Goal: Task Accomplishment & Management: Manage account settings

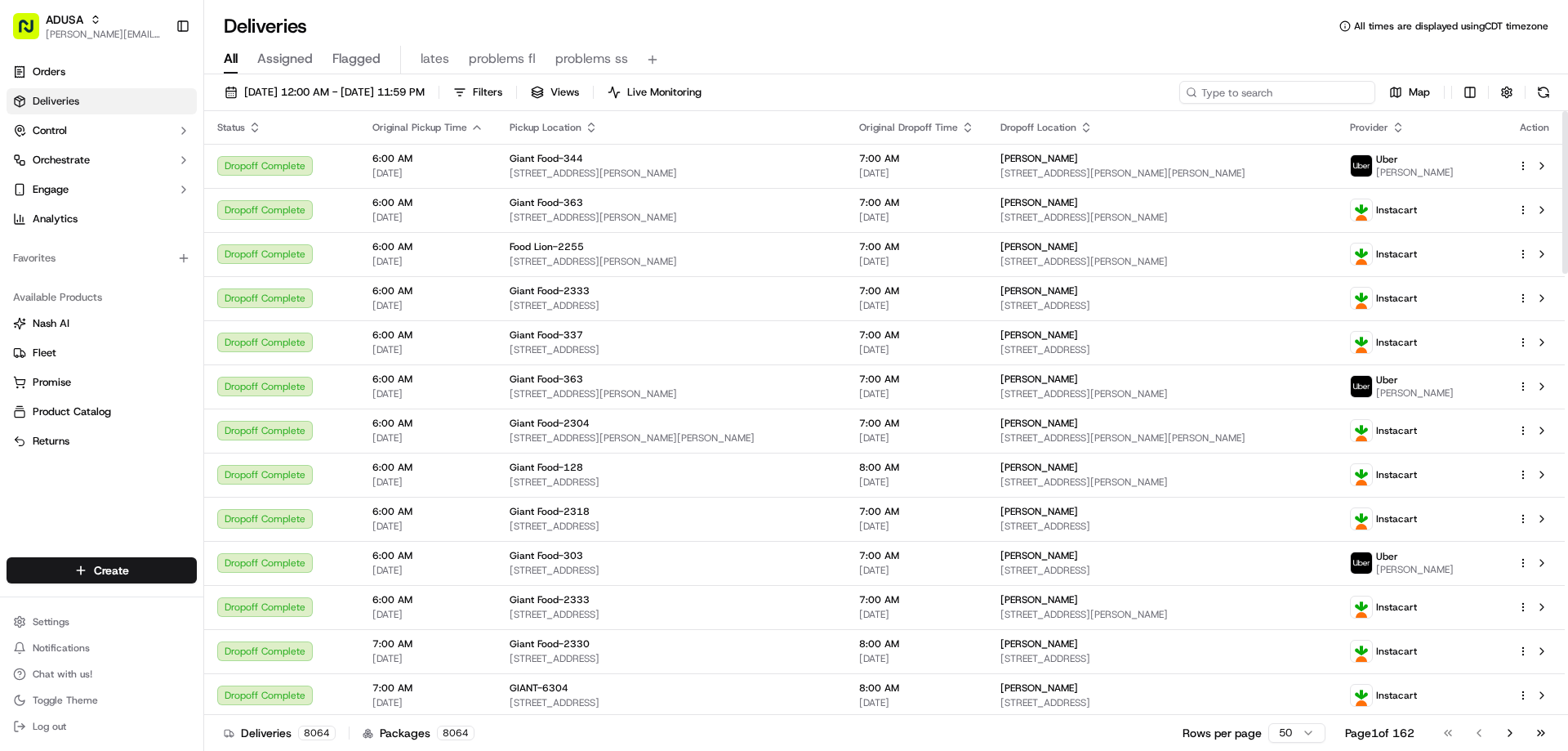
click at [1292, 98] on input at bounding box center [1277, 91] width 196 height 23
paste input "m716535397"
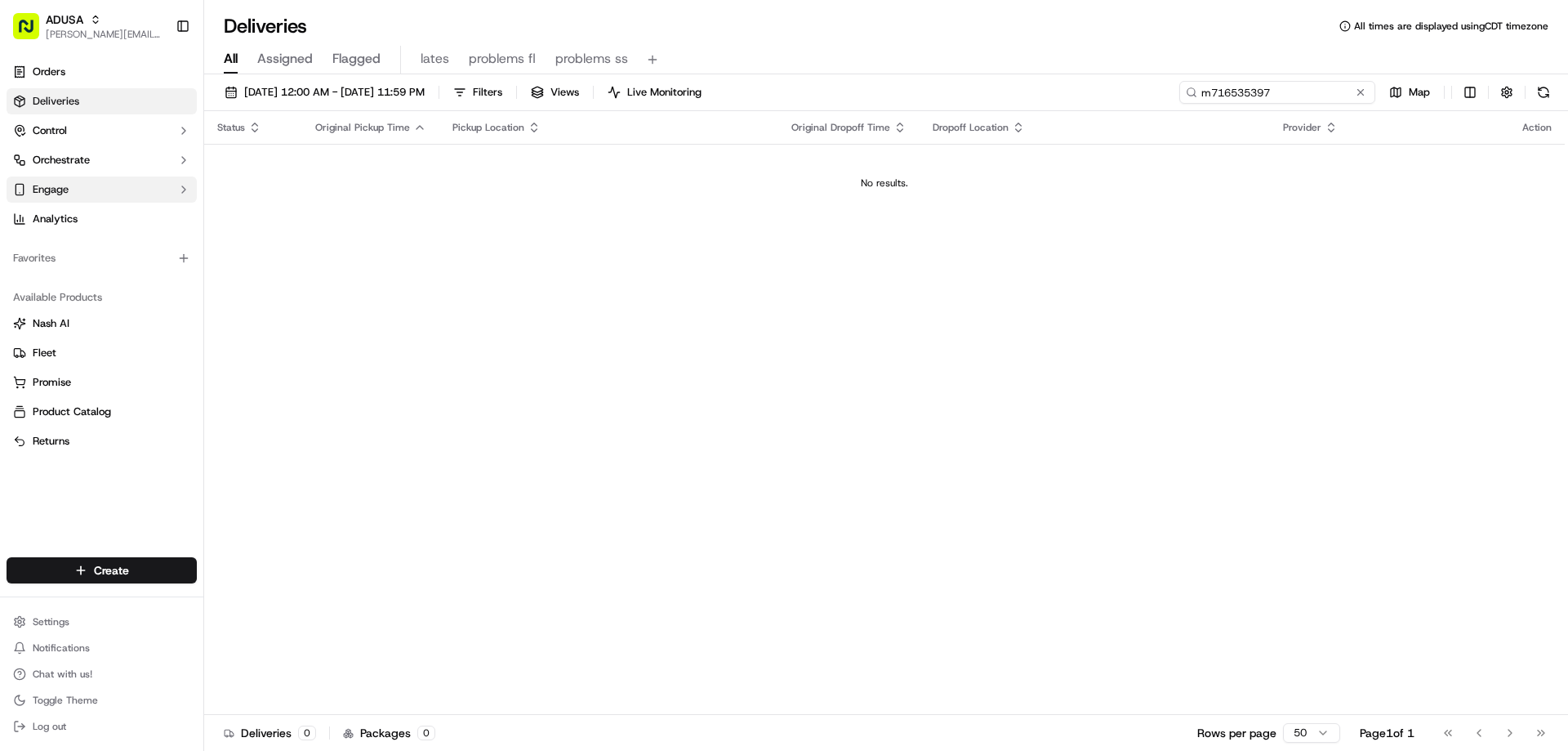
type input "m716535397"
drag, startPoint x: 1332, startPoint y: 93, endPoint x: 1057, endPoint y: 105, distance: 275.3
click at [1082, 122] on div "09/18/2025 12:00 AM - 09/19/2025 11:59 PM Filters Views Live Monitoring m716535…" at bounding box center [886, 414] width 1364 height 680
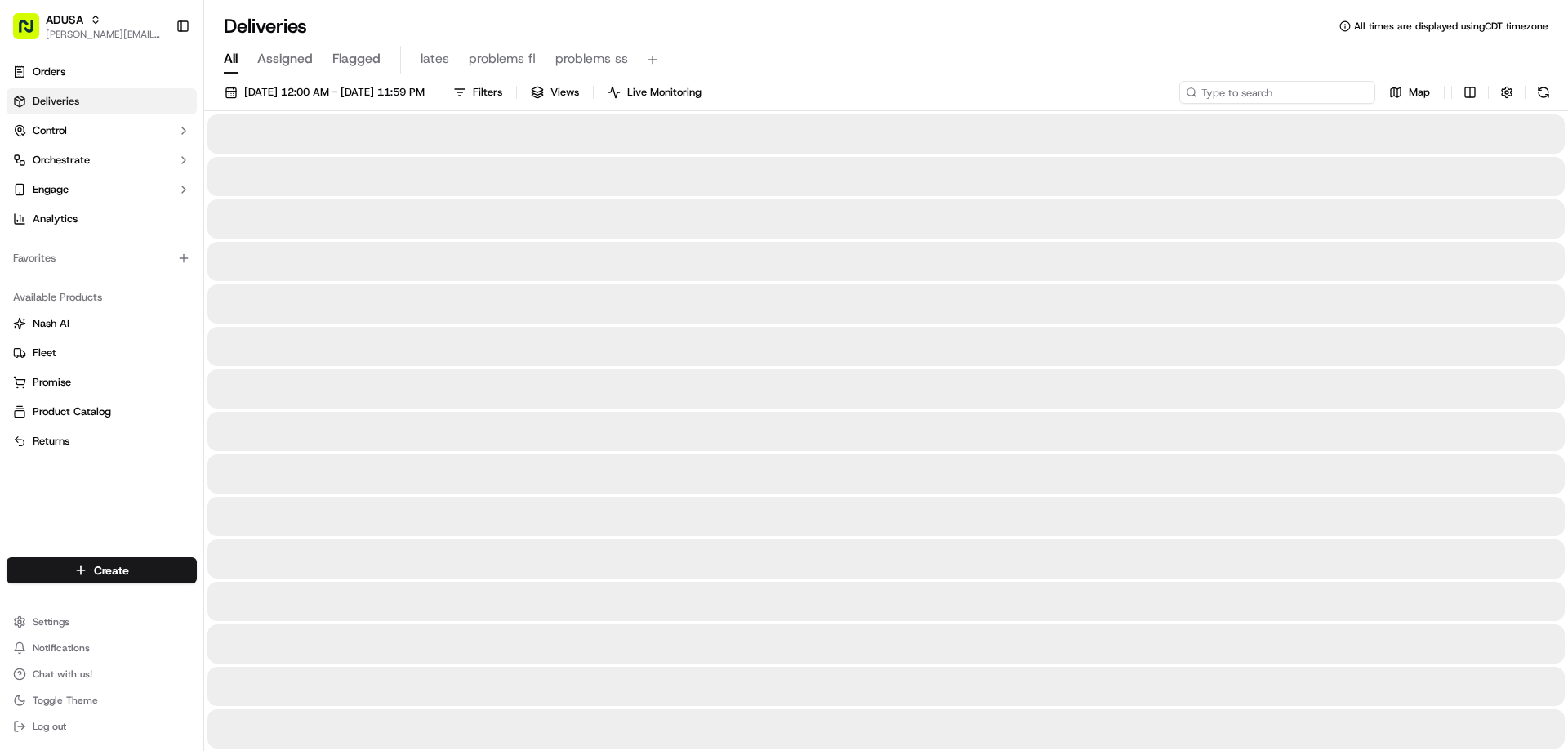
click at [1233, 90] on input at bounding box center [1277, 91] width 196 height 23
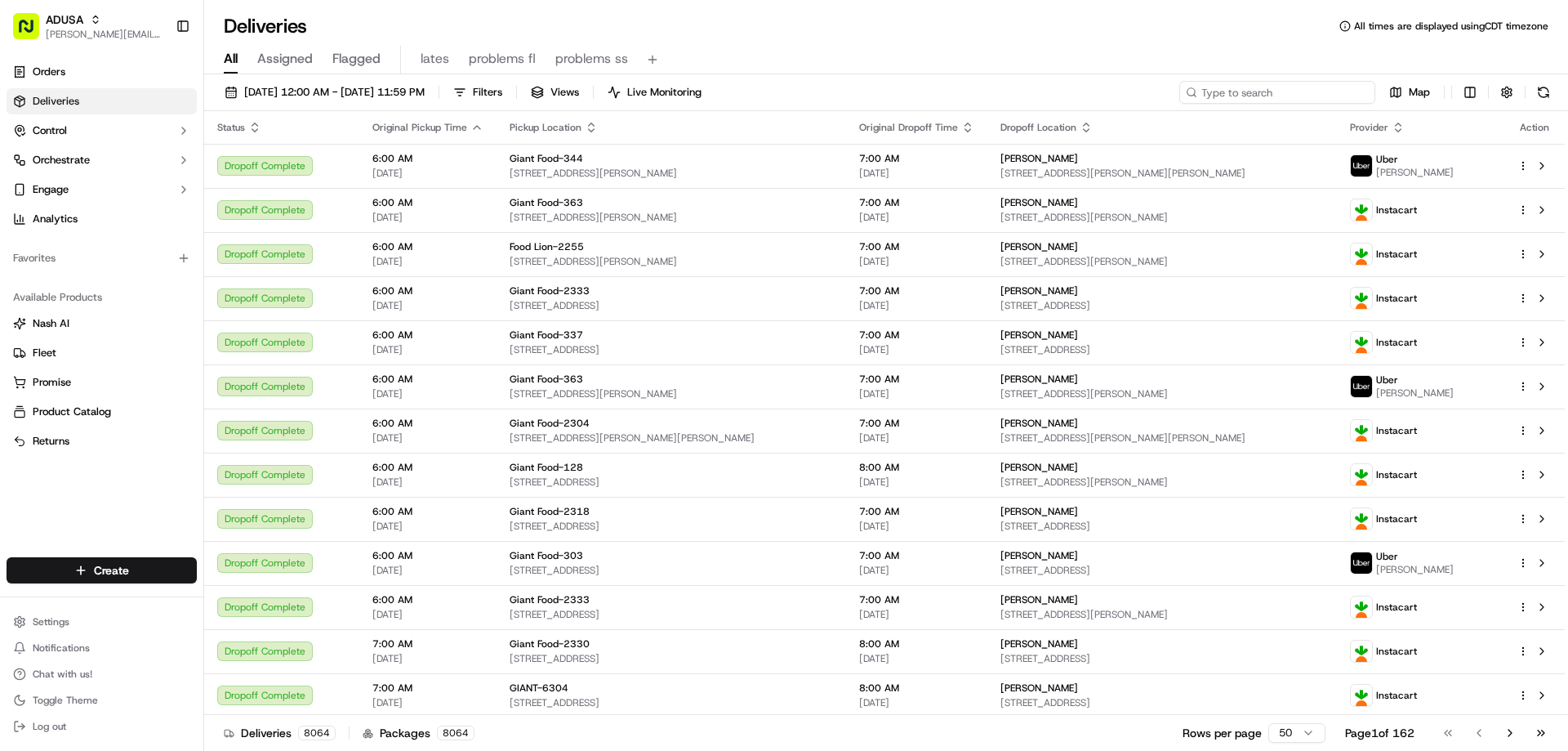
click at [1233, 90] on input at bounding box center [1277, 91] width 196 height 23
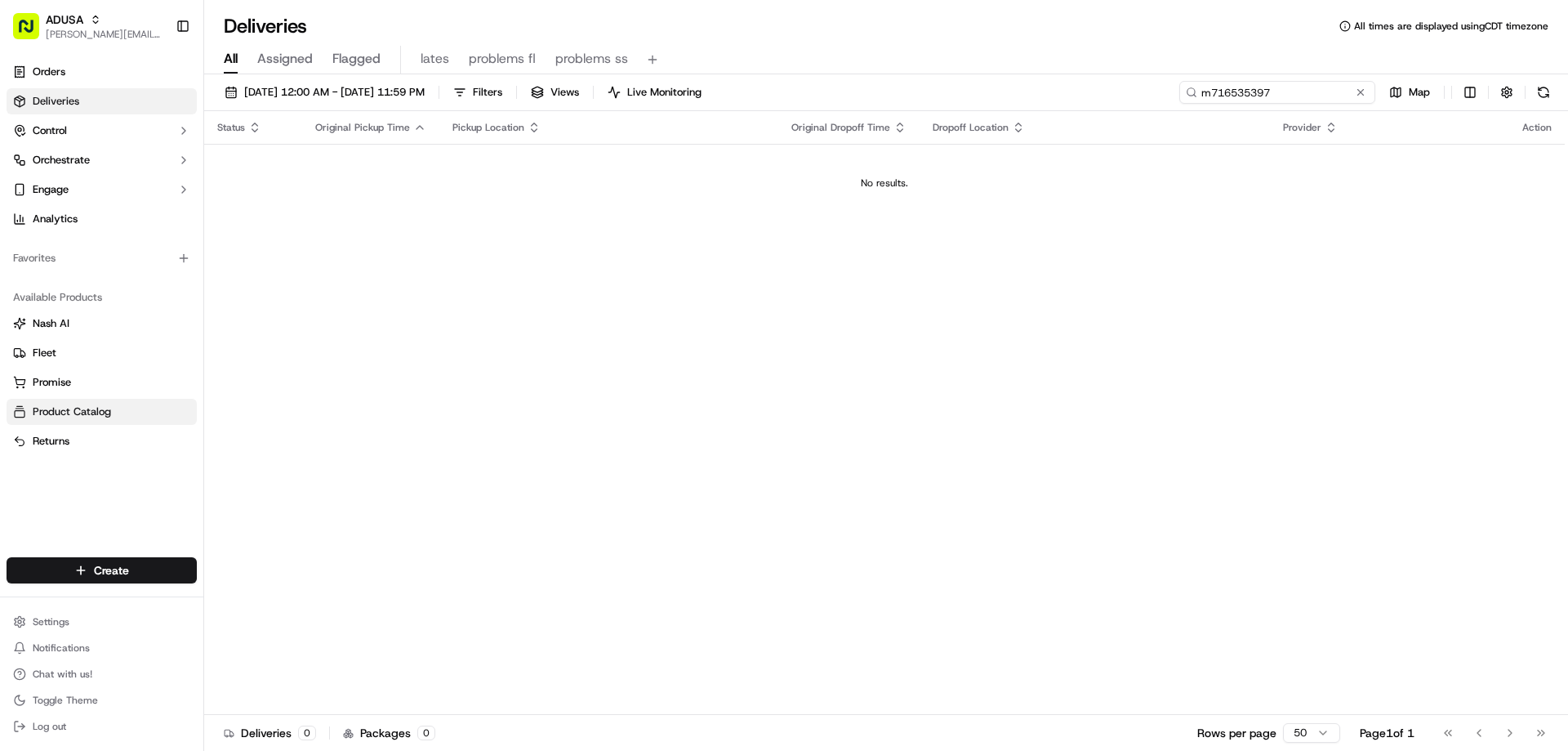
type input "m716535397"
drag, startPoint x: 1327, startPoint y: 81, endPoint x: 1164, endPoint y: 102, distance: 164.3
click at [1164, 102] on div "09/18/2025 12:00 AM - 09/19/2025 11:59 PM Filters Views Live Monitoring m716535…" at bounding box center [886, 95] width 1364 height 30
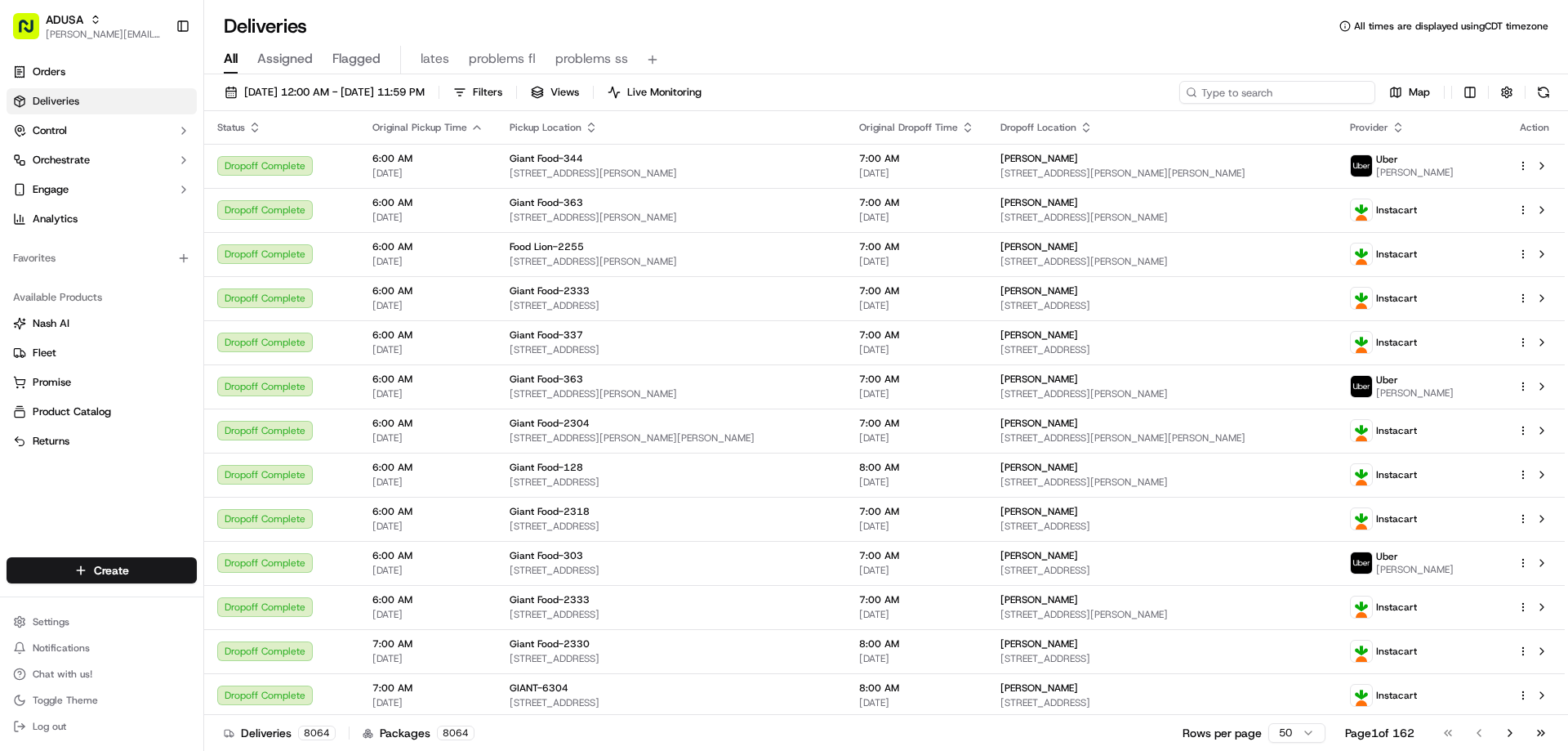
click at [1213, 90] on input at bounding box center [1277, 91] width 196 height 23
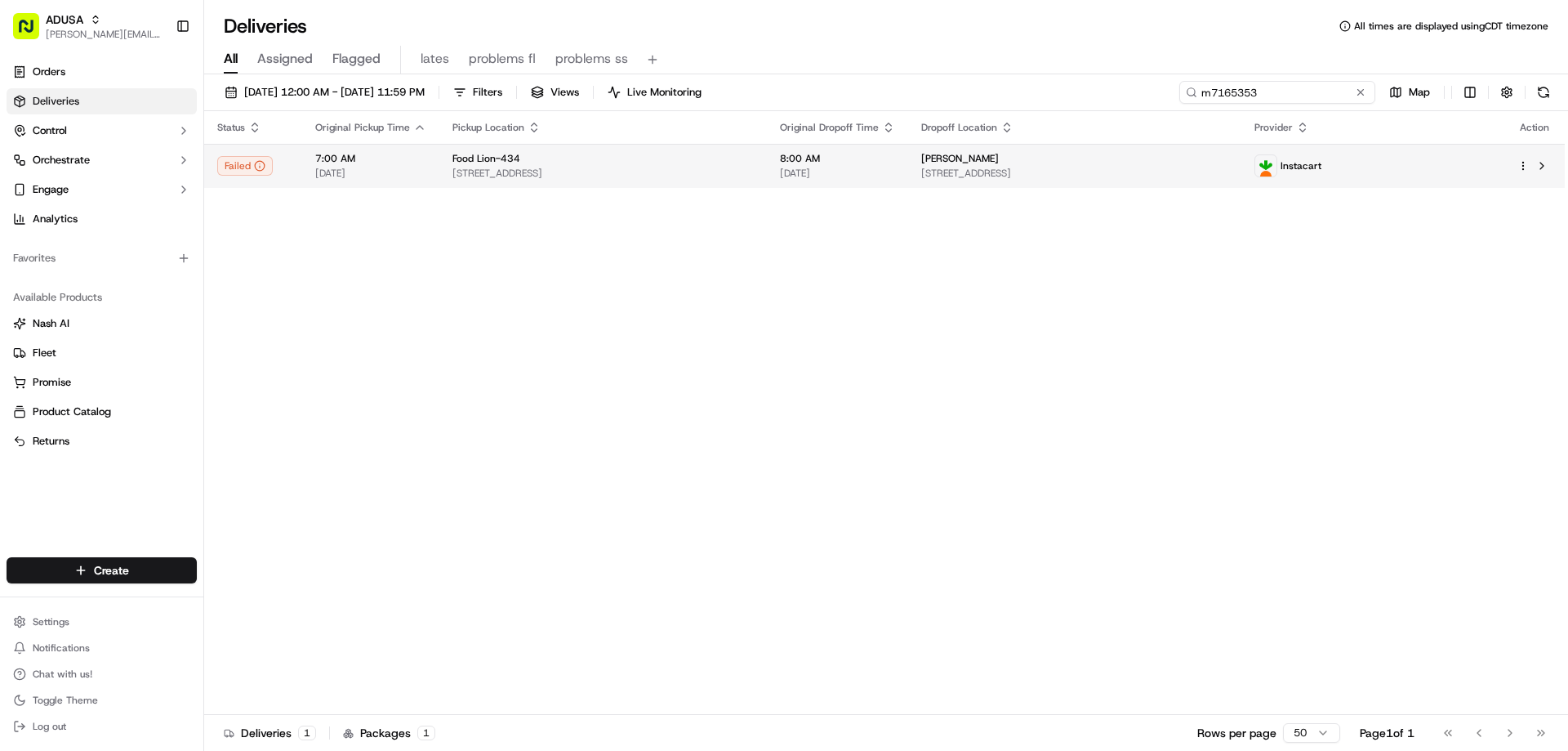
type input "m7165353"
click at [650, 167] on span "1338 N Main St, Fuquay-Varina, NC 27526, US" at bounding box center [602, 173] width 301 height 13
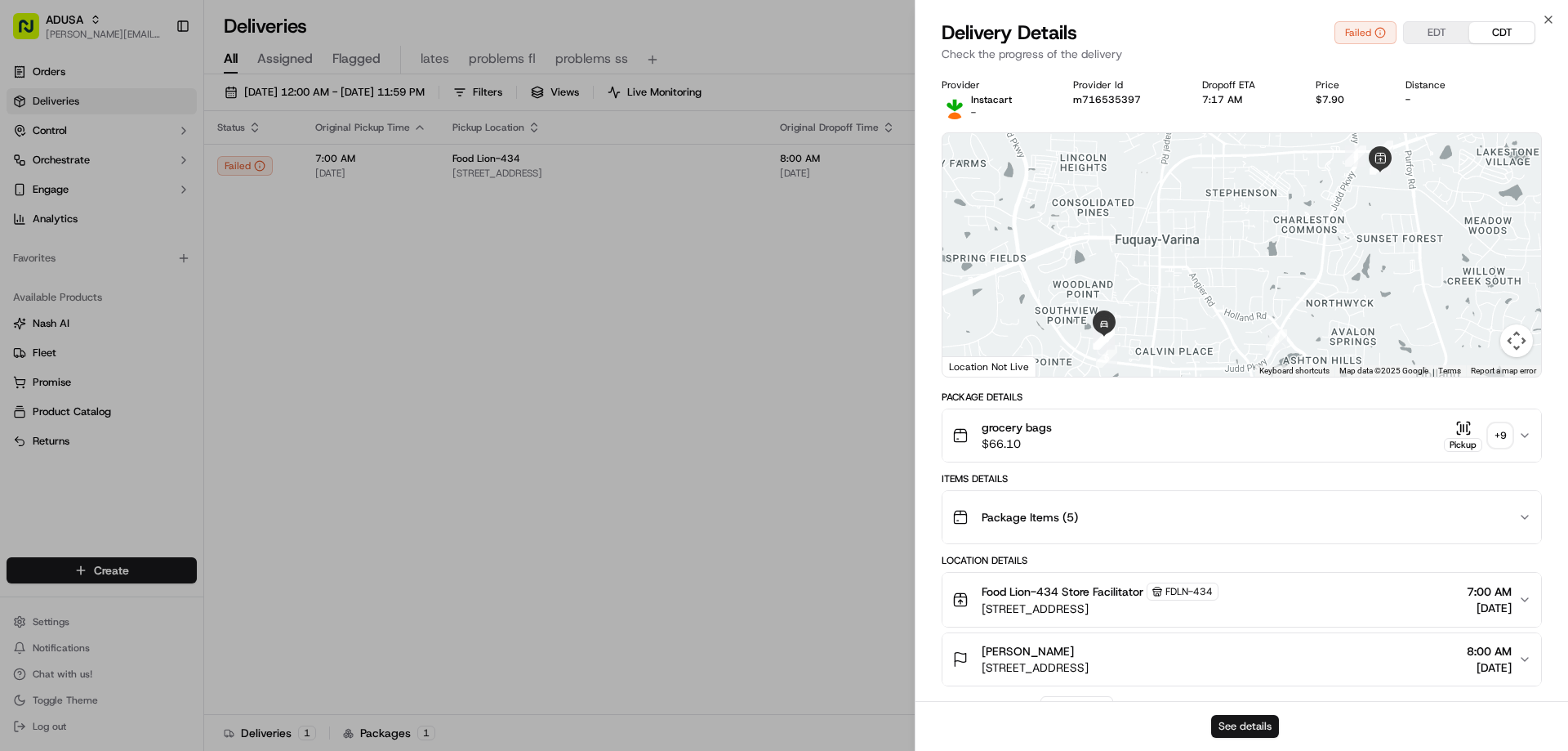
click at [1243, 725] on button "See details" at bounding box center [1244, 726] width 68 height 23
click at [1544, 14] on icon "button" at bounding box center [1548, 19] width 13 height 13
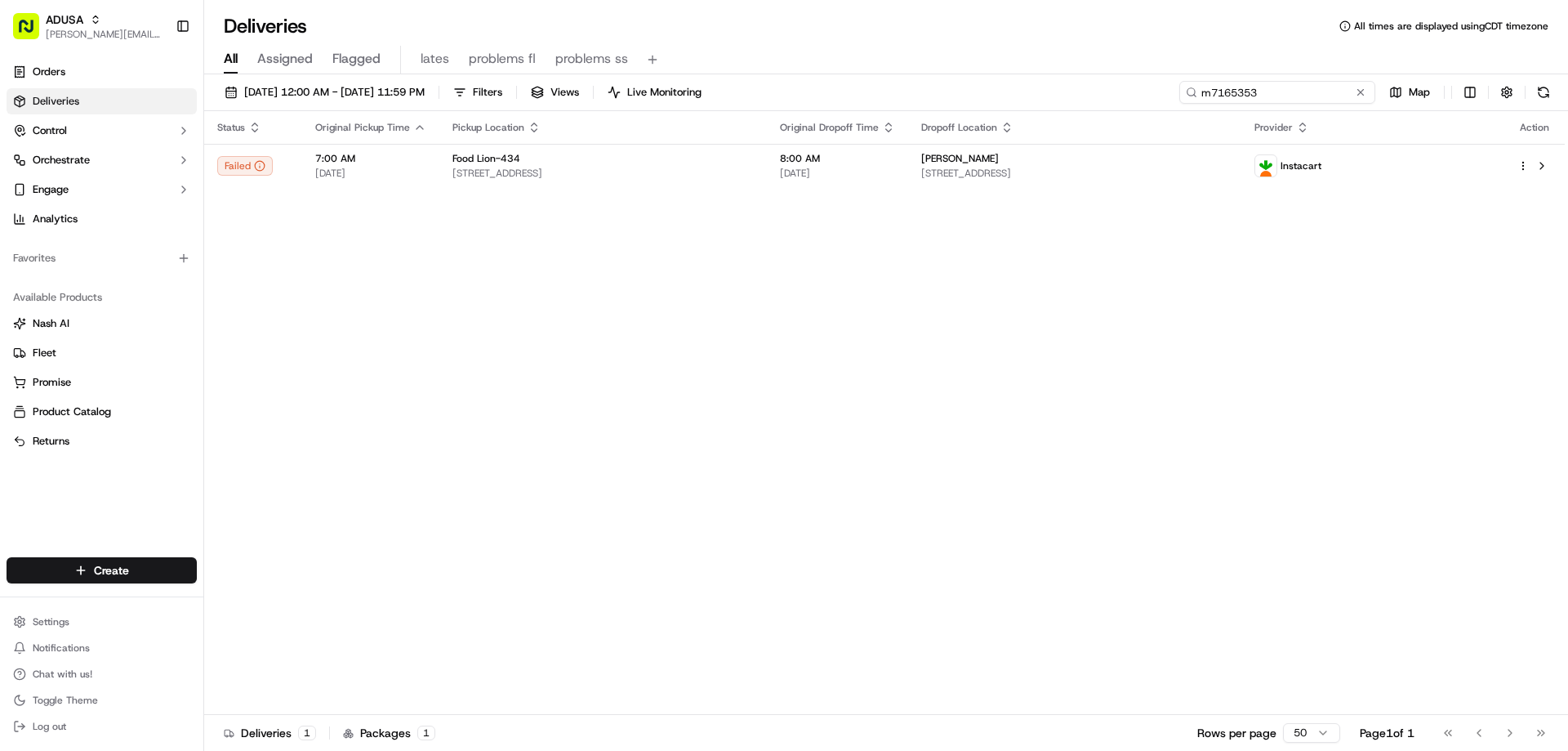
drag, startPoint x: 1321, startPoint y: 92, endPoint x: 1165, endPoint y: 100, distance: 156.2
click at [1165, 100] on div "09/18/2025 12:00 AM - 09/19/2025 11:59 PM Filters Views Live Monitoring m716535…" at bounding box center [886, 95] width 1364 height 30
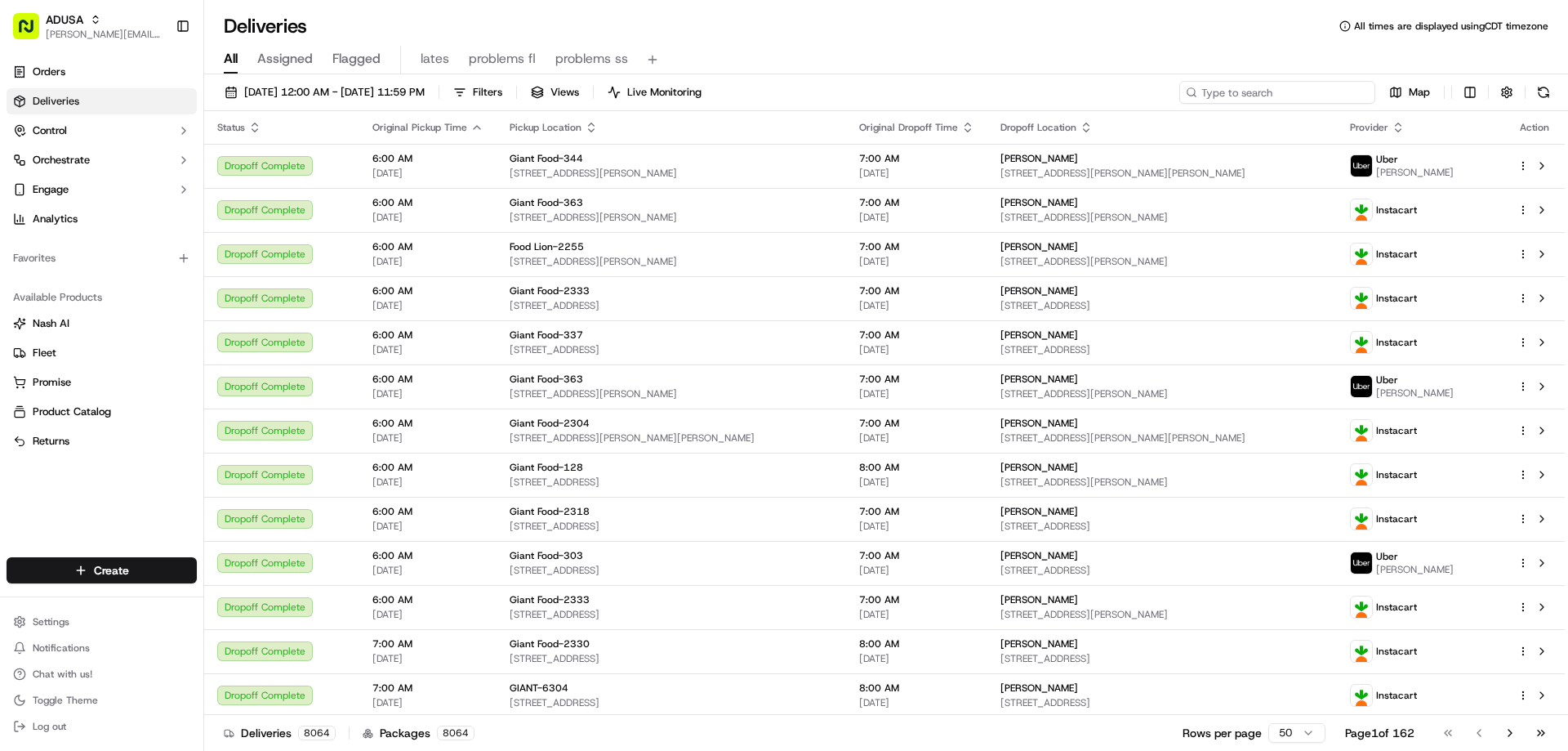
click at [1217, 88] on input at bounding box center [1277, 91] width 196 height 23
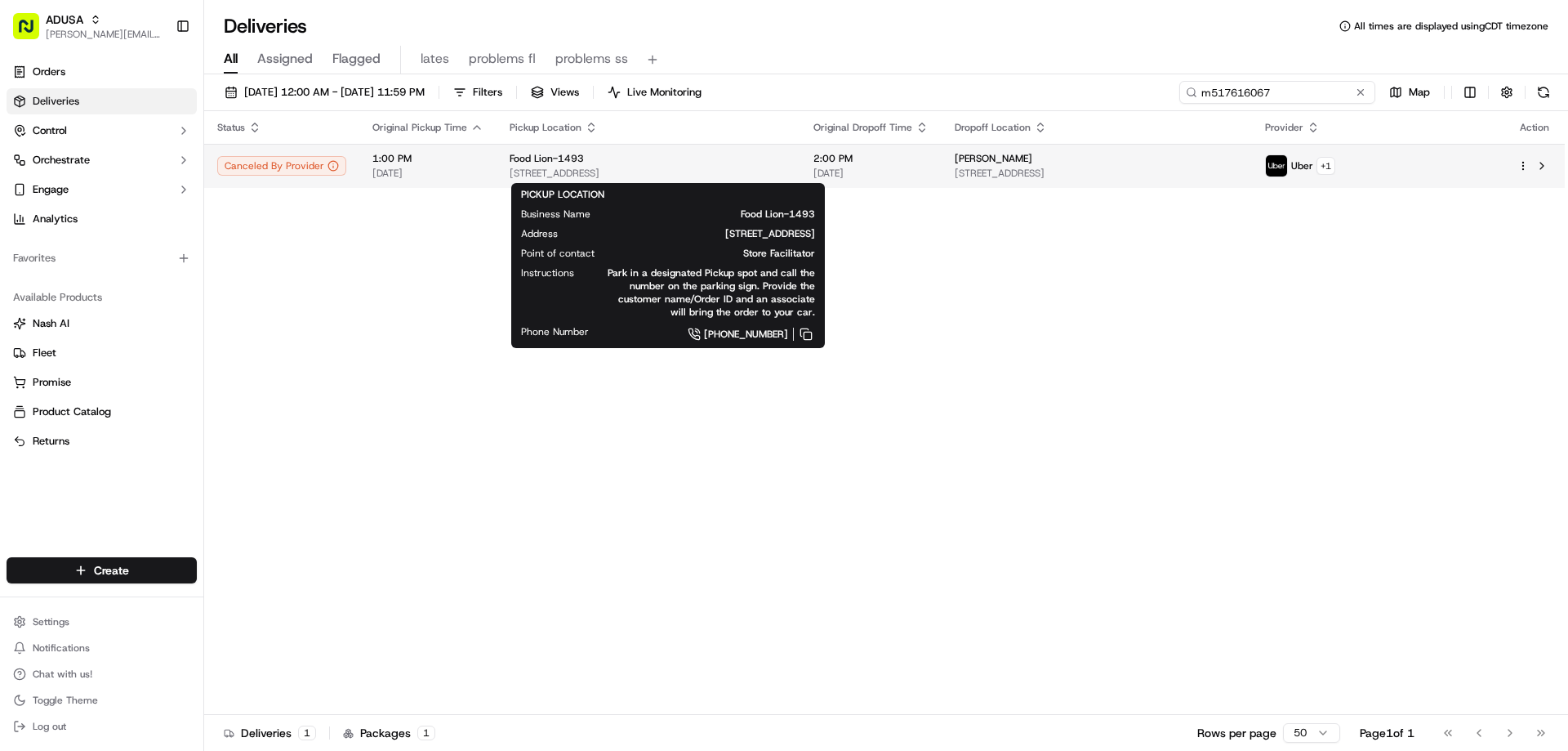
type input "m517616067"
click at [590, 173] on span "2291 S Shady St, Mountain City, TN 37683, US" at bounding box center [647, 173] width 278 height 13
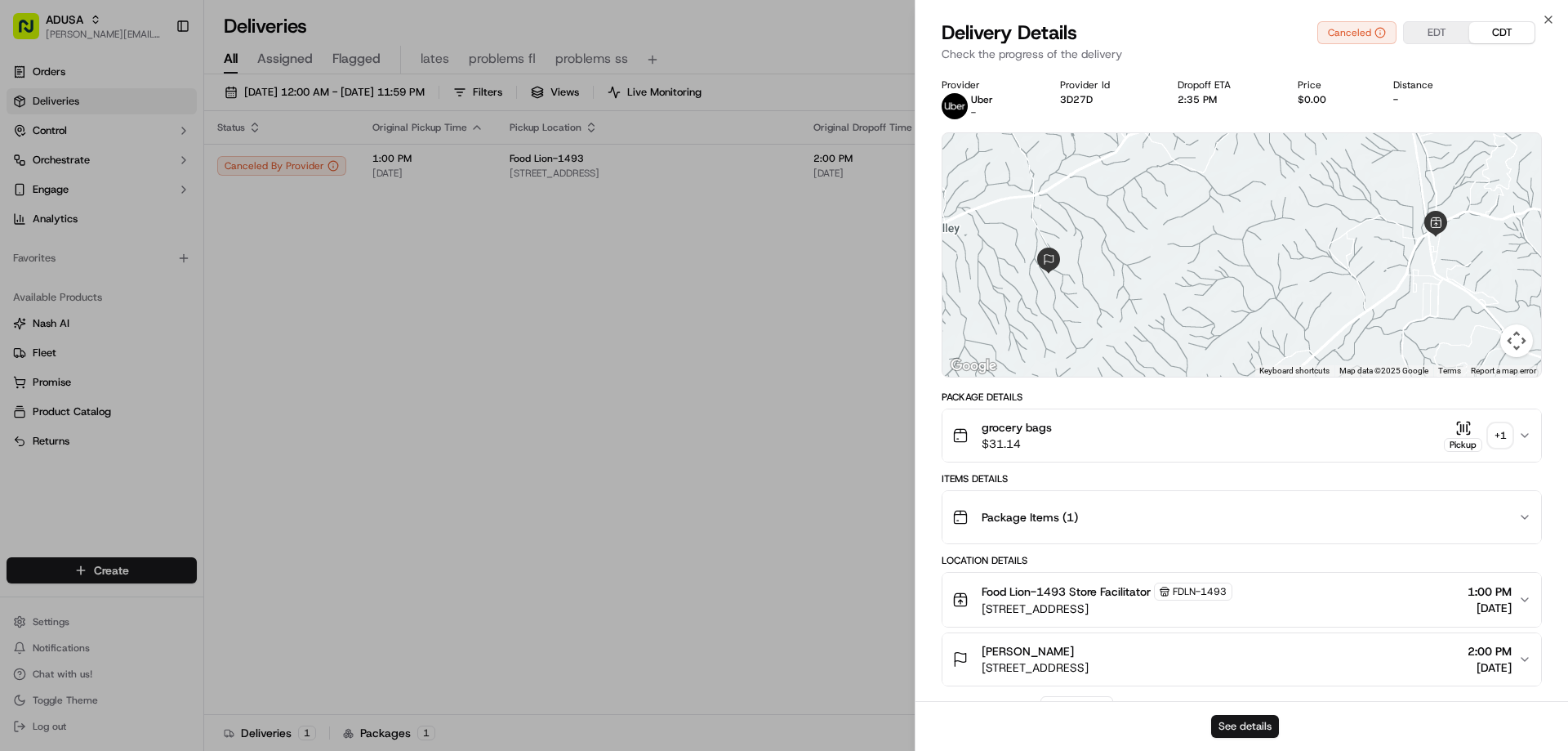
click at [1232, 726] on button "See details" at bounding box center [1244, 726] width 68 height 23
click at [1545, 21] on icon "button" at bounding box center [1548, 19] width 13 height 13
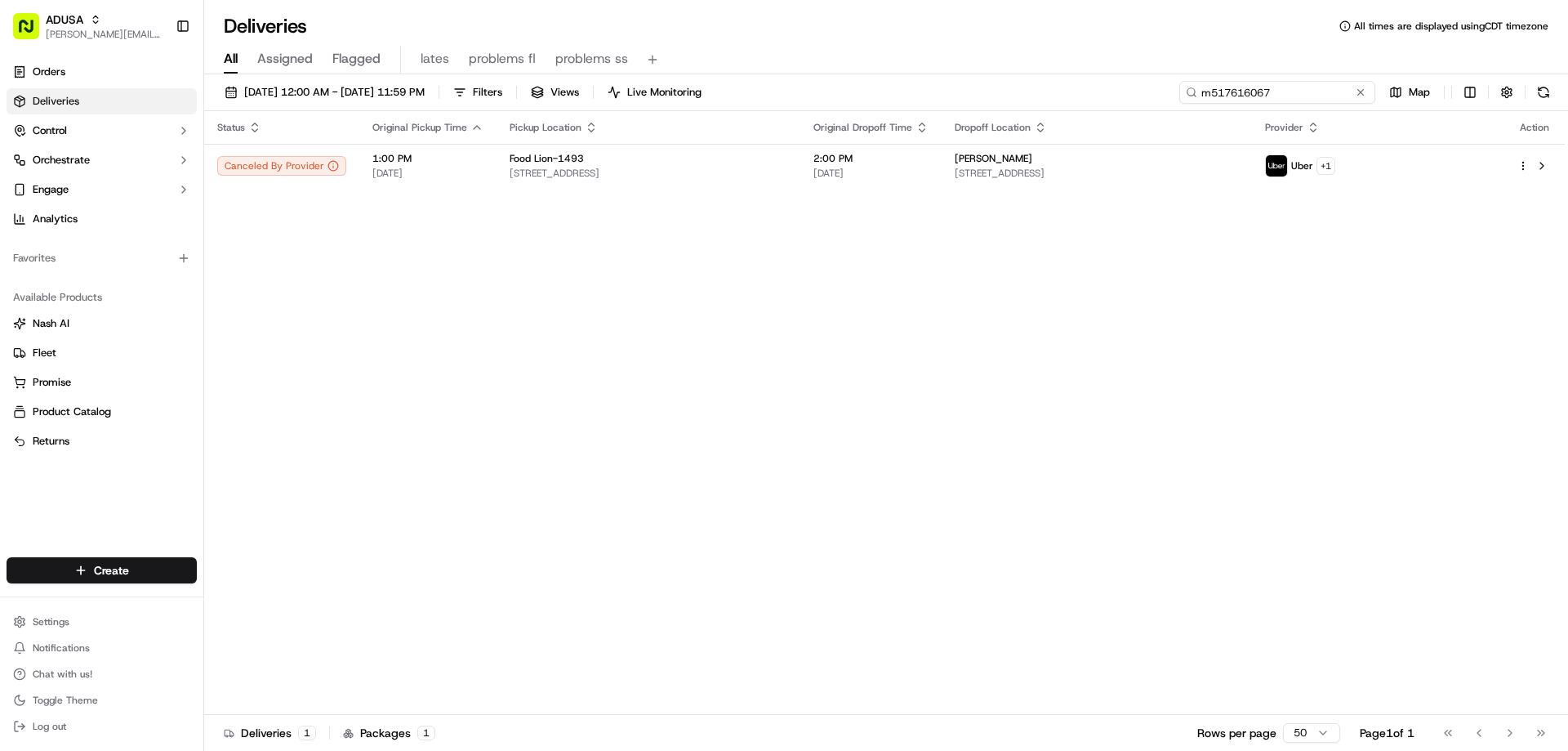
drag, startPoint x: 1329, startPoint y: 94, endPoint x: 1167, endPoint y: 90, distance: 162.0
click at [1186, 95] on div "m517616067" at bounding box center [1277, 91] width 196 height 23
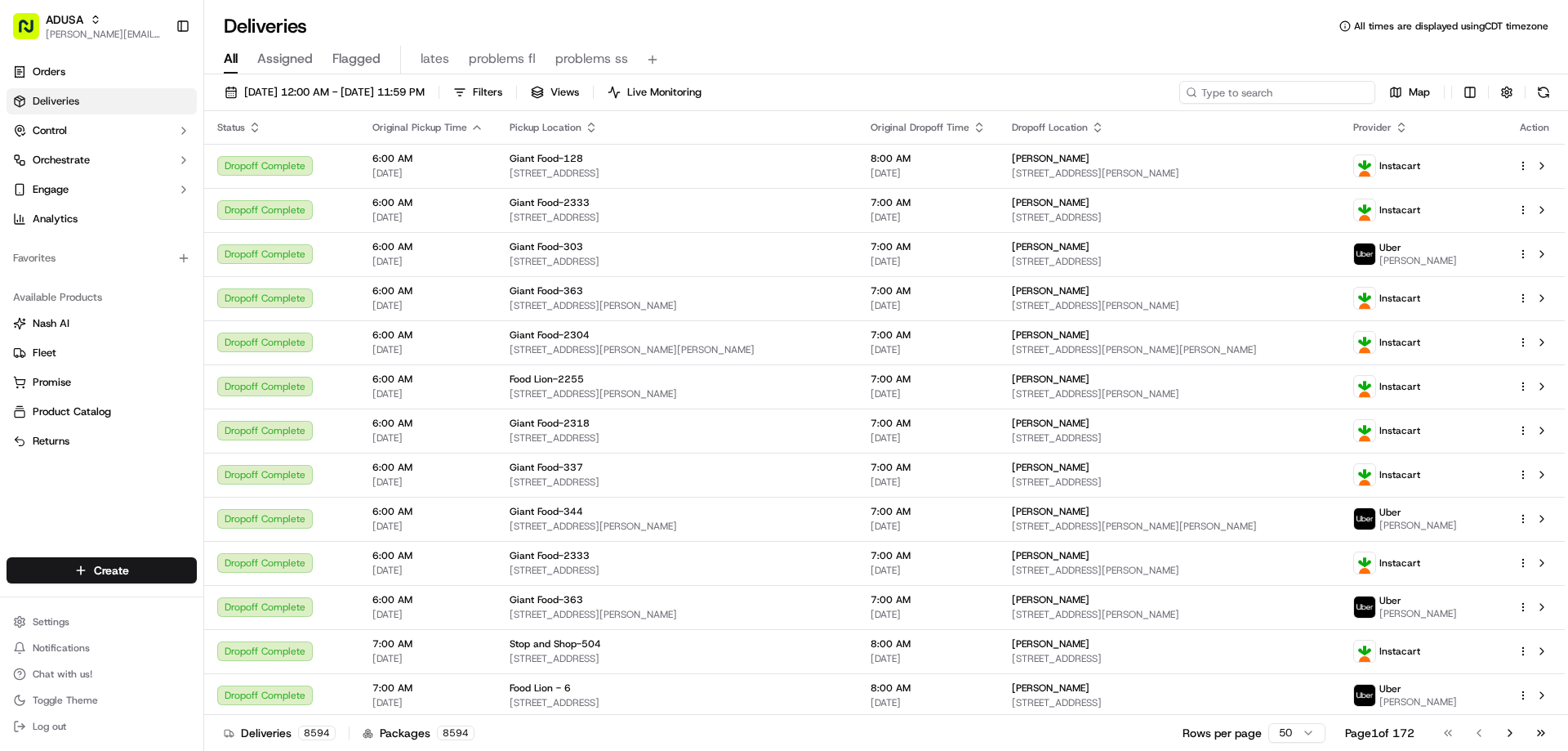
click at [1218, 91] on input at bounding box center [1277, 91] width 196 height 23
paste input "m708742537"
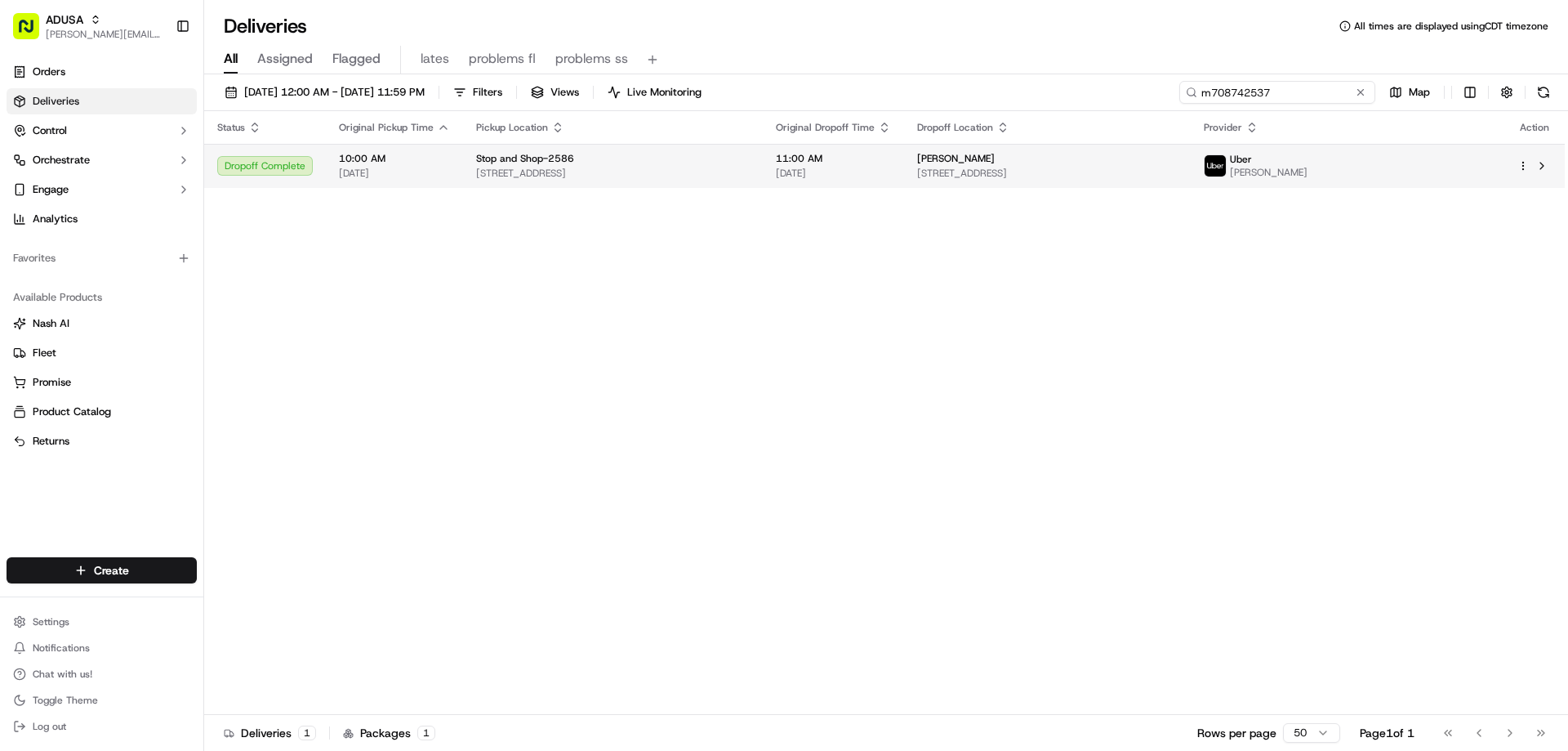
type input "m708742537"
click at [442, 156] on span "10:00 AM" at bounding box center [394, 158] width 111 height 13
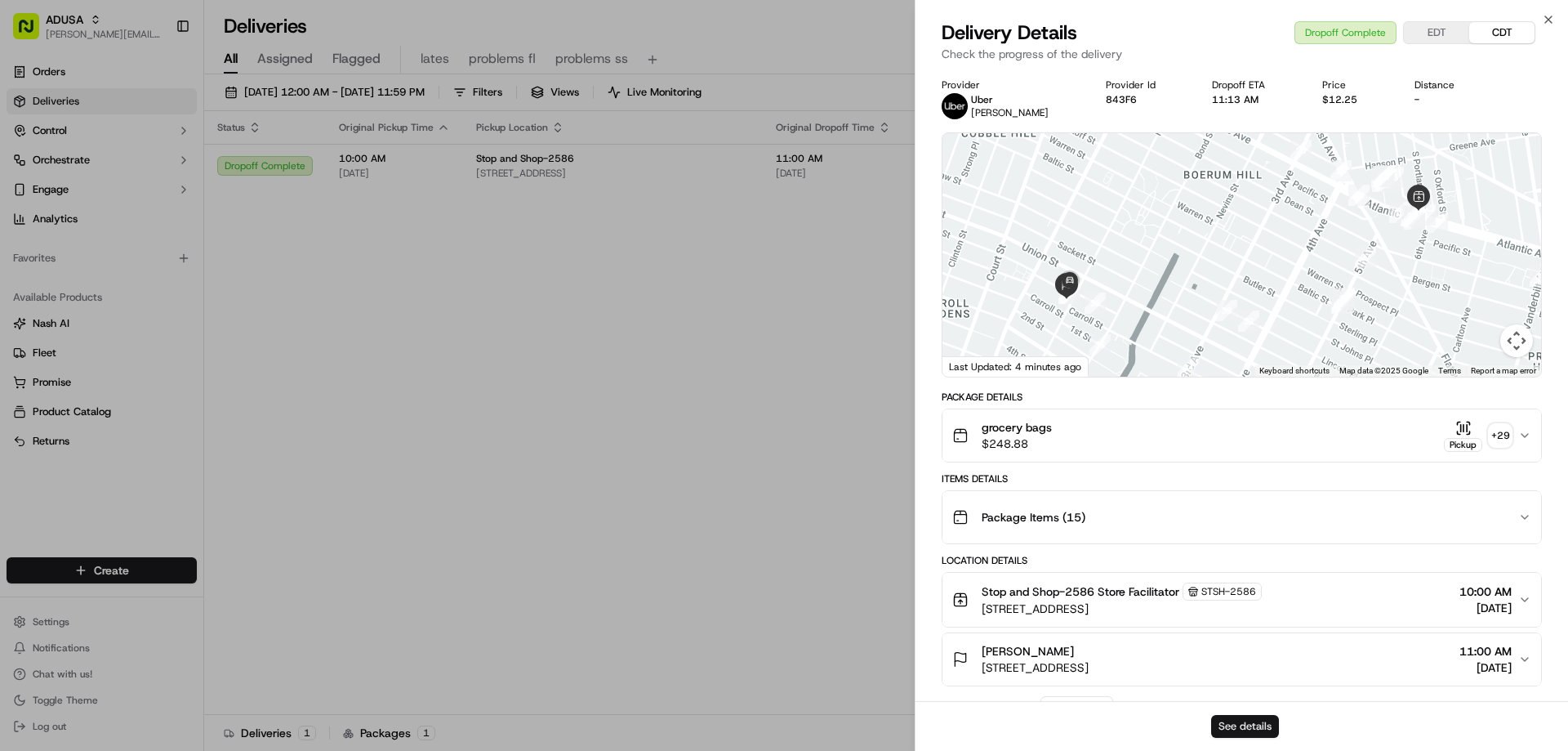
click at [1243, 726] on button "See details" at bounding box center [1244, 726] width 68 height 23
click at [1545, 21] on icon "button" at bounding box center [1548, 19] width 13 height 13
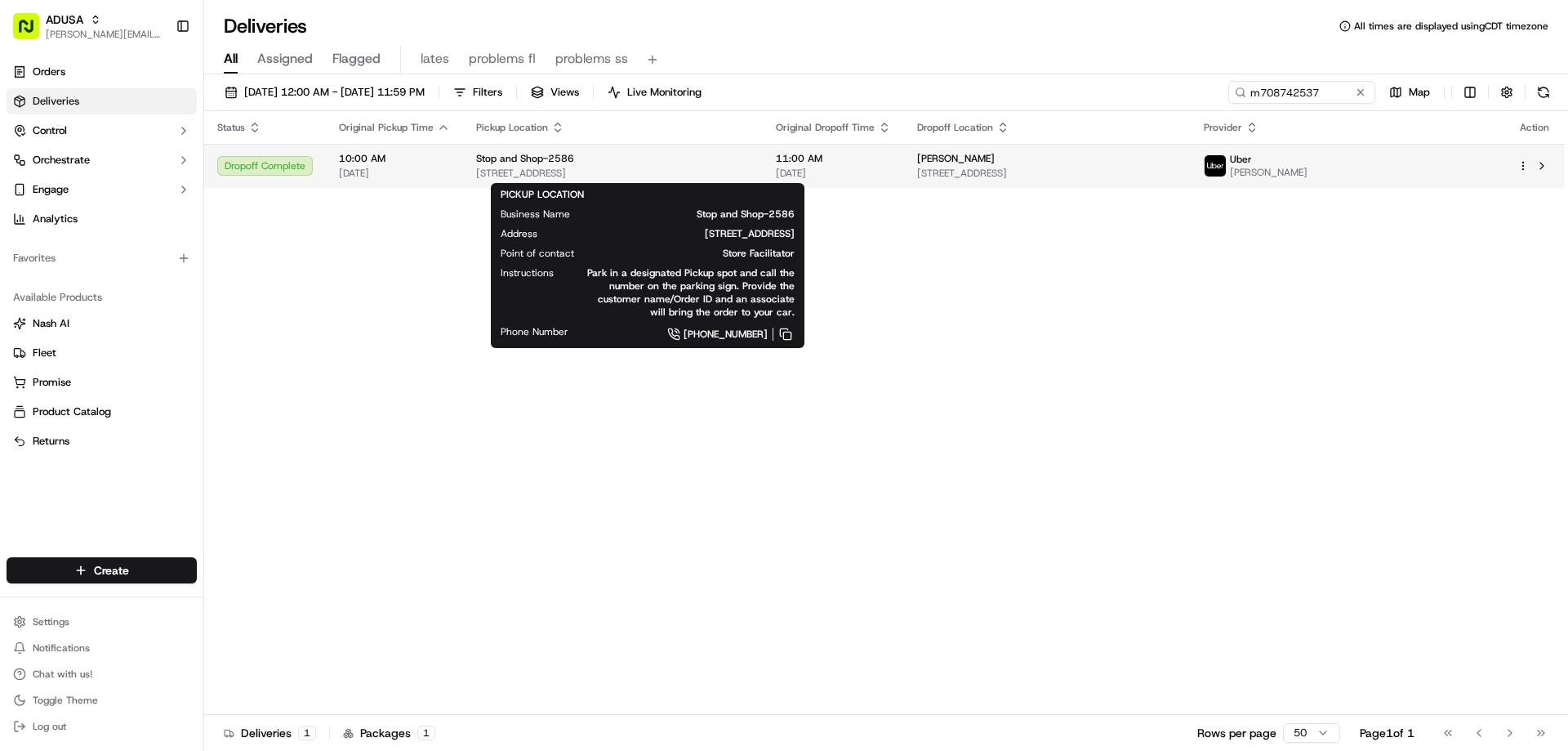
click at [750, 161] on div "Stop and Shop-2586" at bounding box center [612, 158] width 274 height 13
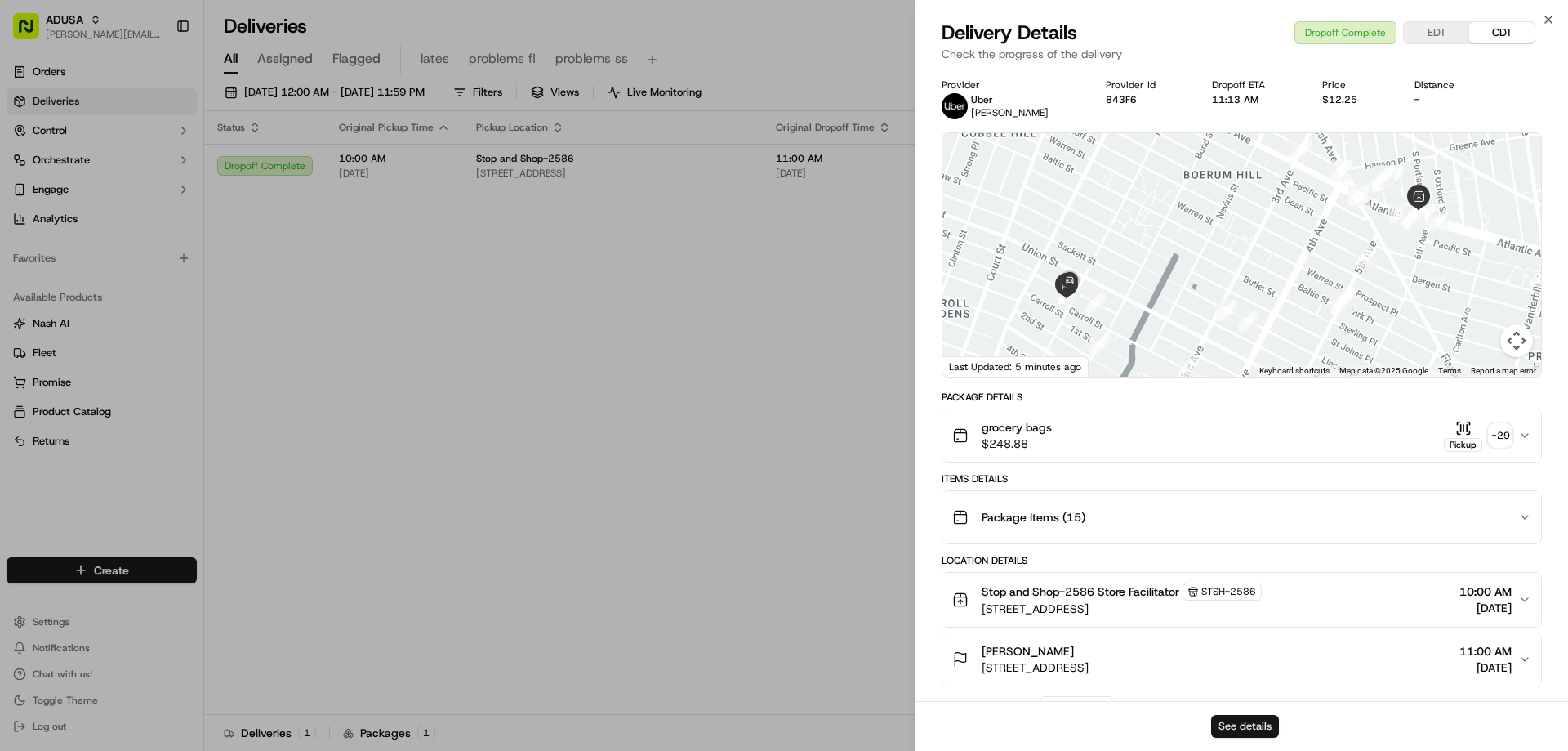
click at [1257, 727] on button "See details" at bounding box center [1244, 726] width 68 height 23
click at [1544, 22] on icon "button" at bounding box center [1548, 19] width 13 height 13
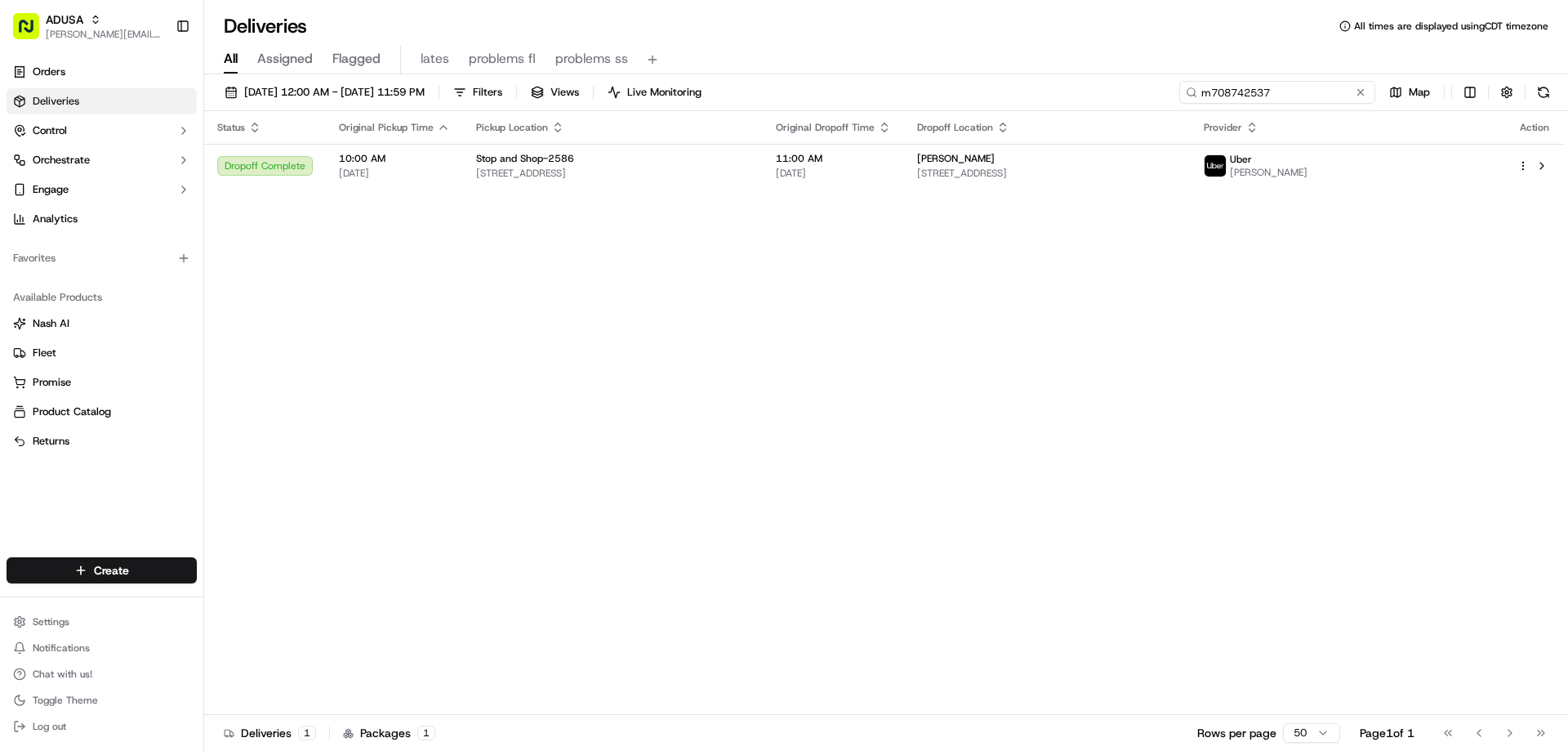
drag, startPoint x: 1331, startPoint y: 95, endPoint x: 1145, endPoint y: 105, distance: 186.3
click at [1145, 105] on div "09/18/2025 12:00 AM - 09/19/2025 11:59 PM Filters Views Live Monitoring m708742…" at bounding box center [886, 95] width 1364 height 30
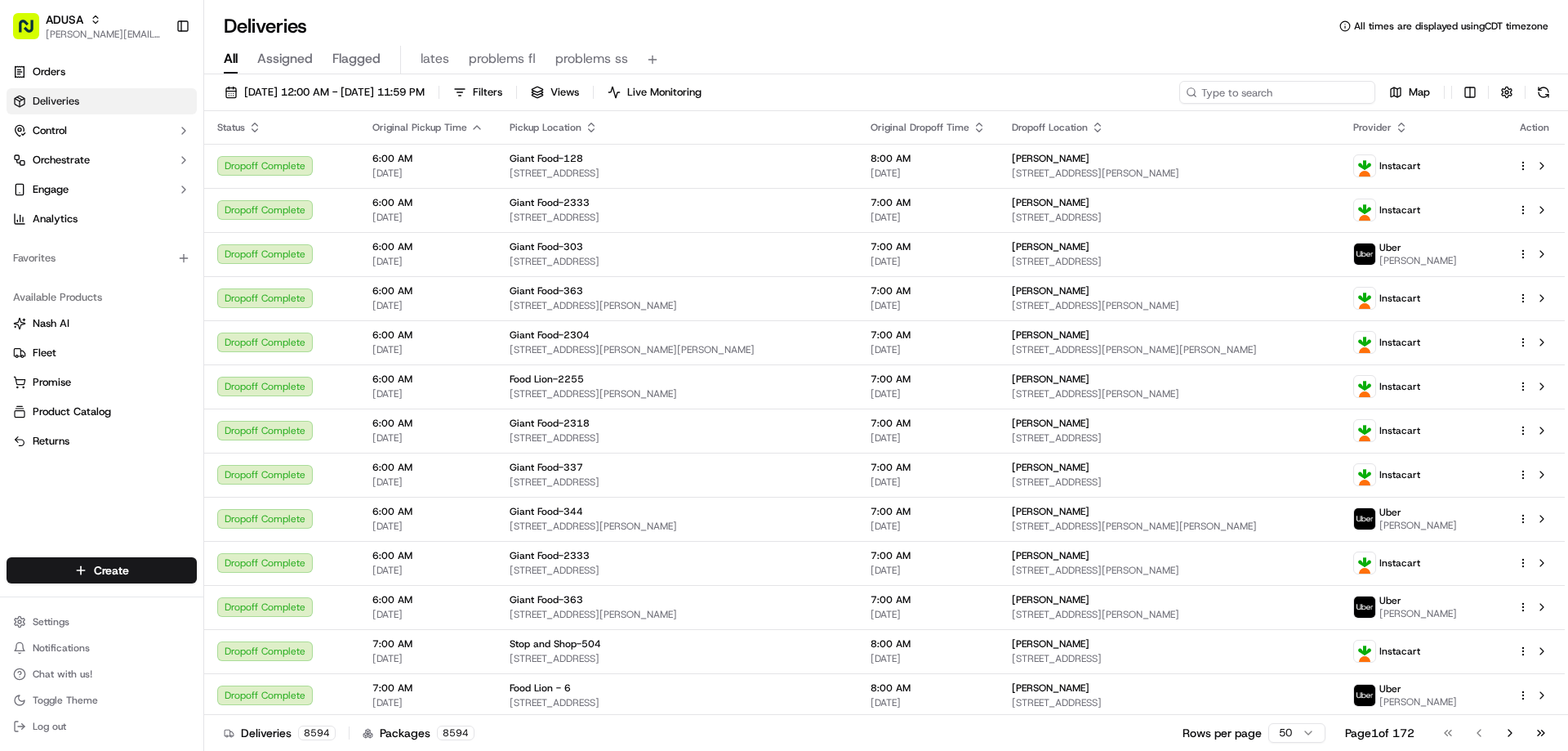
click at [1247, 91] on input at bounding box center [1277, 91] width 196 height 23
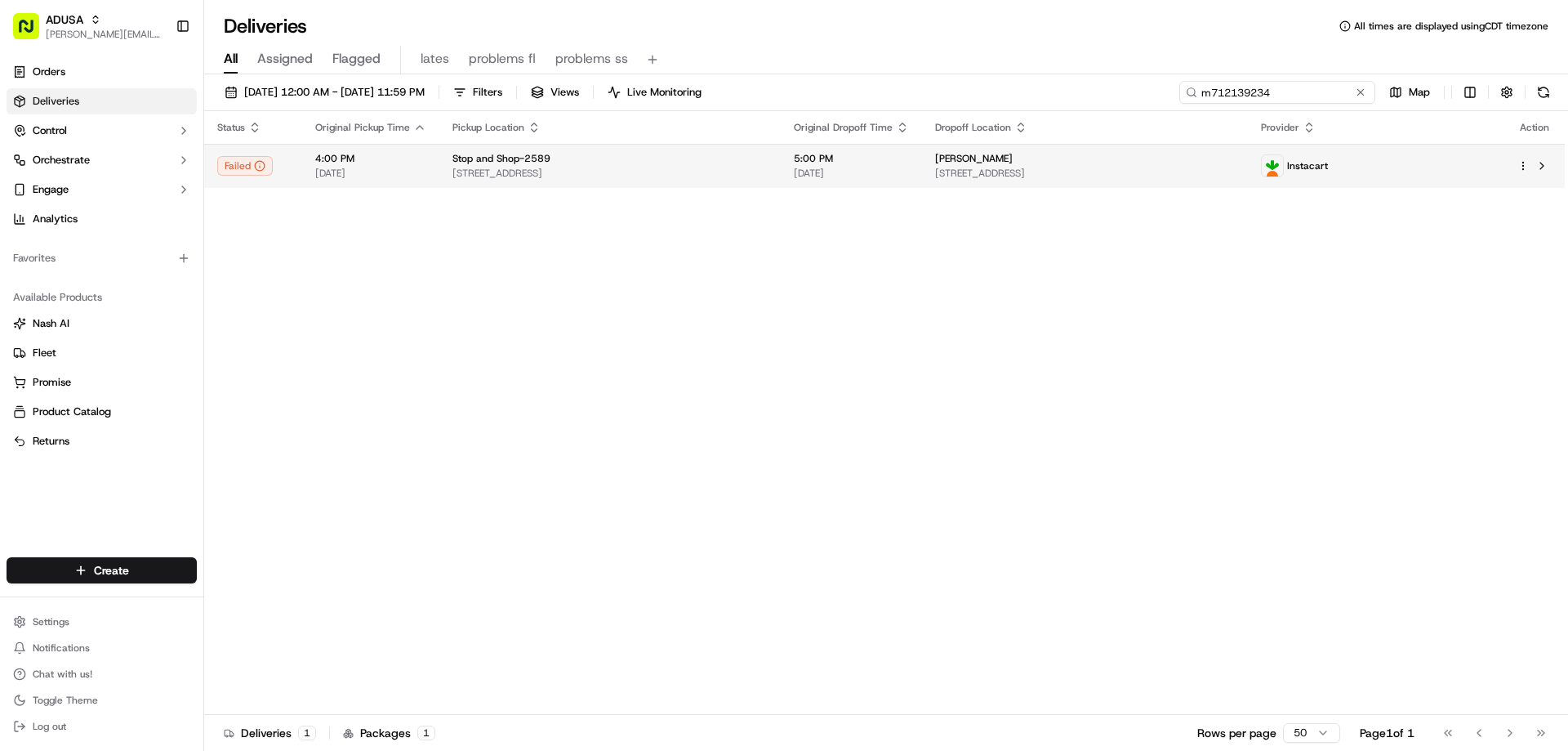
type input "m712139234"
click at [634, 170] on span "92-10 Atlantic Ave, Queens, NY 11416, US" at bounding box center [609, 173] width 316 height 13
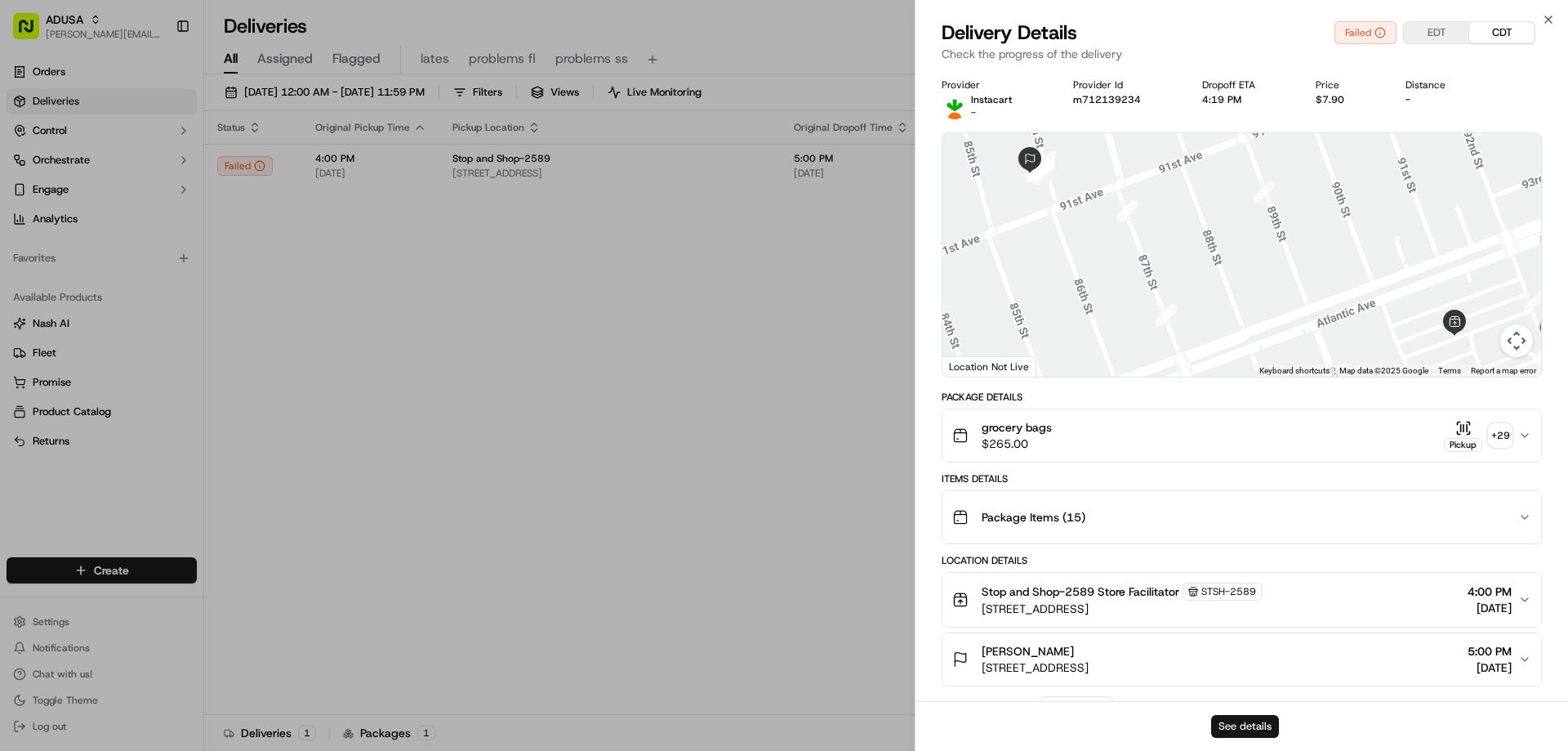
click at [1228, 720] on button "See details" at bounding box center [1244, 726] width 68 height 23
click at [1547, 16] on icon "button" at bounding box center [1548, 19] width 13 height 13
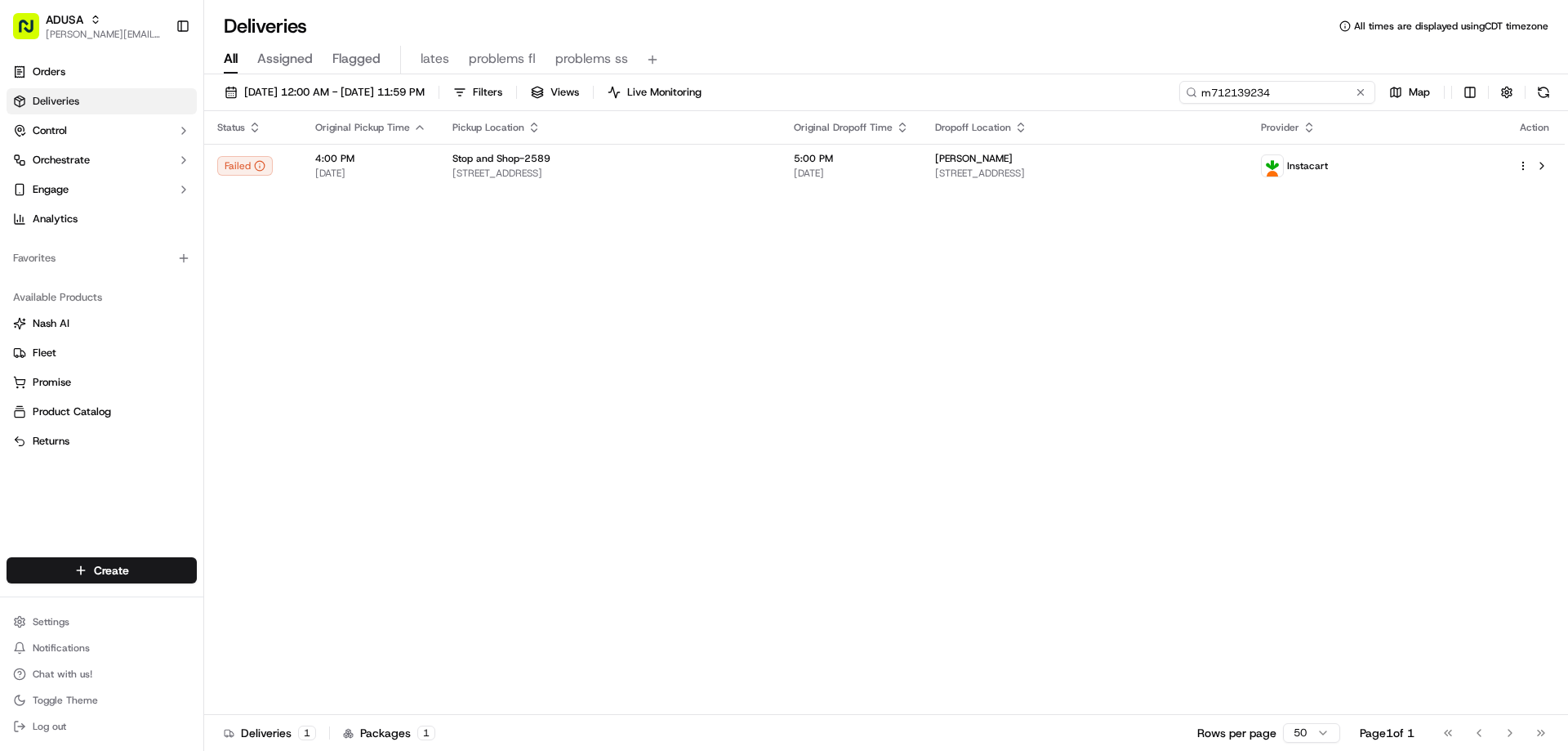
drag, startPoint x: 1333, startPoint y: 92, endPoint x: 1072, endPoint y: 62, distance: 262.7
click at [1083, 92] on div "09/18/2025 12:00 AM - 09/19/2025 11:59 PM Filters Views Live Monitoring m712139…" at bounding box center [886, 95] width 1364 height 30
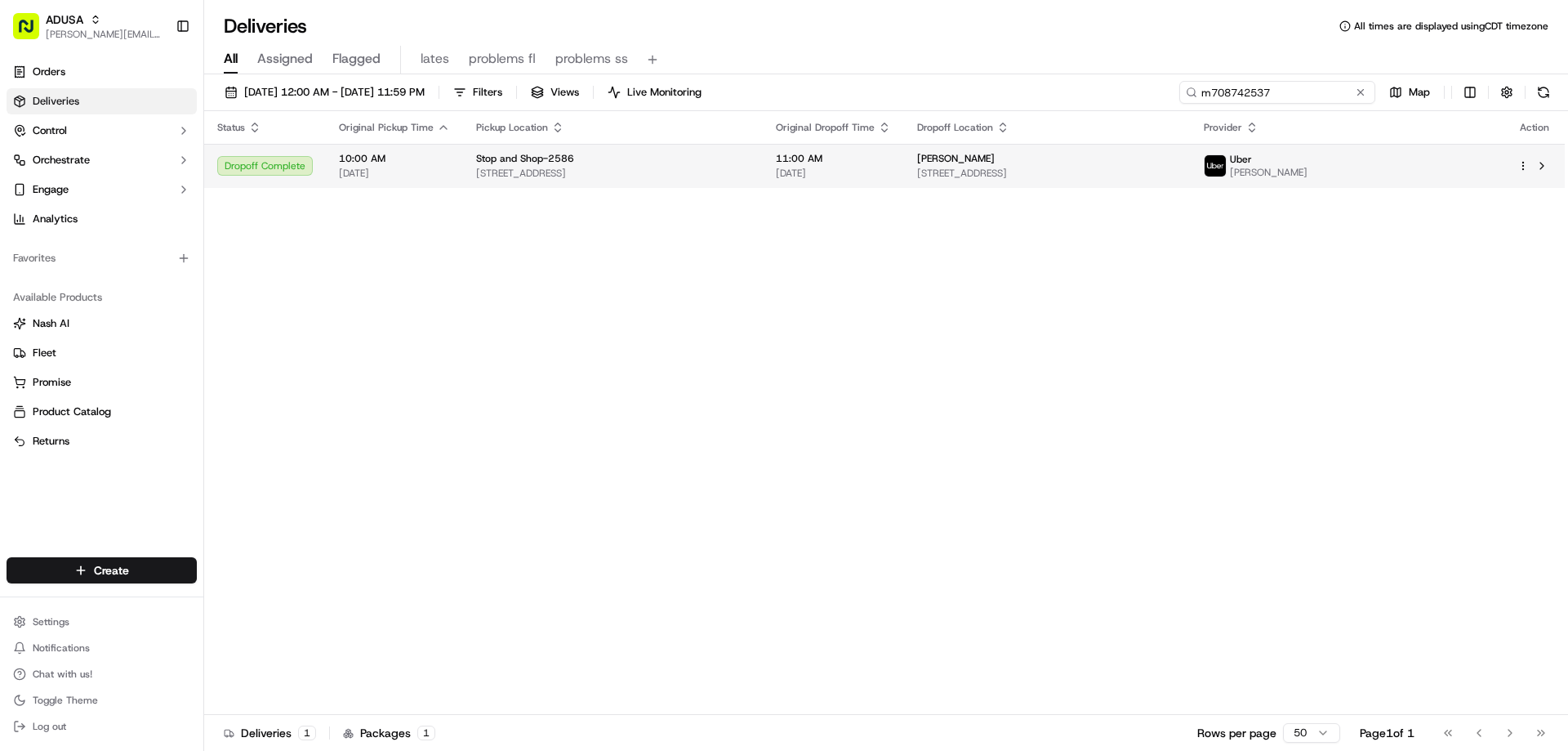
type input "m708742537"
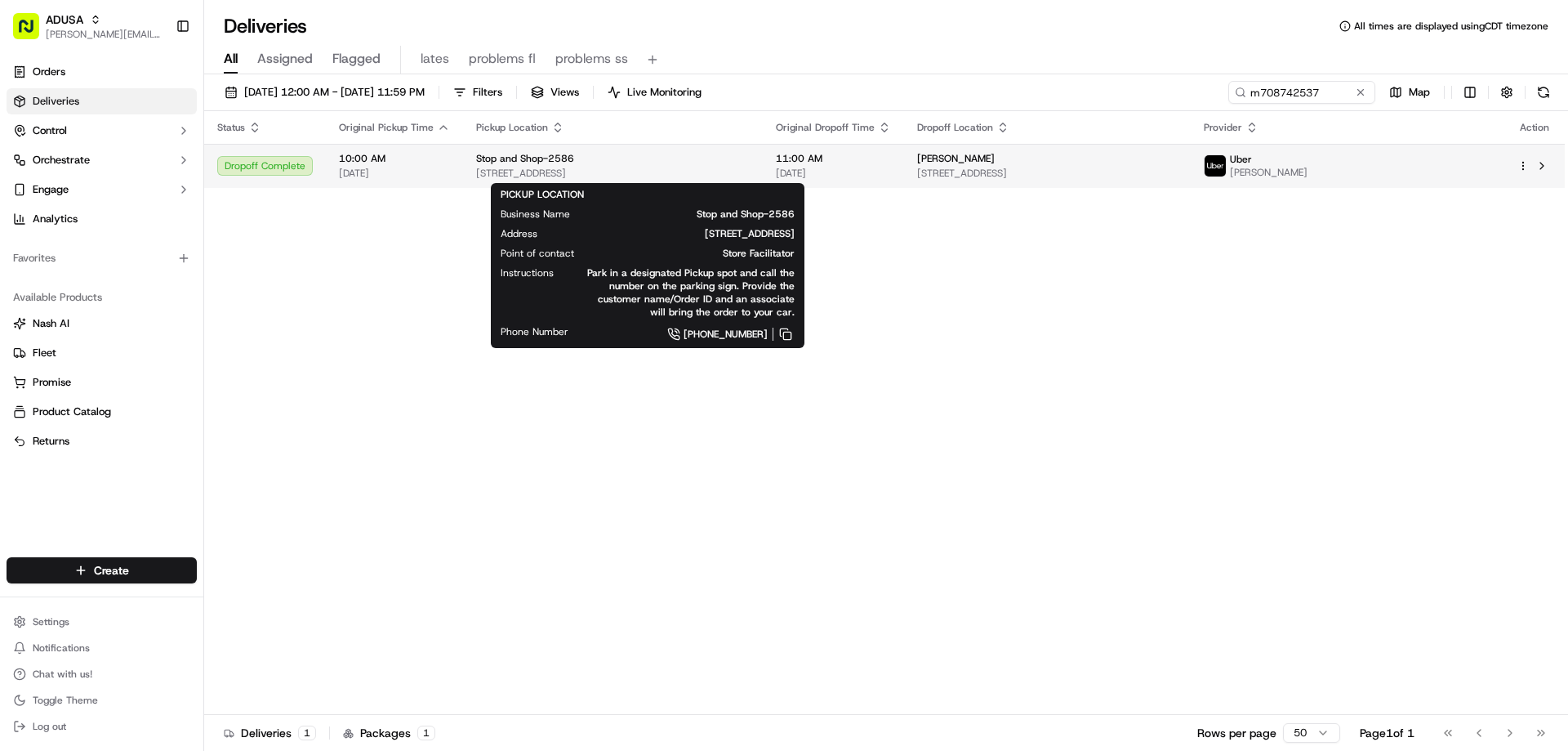
click at [707, 157] on div "Stop and Shop-2586" at bounding box center [612, 158] width 274 height 13
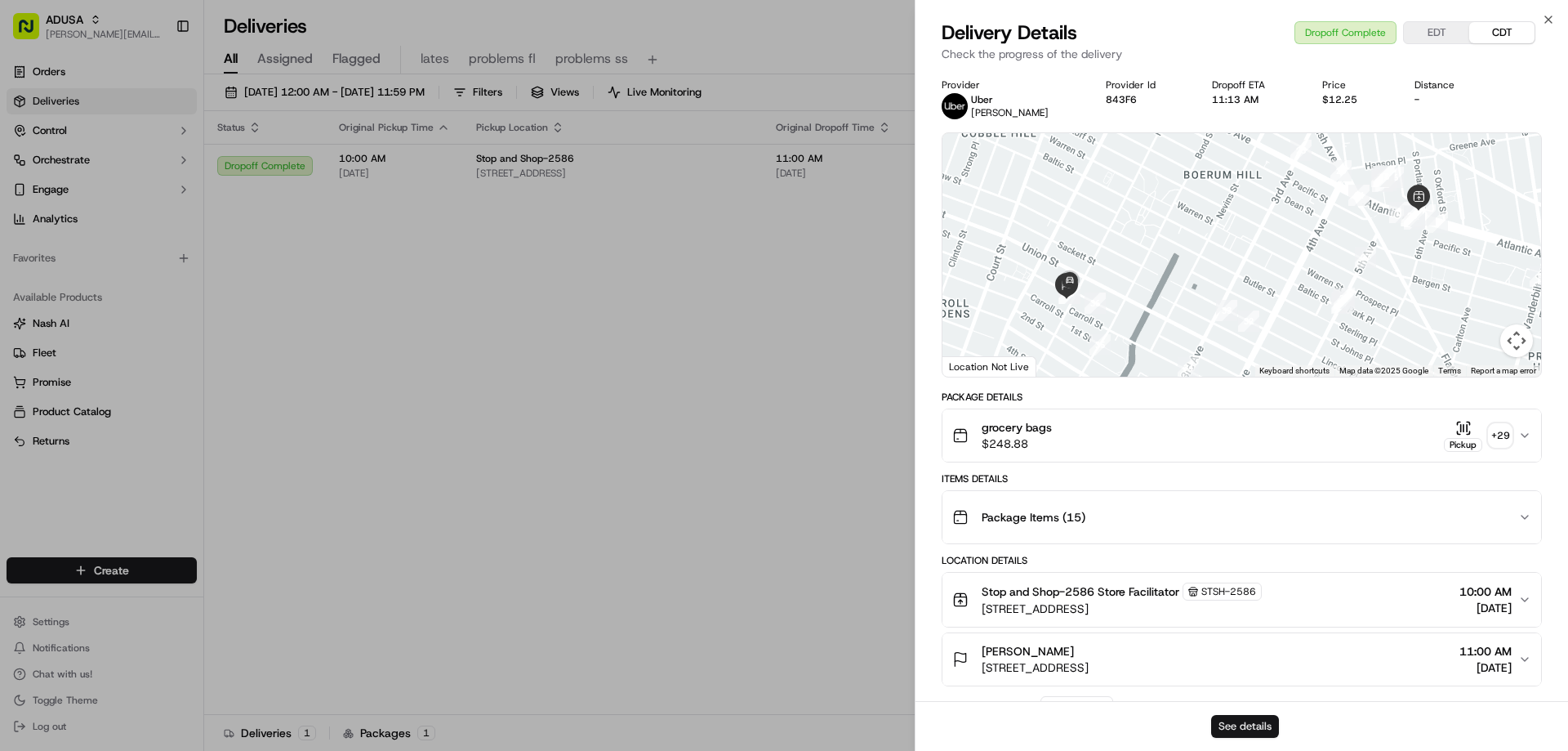
click at [1258, 726] on button "See details" at bounding box center [1244, 726] width 68 height 23
click at [1549, 17] on icon "button" at bounding box center [1548, 19] width 13 height 13
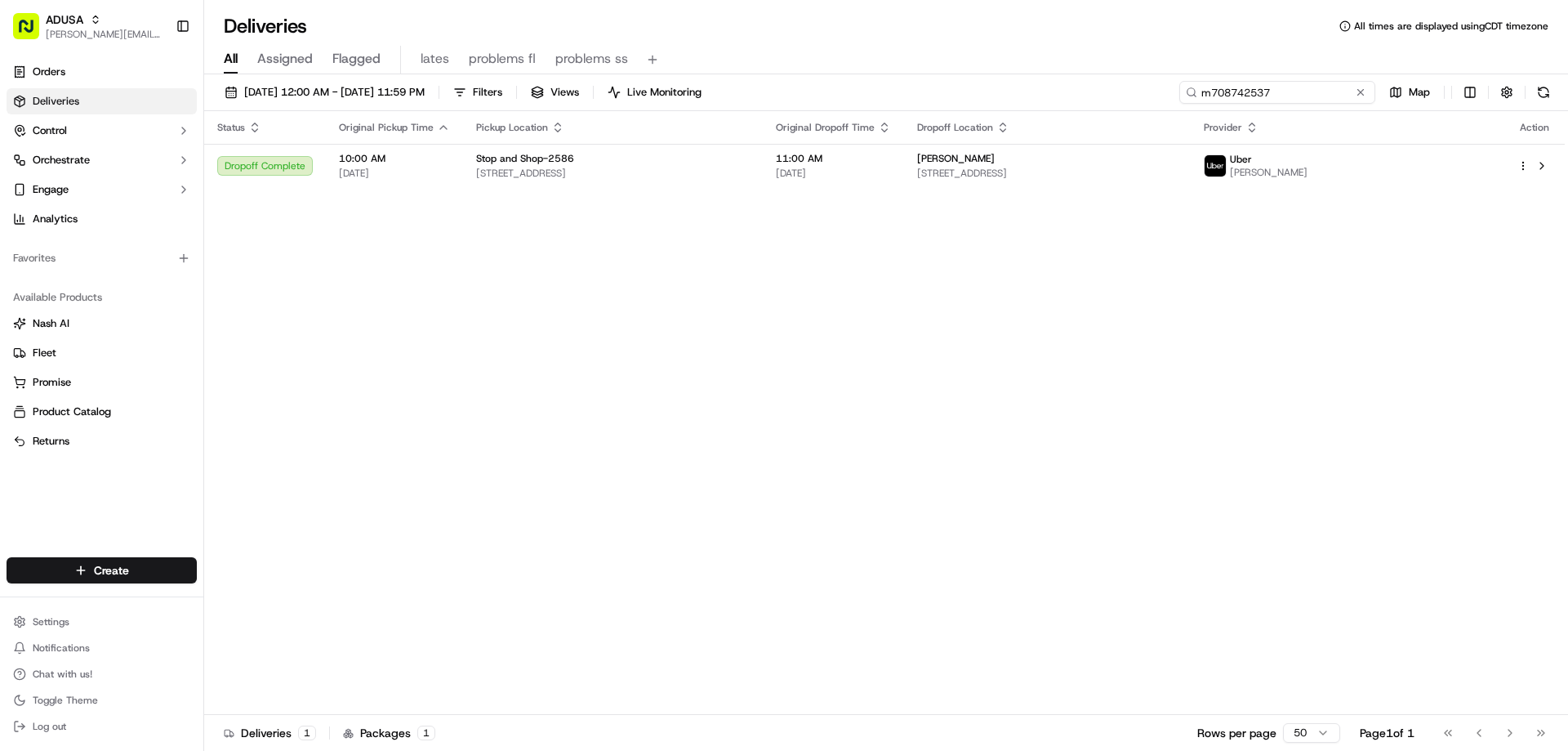
drag, startPoint x: 1333, startPoint y: 89, endPoint x: 1179, endPoint y: 90, distance: 154.0
click at [1179, 90] on input "m708742537" at bounding box center [1277, 91] width 196 height 23
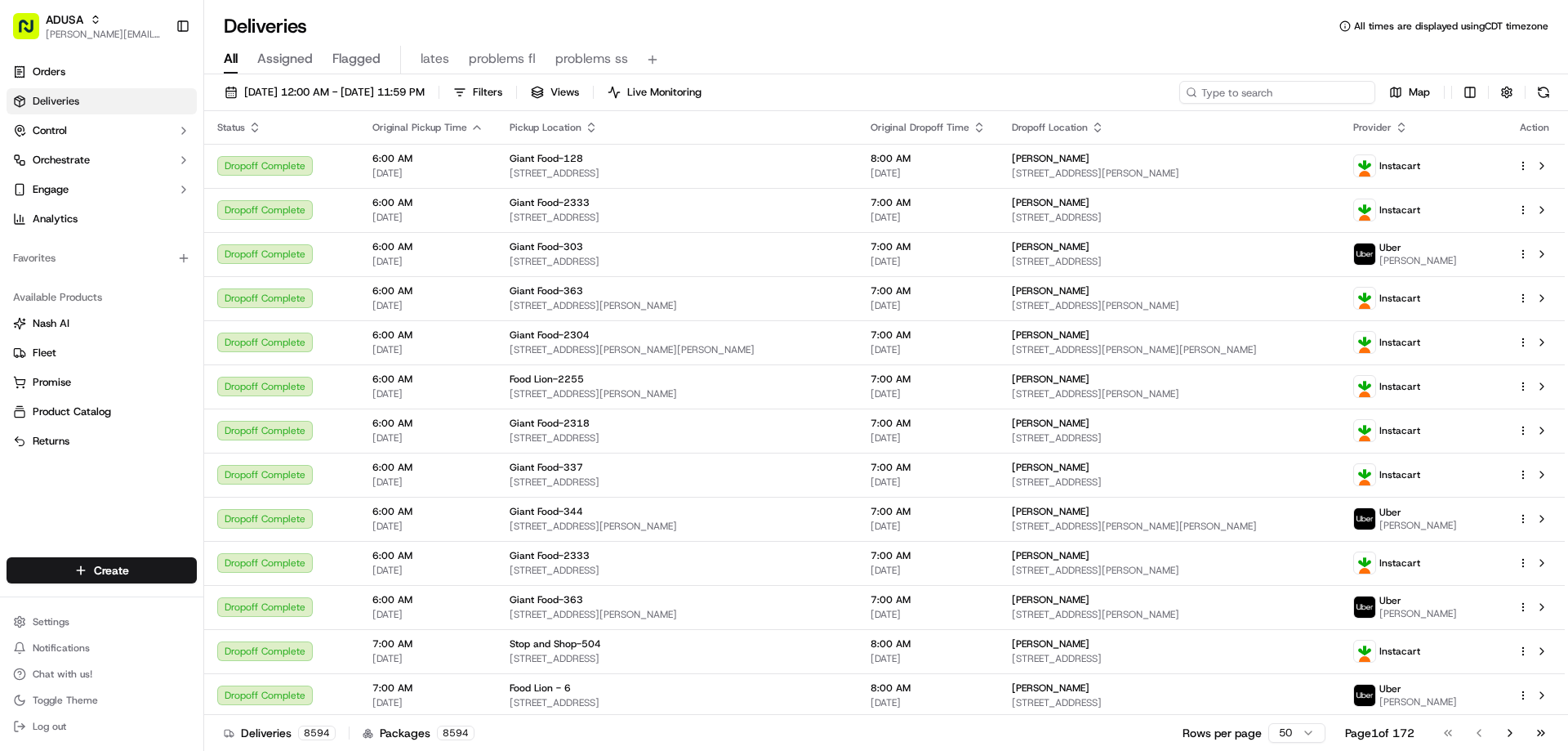
click at [1268, 98] on input at bounding box center [1277, 91] width 196 height 23
paste input "m716601549"
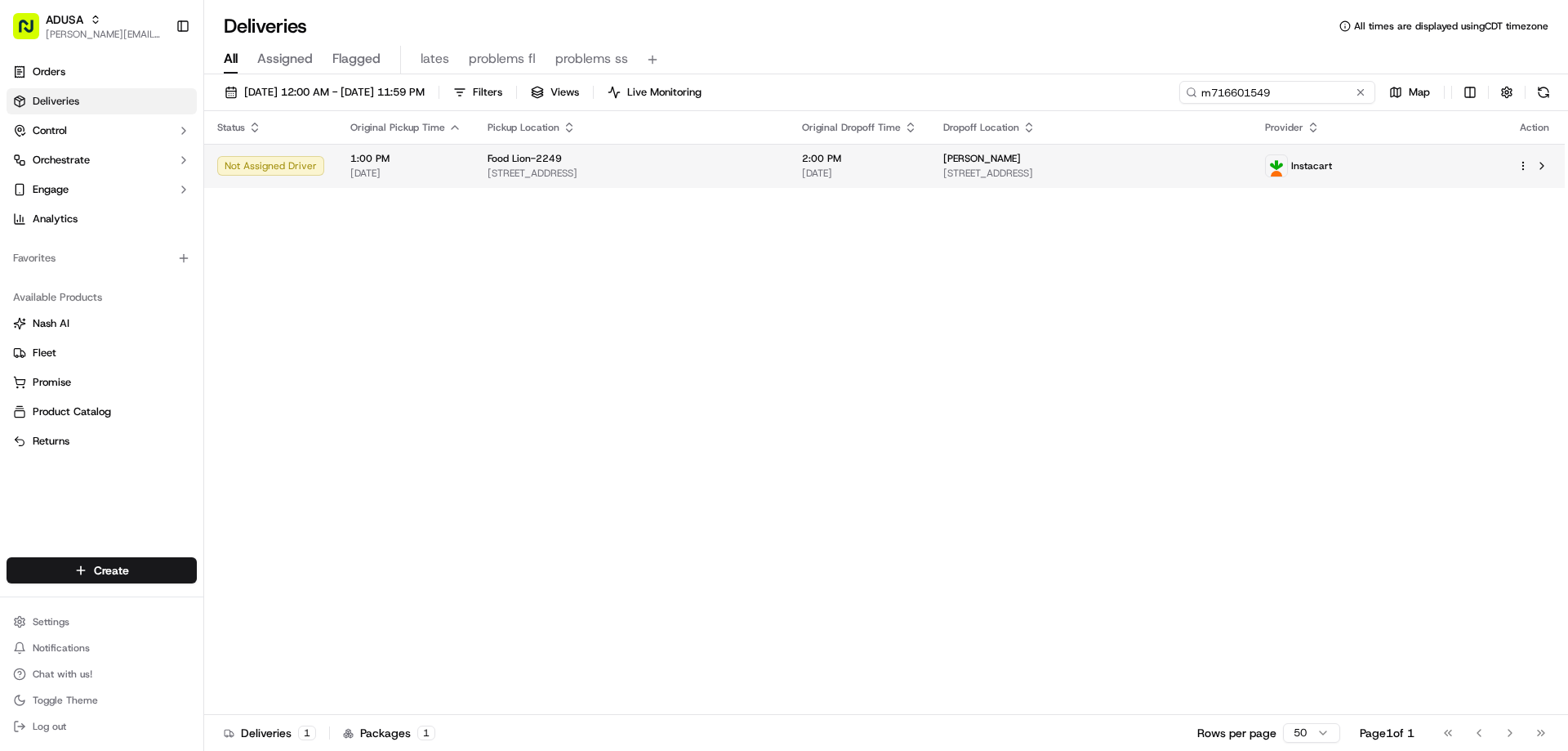
type input "m716601549"
click at [518, 166] on div "Food Lion-2249 77 State Hwy 57 S, Little River, SC 29566, US" at bounding box center [631, 166] width 288 height 28
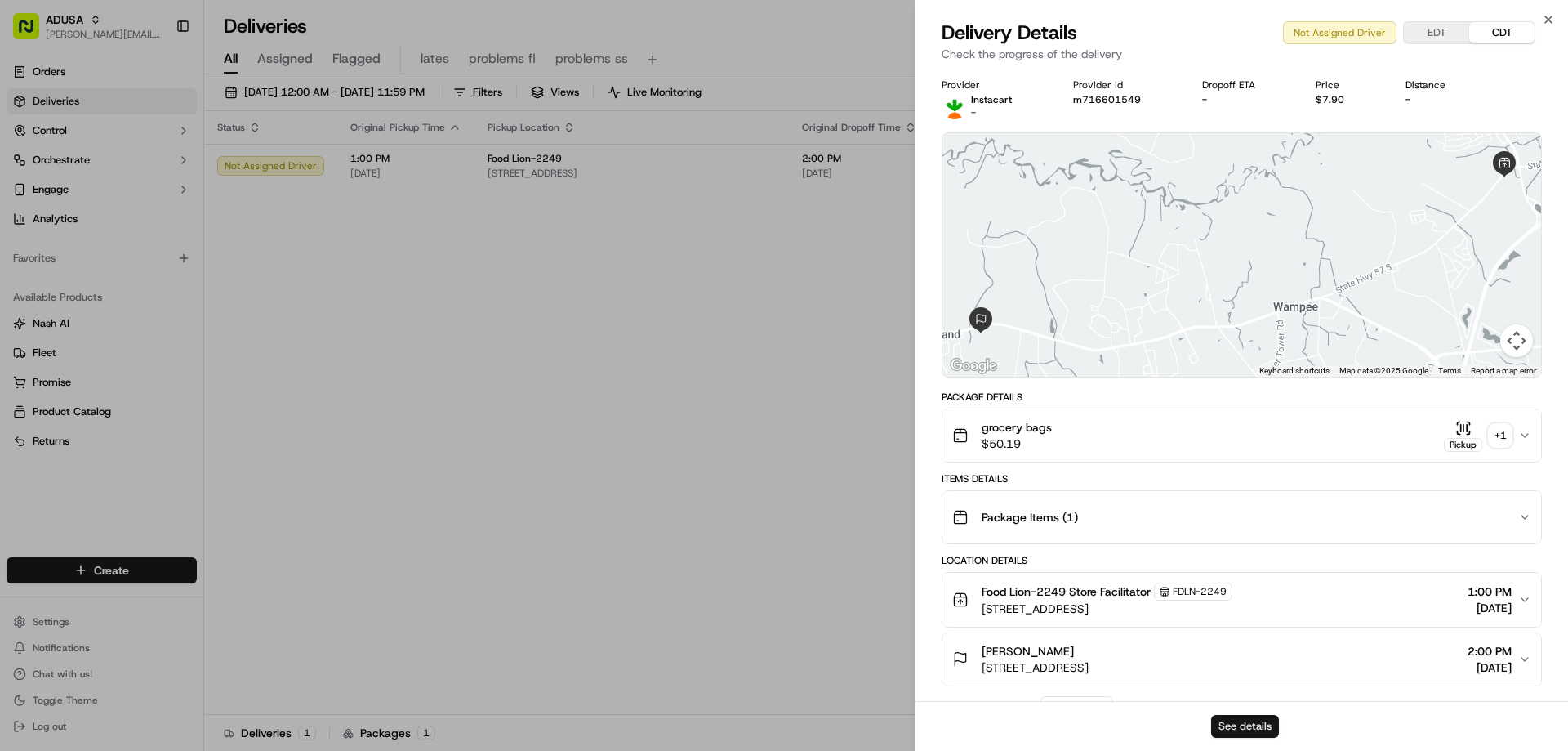
click at [1251, 721] on button "See details" at bounding box center [1244, 726] width 68 height 23
click at [1545, 15] on icon "button" at bounding box center [1548, 19] width 13 height 13
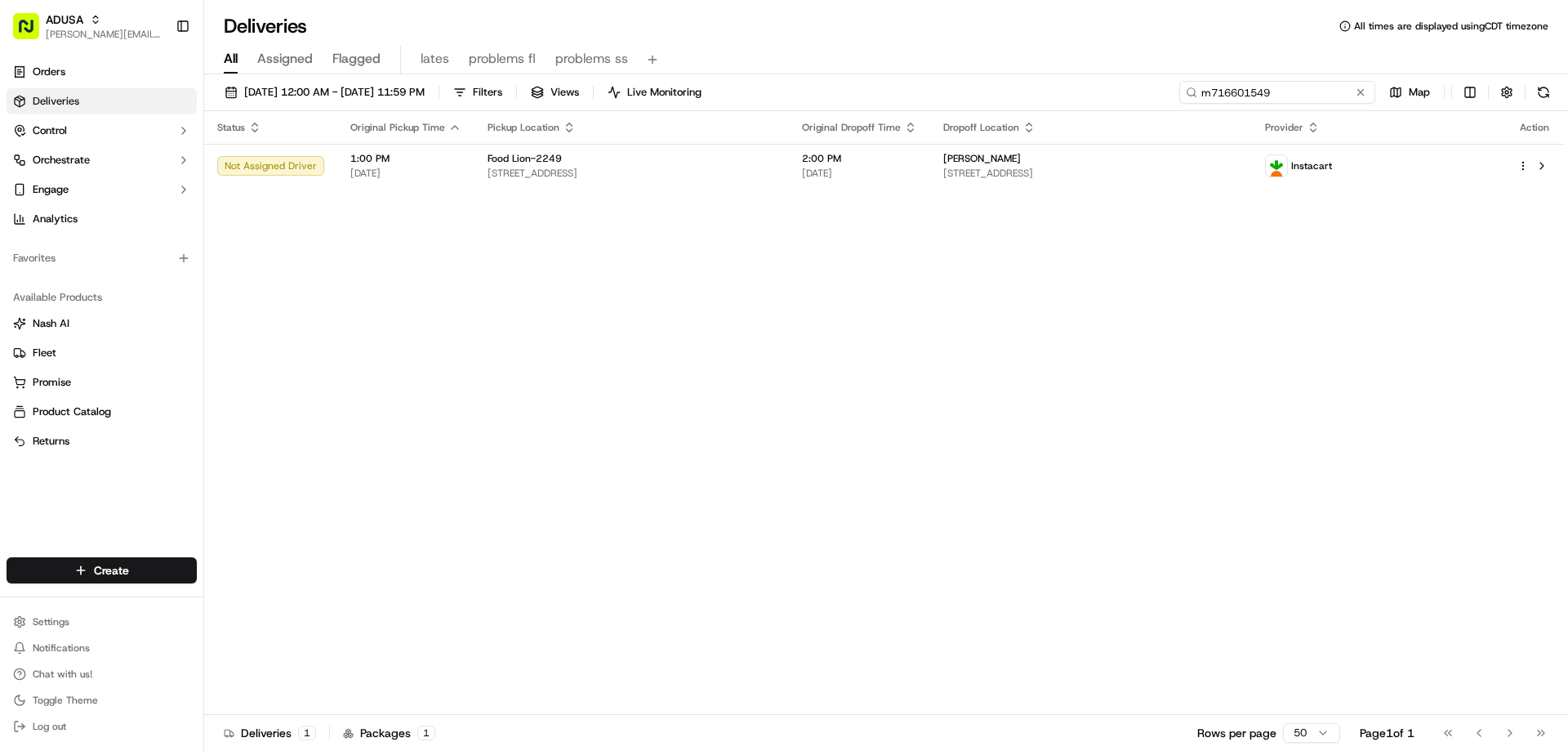
drag, startPoint x: 1328, startPoint y: 91, endPoint x: 1135, endPoint y: 86, distance: 193.1
click at [1135, 86] on div "09/18/2025 12:00 AM - 09/19/2025 11:59 PM Filters Views Live Monitoring m716601…" at bounding box center [886, 95] width 1364 height 30
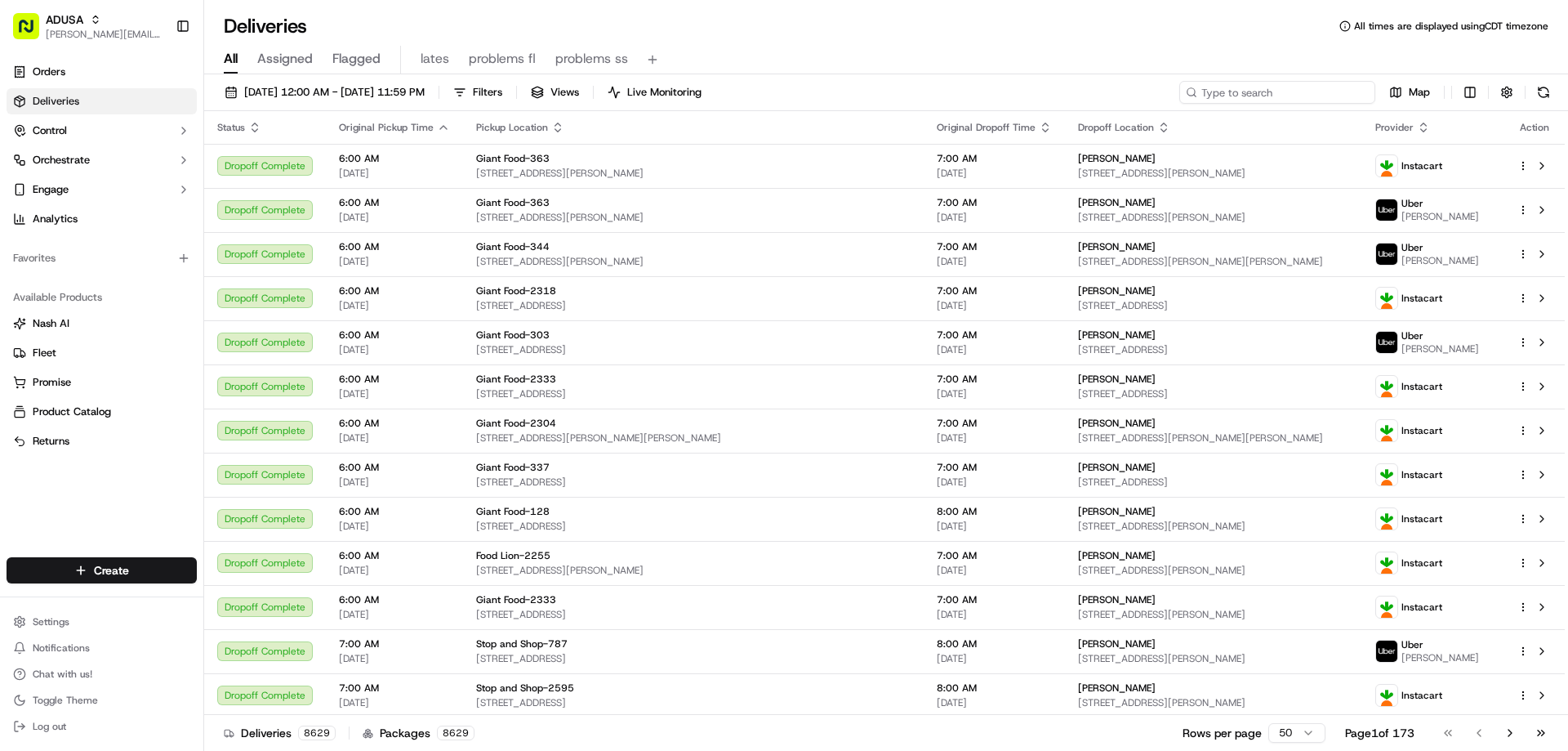
click at [1218, 90] on input at bounding box center [1277, 91] width 196 height 23
paste input "m715222467"
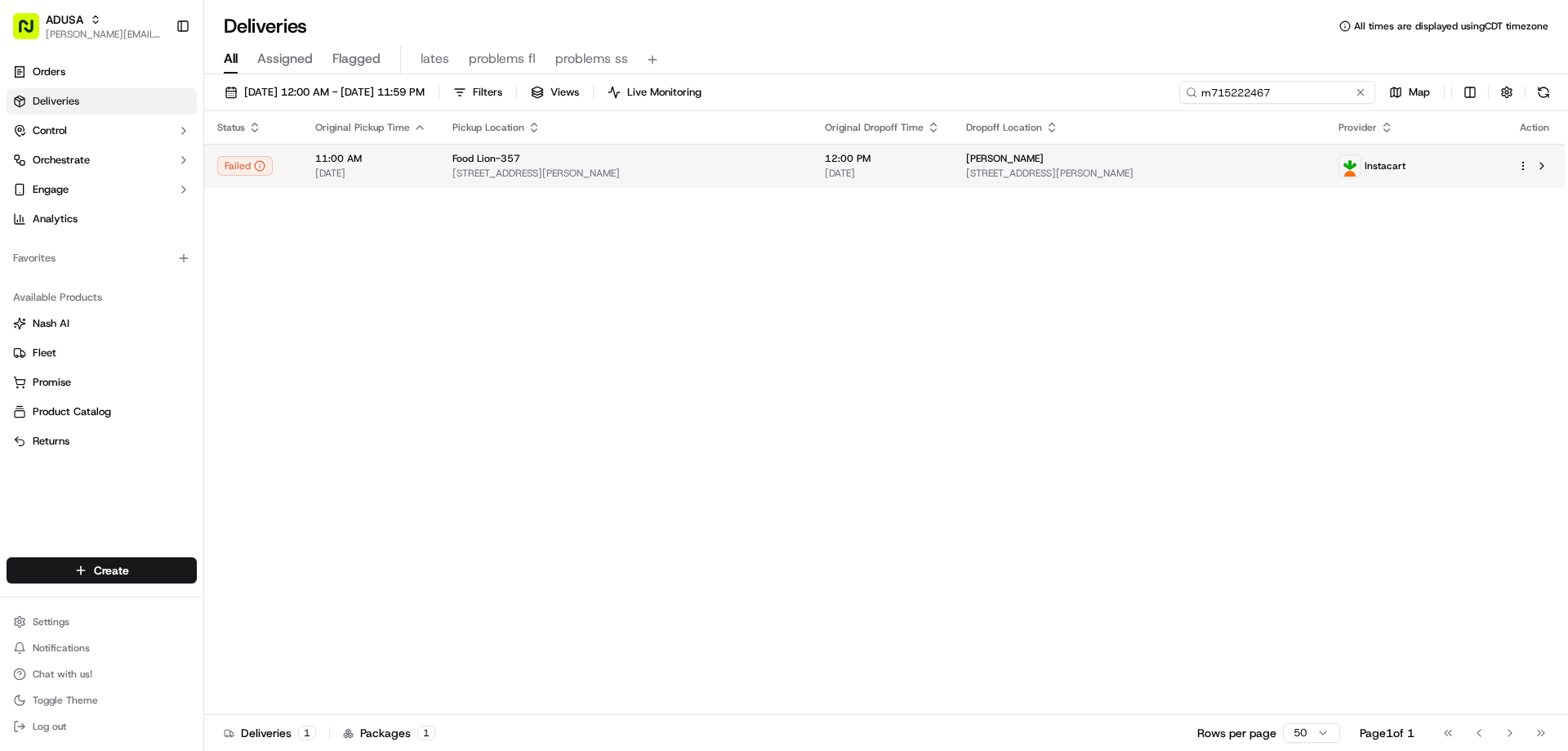
type input "m715222467"
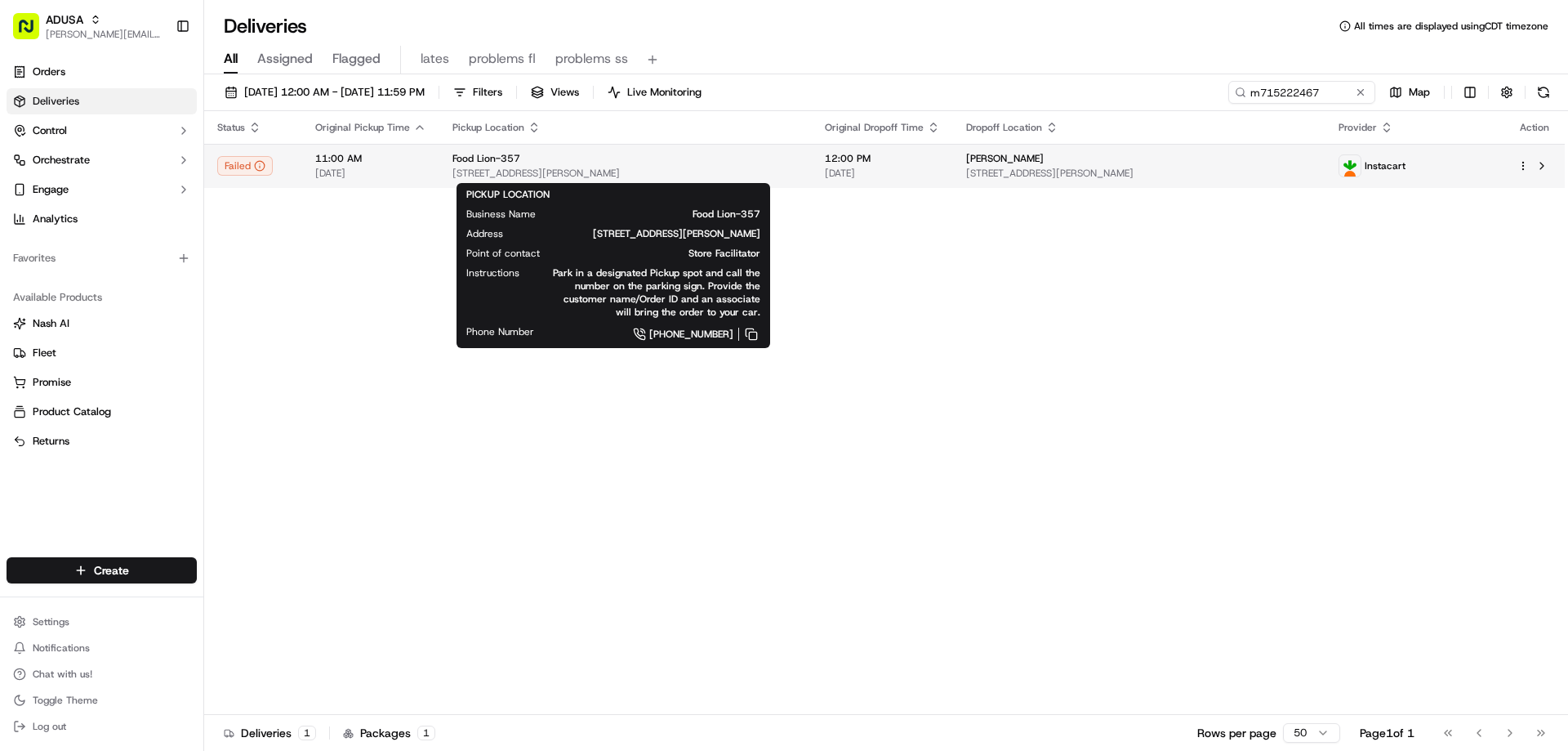
click at [517, 162] on div "Food Lion-357" at bounding box center [625, 158] width 346 height 13
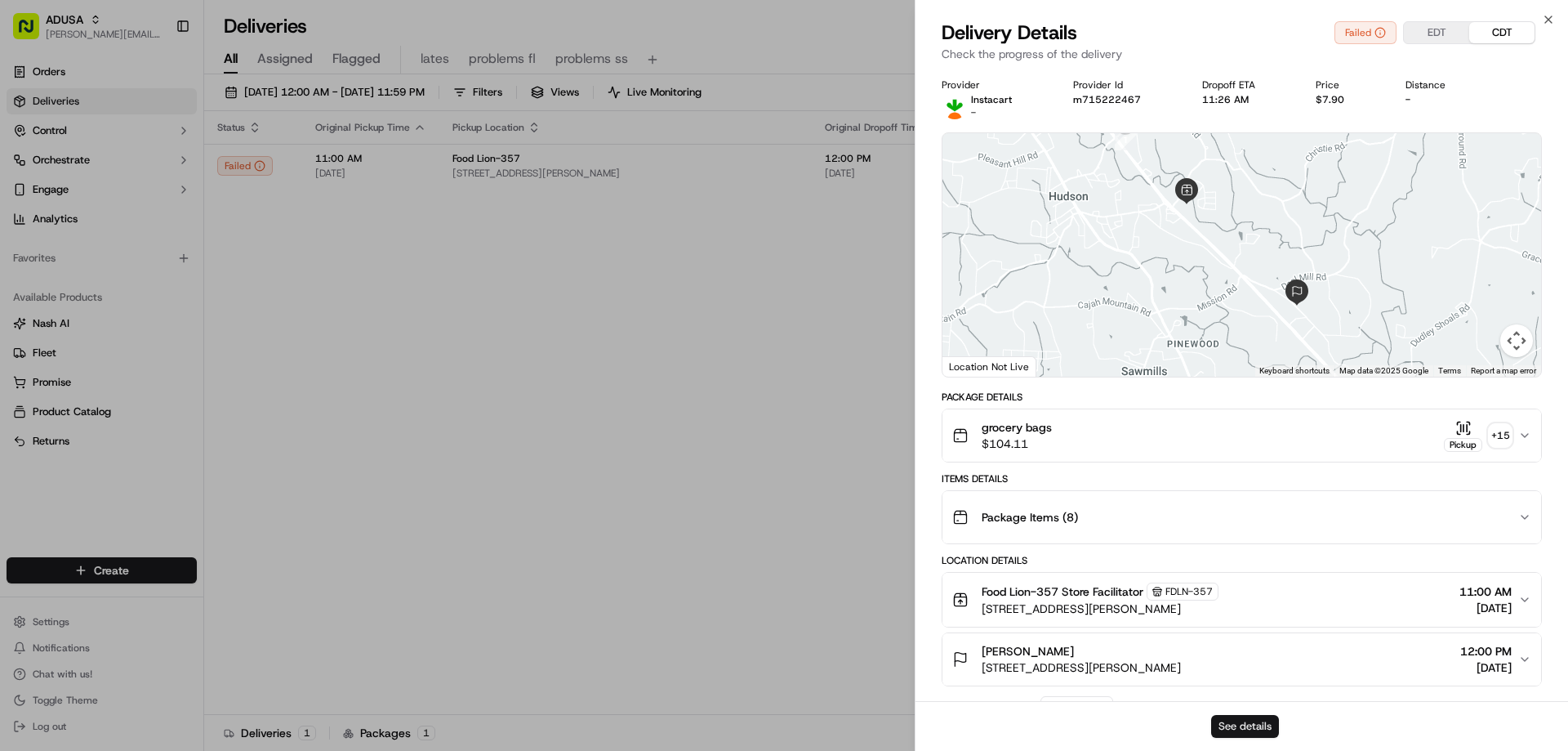
click at [1252, 731] on button "See details" at bounding box center [1244, 726] width 68 height 23
click at [1551, 17] on icon "button" at bounding box center [1548, 19] width 6 height 6
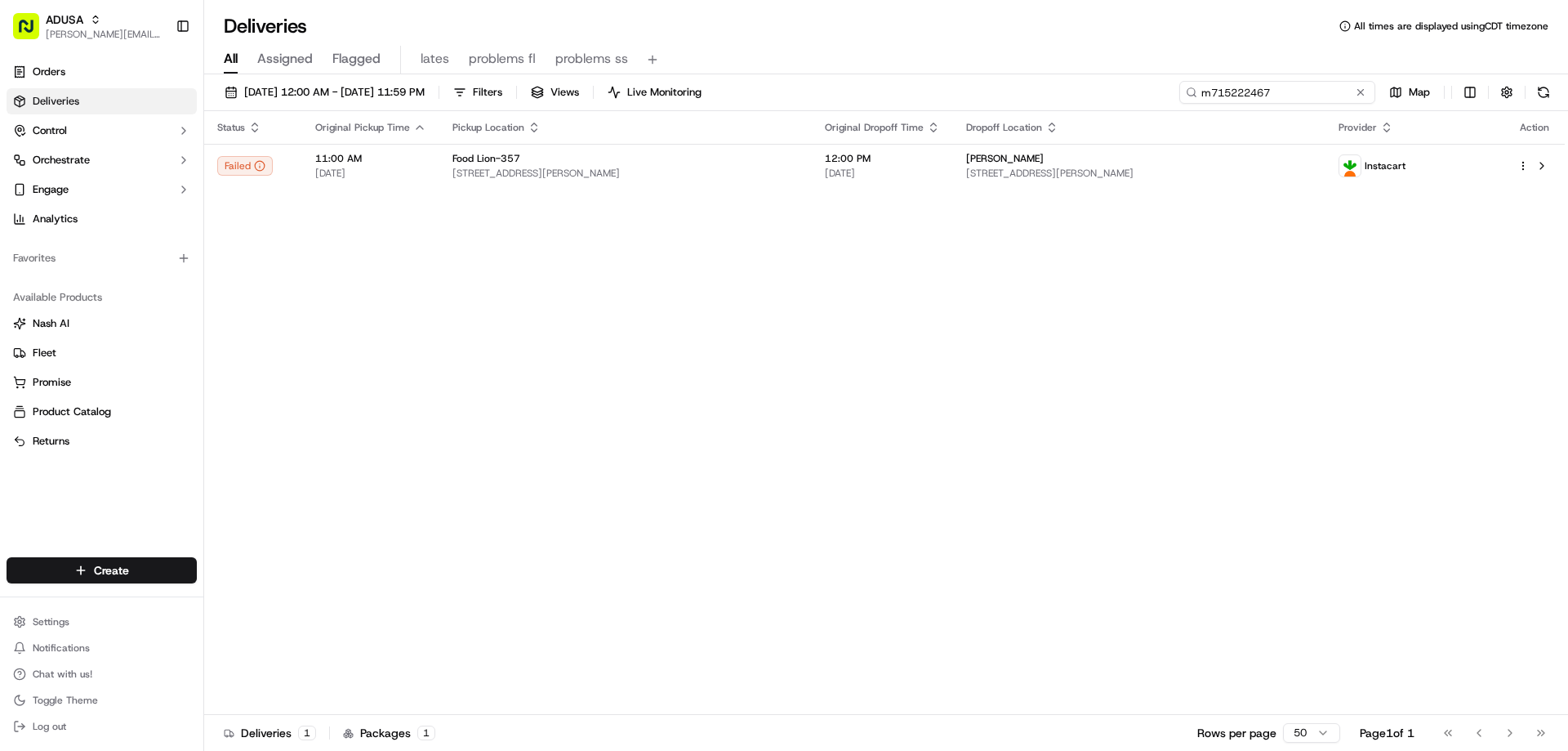
drag, startPoint x: 1325, startPoint y: 92, endPoint x: 1083, endPoint y: 63, distance: 243.7
click at [1112, 91] on div "09/18/2025 12:00 AM - 09/19/2025 11:59 PM Filters Views Live Monitoring m715222…" at bounding box center [886, 95] width 1364 height 30
type input "m715404930"
click at [585, 156] on div "Food Lion-2189" at bounding box center [636, 158] width 298 height 13
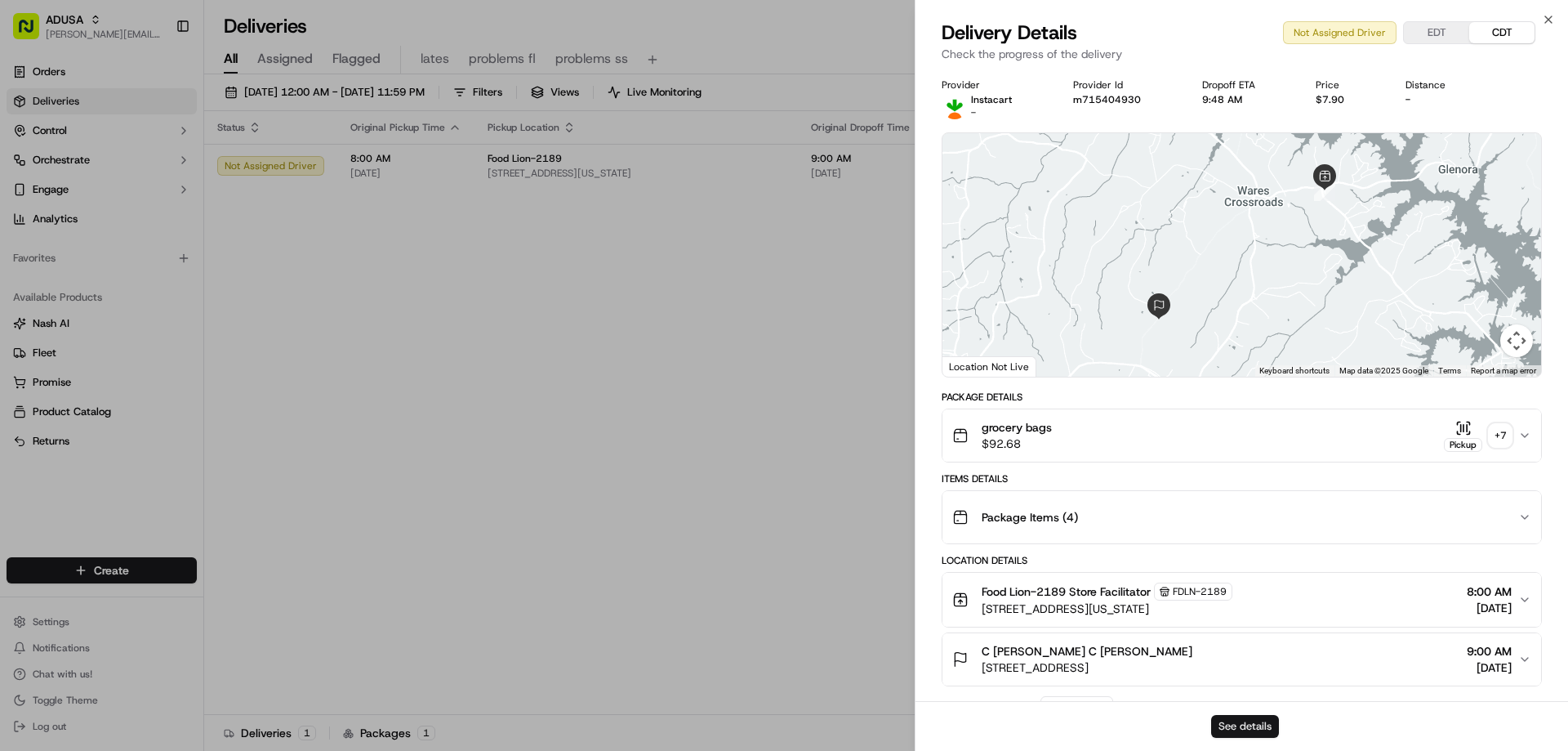
click at [1240, 722] on button "See details" at bounding box center [1244, 726] width 68 height 23
click at [1550, 14] on icon "button" at bounding box center [1548, 19] width 13 height 13
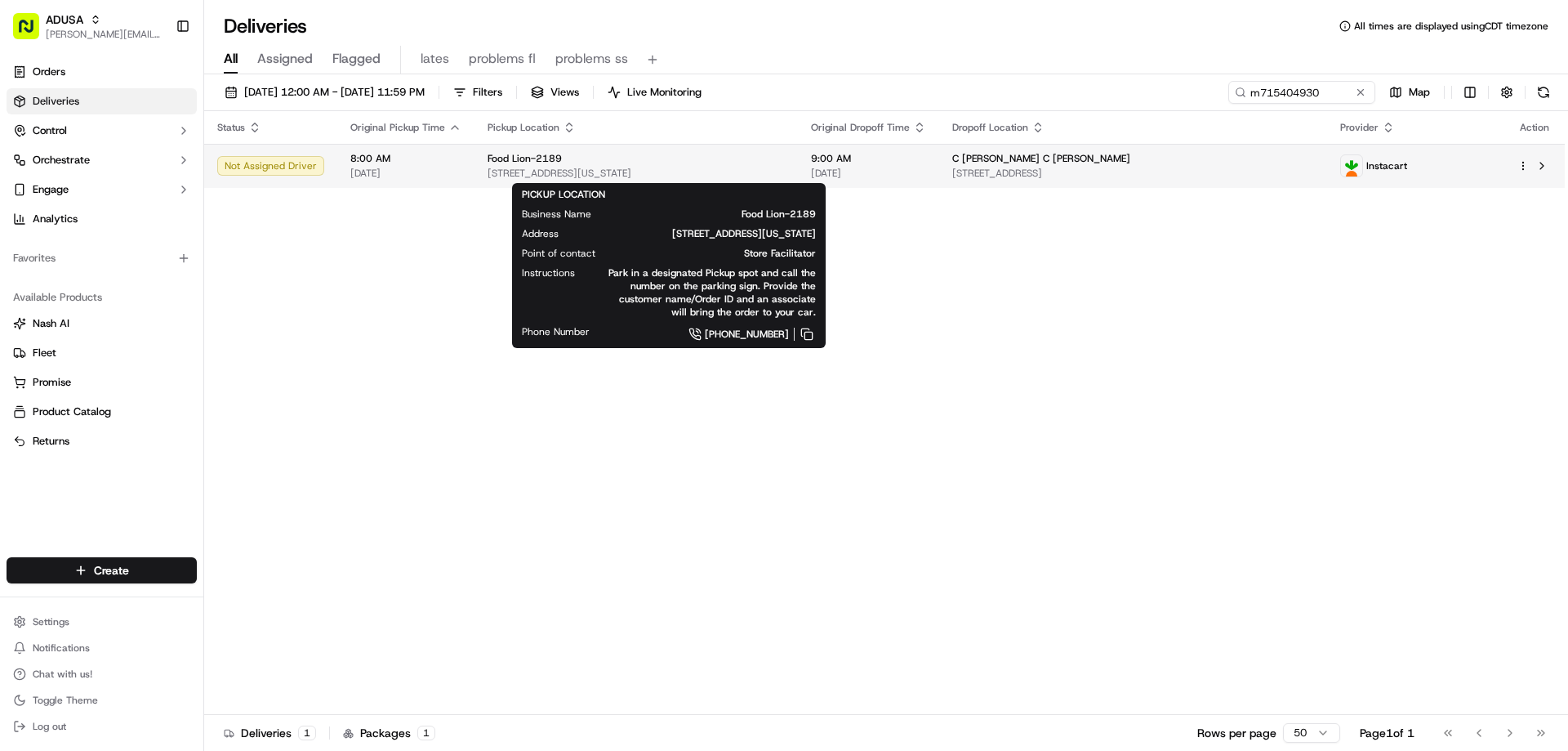
click at [532, 158] on span "Food Lion-2189" at bounding box center [524, 158] width 74 height 13
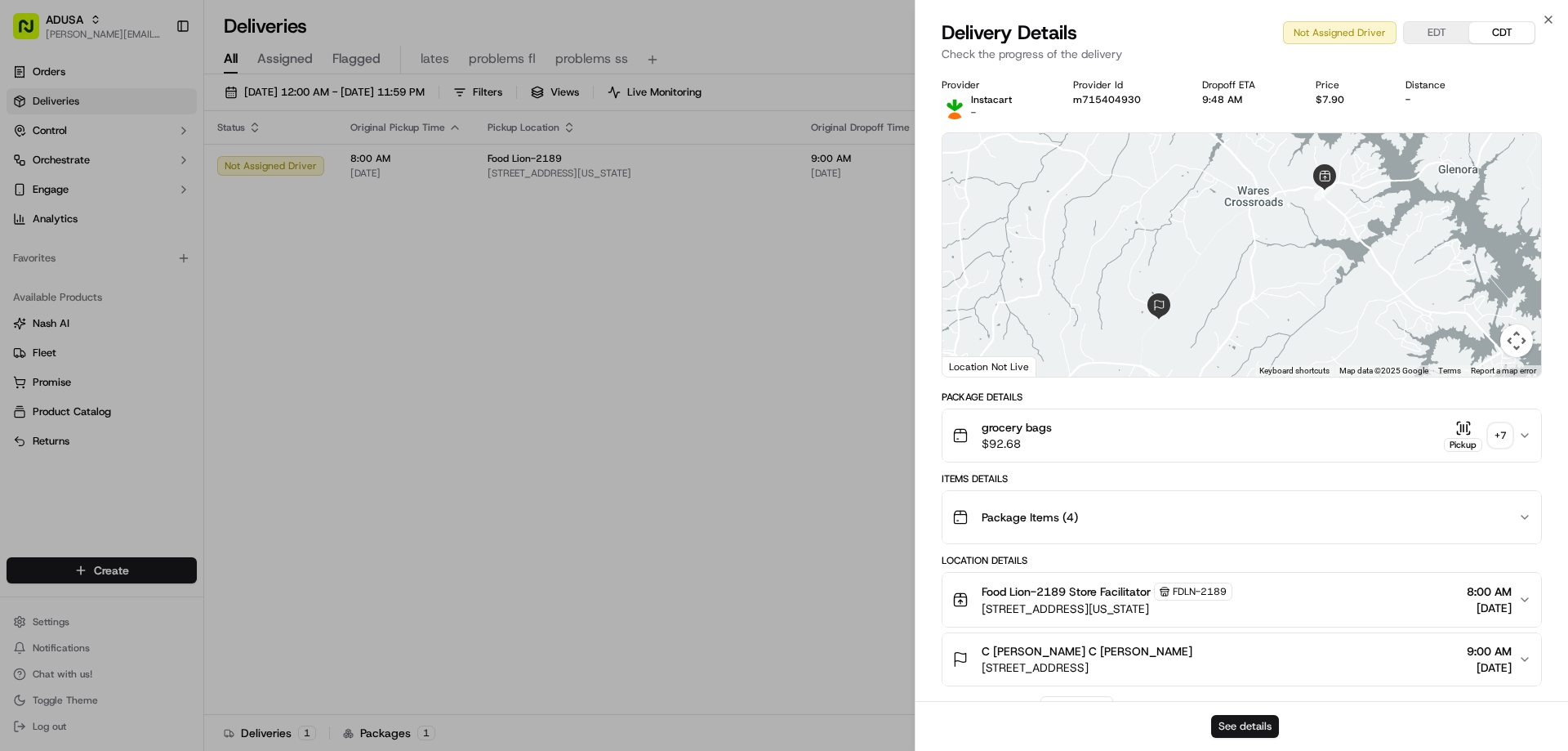
click at [1244, 723] on button "See details" at bounding box center [1244, 726] width 68 height 23
click at [1552, 19] on icon "button" at bounding box center [1548, 19] width 13 height 13
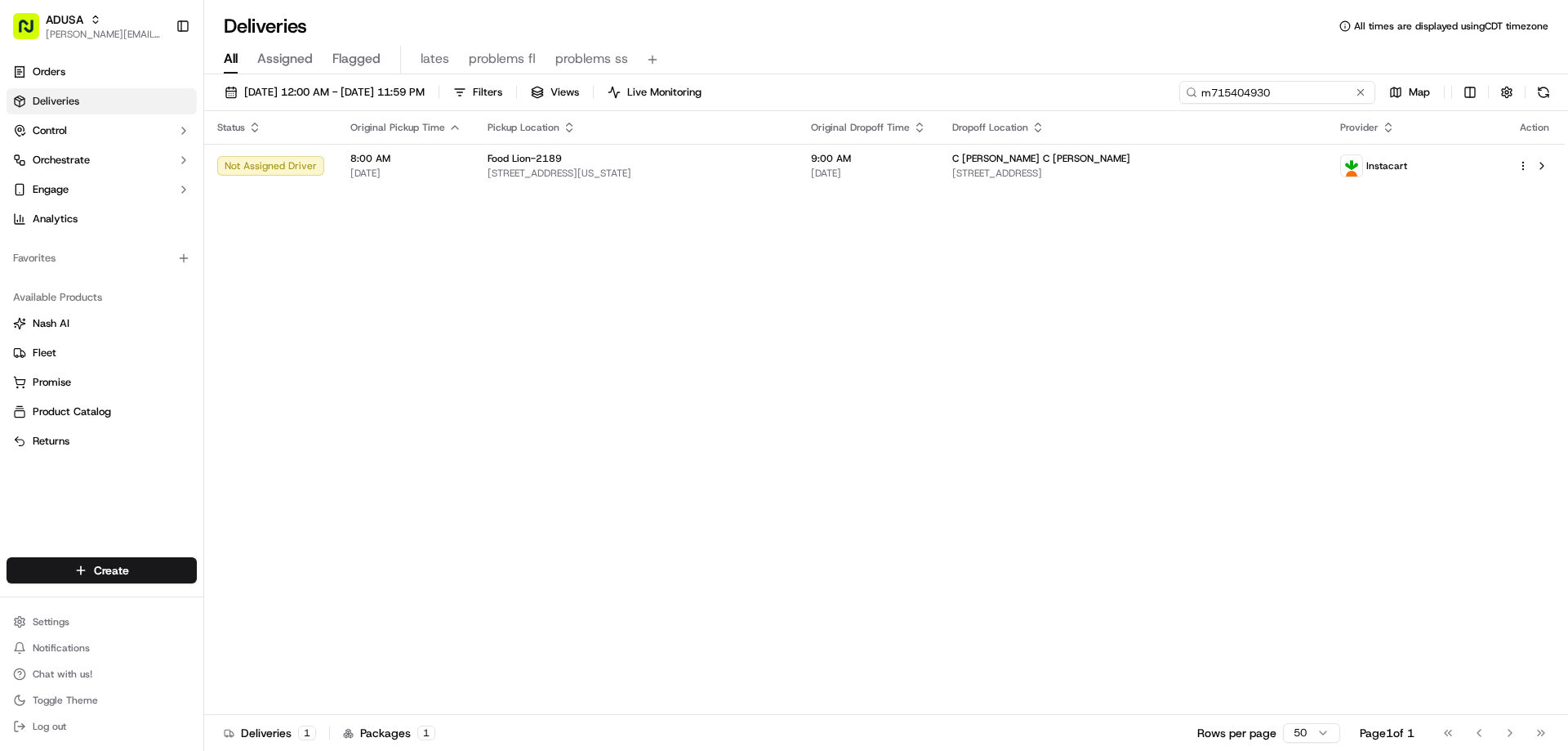
drag, startPoint x: 1337, startPoint y: 89, endPoint x: 1104, endPoint y: 103, distance: 233.4
click at [1104, 103] on div "09/18/2025 12:00 AM - 09/19/2025 11:59 PM Filters Views Live Monitoring m715404…" at bounding box center [886, 95] width 1364 height 30
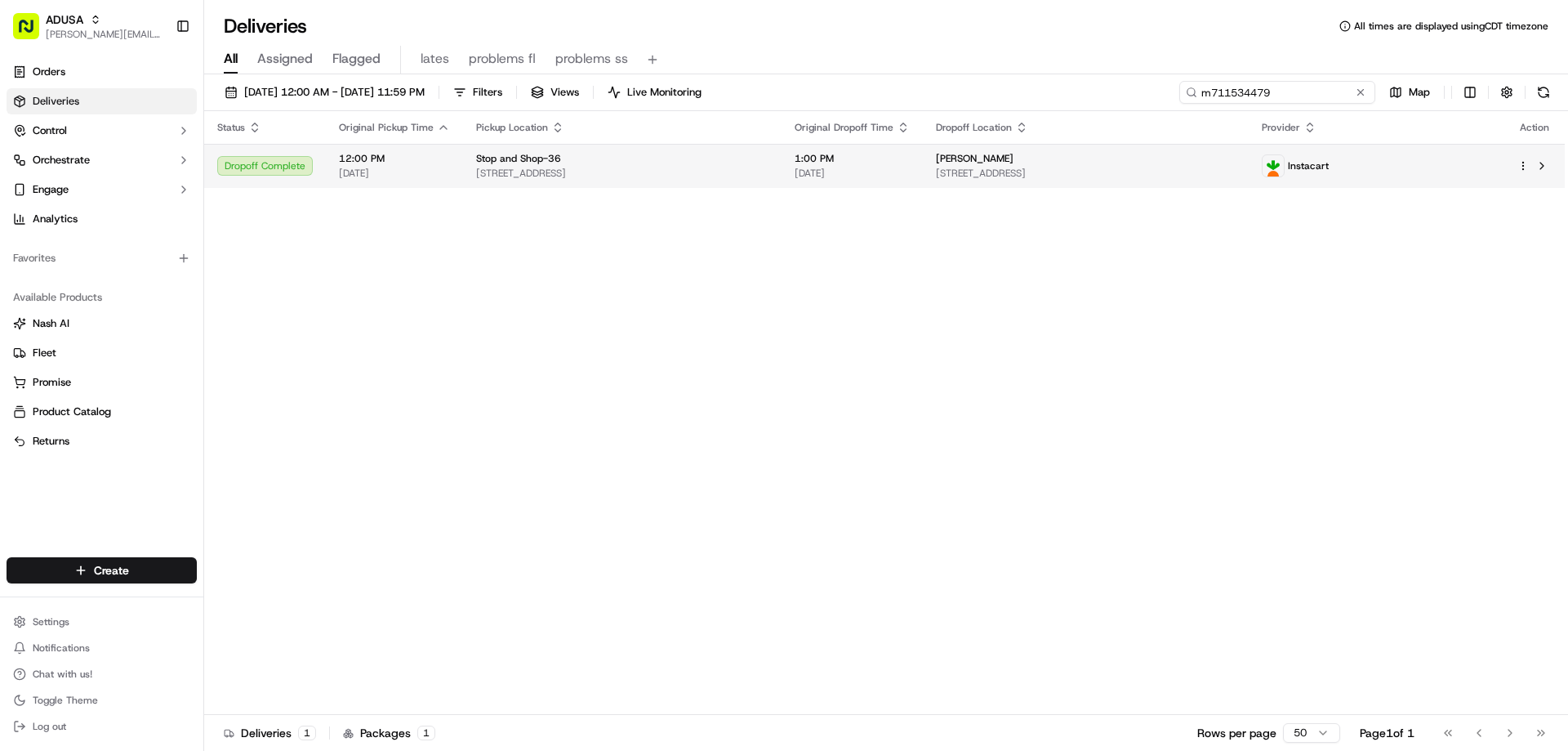
type input "m711534479"
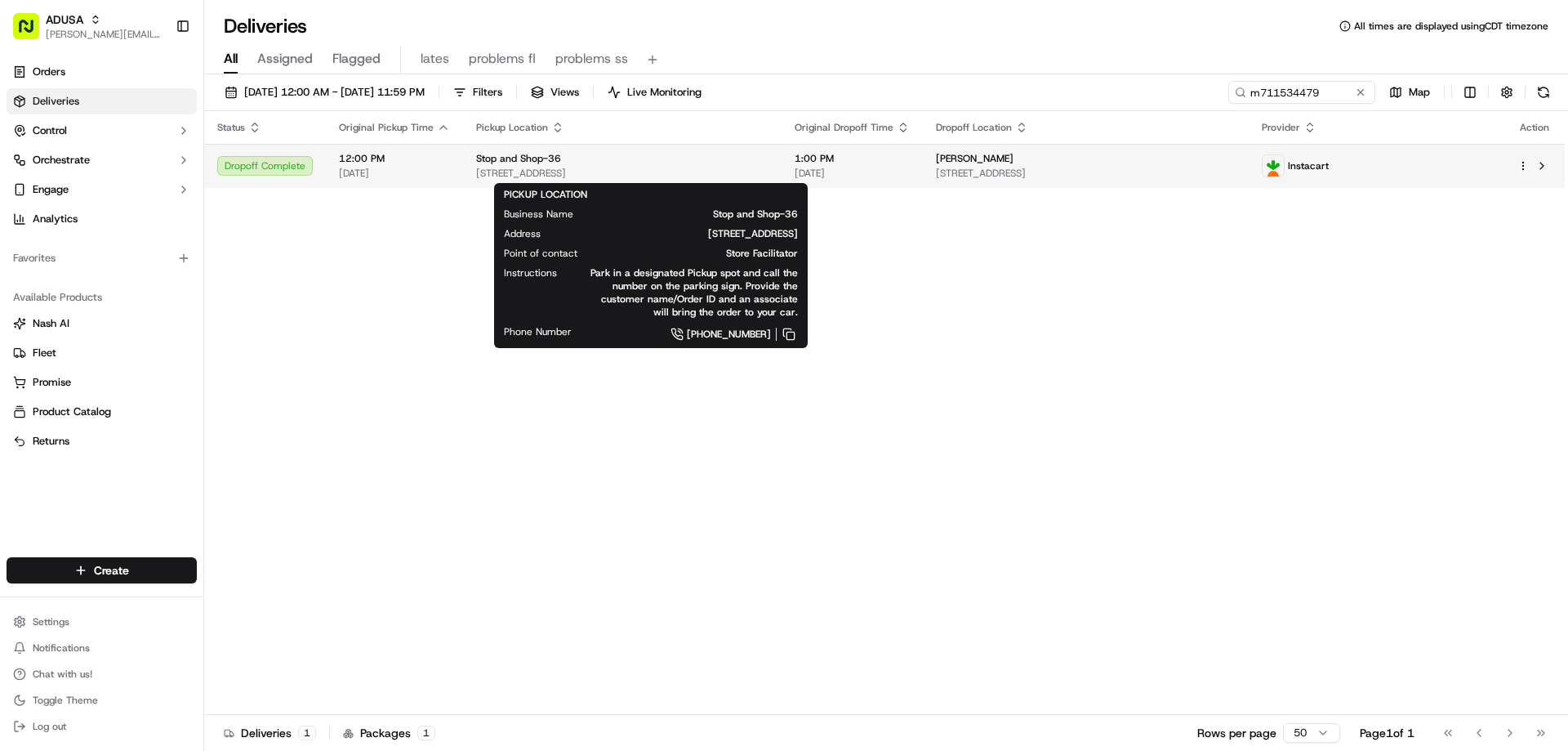
click at [748, 166] on div "Stop and Shop-36 672 Memorial Dr, Chicopee, MA 01021, US" at bounding box center [621, 166] width 292 height 28
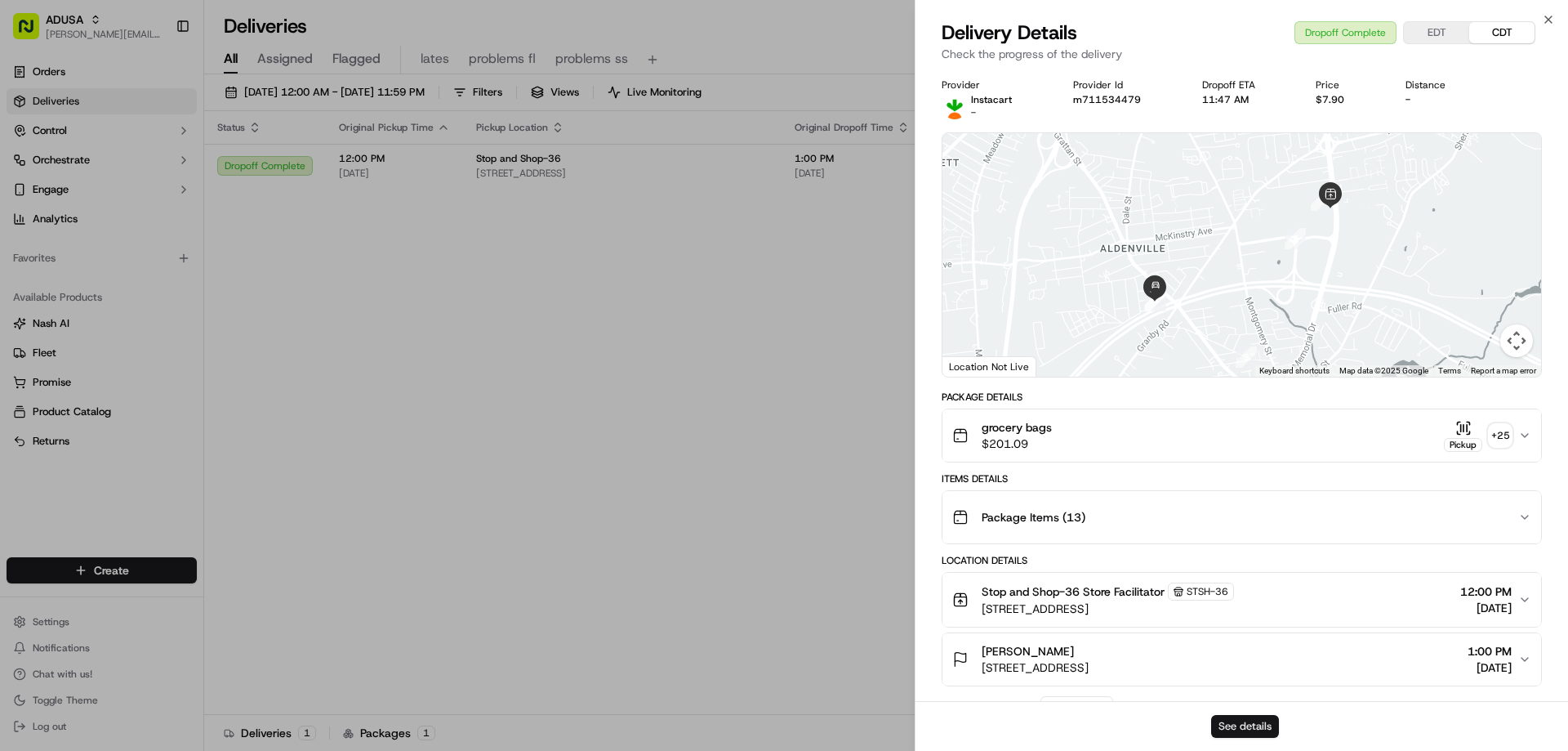
click at [1248, 724] on button "See details" at bounding box center [1244, 726] width 68 height 23
click at [1546, 19] on icon "button" at bounding box center [1548, 19] width 13 height 13
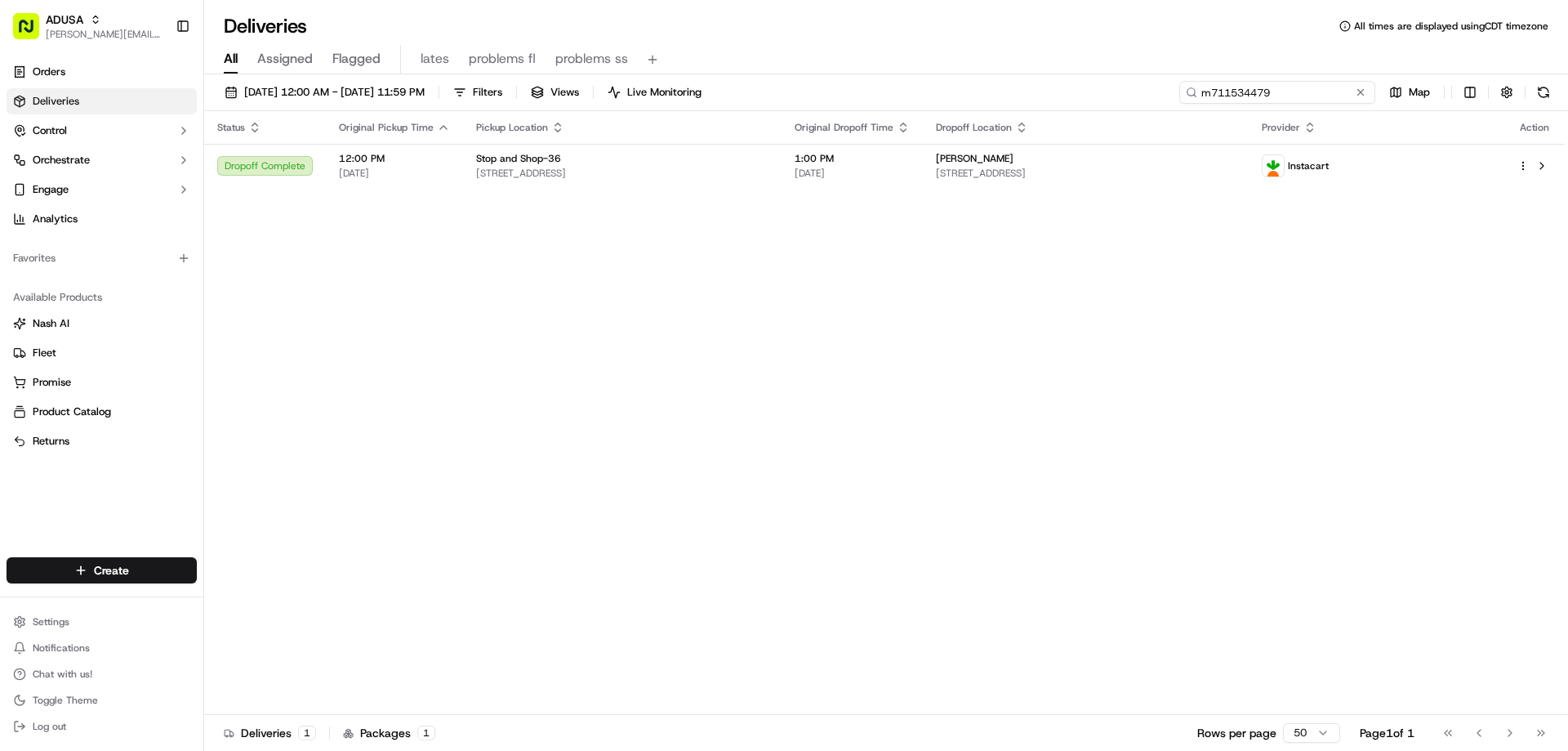
drag, startPoint x: 1333, startPoint y: 86, endPoint x: 1137, endPoint y: 92, distance: 196.1
click at [1141, 92] on div "09/18/2025 12:00 AM - 09/19/2025 11:59 PM Filters Views Live Monitoring m711534…" at bounding box center [886, 95] width 1364 height 30
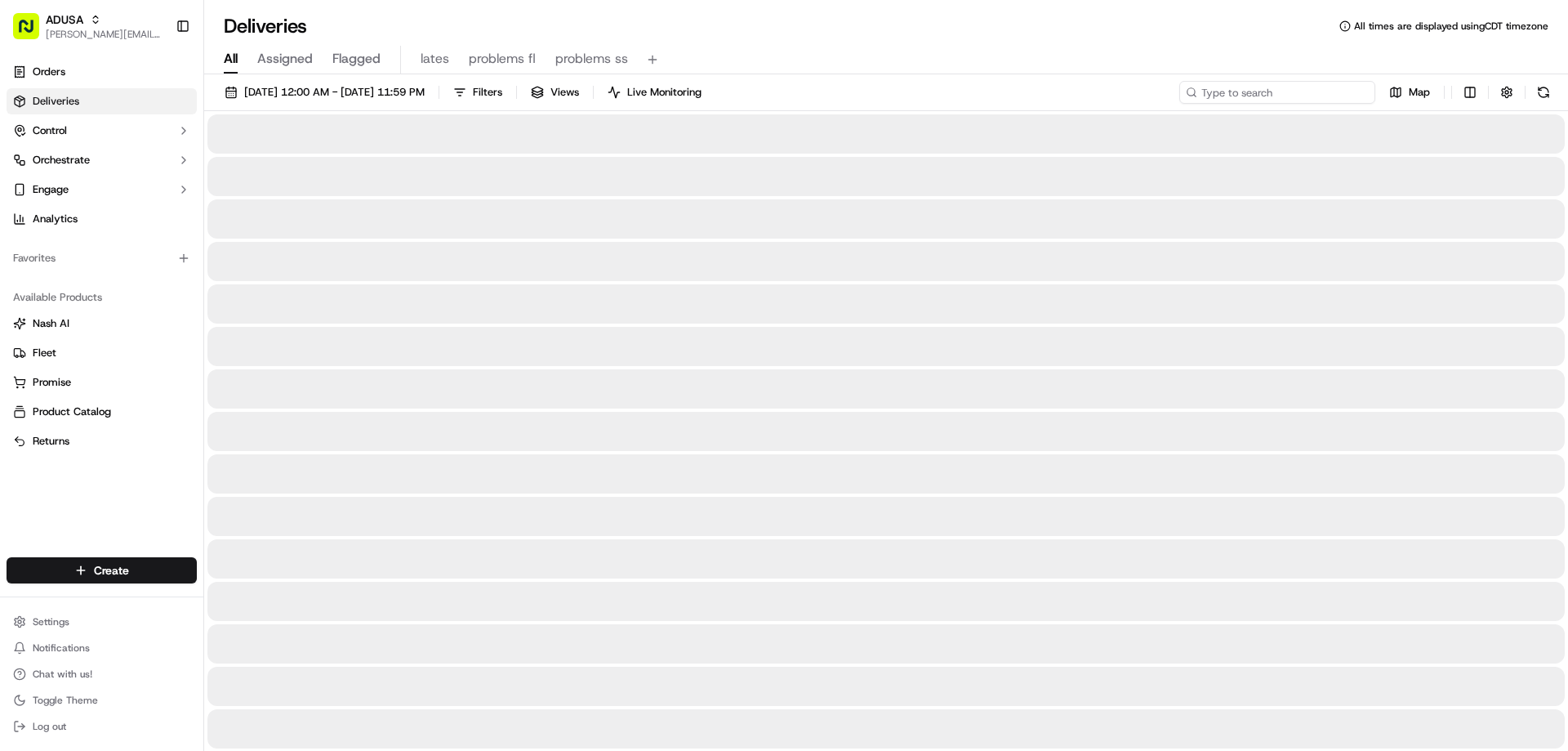
type input "m715404930"
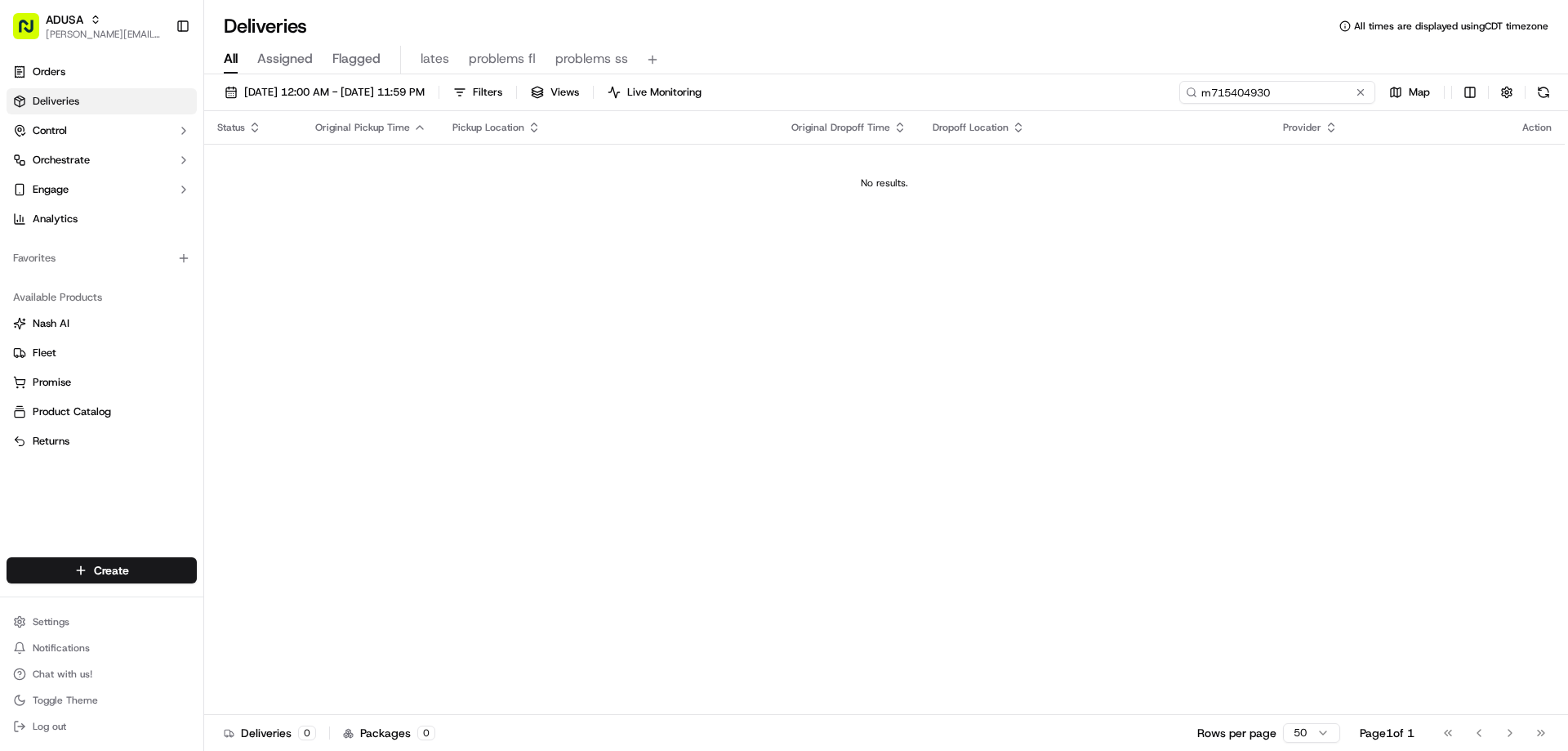
drag, startPoint x: 1287, startPoint y: 86, endPoint x: 1151, endPoint y: 106, distance: 137.5
click at [1151, 106] on div "09/18/2025 12:00 AM - 09/19/2025 11:59 PM Filters Views Live Monitoring m715404…" at bounding box center [886, 95] width 1364 height 30
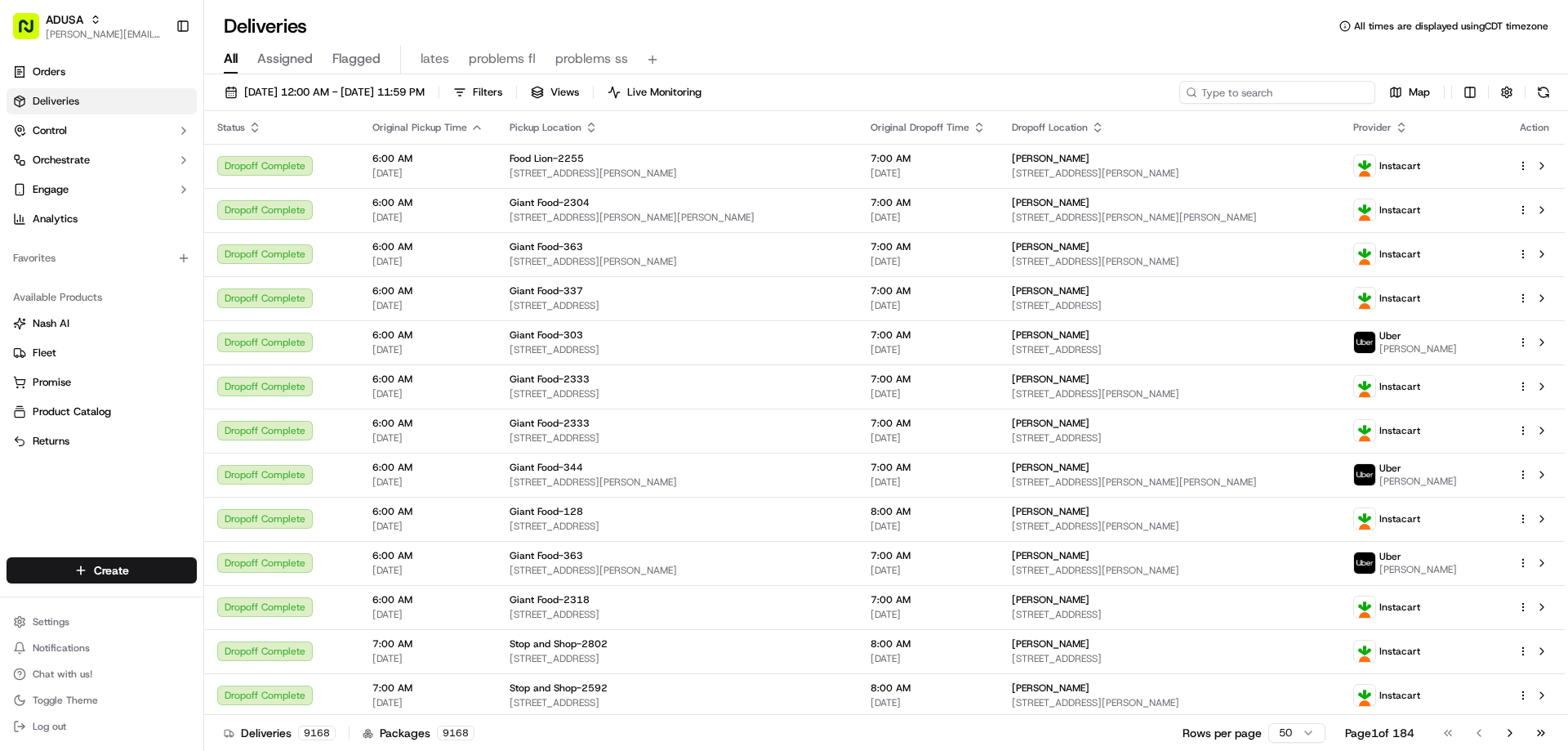
click at [1260, 87] on input at bounding box center [1277, 91] width 196 height 23
type input "m715404930"
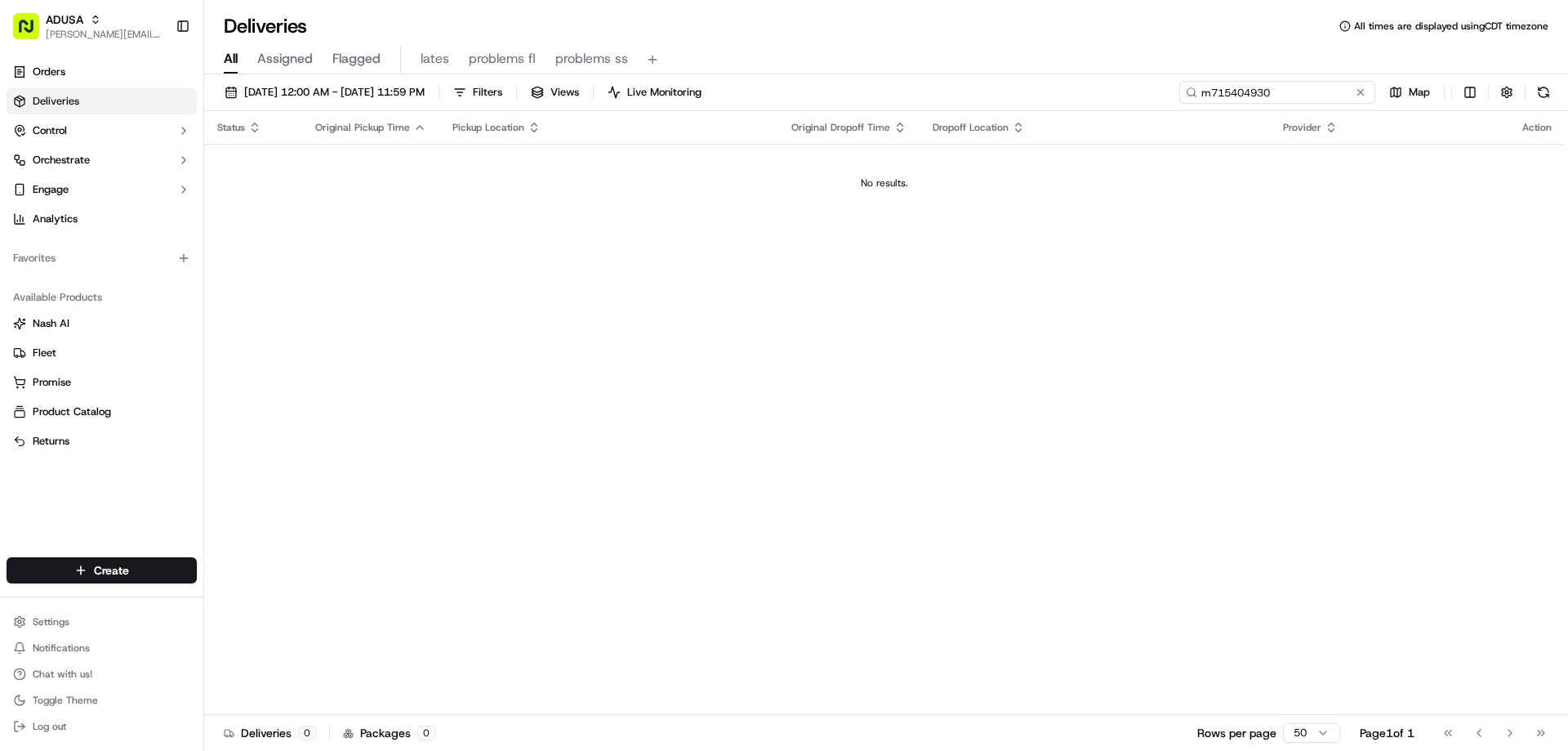
drag, startPoint x: 1280, startPoint y: 85, endPoint x: 1173, endPoint y: 93, distance: 107.3
click at [1173, 93] on div "09/18/2025 12:00 AM - 09/19/2025 11:59 PM Filters Views Live Monitoring m715404…" at bounding box center [886, 95] width 1364 height 30
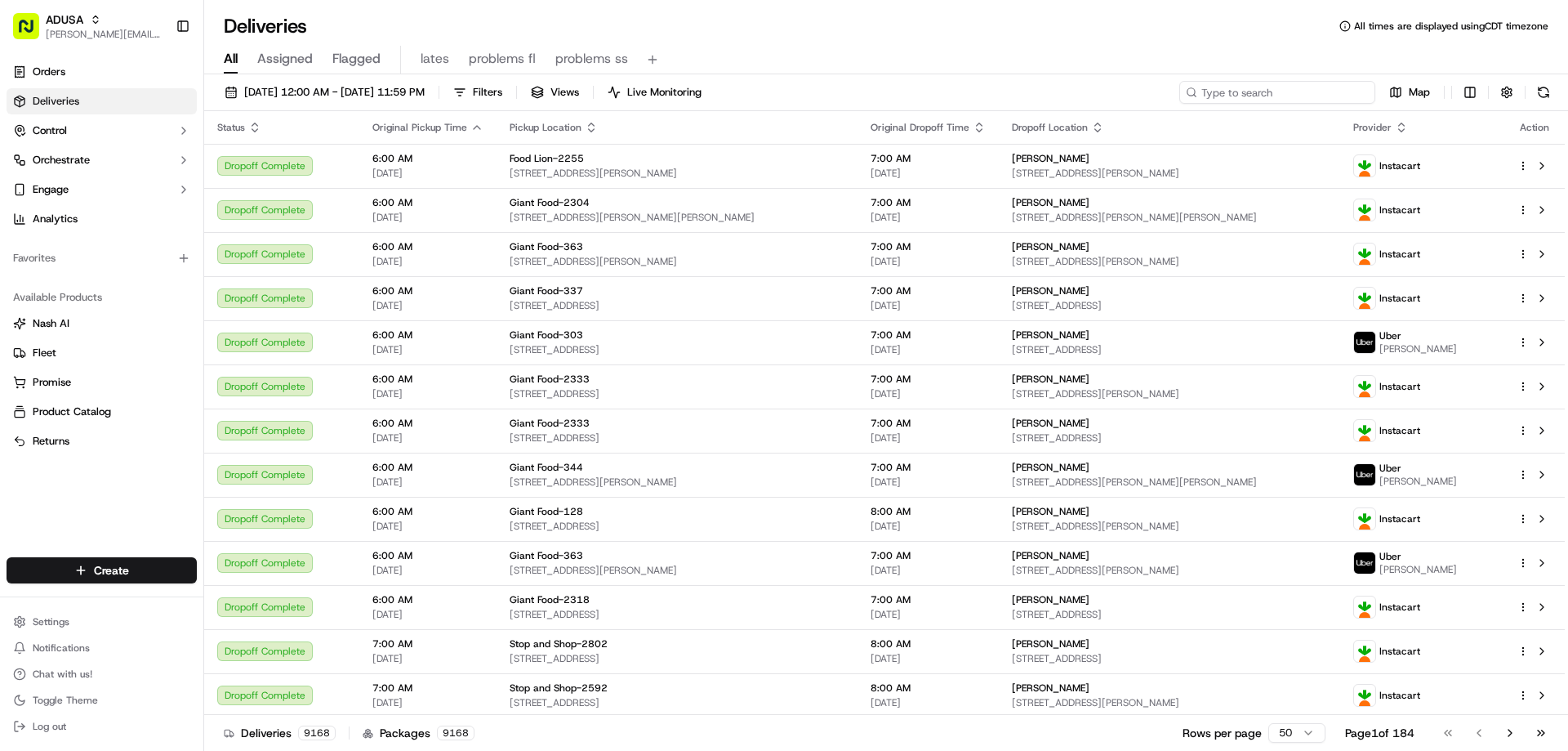
click at [1260, 98] on input at bounding box center [1277, 91] width 196 height 23
paste input "m715404930"
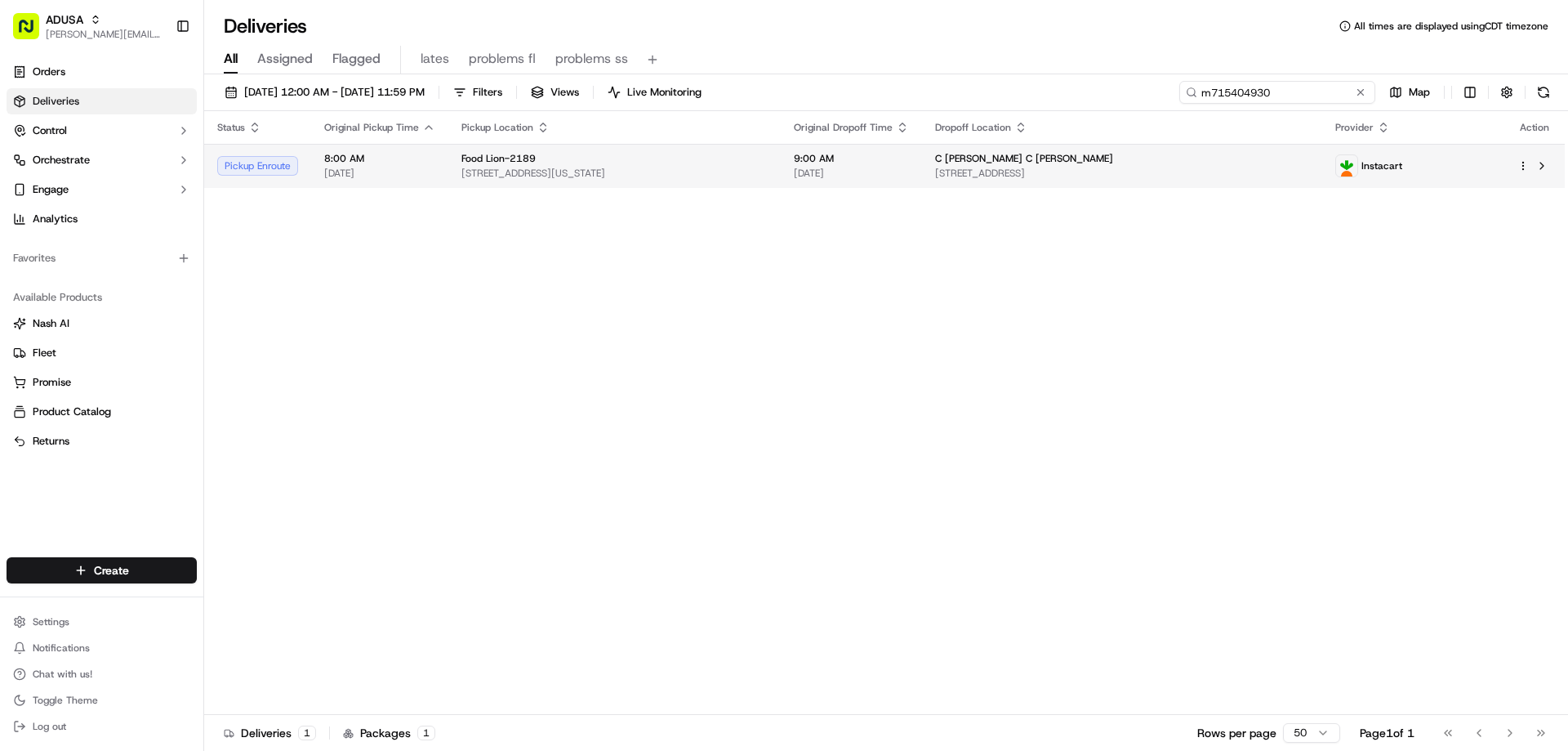
type input "m715404930"
click at [435, 165] on td "8:00 AM 09/19/2025" at bounding box center [380, 166] width 137 height 44
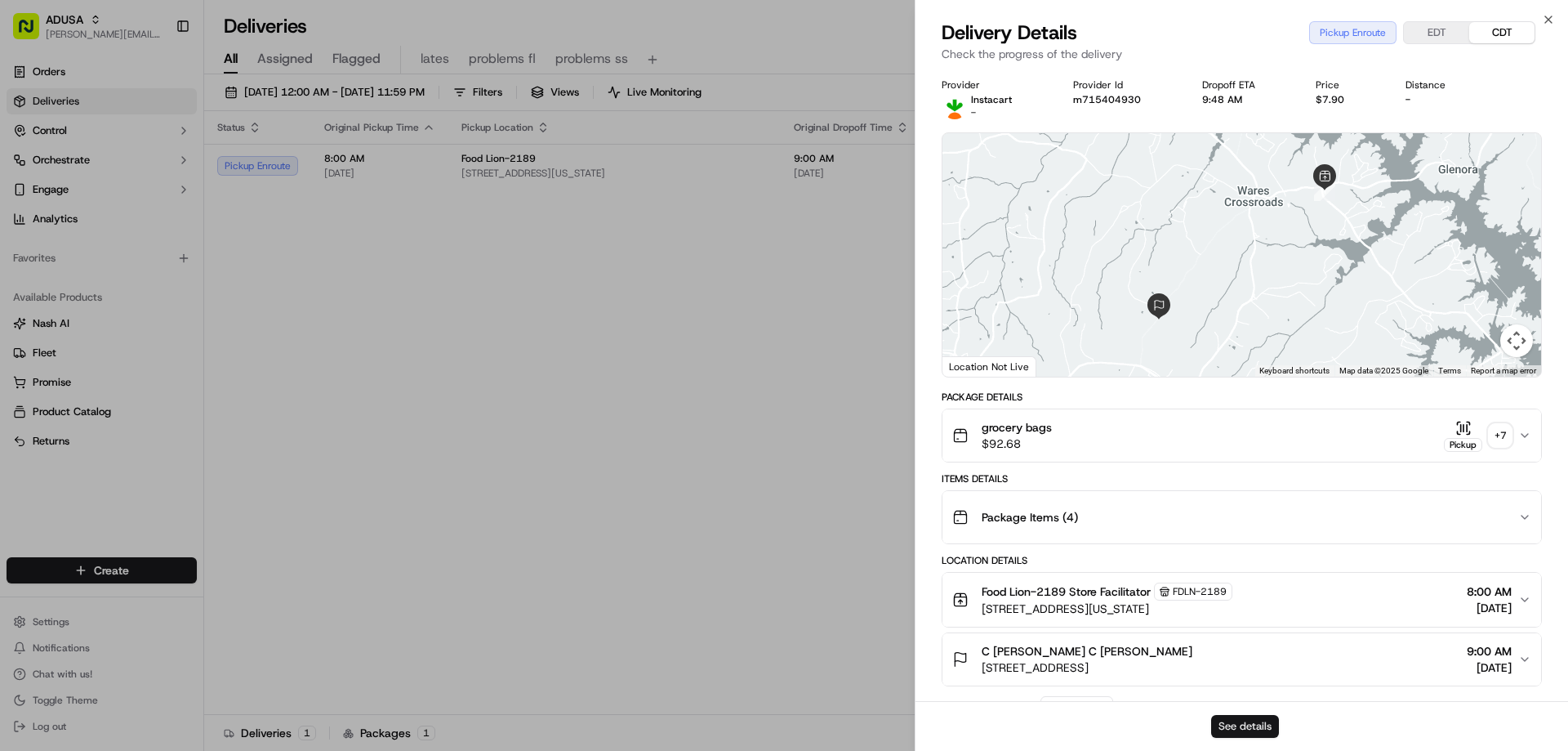
click at [1262, 727] on button "See details" at bounding box center [1244, 726] width 68 height 23
click at [1549, 19] on icon "button" at bounding box center [1548, 19] width 6 height 6
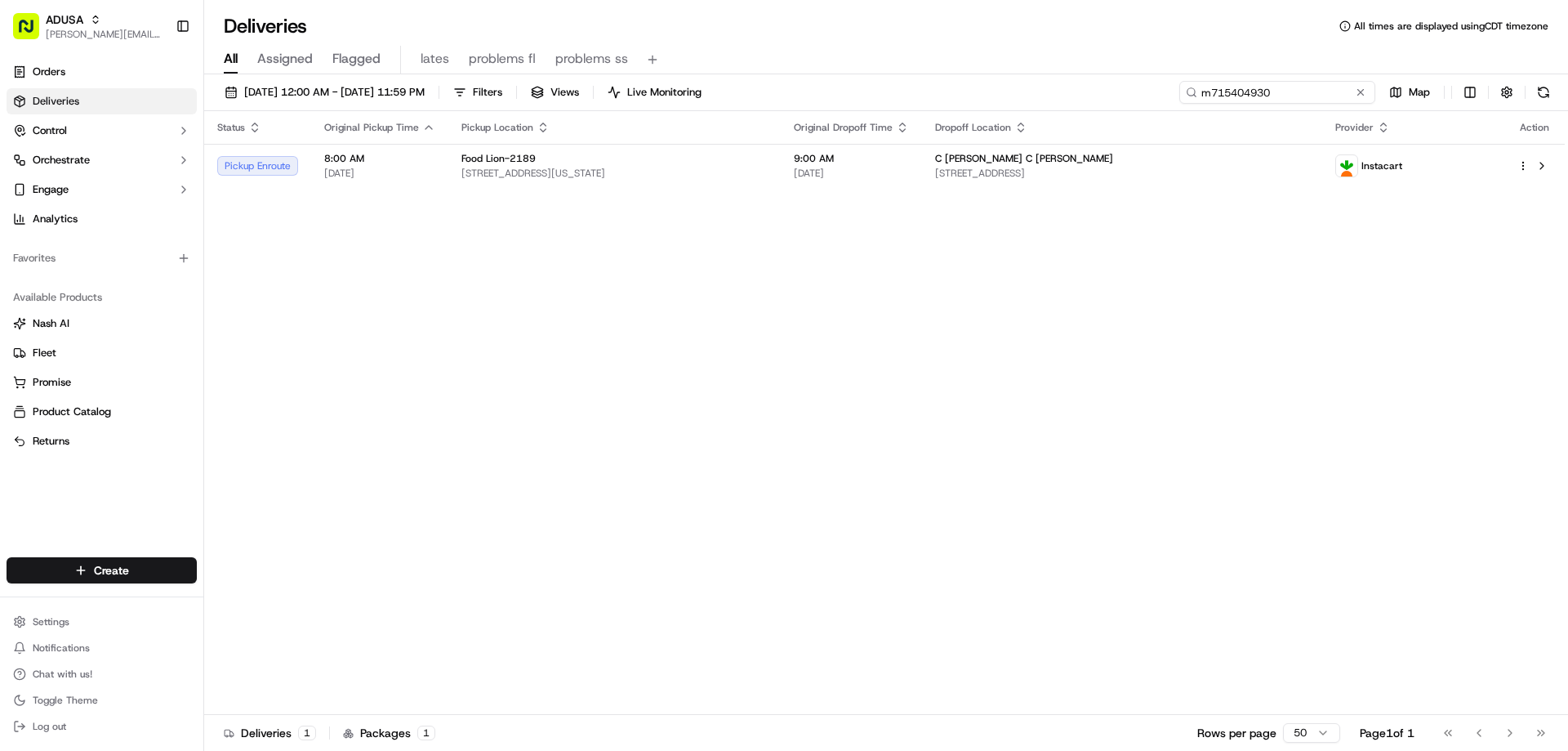
drag, startPoint x: 1329, startPoint y: 97, endPoint x: 1118, endPoint y: 128, distance: 213.3
click at [1122, 124] on div "09/18/2025 12:00 AM - 09/19/2025 11:59 PM Filters Views Live Monitoring m715404…" at bounding box center [886, 414] width 1364 height 680
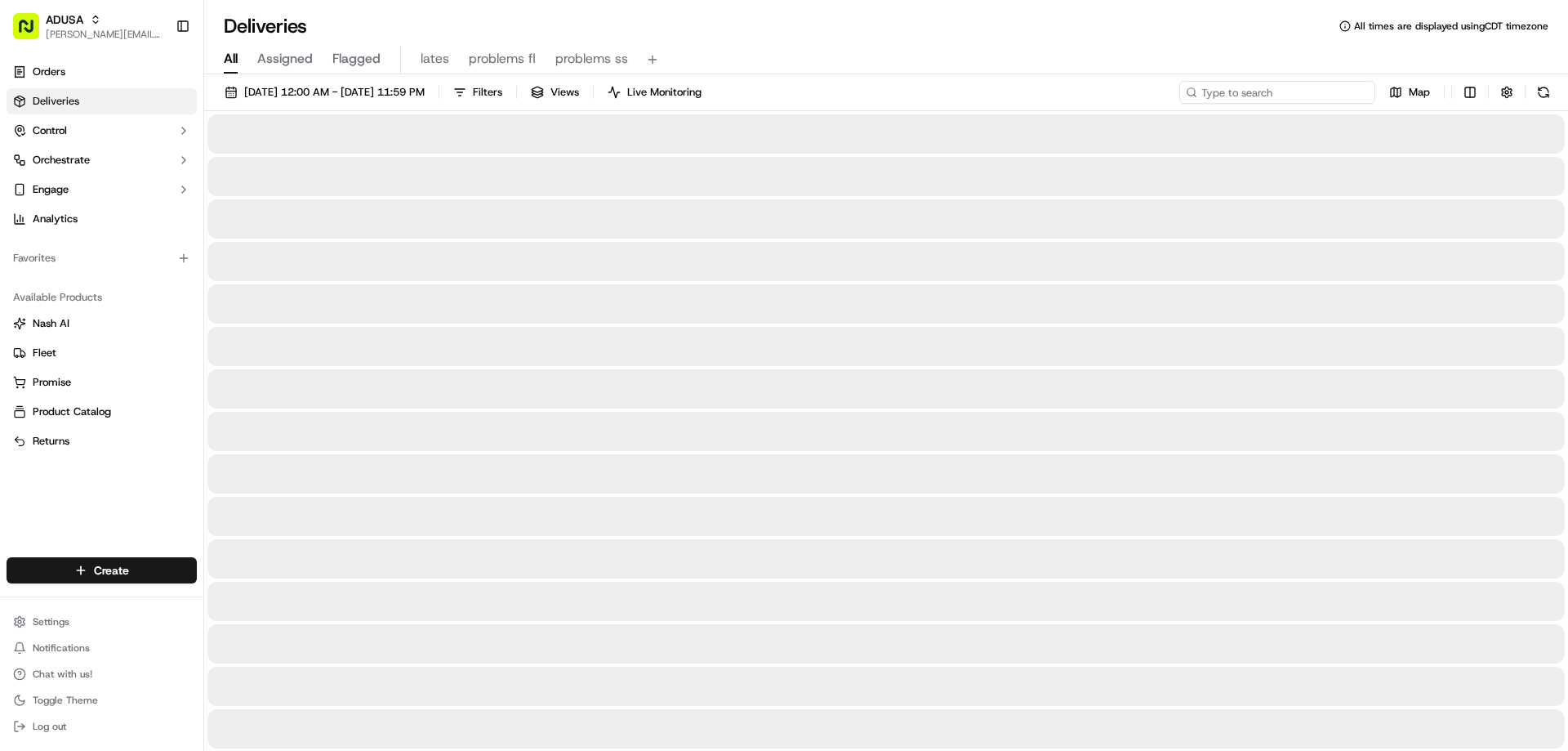
click at [1246, 92] on input at bounding box center [1277, 91] width 196 height 23
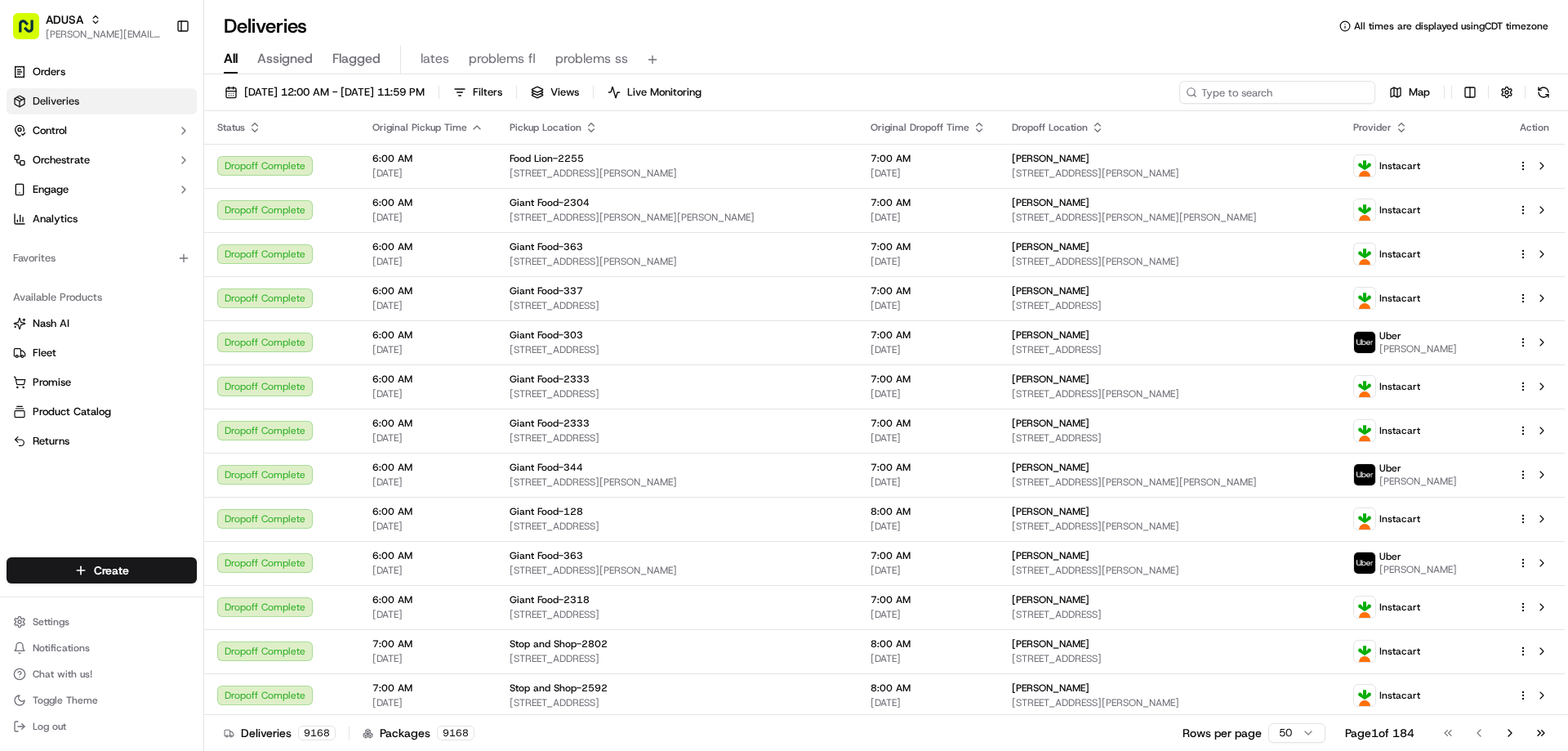
type input "m713339966"
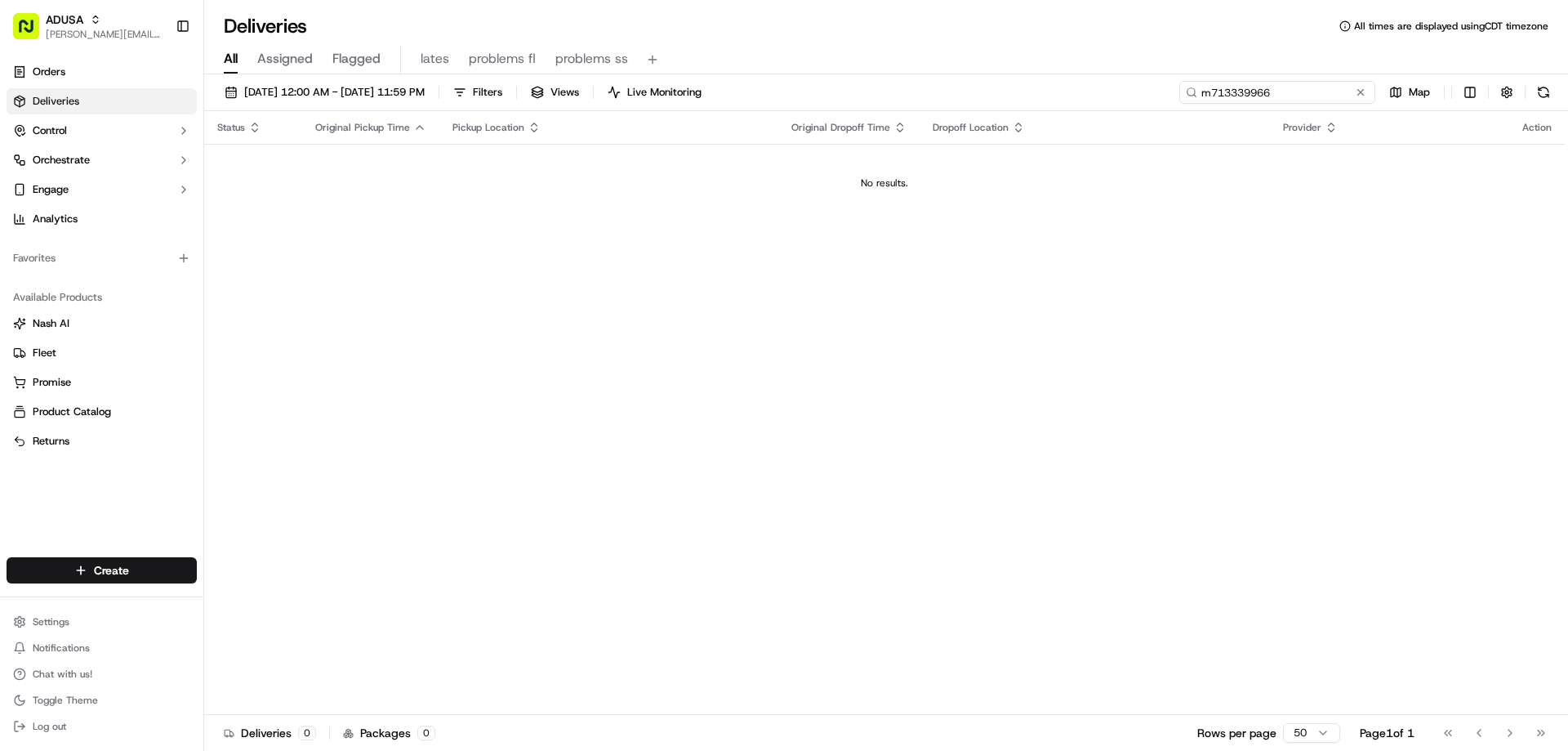
drag, startPoint x: 1298, startPoint y: 92, endPoint x: 1118, endPoint y: 92, distance: 180.0
click at [1118, 92] on div "09/18/2025 12:00 AM - 09/19/2025 11:59 PM Filters Views Live Monitoring m713339…" at bounding box center [886, 95] width 1364 height 30
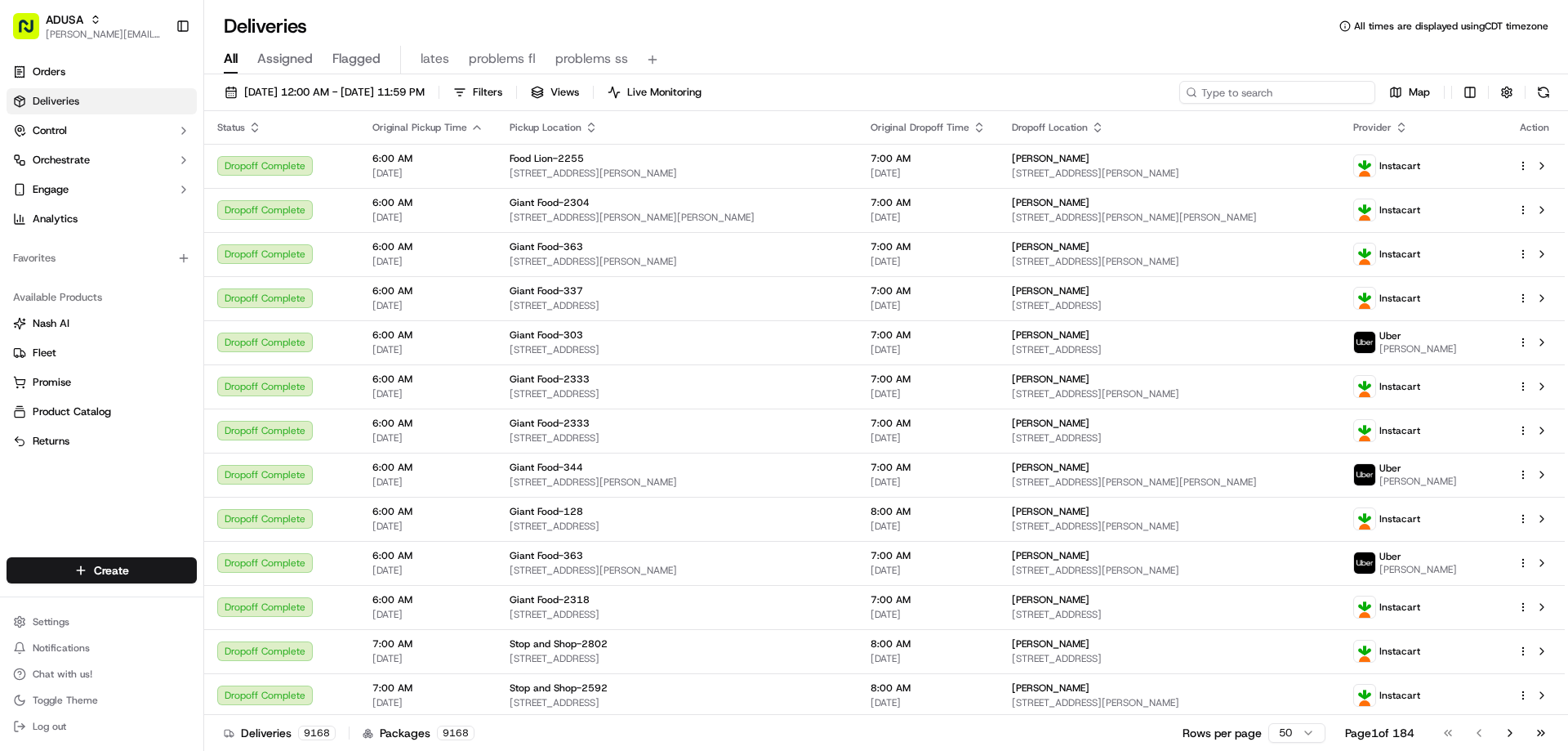
click at [1287, 94] on input at bounding box center [1277, 91] width 196 height 23
paste input "m713339966"
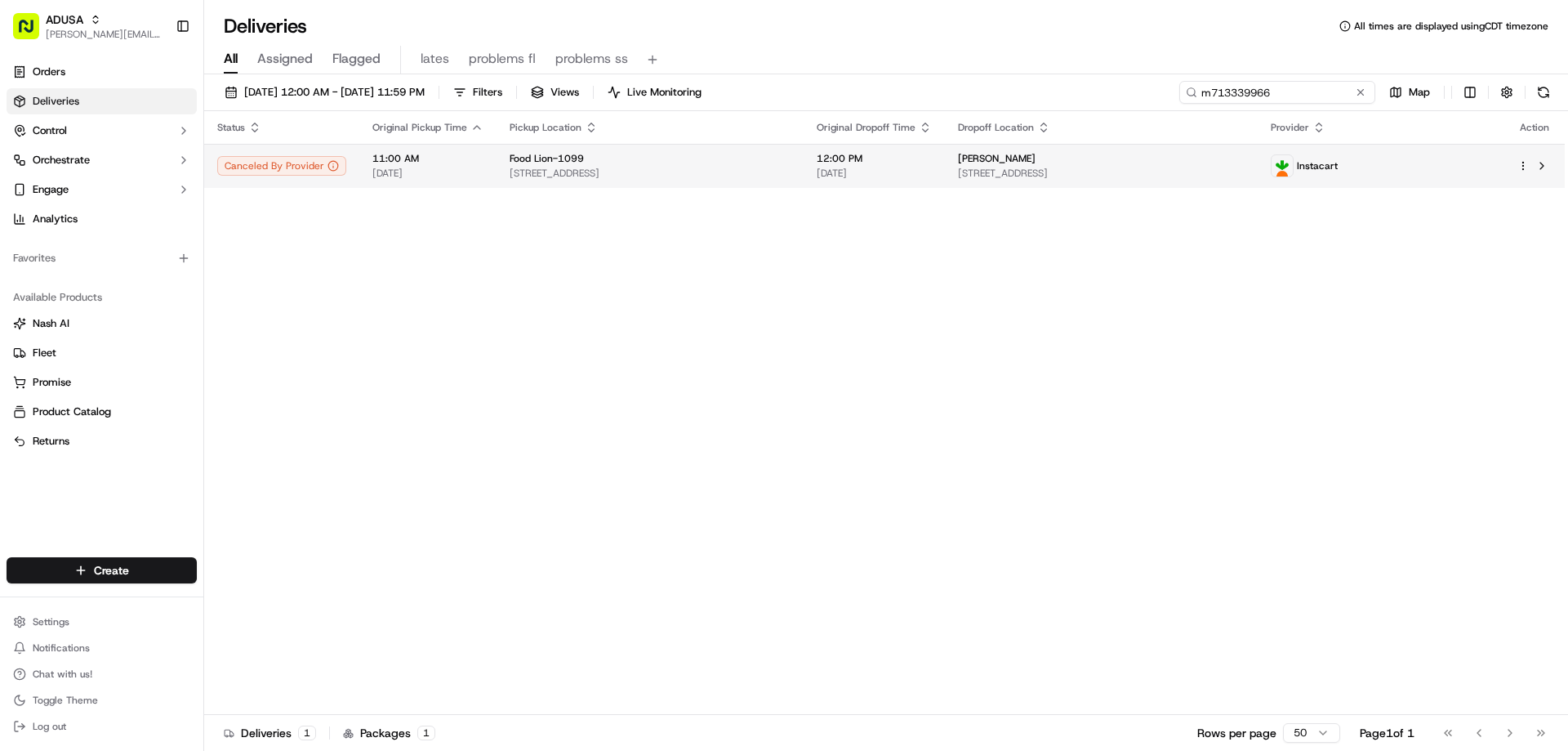
type input "m713339966"
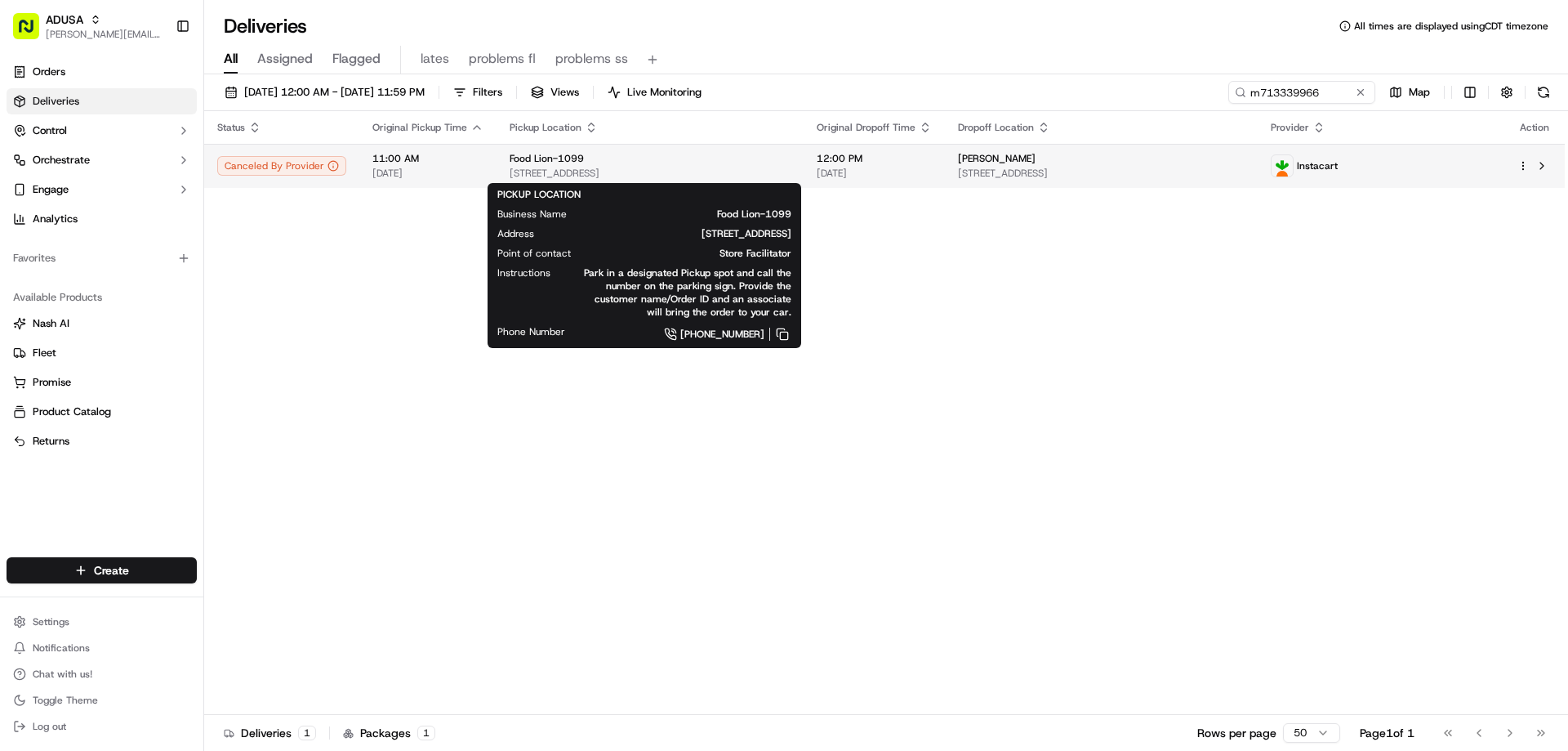
click at [622, 160] on div "Food Lion-1099" at bounding box center [649, 158] width 281 height 13
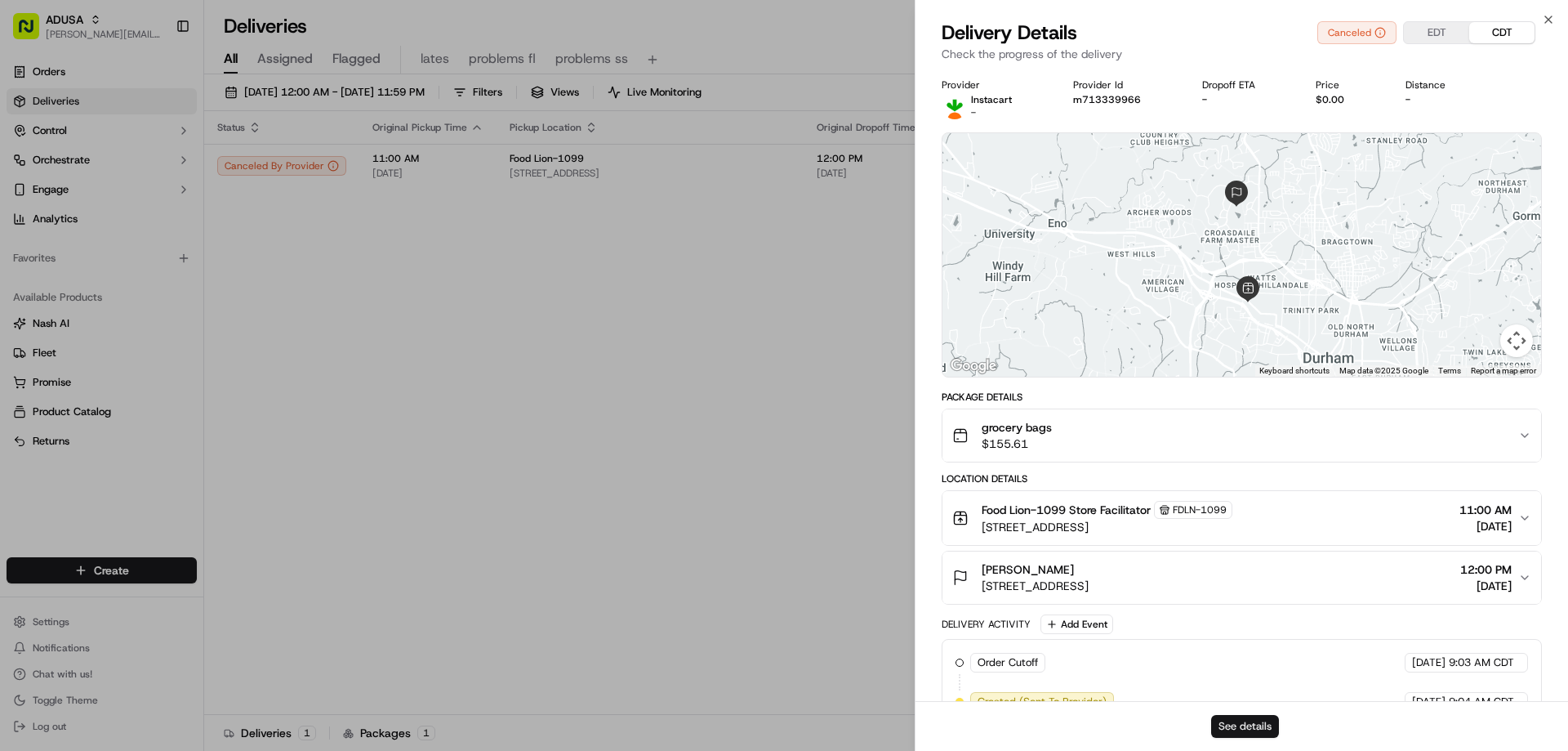
click at [1252, 736] on button "See details" at bounding box center [1244, 726] width 68 height 23
click at [1545, 17] on icon "button" at bounding box center [1548, 19] width 13 height 13
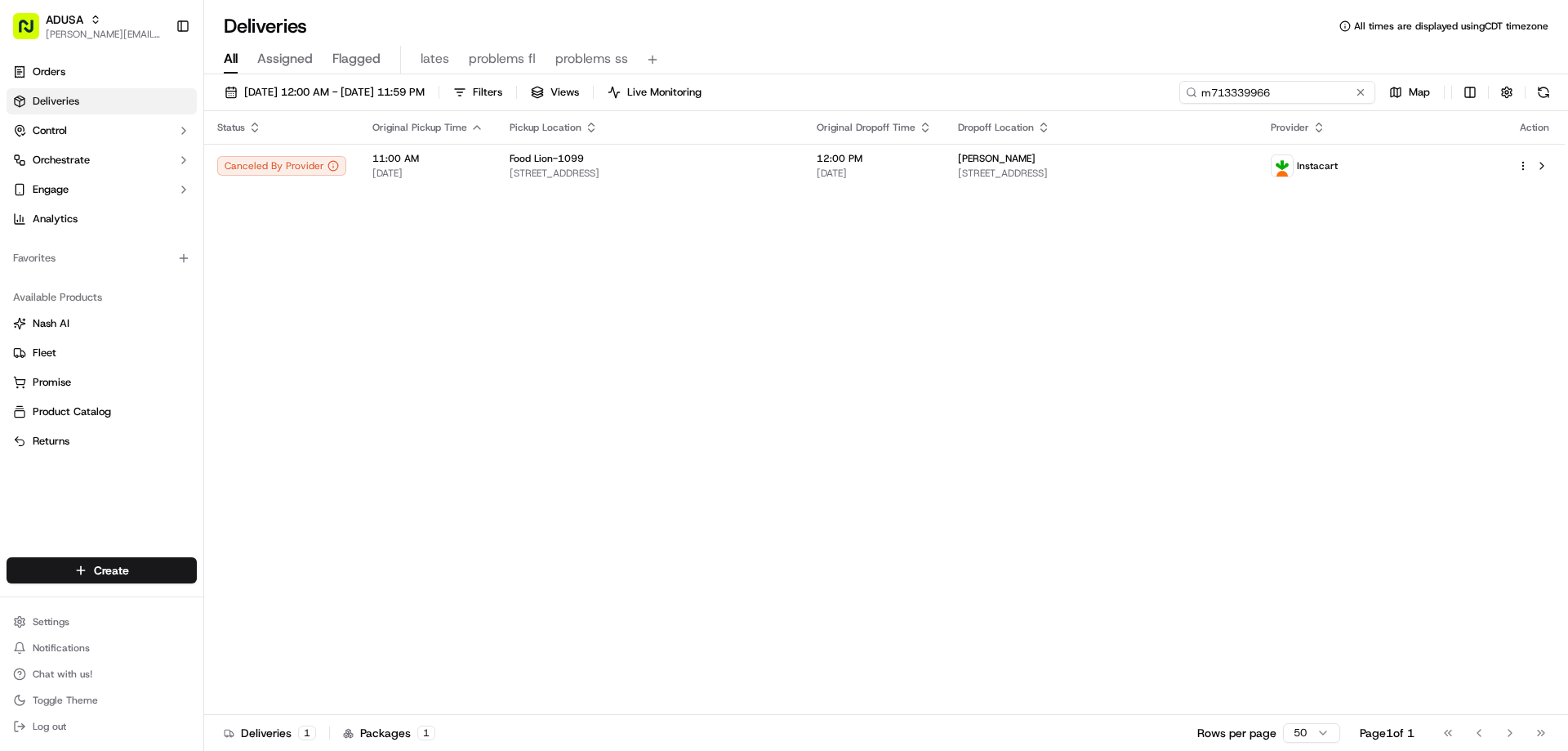
drag, startPoint x: 1342, startPoint y: 91, endPoint x: 1167, endPoint y: 97, distance: 175.1
click at [1167, 97] on div "09/18/2025 12:00 AM - 09/19/2025 11:59 PM Filters Views Live Monitoring m713339…" at bounding box center [886, 95] width 1364 height 30
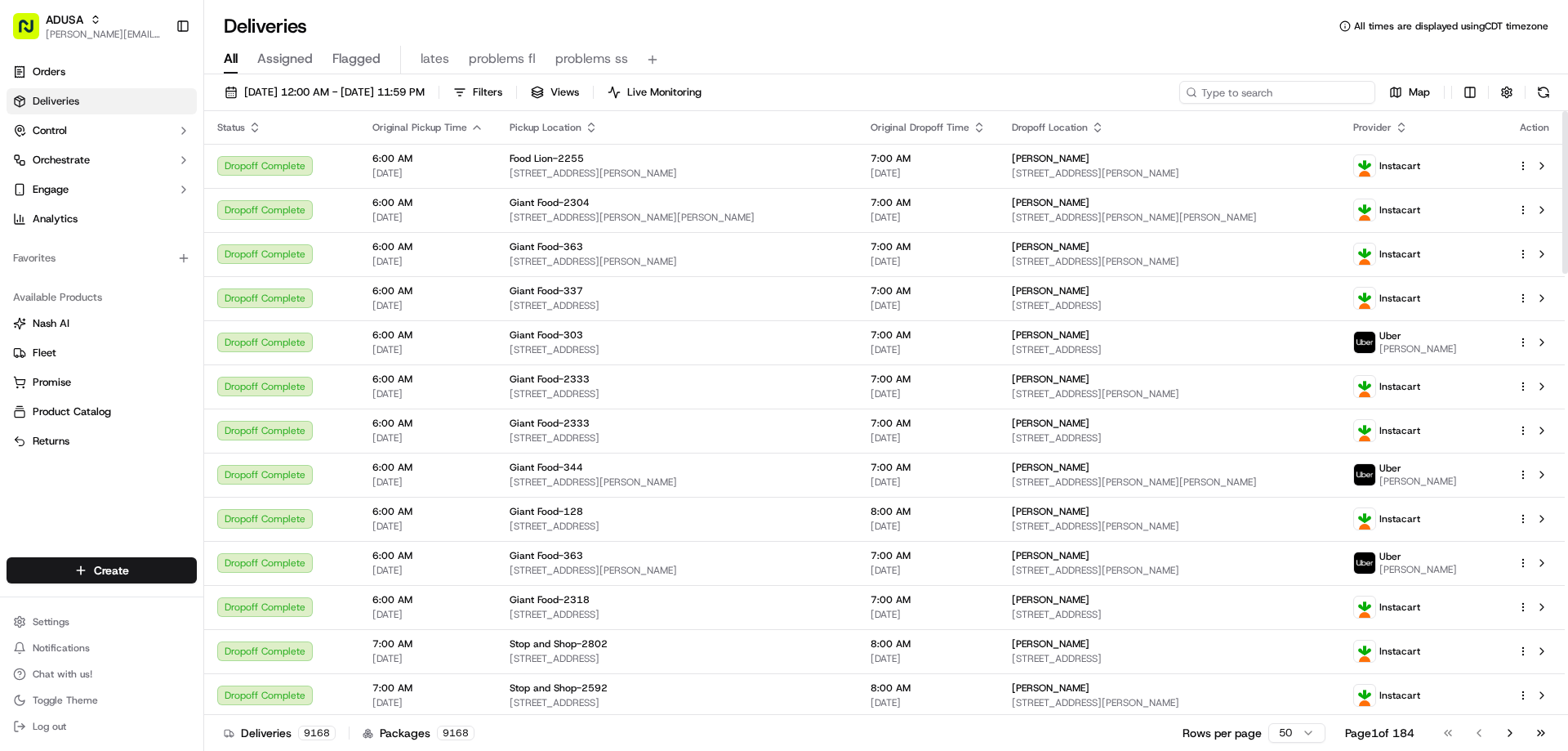
click at [1299, 100] on input at bounding box center [1277, 91] width 196 height 23
paste input "m714998281"
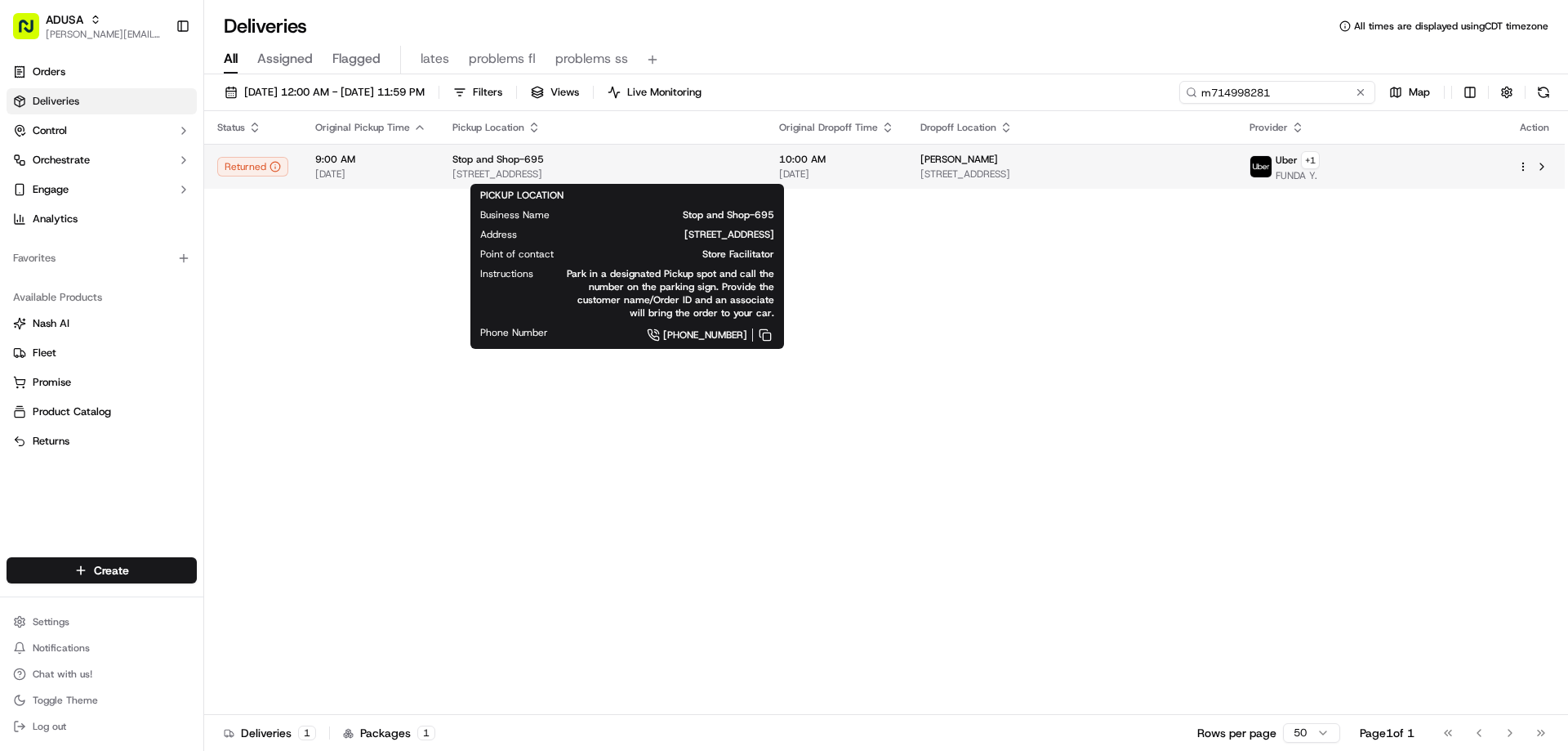
type input "m714998281"
click at [495, 156] on span "Stop and Shop-695" at bounding box center [497, 159] width 91 height 13
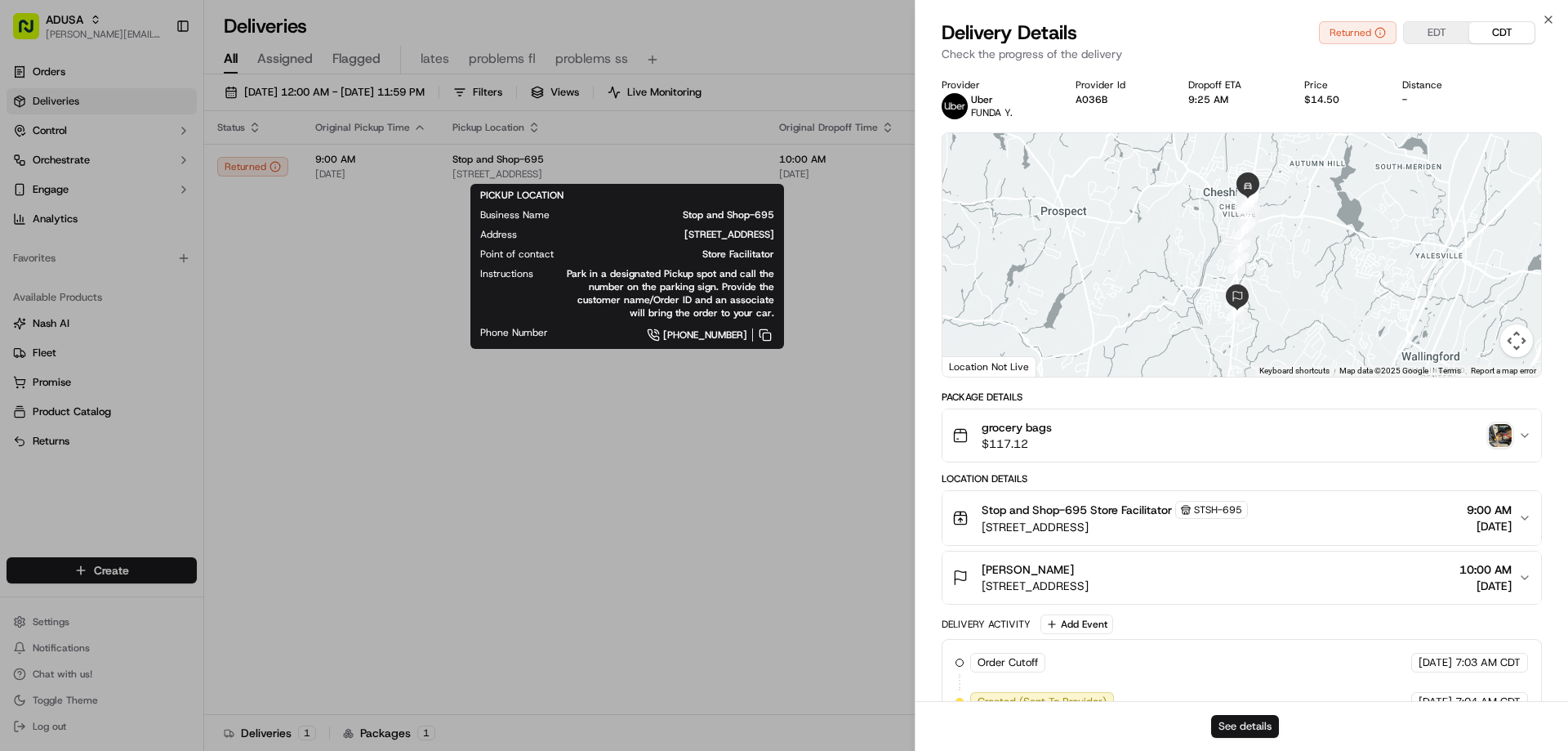
click at [1240, 729] on button "See details" at bounding box center [1244, 726] width 68 height 23
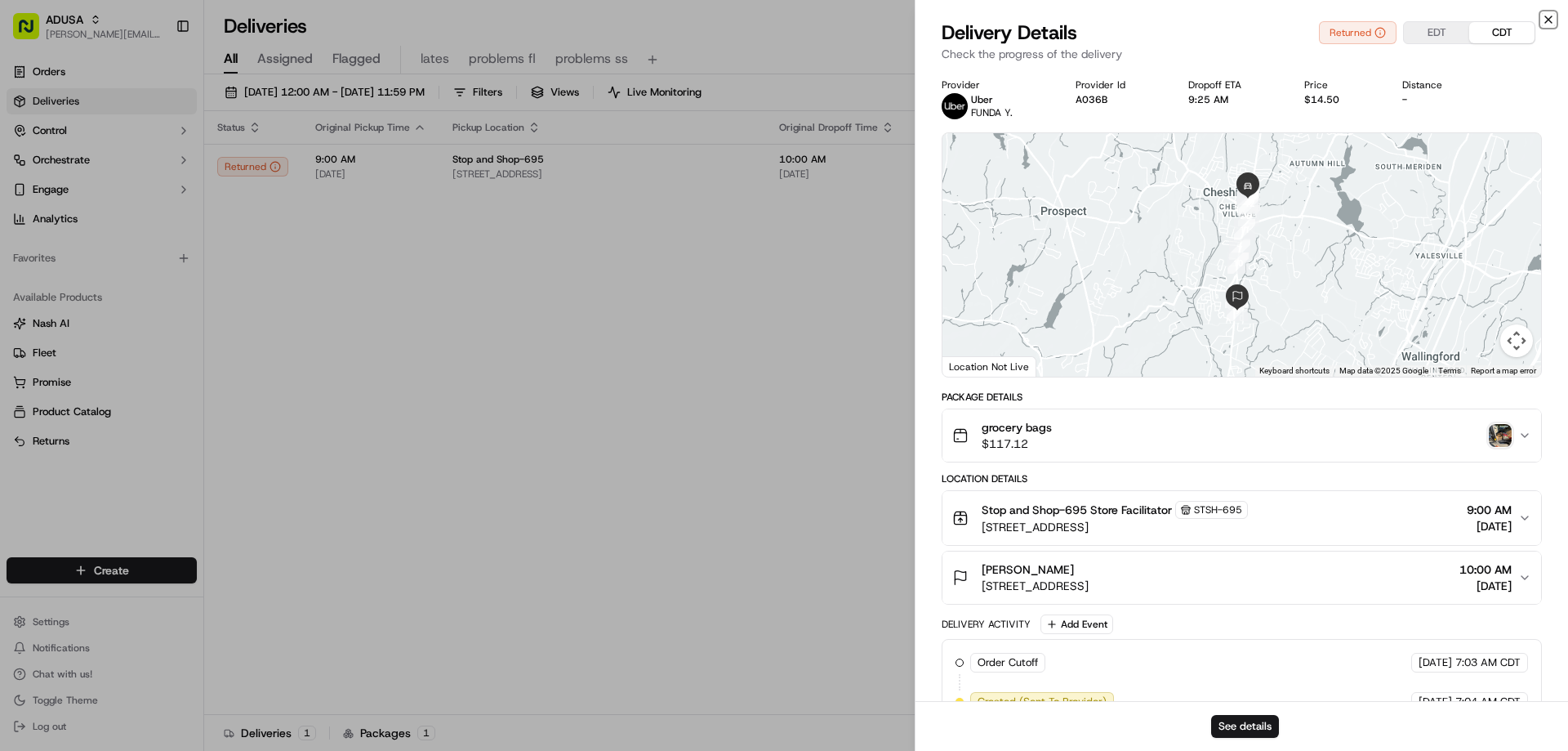
click at [1543, 13] on icon "button" at bounding box center [1548, 19] width 13 height 13
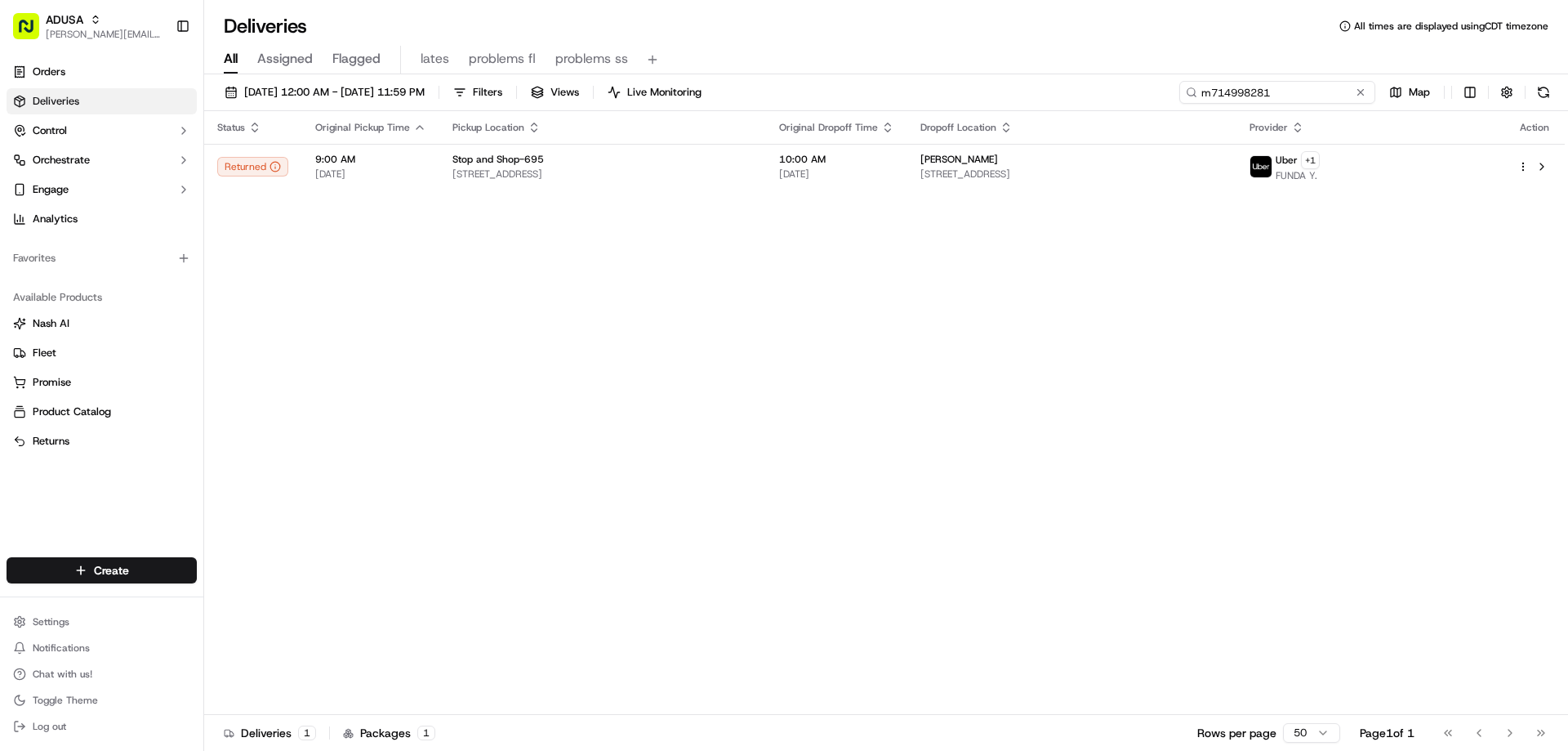
drag, startPoint x: 1327, startPoint y: 89, endPoint x: 1157, endPoint y: 89, distance: 170.0
click at [1157, 89] on div "09/18/2025 12:00 AM - 09/19/2025 11:59 PM Filters Views Live Monitoring m714998…" at bounding box center [886, 95] width 1364 height 30
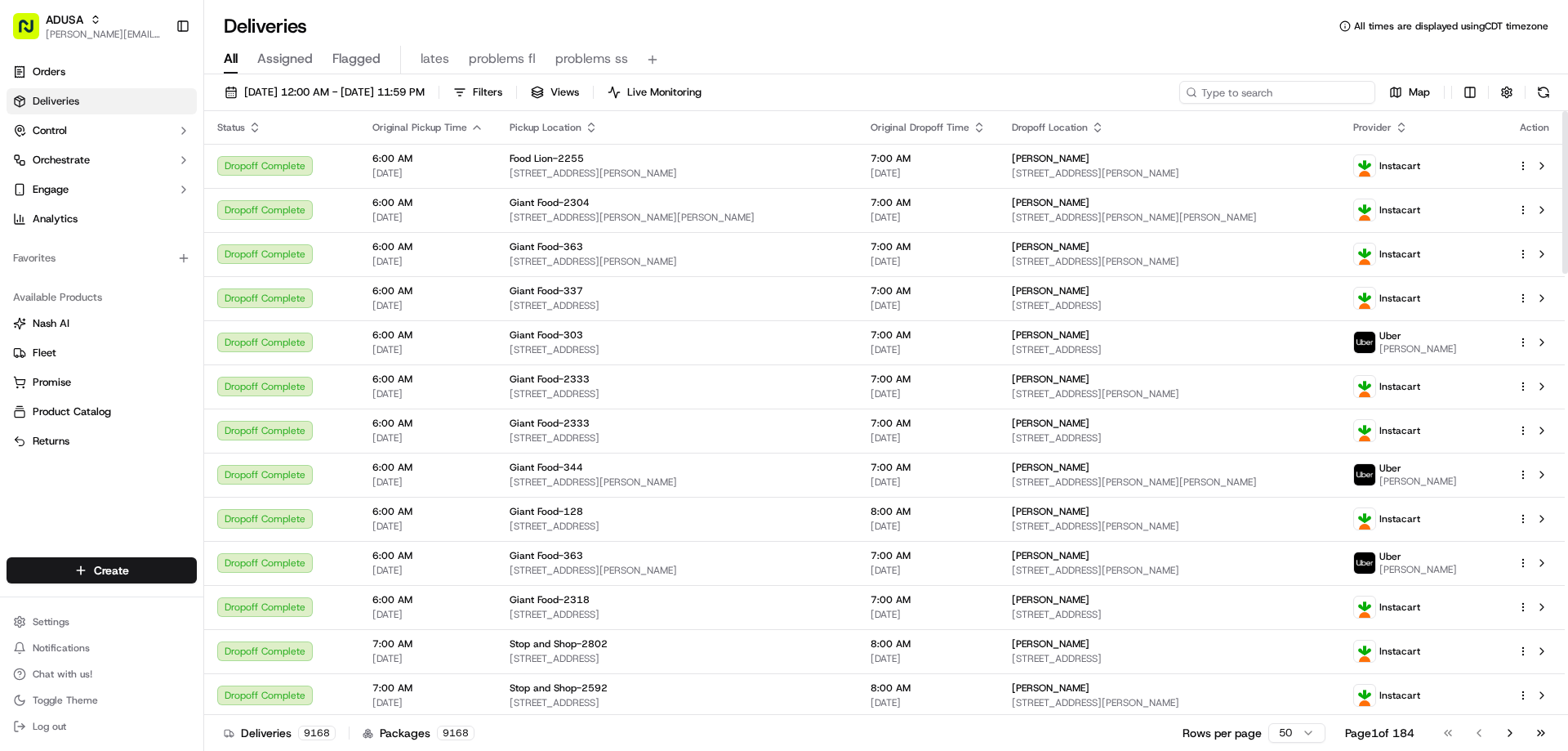
click at [1254, 94] on input at bounding box center [1277, 91] width 196 height 23
paste input "m714093306"
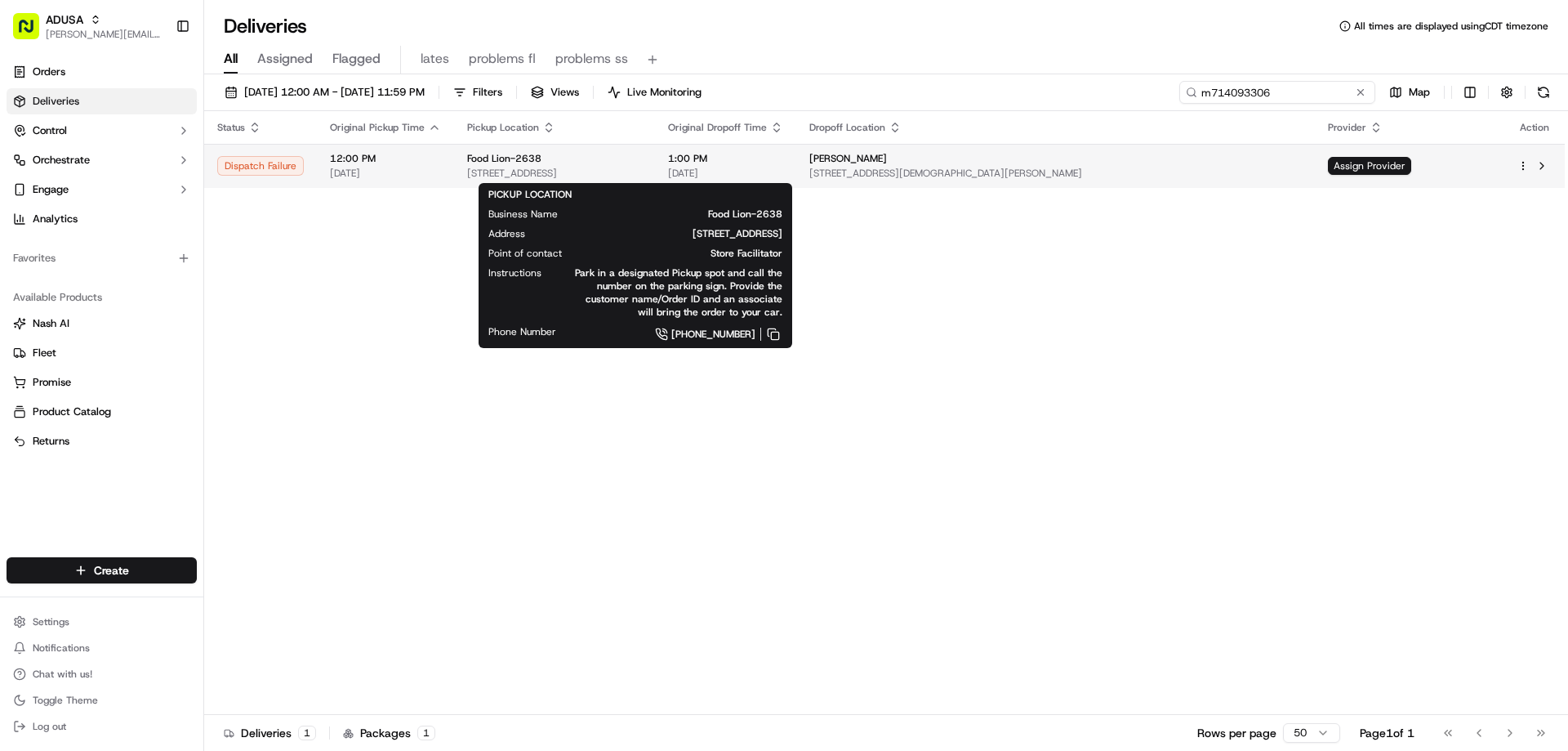
type input "m714093306"
click at [576, 154] on div "Food Lion-2638" at bounding box center [554, 158] width 175 height 13
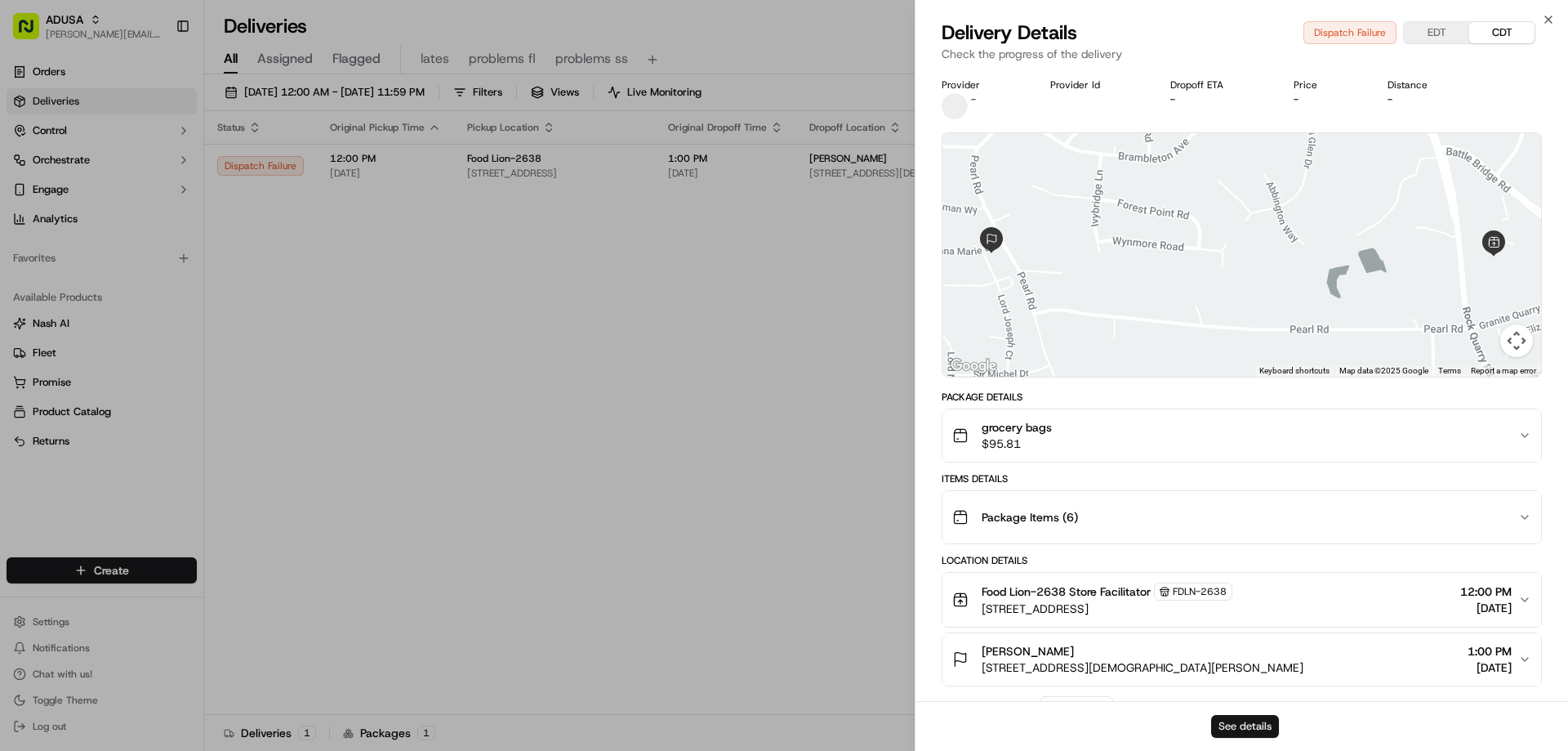
click at [1226, 719] on button "See details" at bounding box center [1244, 726] width 68 height 23
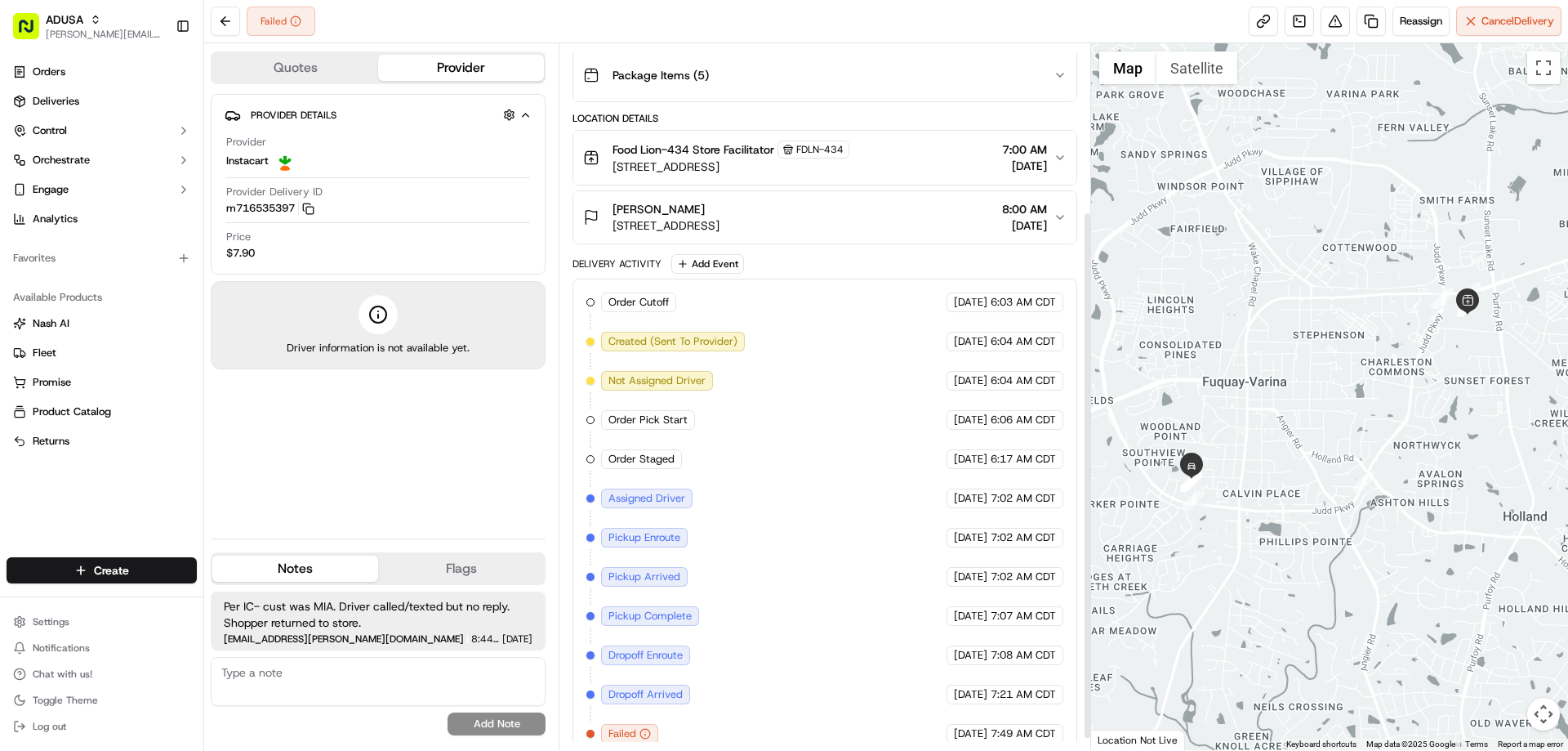
scroll to position [240, 0]
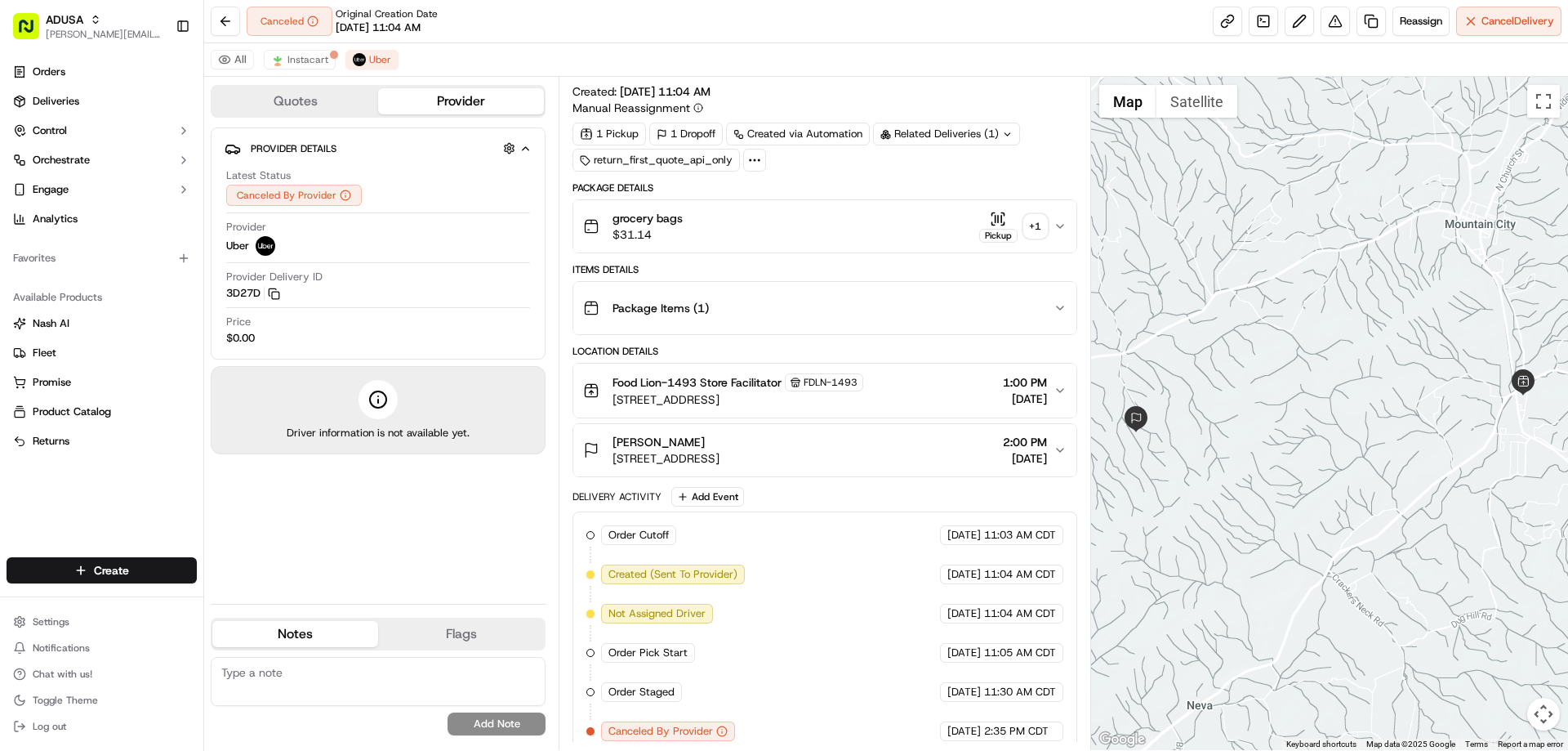
scroll to position [38, 0]
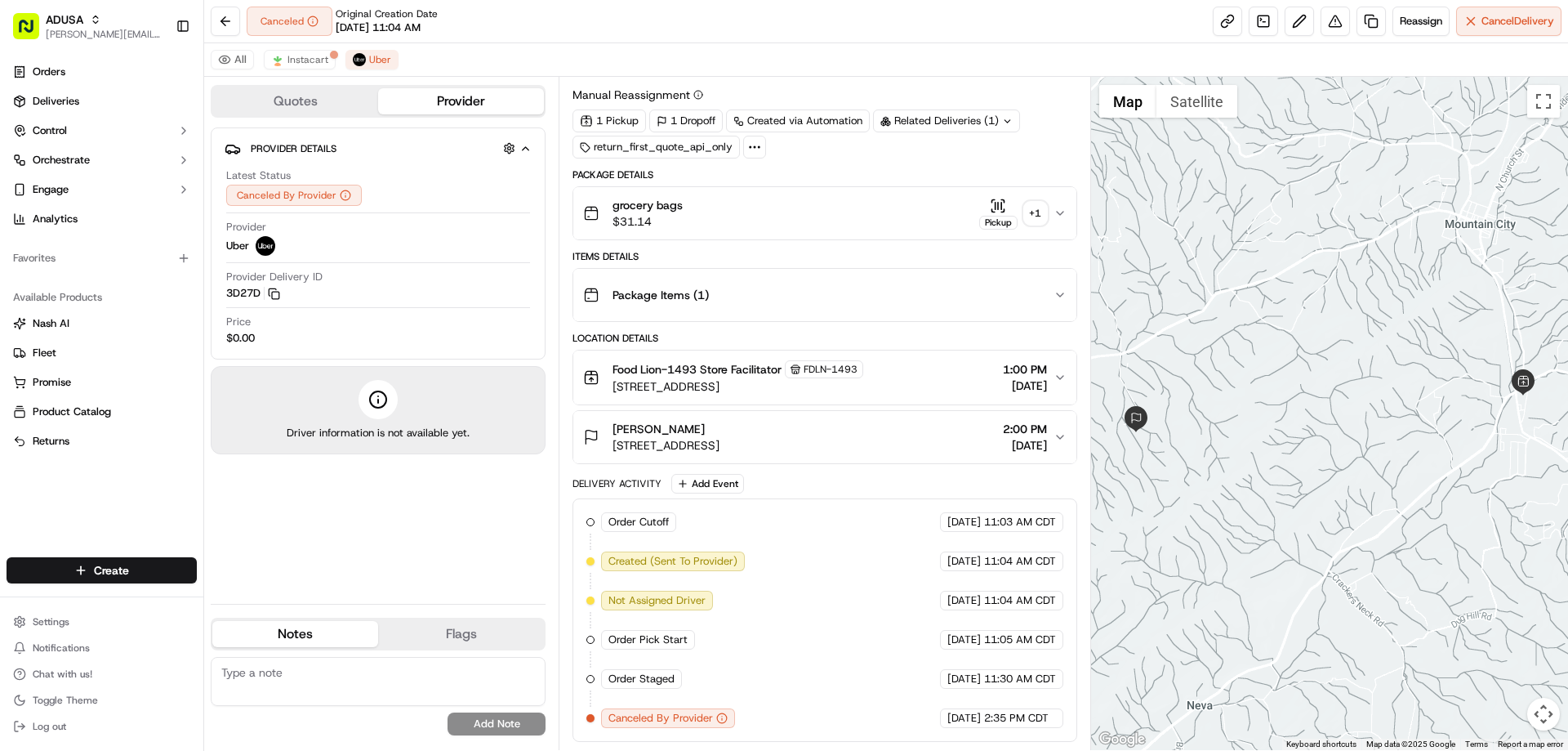
click at [356, 679] on textarea at bounding box center [378, 681] width 335 height 49
type textarea "no driver acceptance"
click at [496, 725] on button "Add Note" at bounding box center [496, 723] width 98 height 23
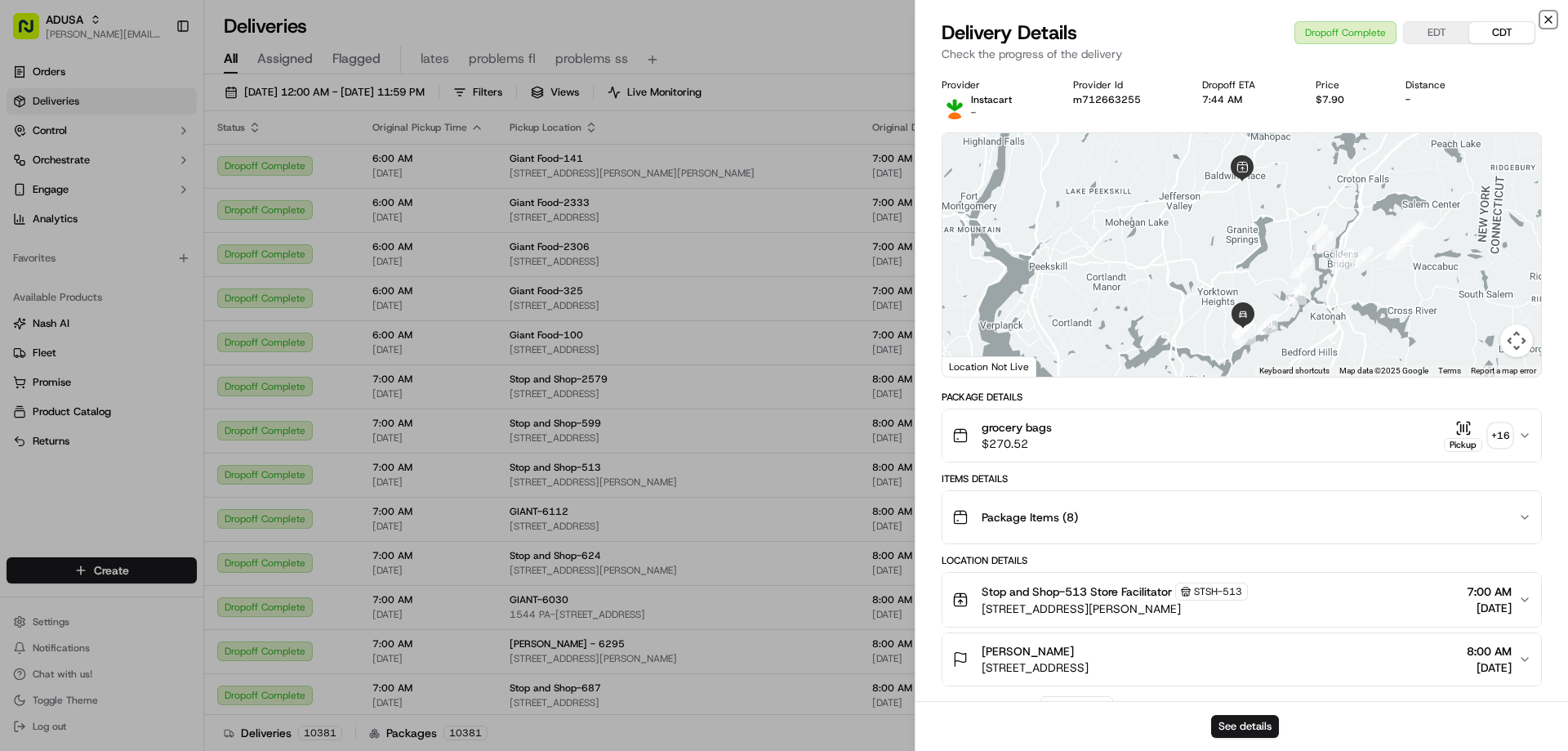
click at [1546, 20] on icon "button" at bounding box center [1548, 19] width 13 height 13
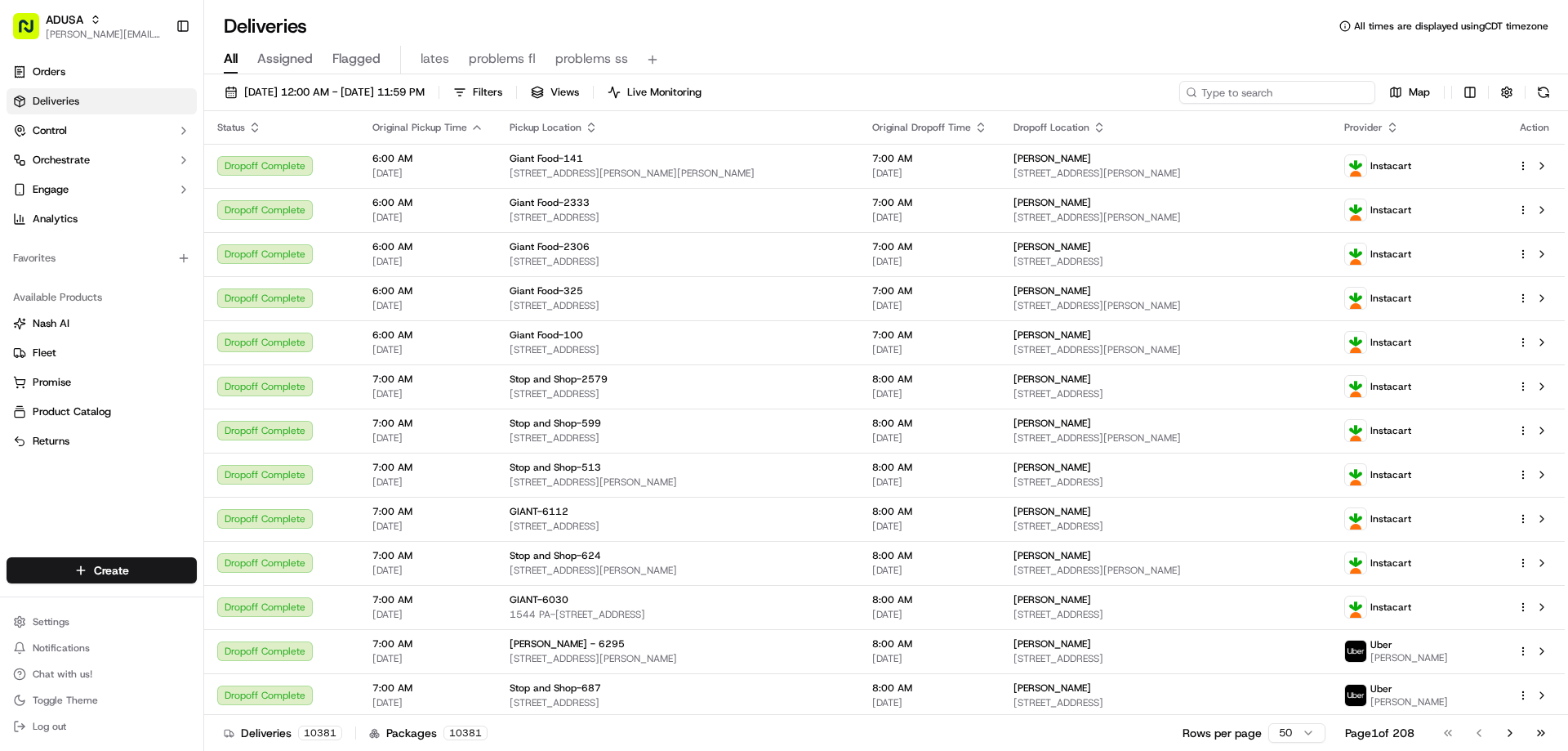
click at [1261, 90] on input at bounding box center [1277, 91] width 196 height 23
paste input "m716022823"
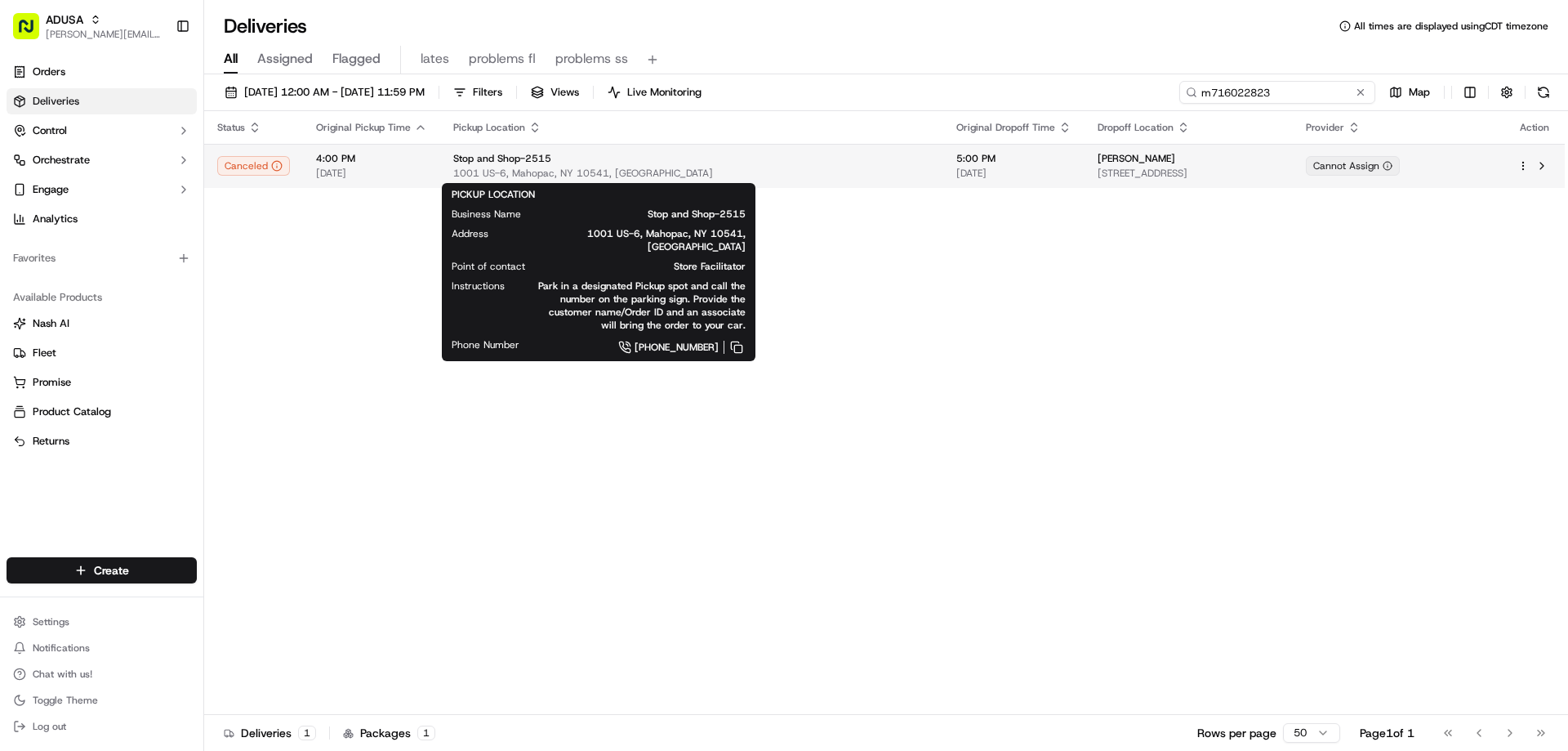
type input "m716022823"
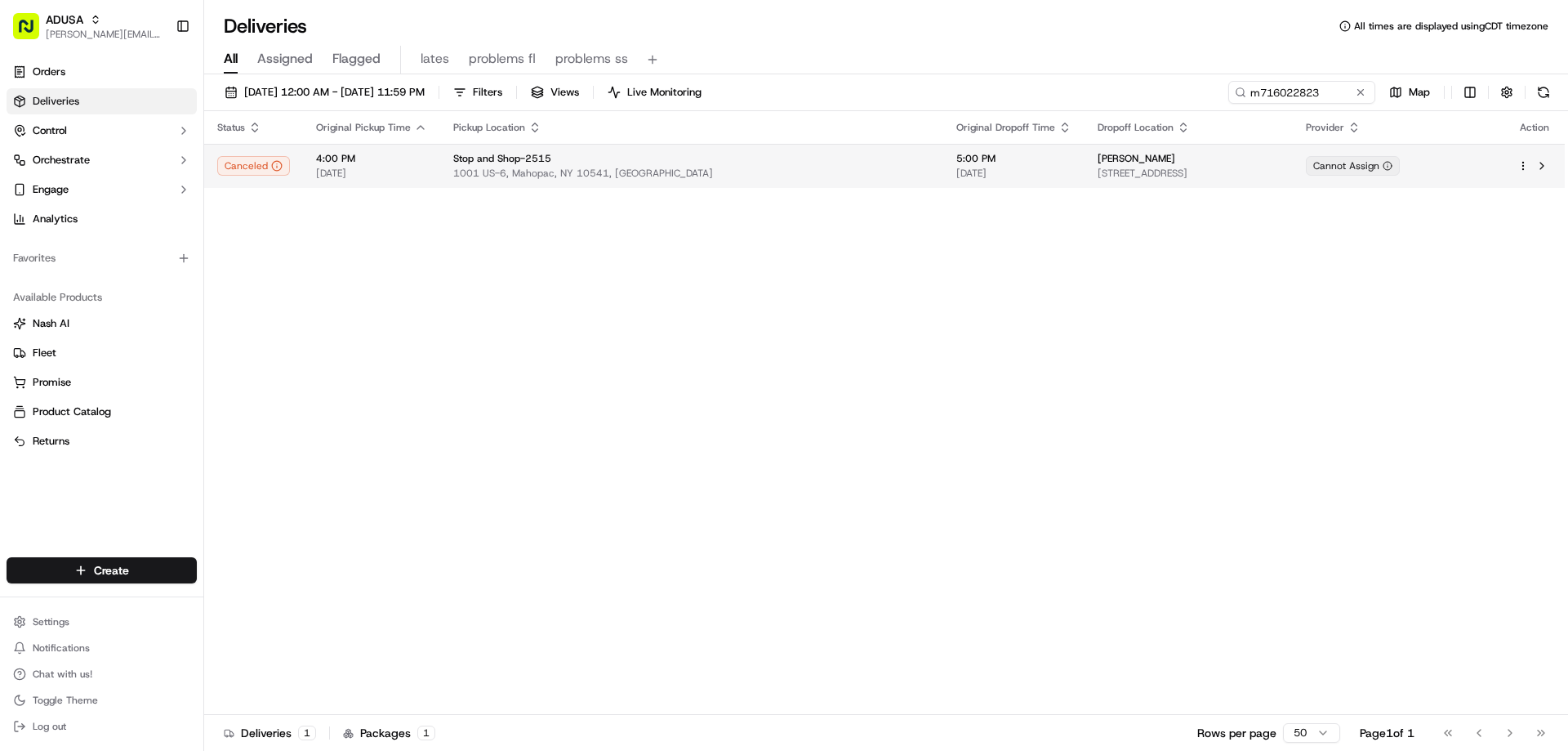
click at [501, 157] on span "Stop and Shop-2515" at bounding box center [502, 158] width 98 height 13
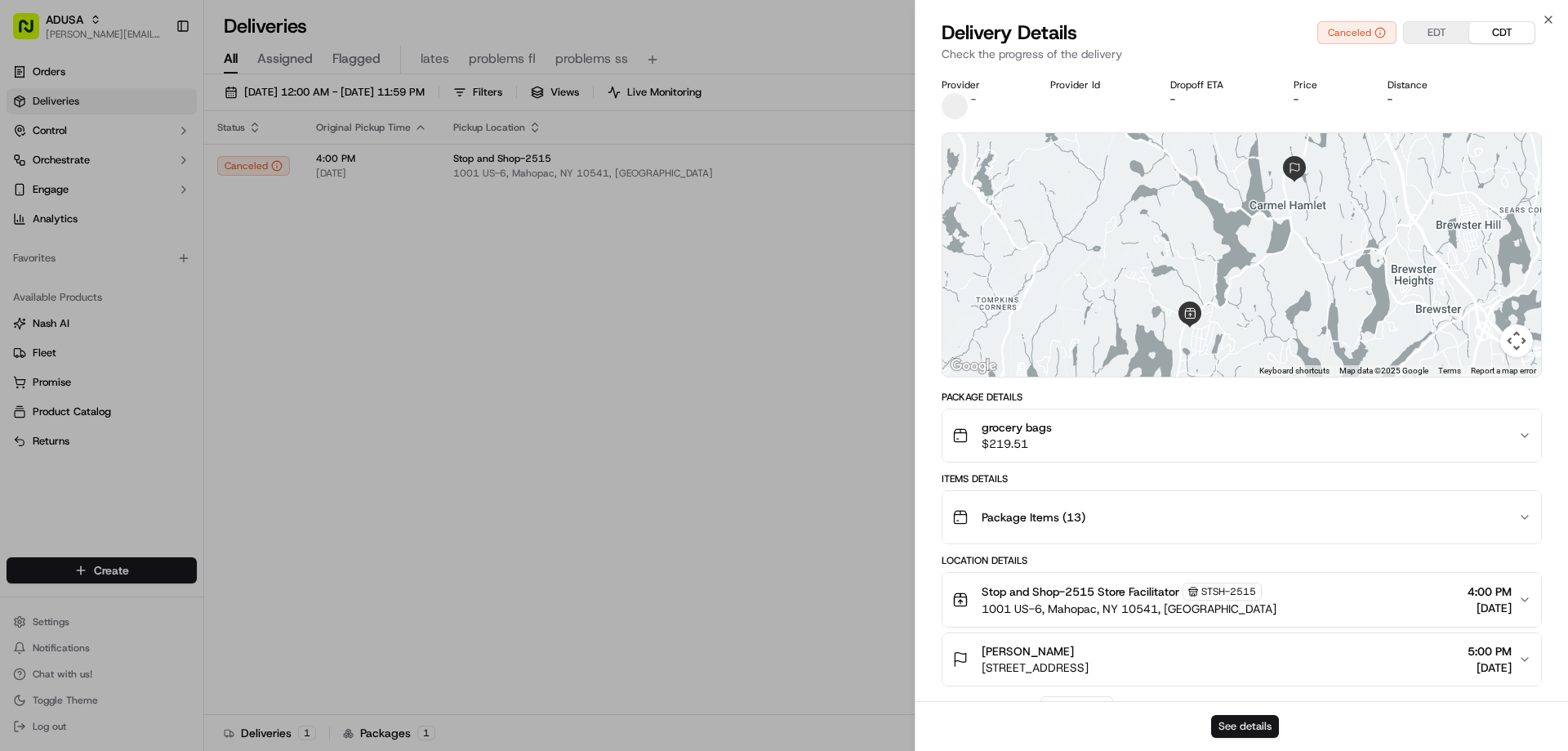
click at [1224, 718] on button "See details" at bounding box center [1244, 726] width 68 height 23
click at [1544, 17] on icon "button" at bounding box center [1548, 19] width 13 height 13
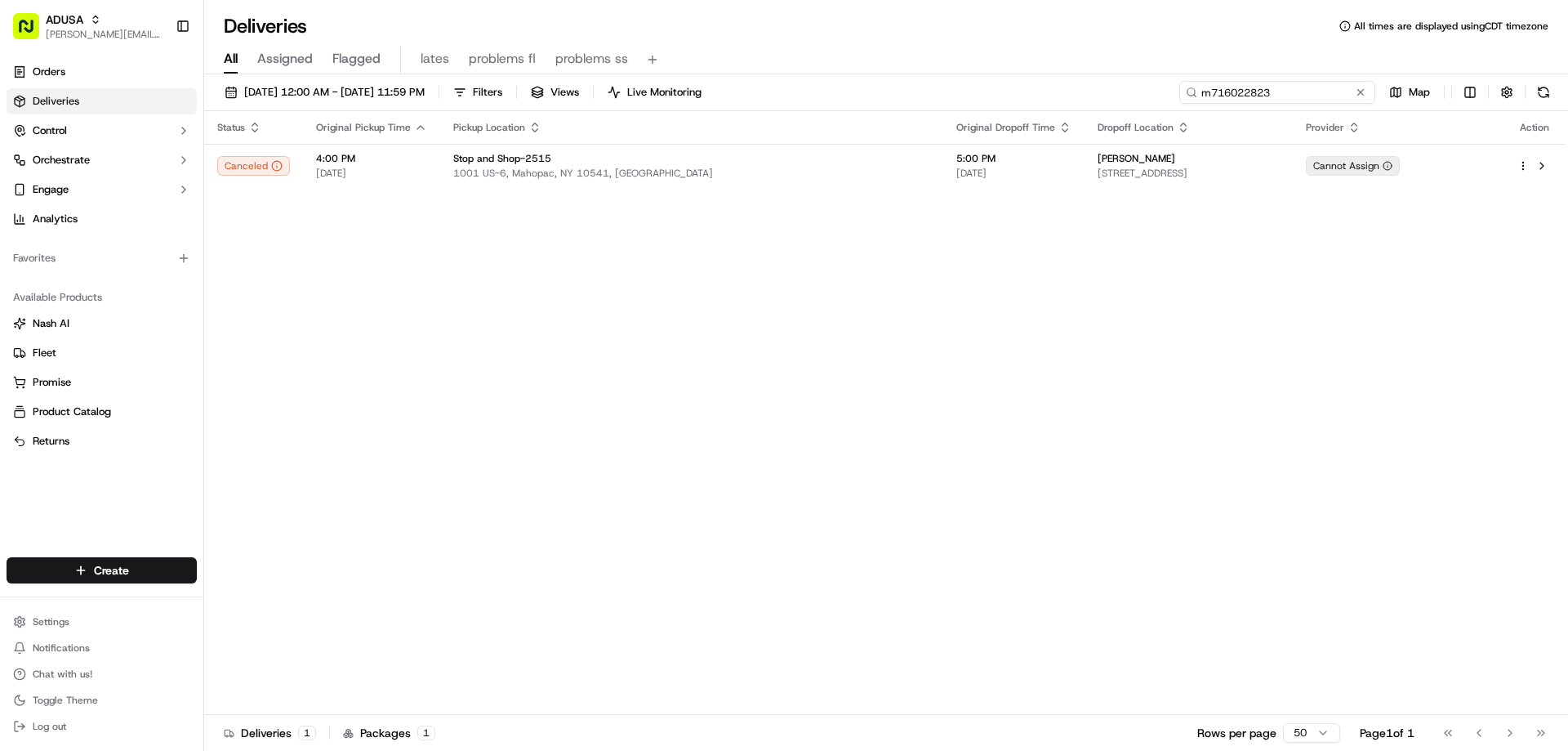
drag, startPoint x: 1325, startPoint y: 90, endPoint x: 1129, endPoint y: 109, distance: 196.9
click at [1129, 109] on div "09/16/2025 12:00 AM - 09/17/2025 11:59 PM Filters Views Live Monitoring m716022…" at bounding box center [886, 95] width 1364 height 30
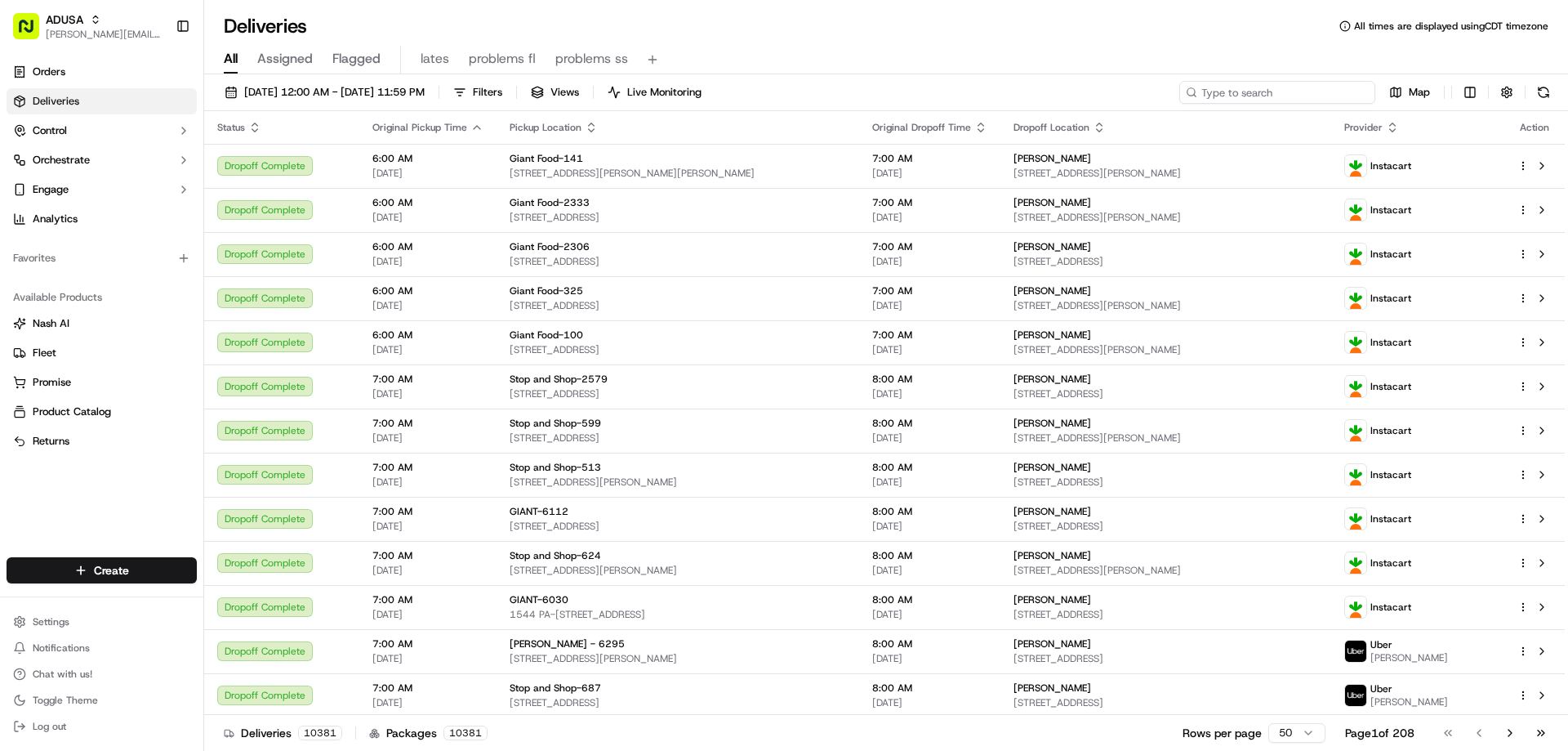
click at [1265, 90] on input at bounding box center [1277, 91] width 196 height 23
paste input "m708742537"
type input "m708742537"
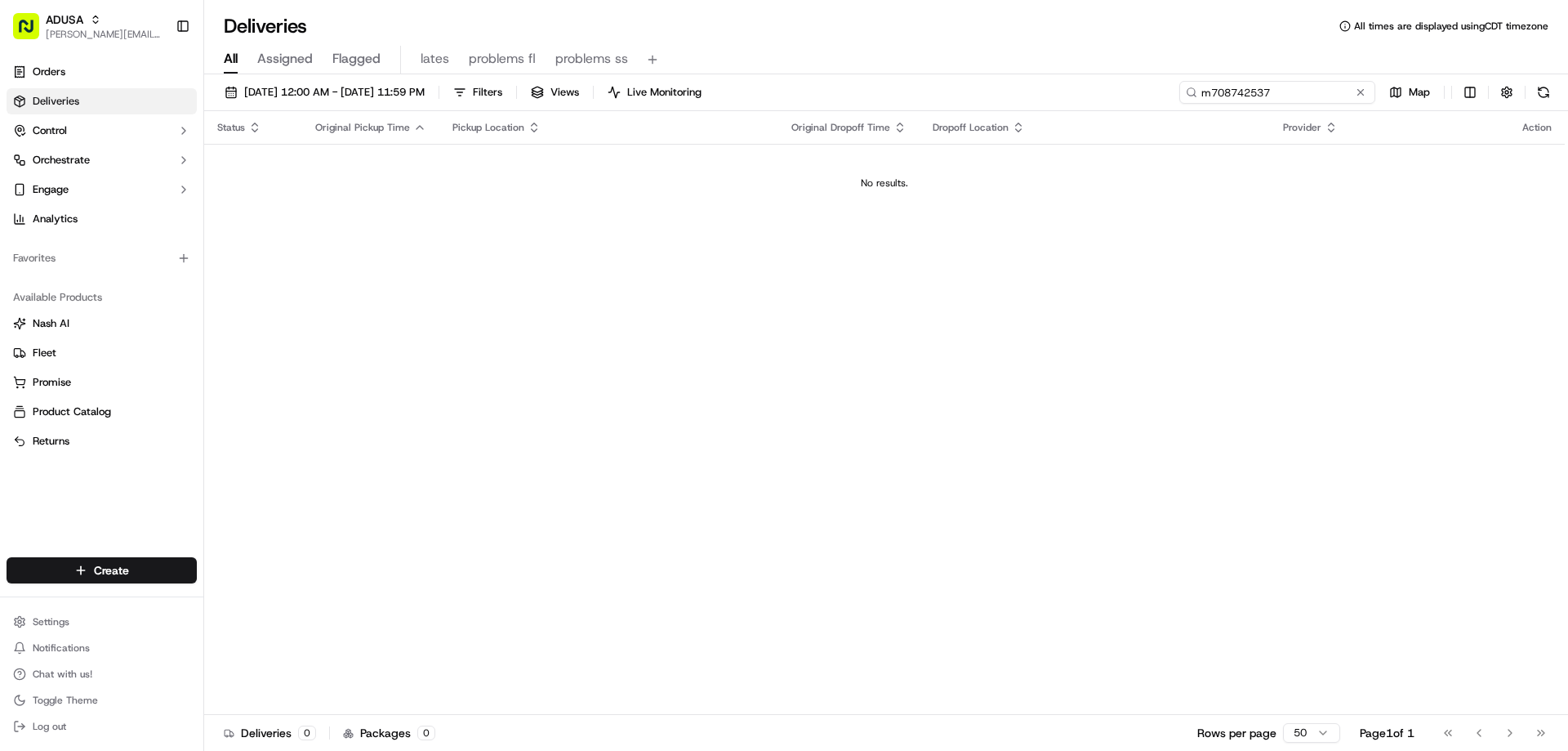
drag, startPoint x: 1301, startPoint y: 89, endPoint x: 1173, endPoint y: 102, distance: 128.7
click at [1173, 102] on div "09/16/2025 12:00 AM - 09/17/2025 11:59 PM Filters Views Live Monitoring m708742…" at bounding box center [886, 95] width 1364 height 30
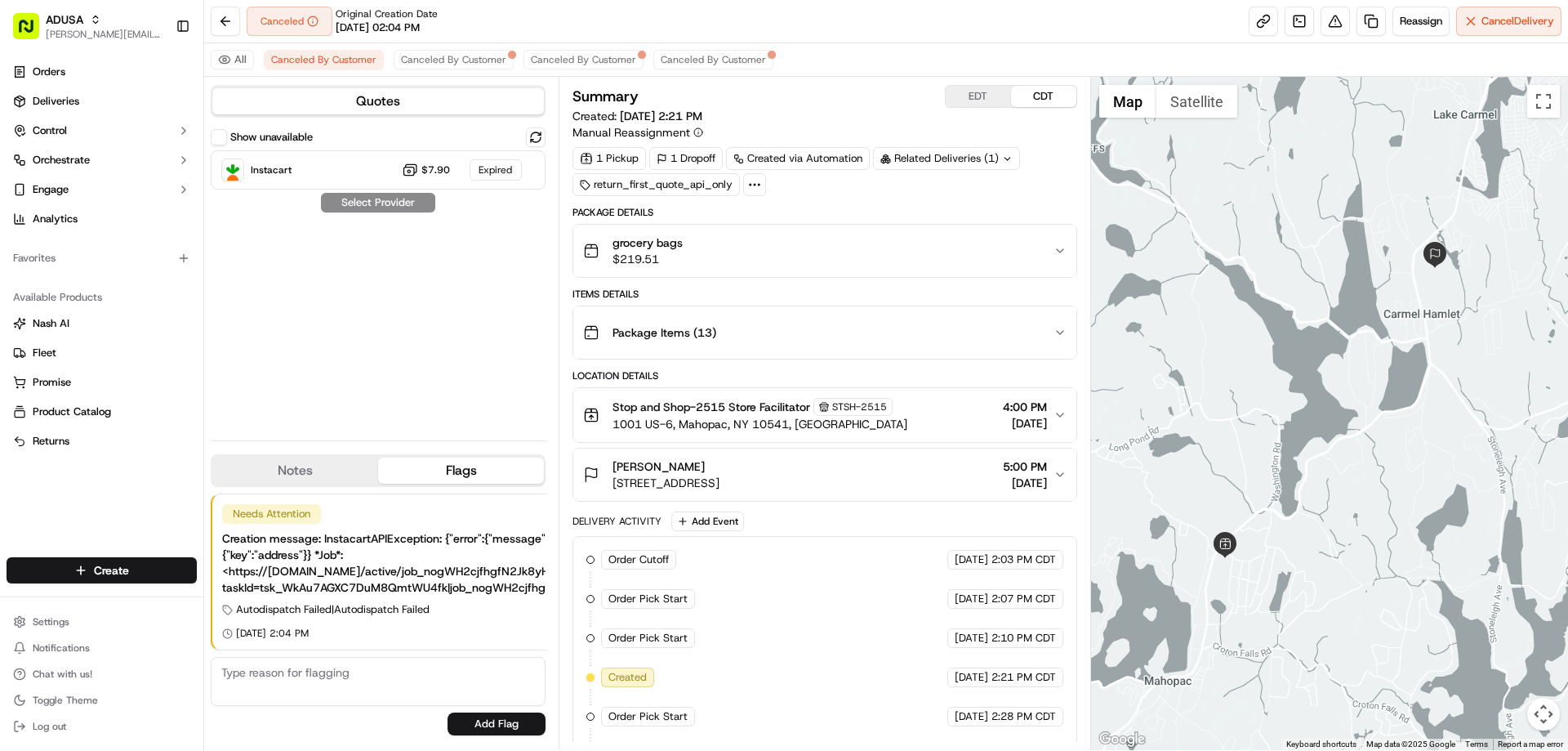
click at [769, 290] on div "Items Details" at bounding box center [824, 294] width 504 height 13
click at [704, 234] on div "grocery bags $219.51" at bounding box center [817, 251] width 469 height 33
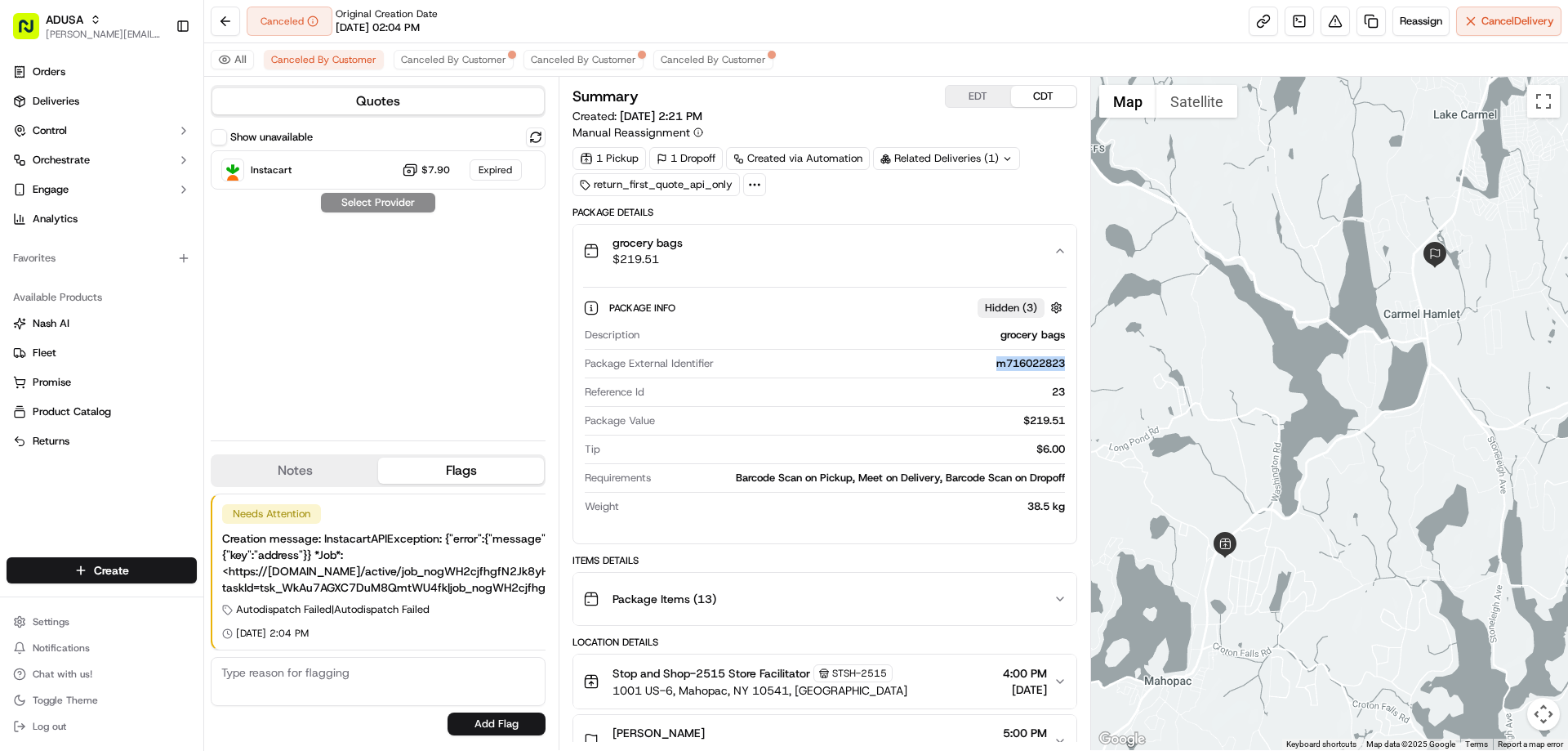
drag, startPoint x: 989, startPoint y: 366, endPoint x: 1063, endPoint y: 366, distance: 74.0
click at [1063, 366] on div "m716022823" at bounding box center [892, 364] width 344 height 14
copy div "m716022823"
click at [712, 258] on div "grocery bags $219.51" at bounding box center [817, 251] width 469 height 33
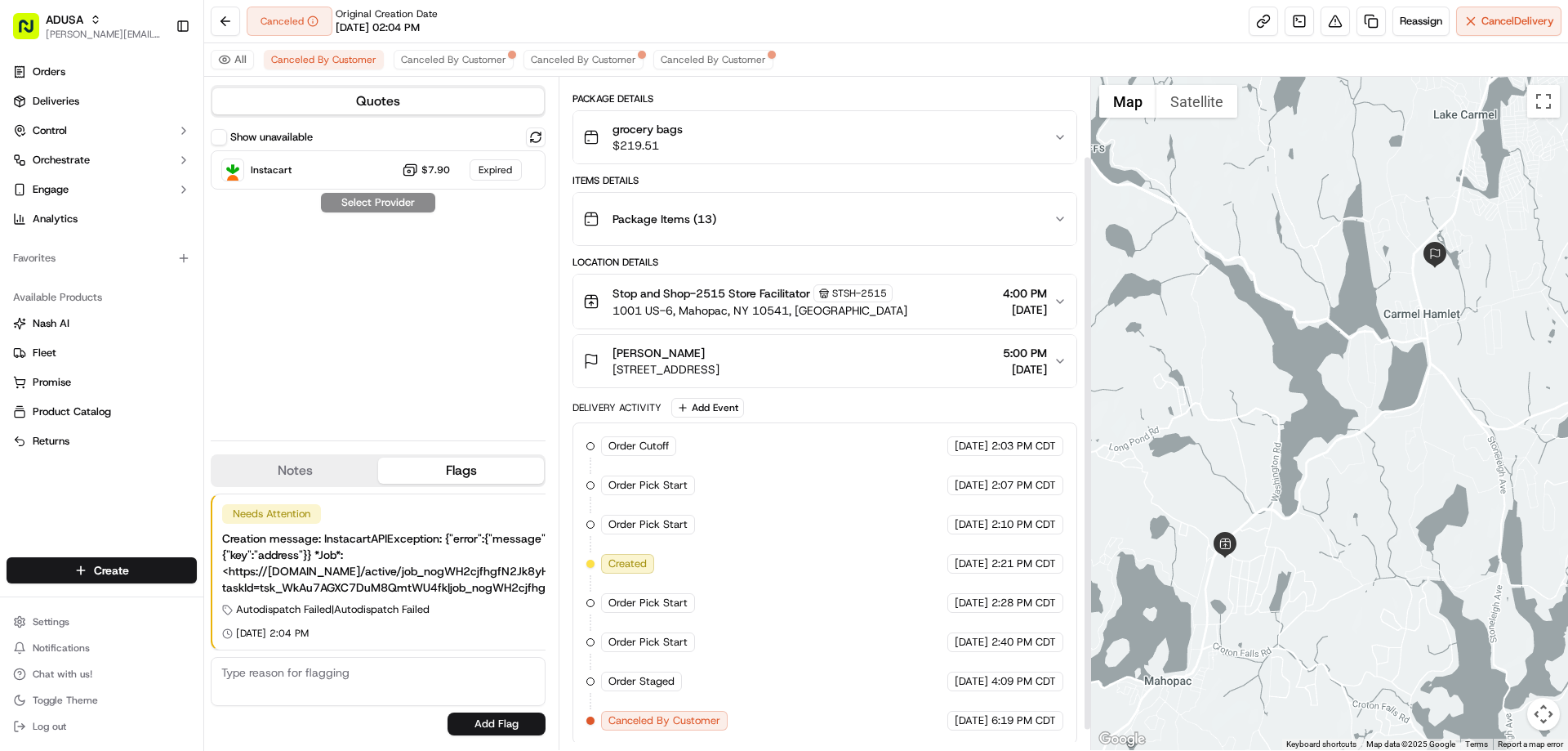
scroll to position [116, 0]
click at [258, 673] on textarea at bounding box center [378, 681] width 335 height 49
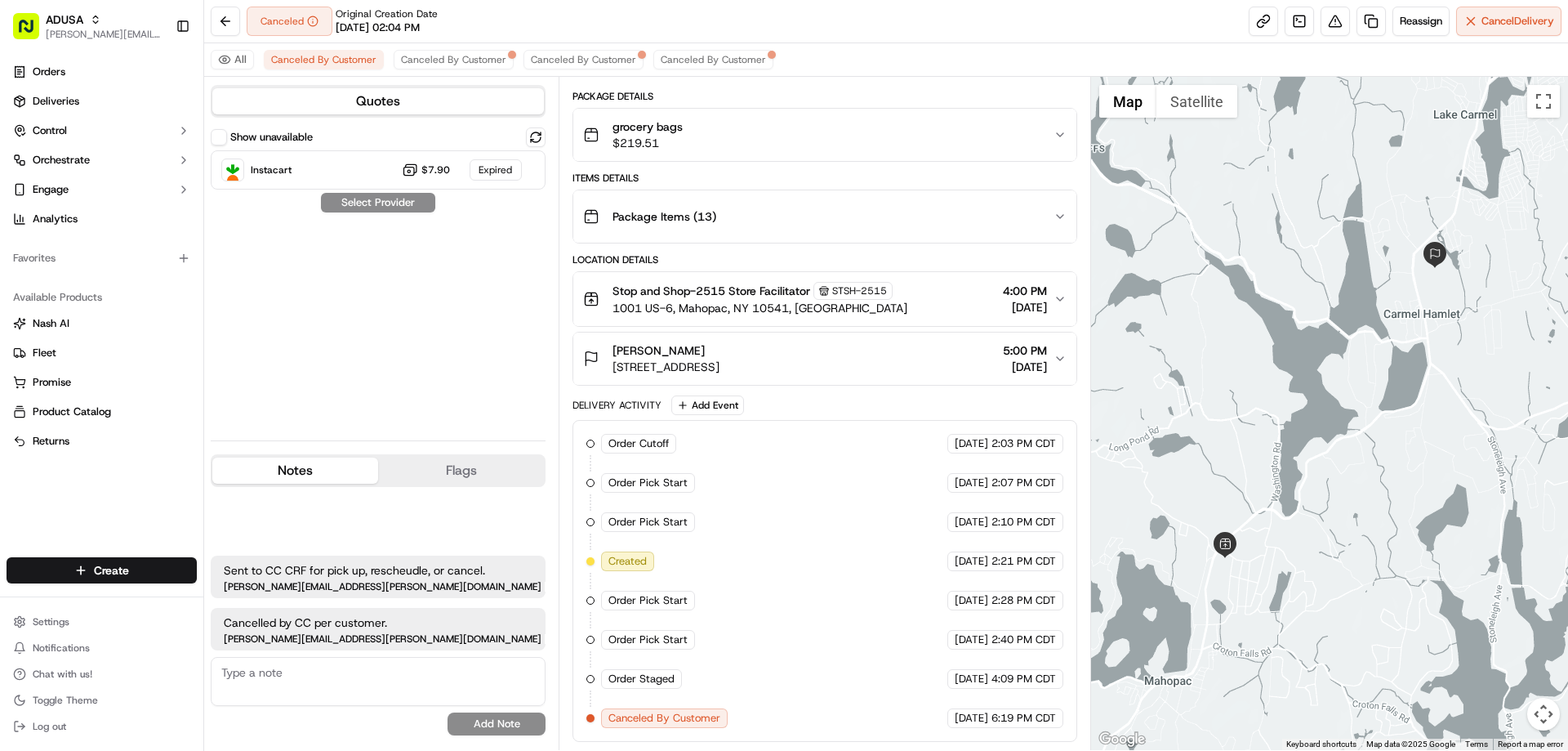
click at [301, 469] on button "Notes" at bounding box center [295, 471] width 165 height 26
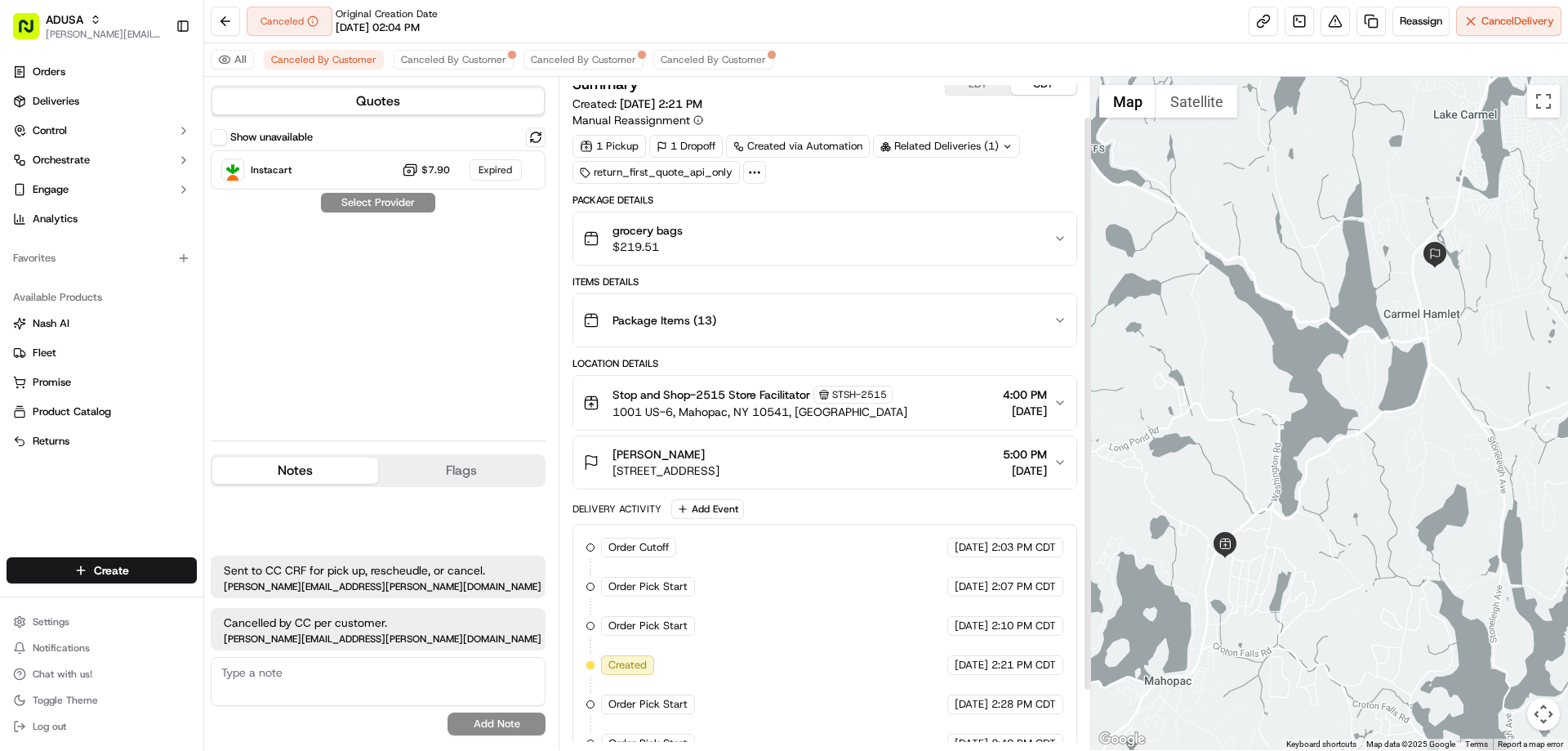
scroll to position [0, 0]
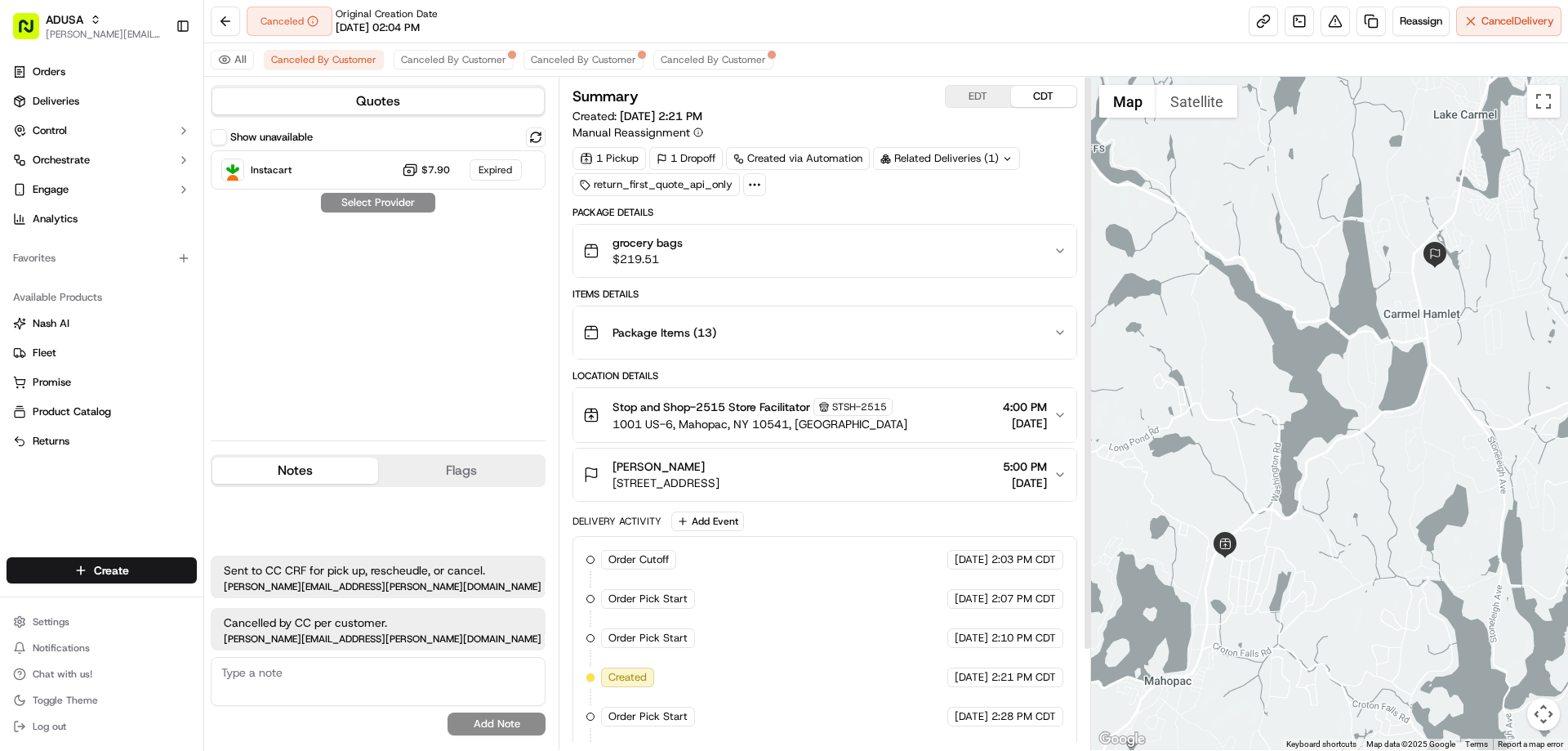
click at [694, 248] on div "grocery bags $219.51" at bounding box center [817, 251] width 469 height 33
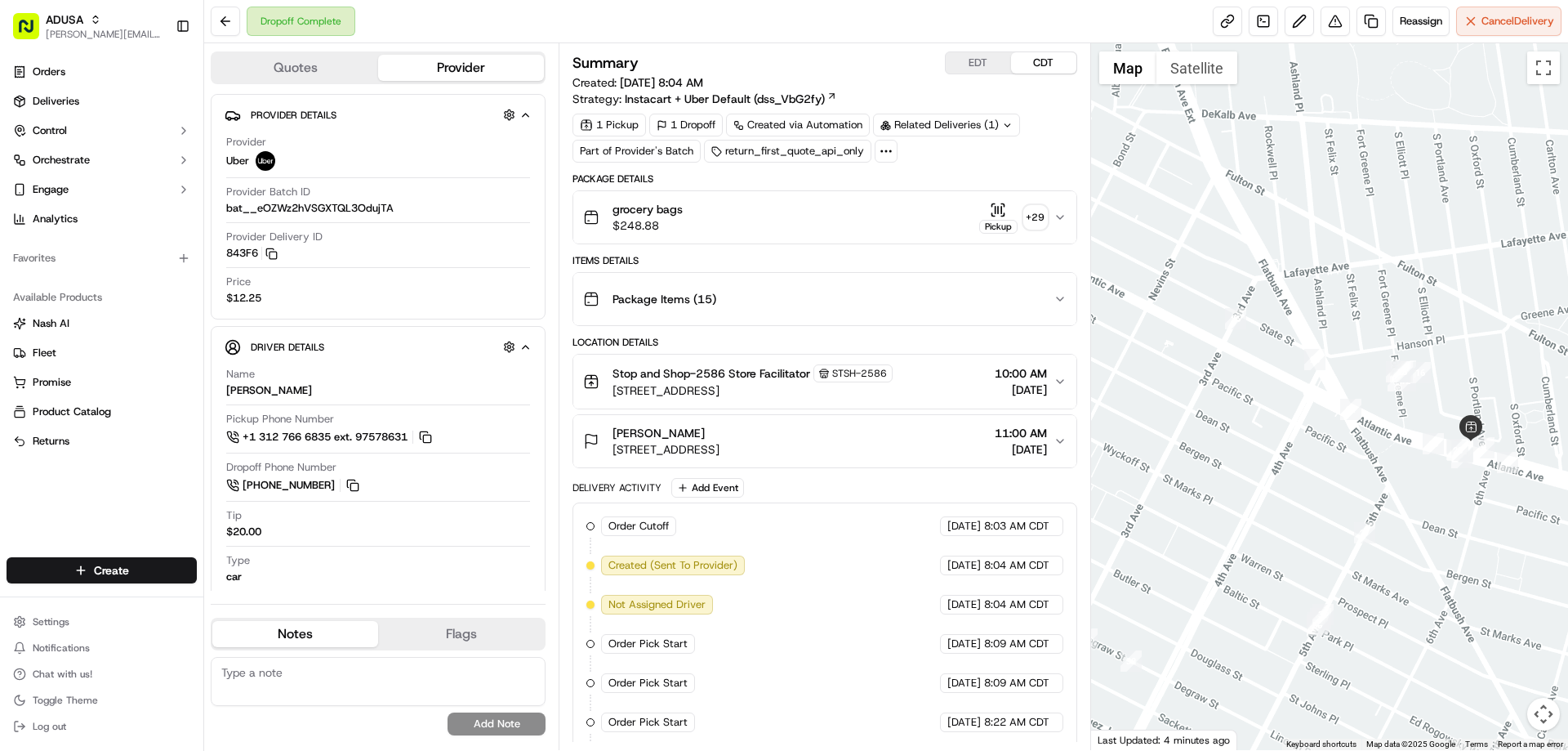
drag, startPoint x: 1344, startPoint y: 370, endPoint x: 1104, endPoint y: 500, distance: 272.9
click at [1104, 500] on div at bounding box center [1329, 396] width 477 height 707
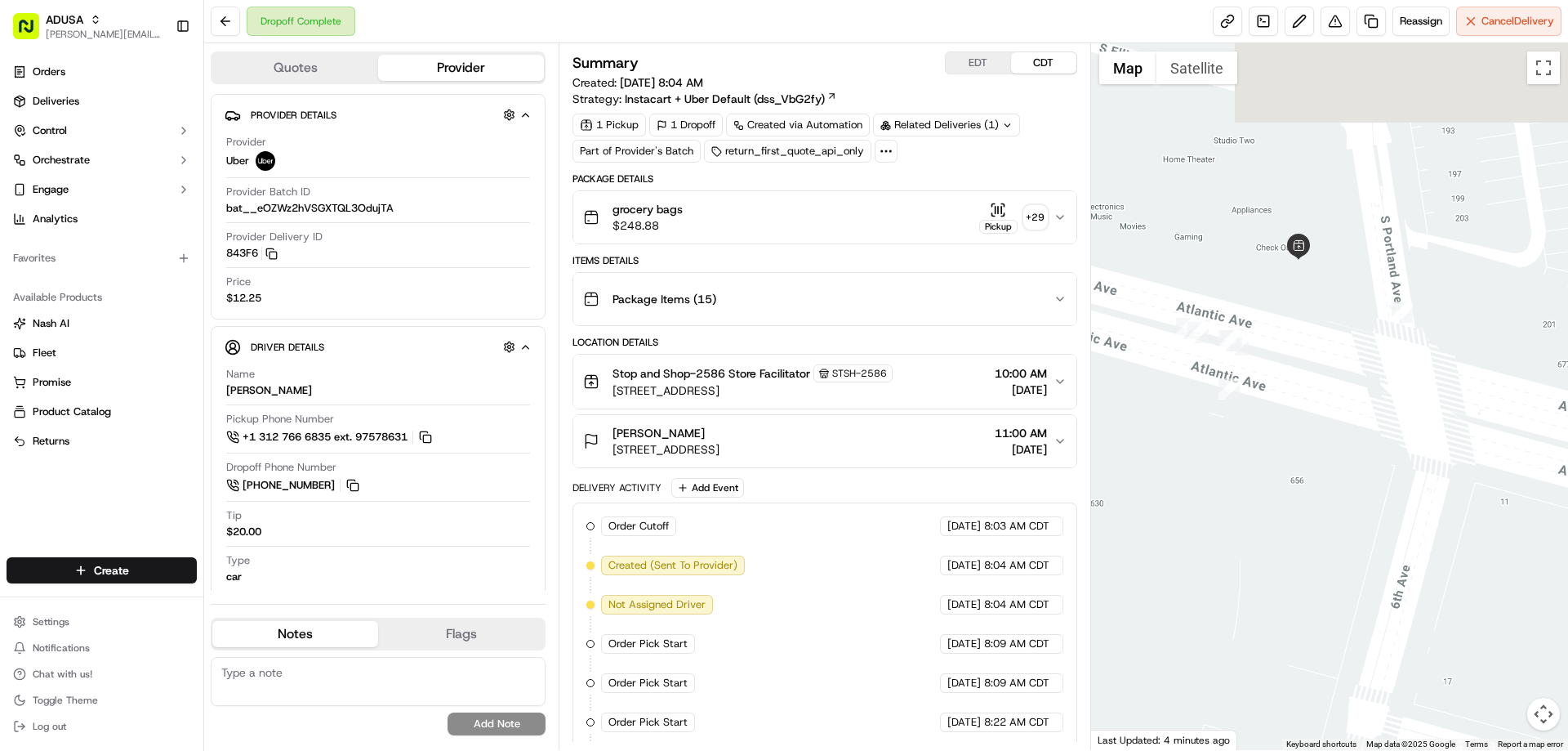
drag, startPoint x: 1324, startPoint y: 407, endPoint x: 1275, endPoint y: 734, distance: 330.7
click at [1275, 734] on div at bounding box center [1329, 396] width 477 height 707
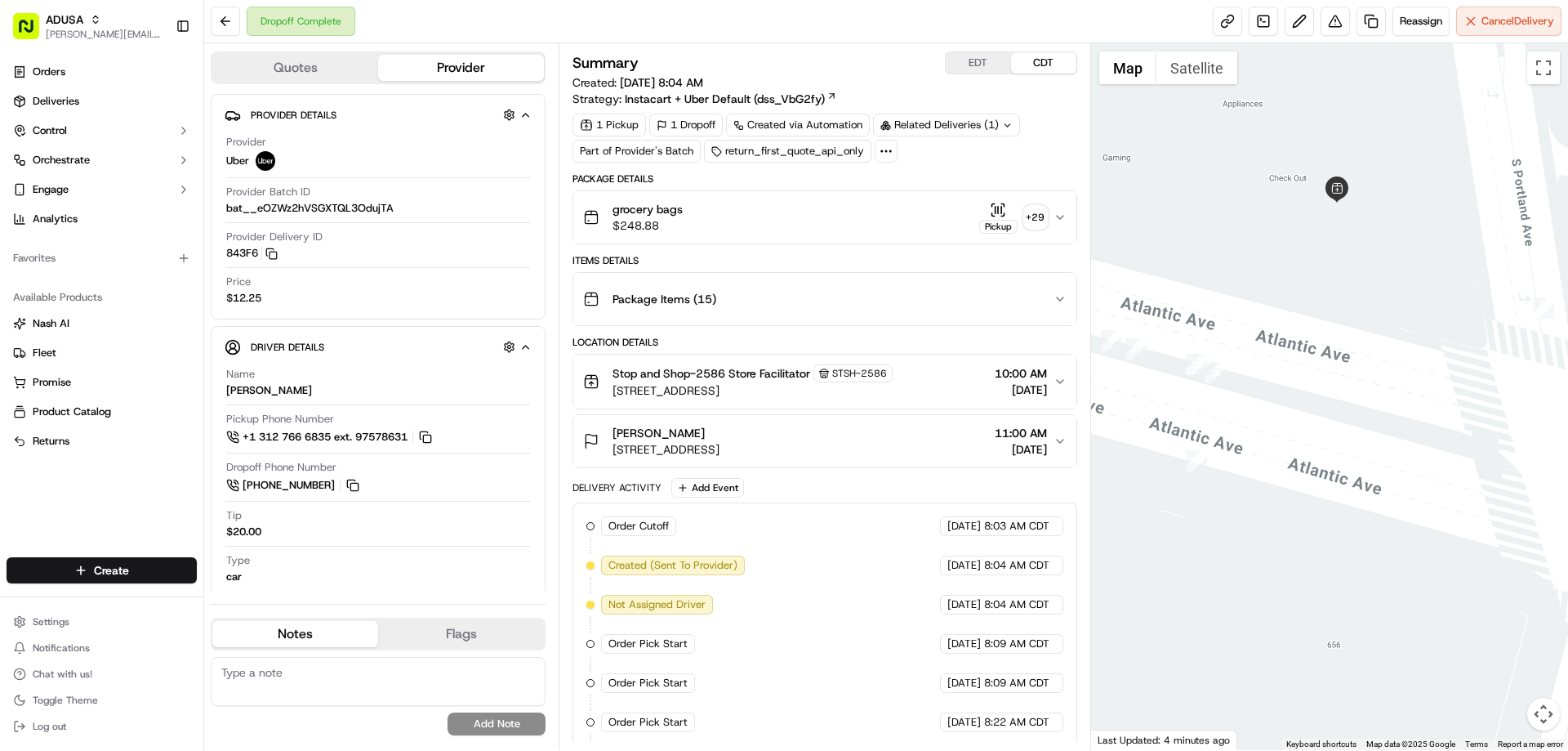
drag, startPoint x: 1265, startPoint y: 379, endPoint x: 1417, endPoint y: 375, distance: 152.1
click at [1417, 375] on div at bounding box center [1329, 396] width 477 height 707
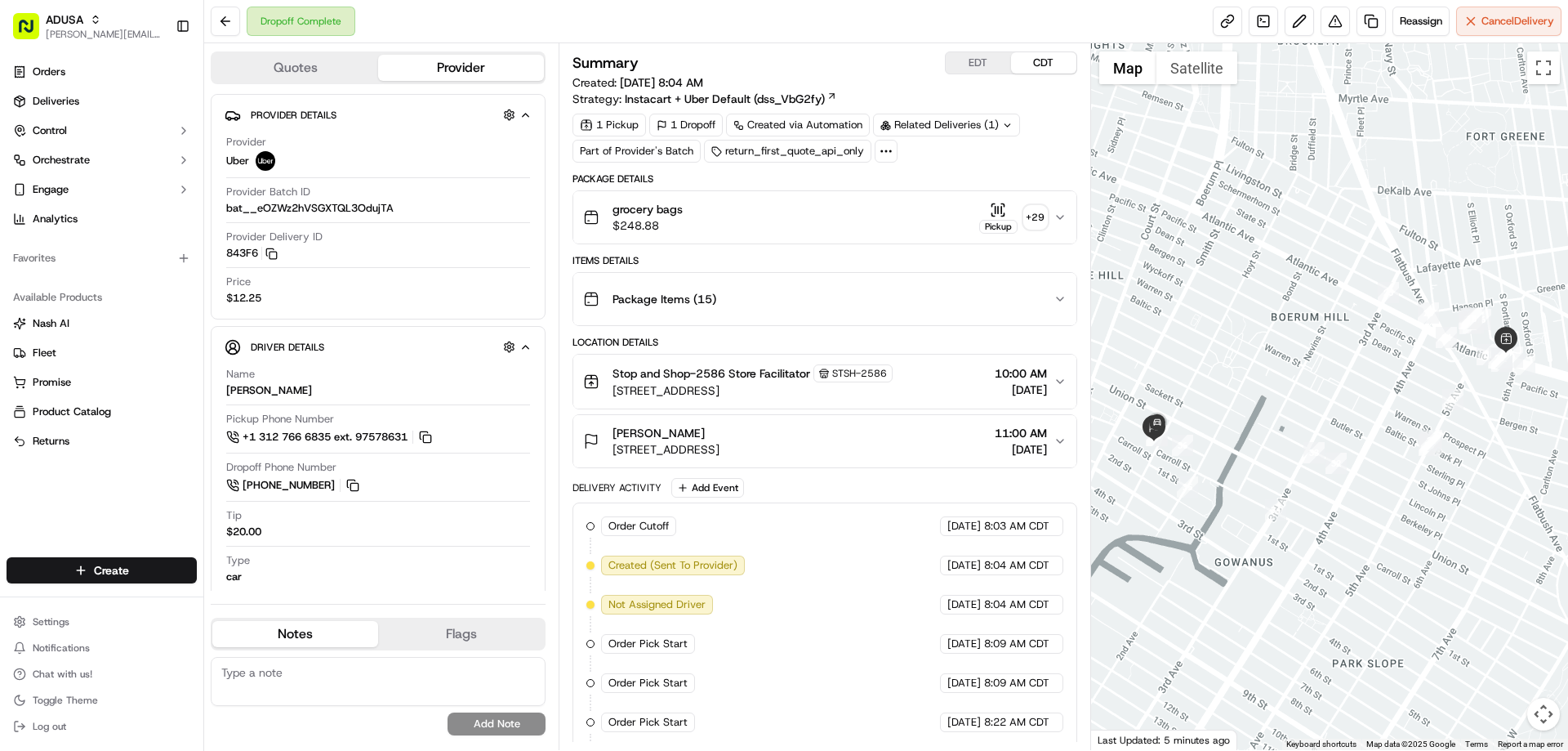
click at [366, 667] on textarea at bounding box center [378, 681] width 335 height 49
type textarea "customer didn't receive order"
click at [496, 717] on button "Add Note" at bounding box center [496, 723] width 98 height 23
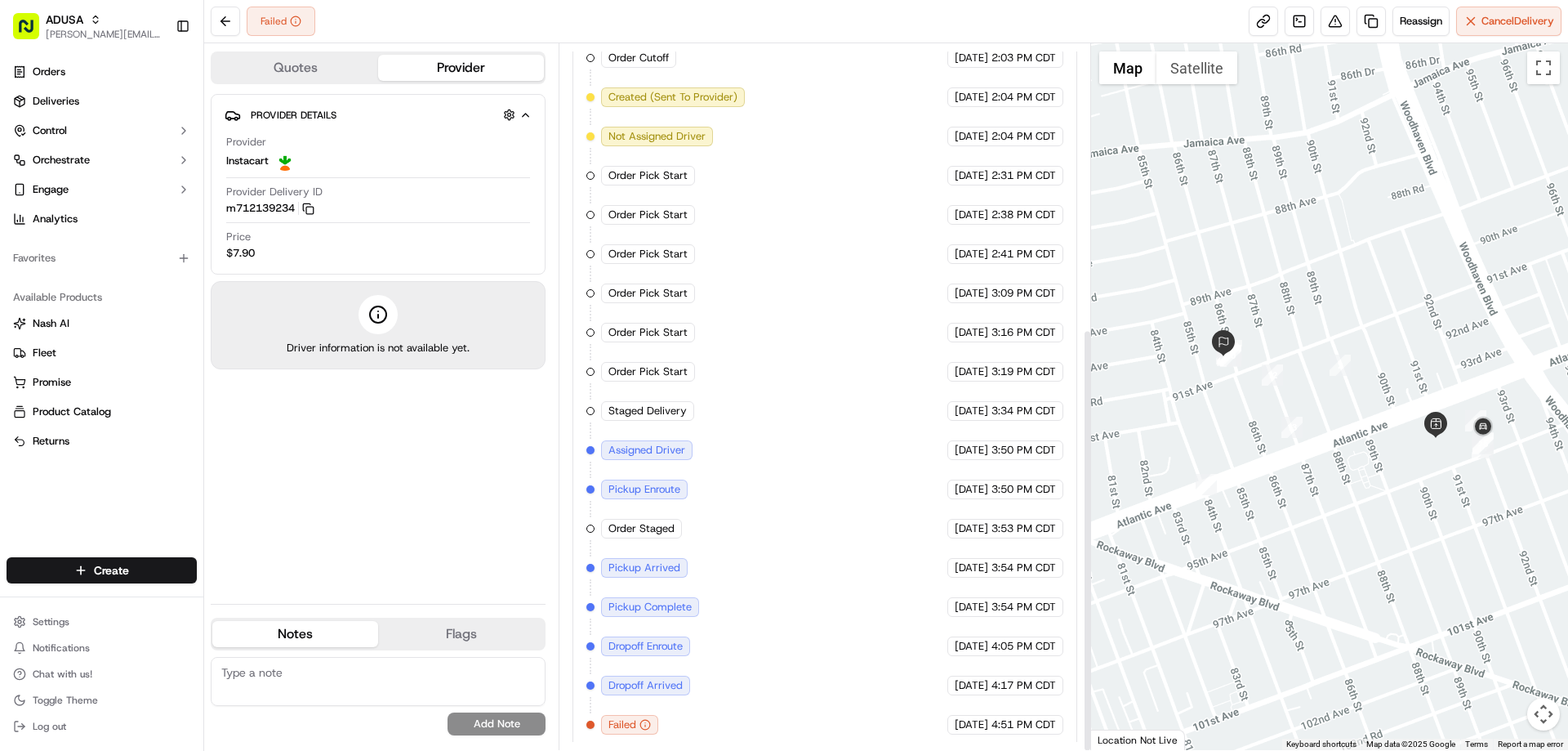
scroll to position [475, 0]
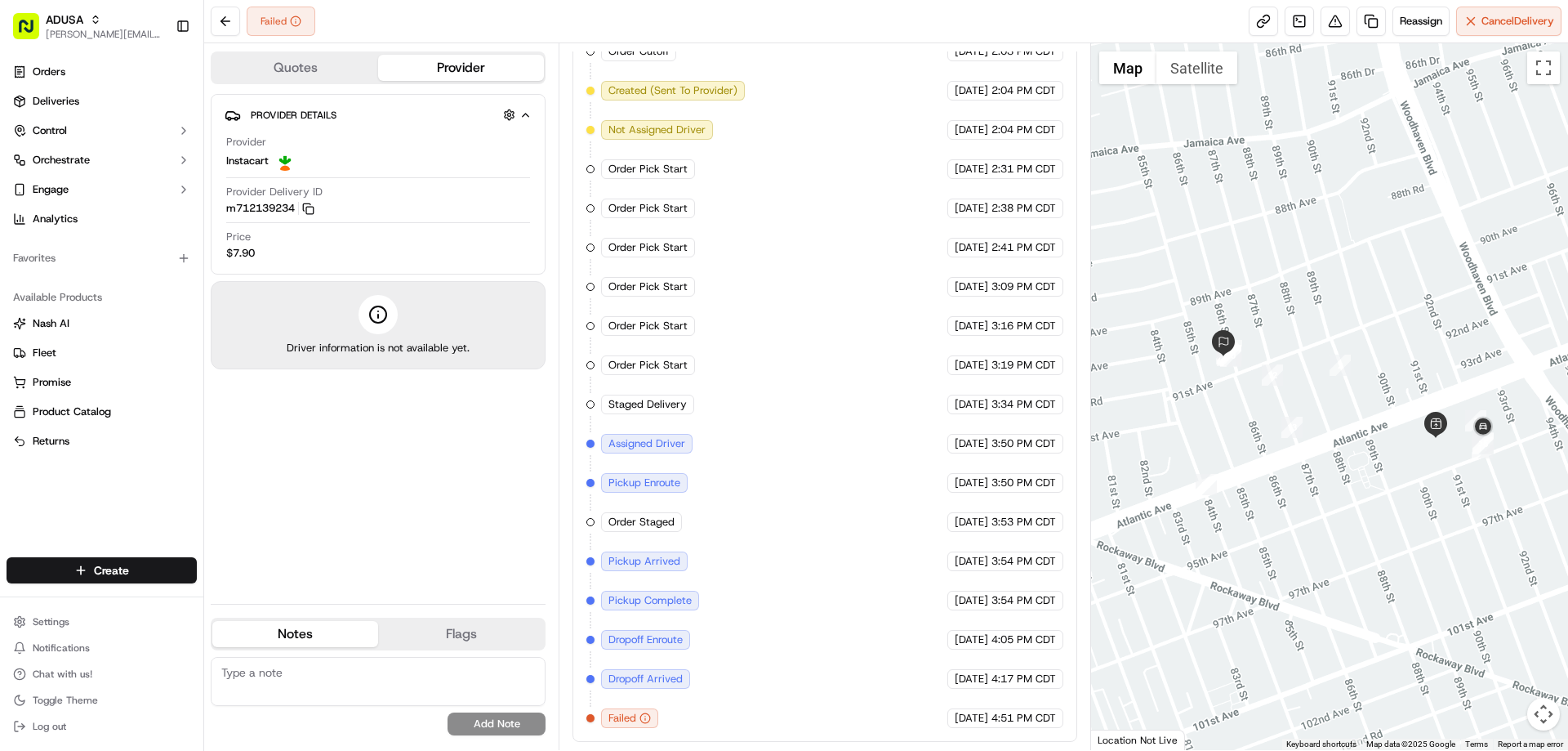
click at [358, 679] on textarea at bounding box center [378, 681] width 335 height 49
type textarea "NAH"
click at [521, 717] on button "Add Note" at bounding box center [496, 723] width 98 height 23
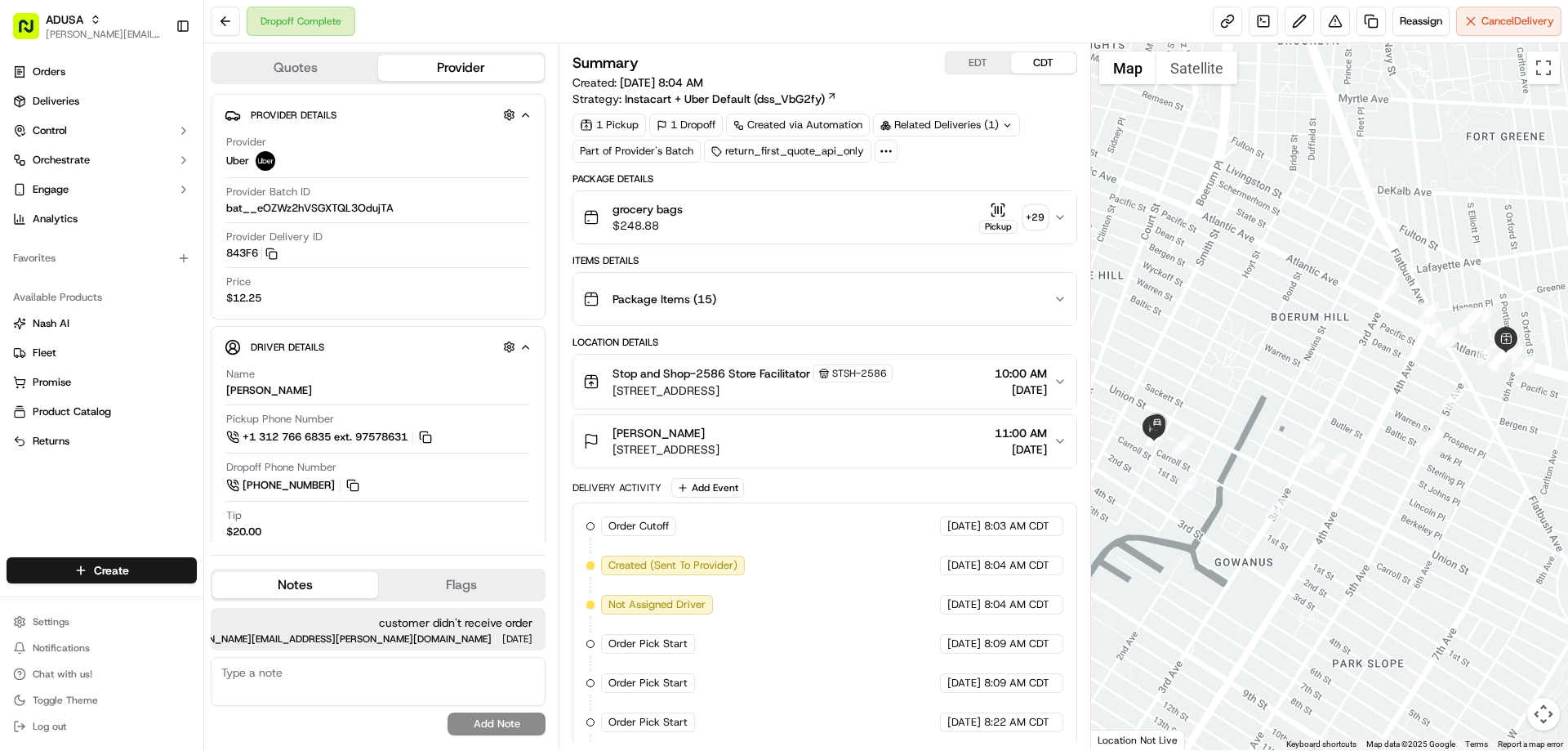
click at [283, 680] on textarea at bounding box center [378, 681] width 335 height 49
type textarea "neighbor brought order to customer - delivered to wrong address"
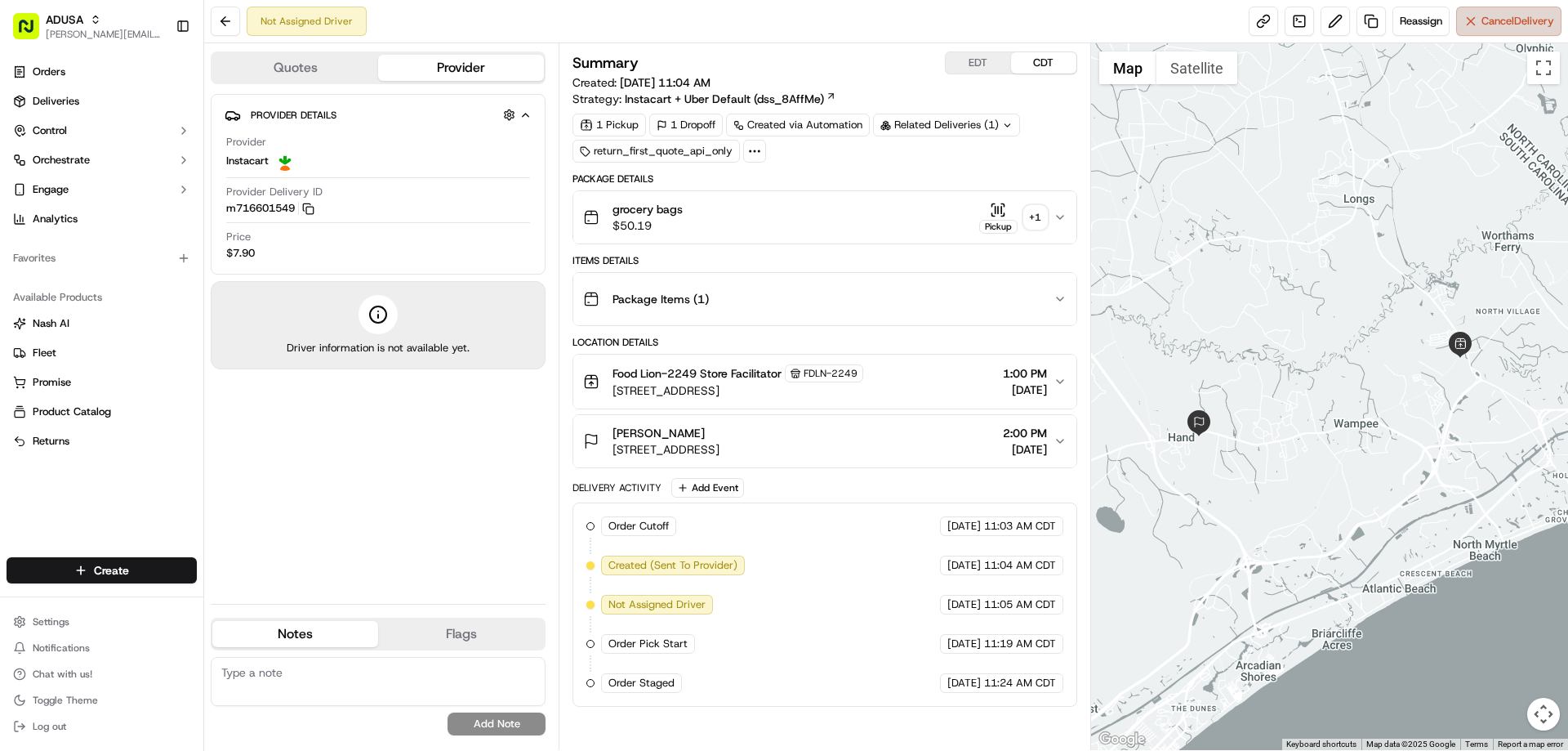
click at [1497, 24] on span "Cancel Delivery" at bounding box center [1517, 21] width 72 height 14
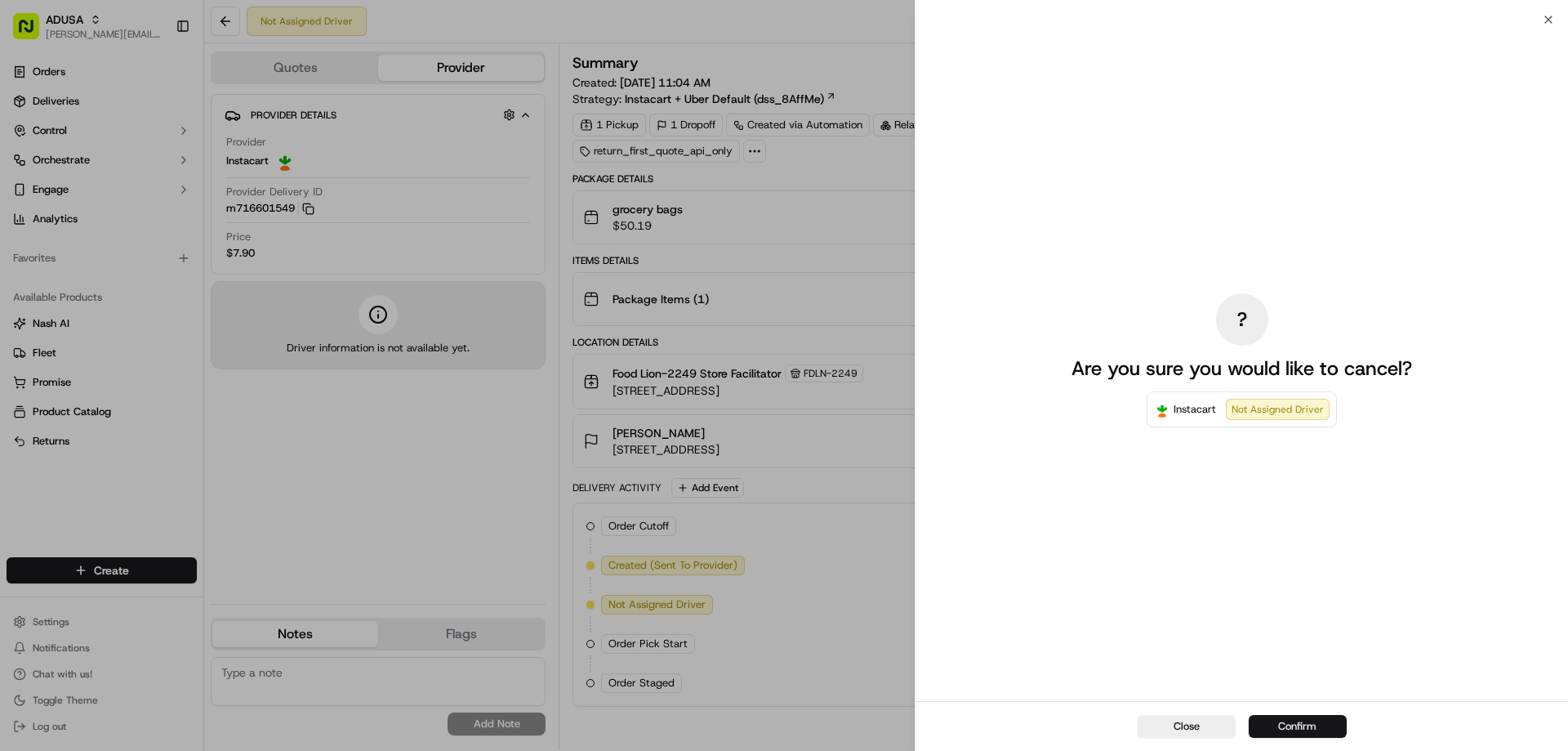
click at [1288, 718] on button "Confirm" at bounding box center [1298, 726] width 98 height 23
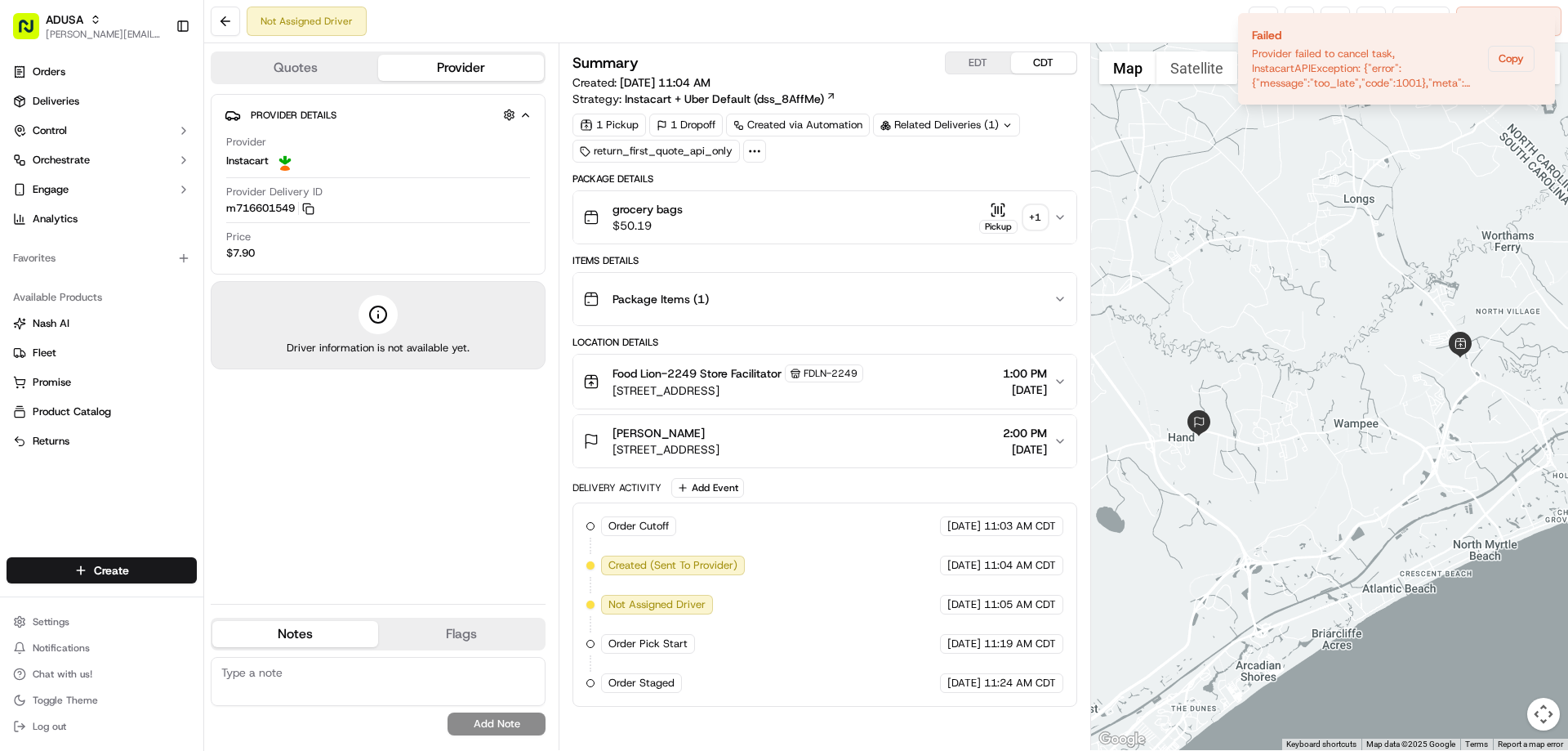
click at [356, 669] on textarea at bounding box center [378, 681] width 335 height 49
type textarea "cc cancel - customer upset with OOS item called IC to cancel"
click at [496, 720] on button "Add Note" at bounding box center [496, 723] width 98 height 23
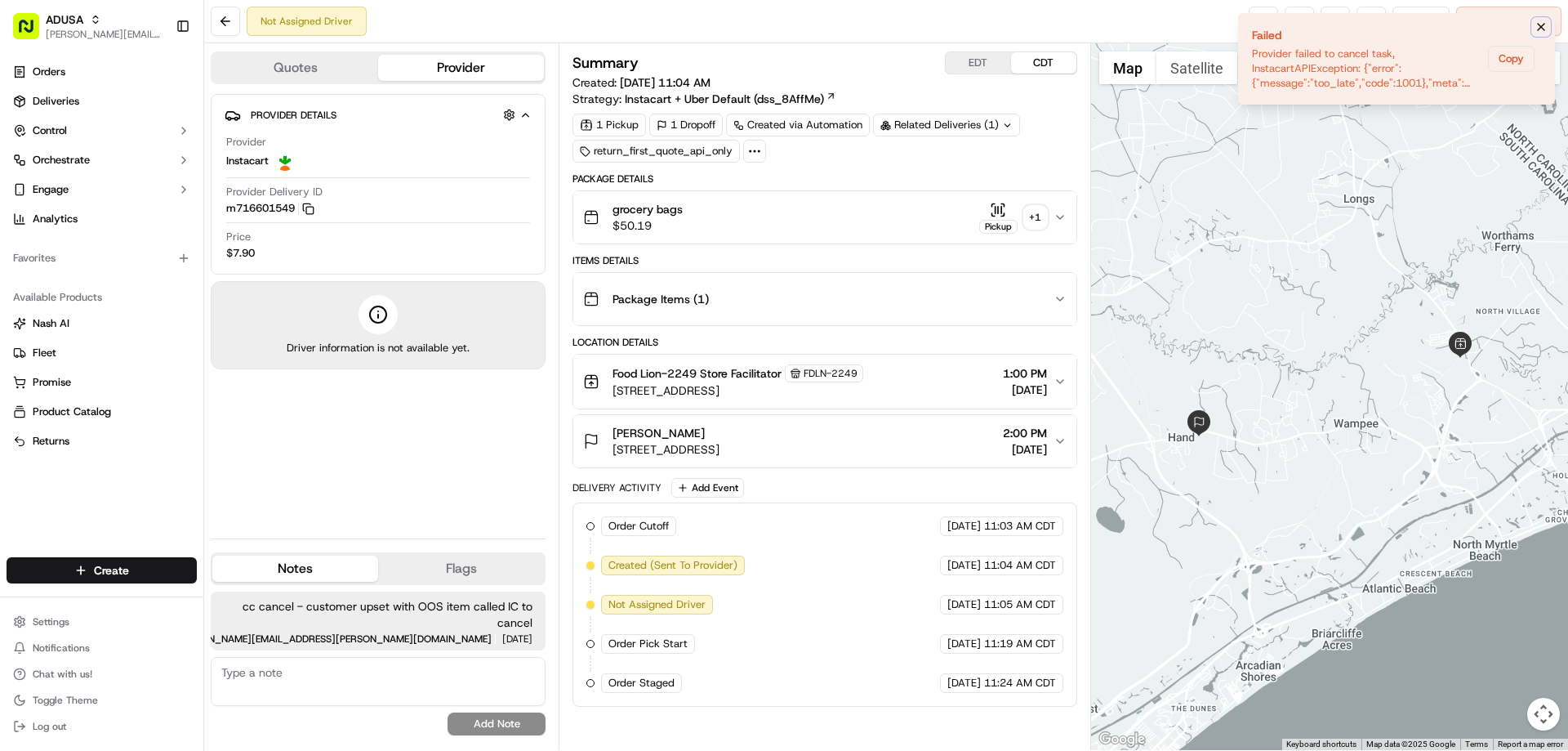
click at [1542, 24] on icon "Notifications (F8)" at bounding box center [1541, 27] width 13 height 13
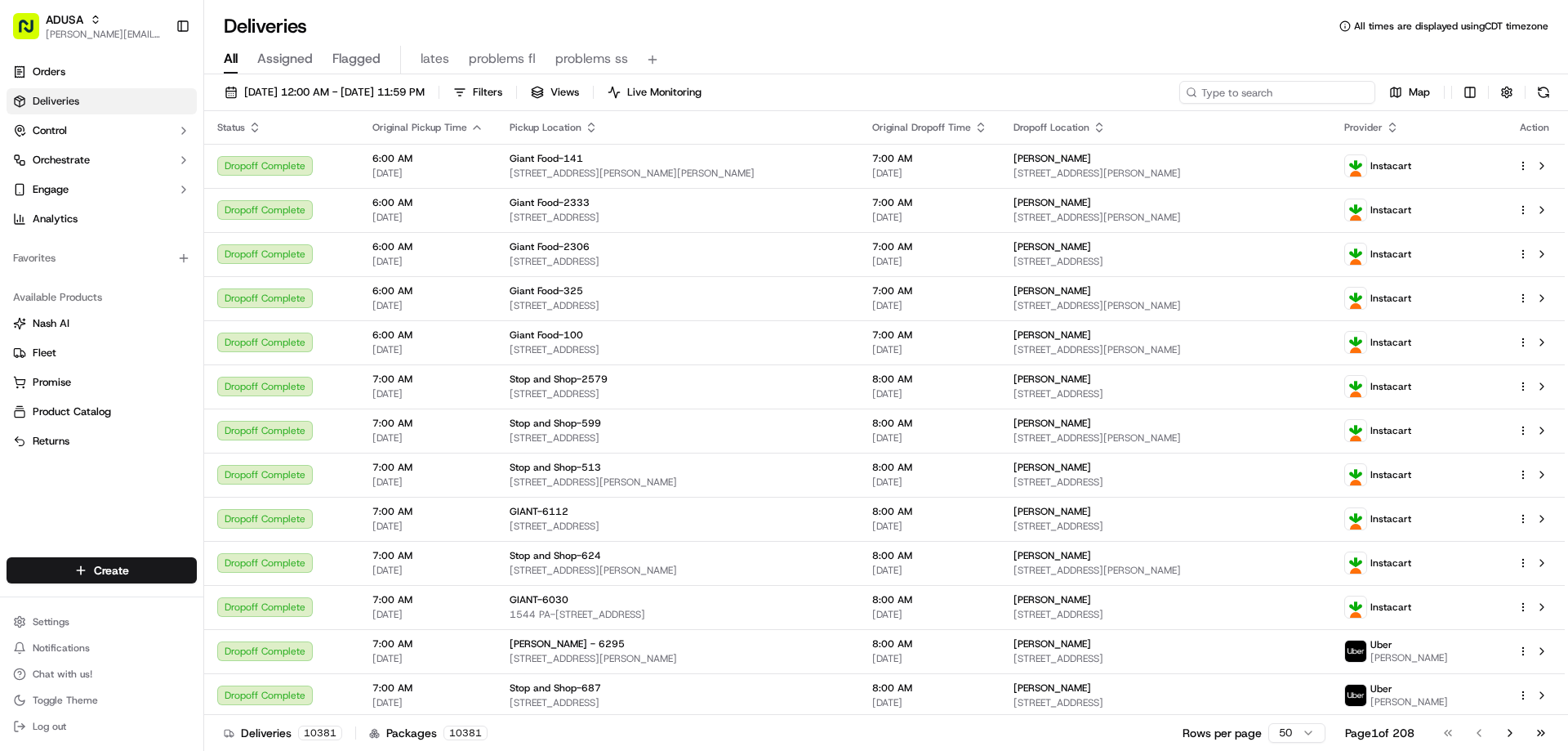
click at [1206, 95] on input at bounding box center [1277, 91] width 196 height 23
paste input "m716075628"
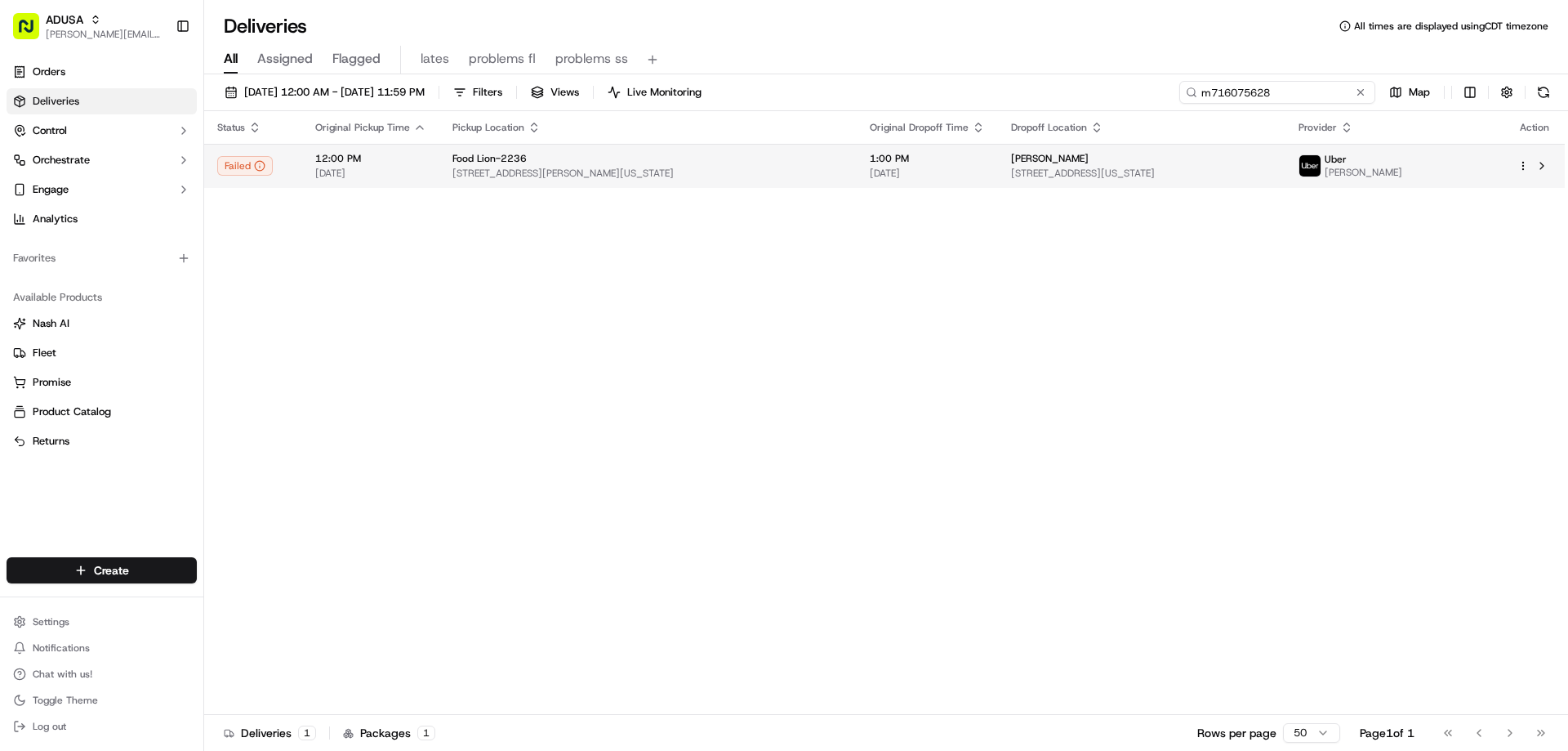
type input "m716075628"
click at [590, 162] on div "Food Lion-2236" at bounding box center [647, 158] width 392 height 13
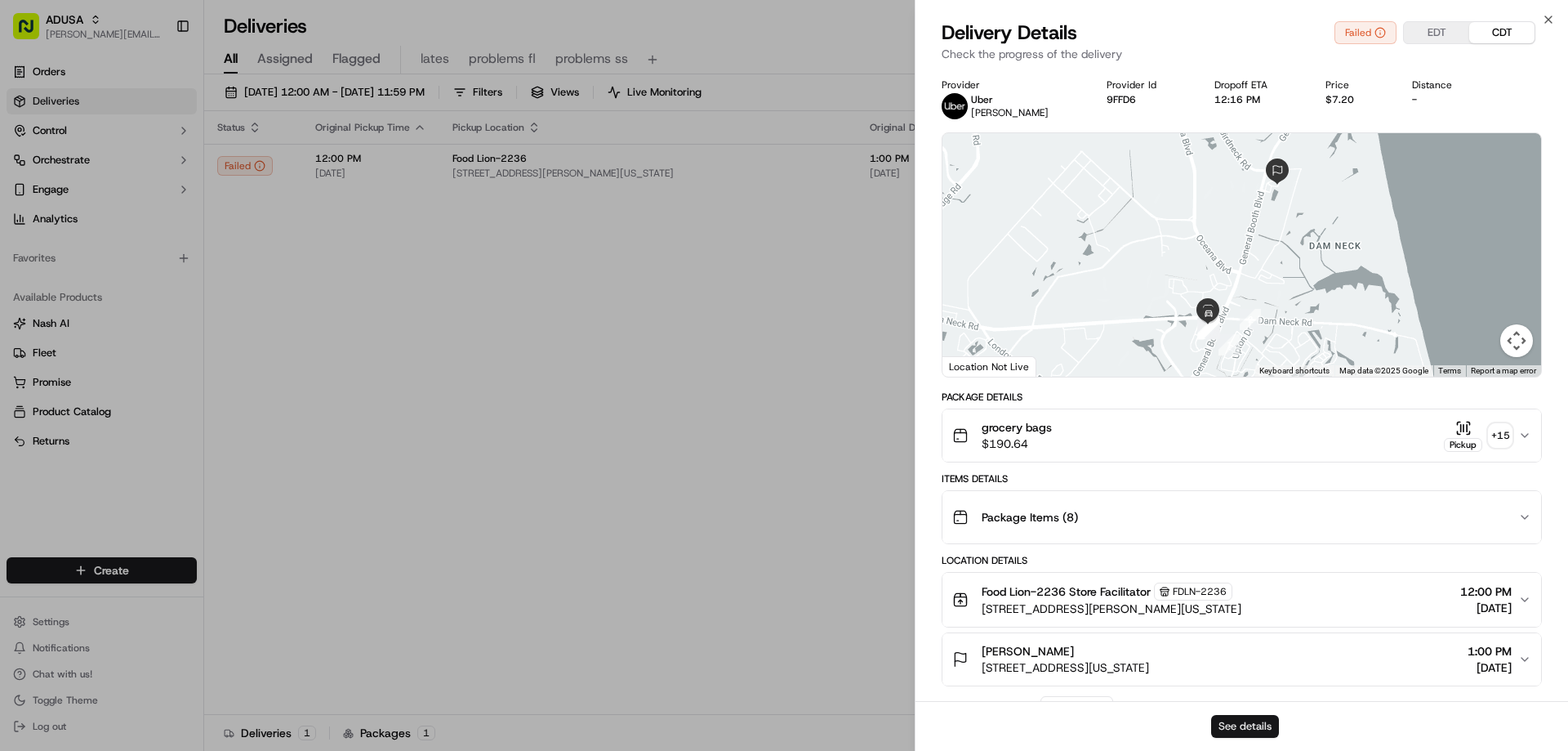
click at [1243, 721] on button "See details" at bounding box center [1244, 726] width 68 height 23
click at [1545, 19] on icon "button" at bounding box center [1548, 19] width 13 height 13
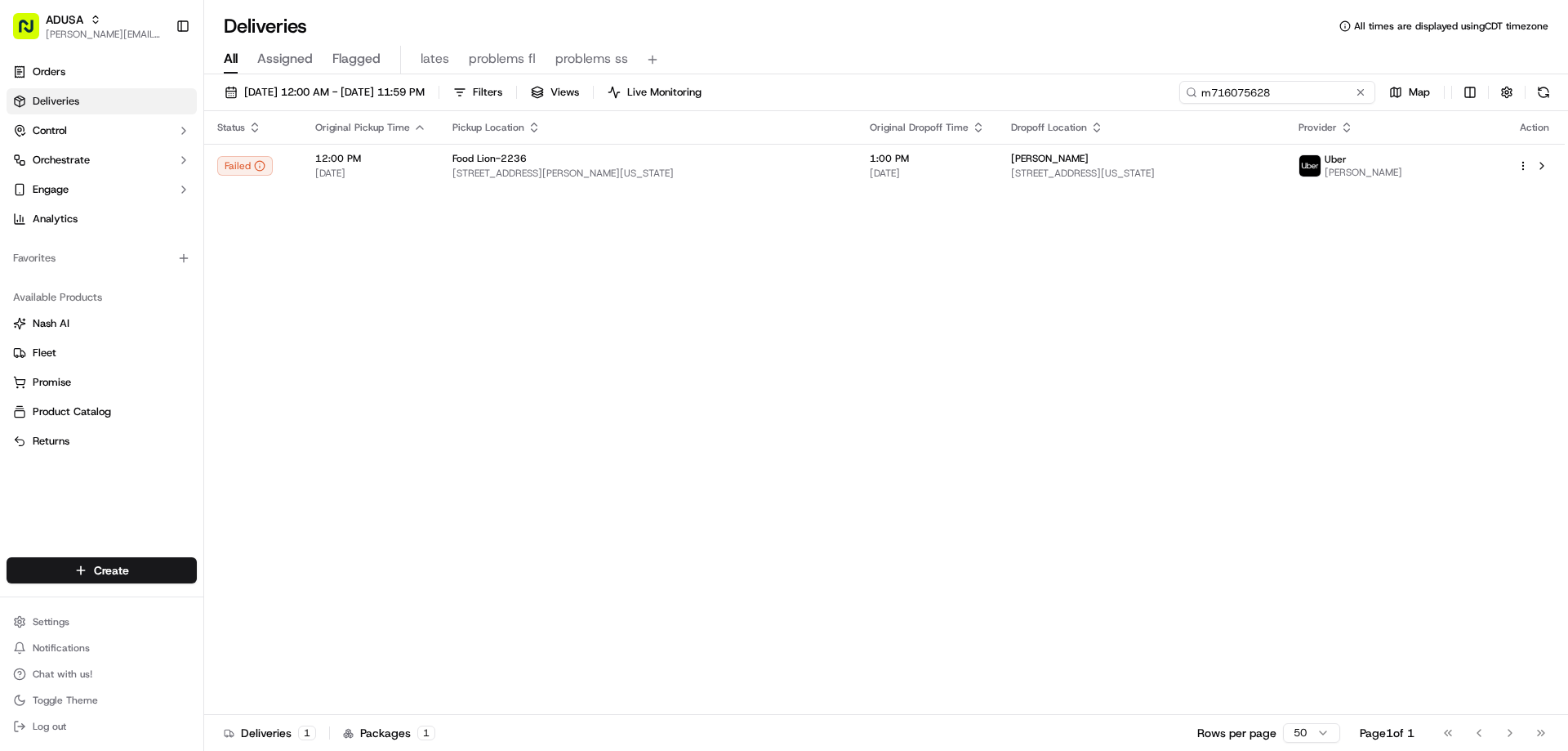
drag, startPoint x: 1327, startPoint y: 90, endPoint x: 1082, endPoint y: 120, distance: 246.8
click at [1096, 119] on div "09/16/2025 12:00 AM - 09/17/2025 11:59 PM Filters Views Live Monitoring m716075…" at bounding box center [886, 414] width 1364 height 680
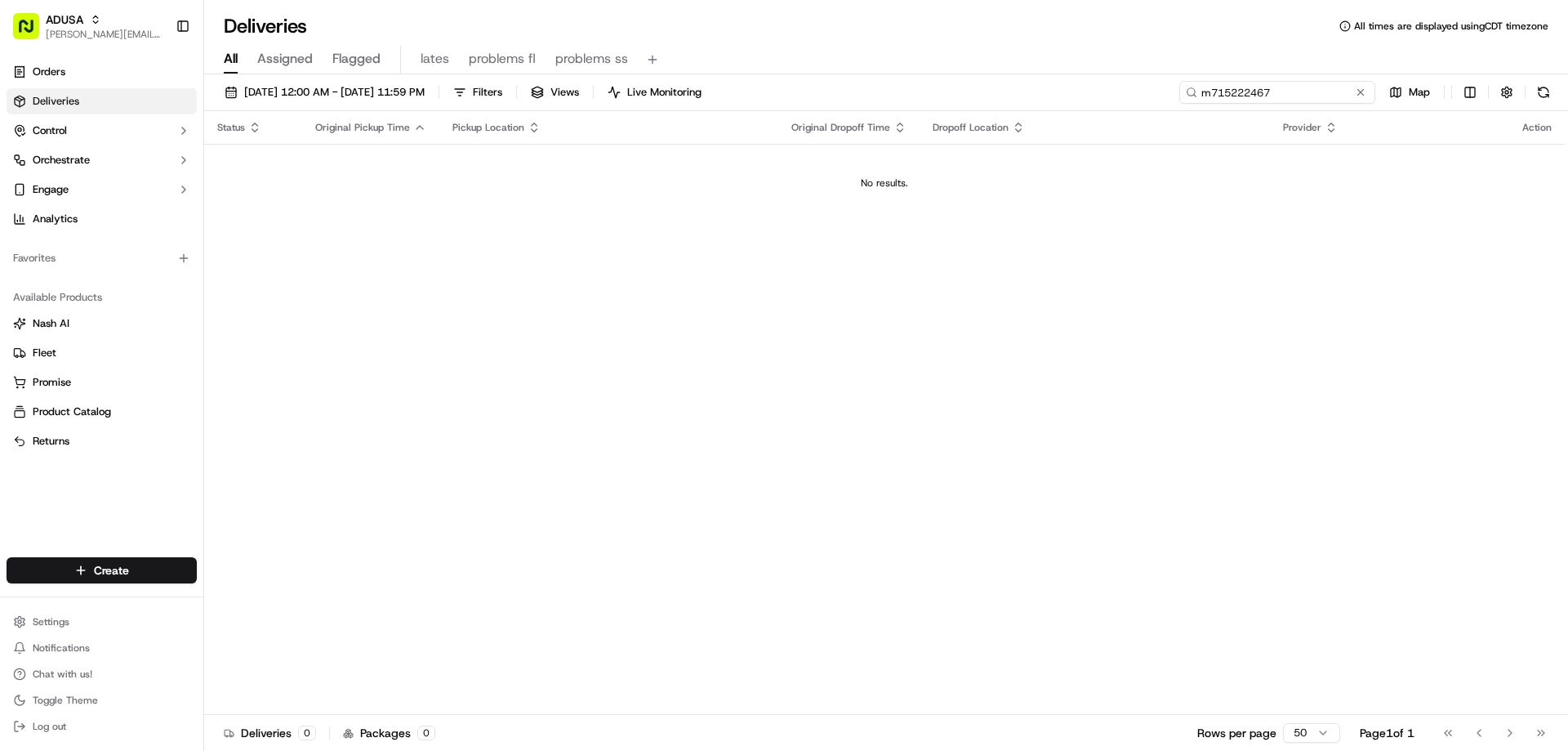
type input "m715222467"
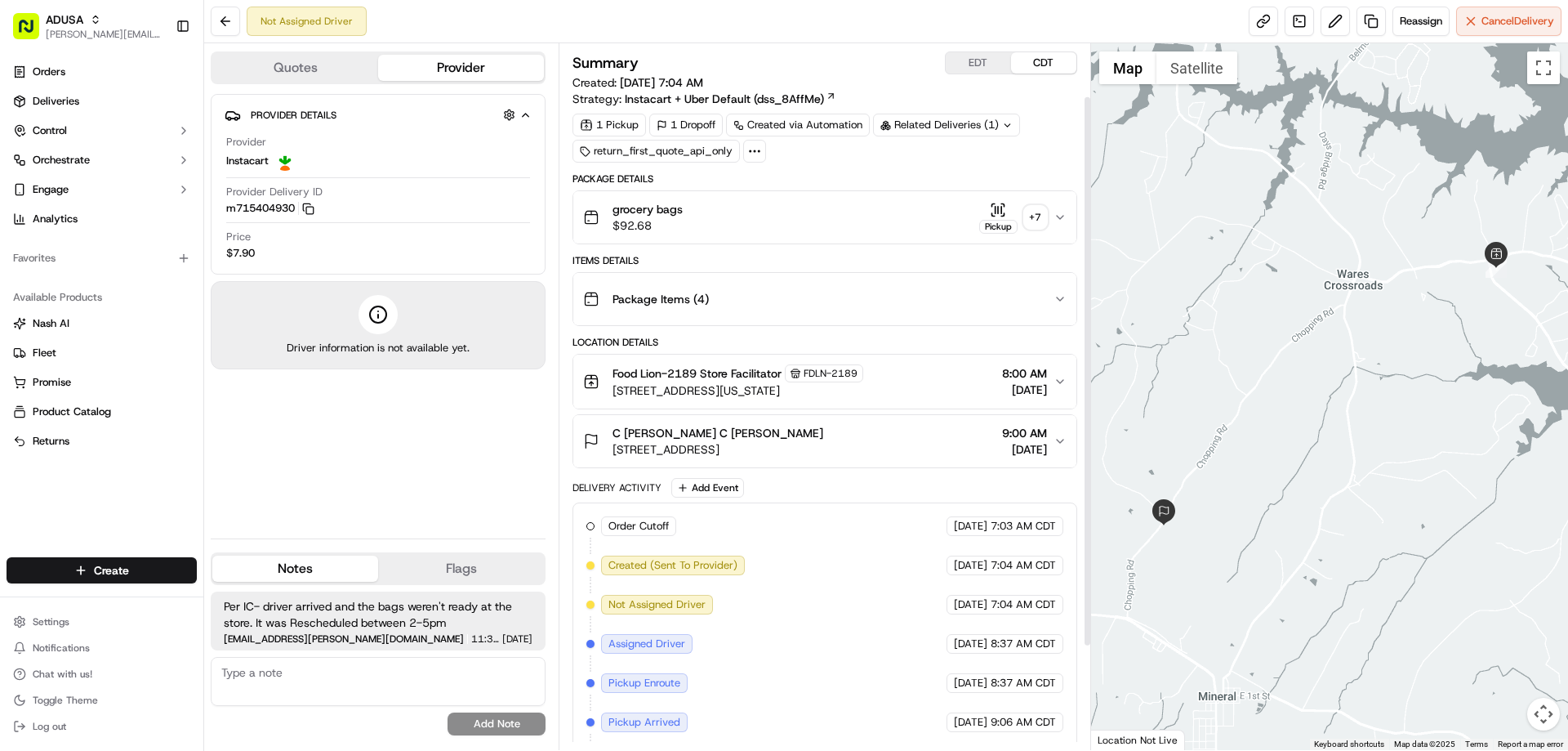
scroll to position [200, 0]
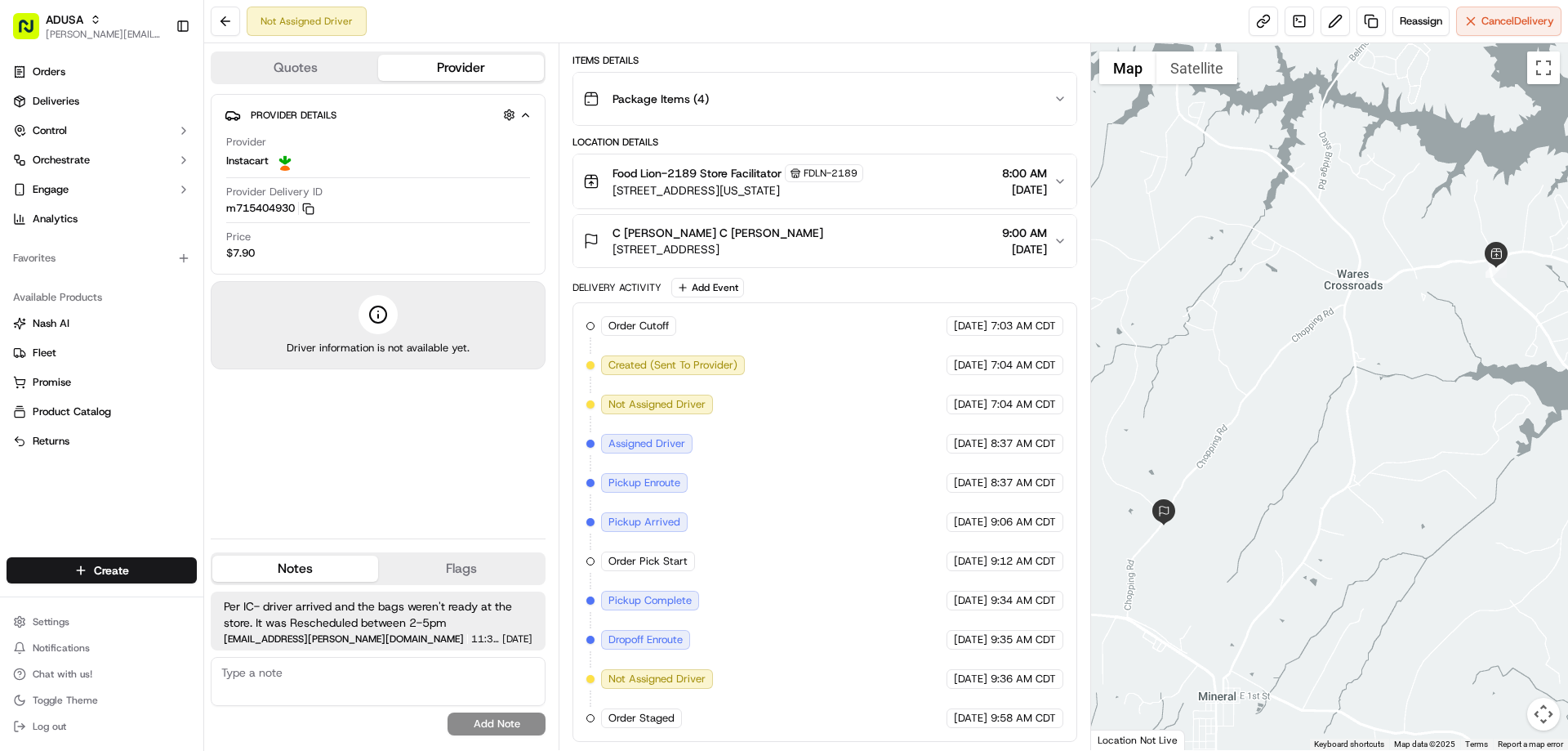
click at [293, 675] on textarea at bounding box center [378, 681] width 335 height 49
type textarea "cc cancel"
click at [528, 720] on button "Add Note" at bounding box center [496, 723] width 98 height 23
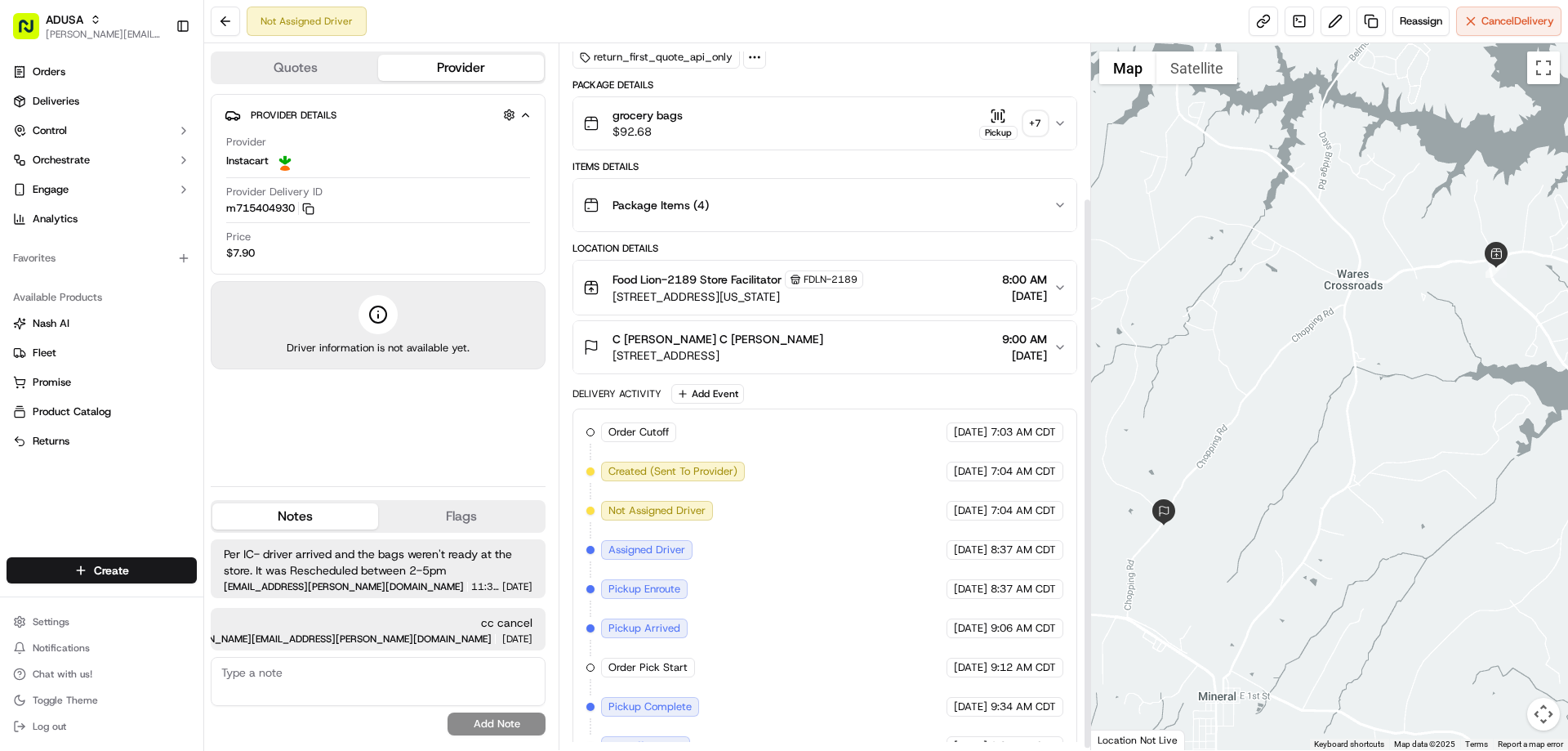
scroll to position [200, 0]
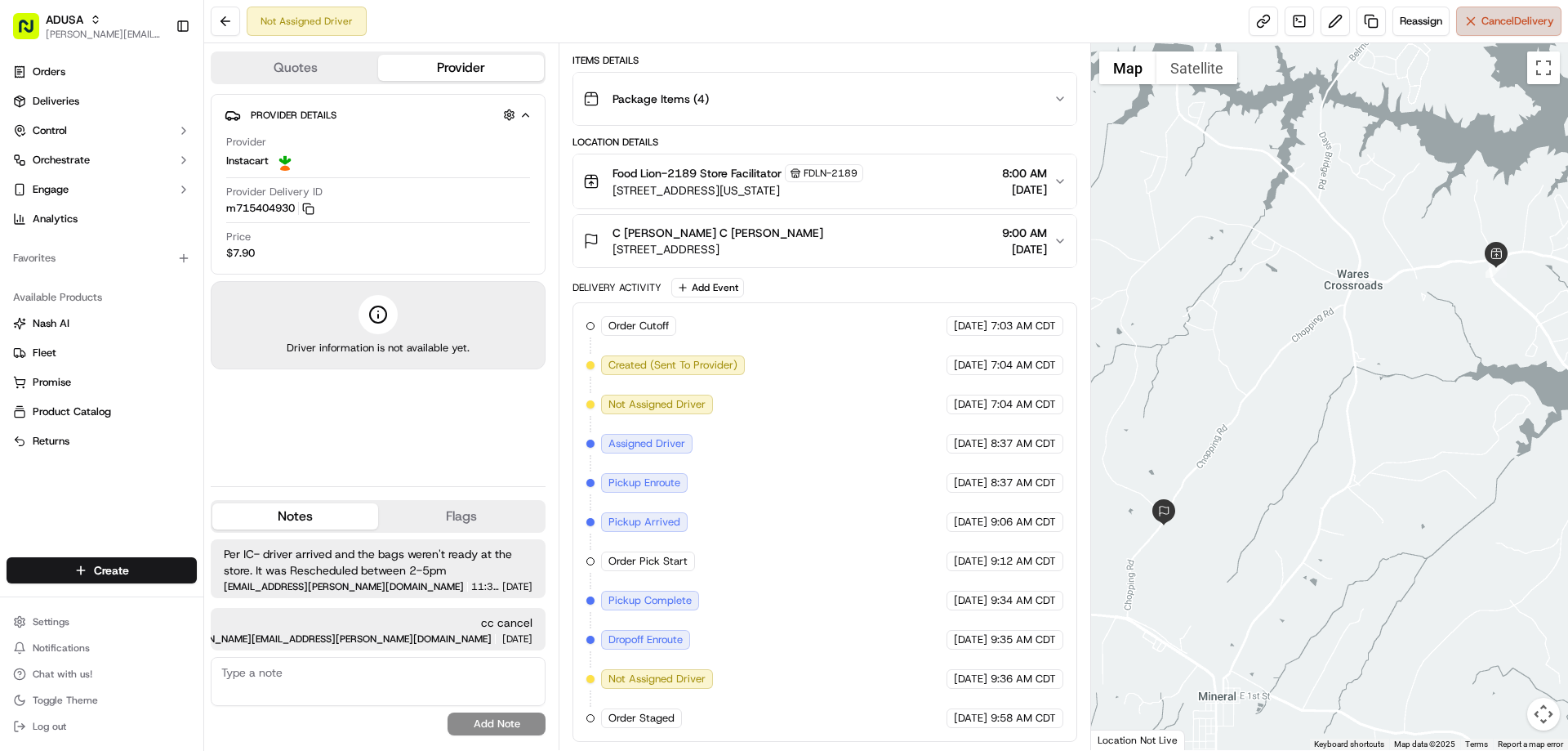
click at [1510, 24] on span "Cancel Delivery" at bounding box center [1517, 21] width 72 height 14
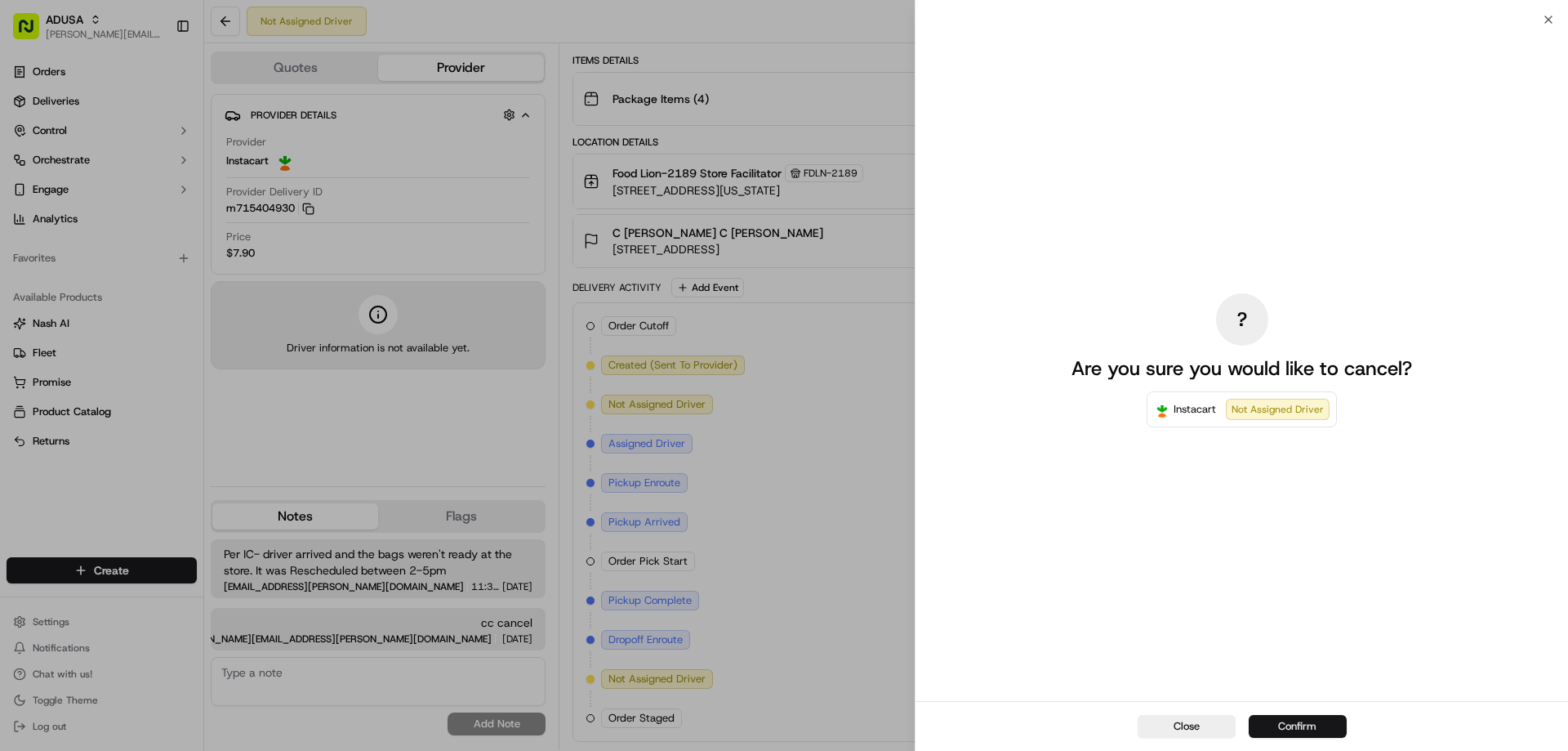
click at [1291, 723] on button "Confirm" at bounding box center [1298, 726] width 98 height 23
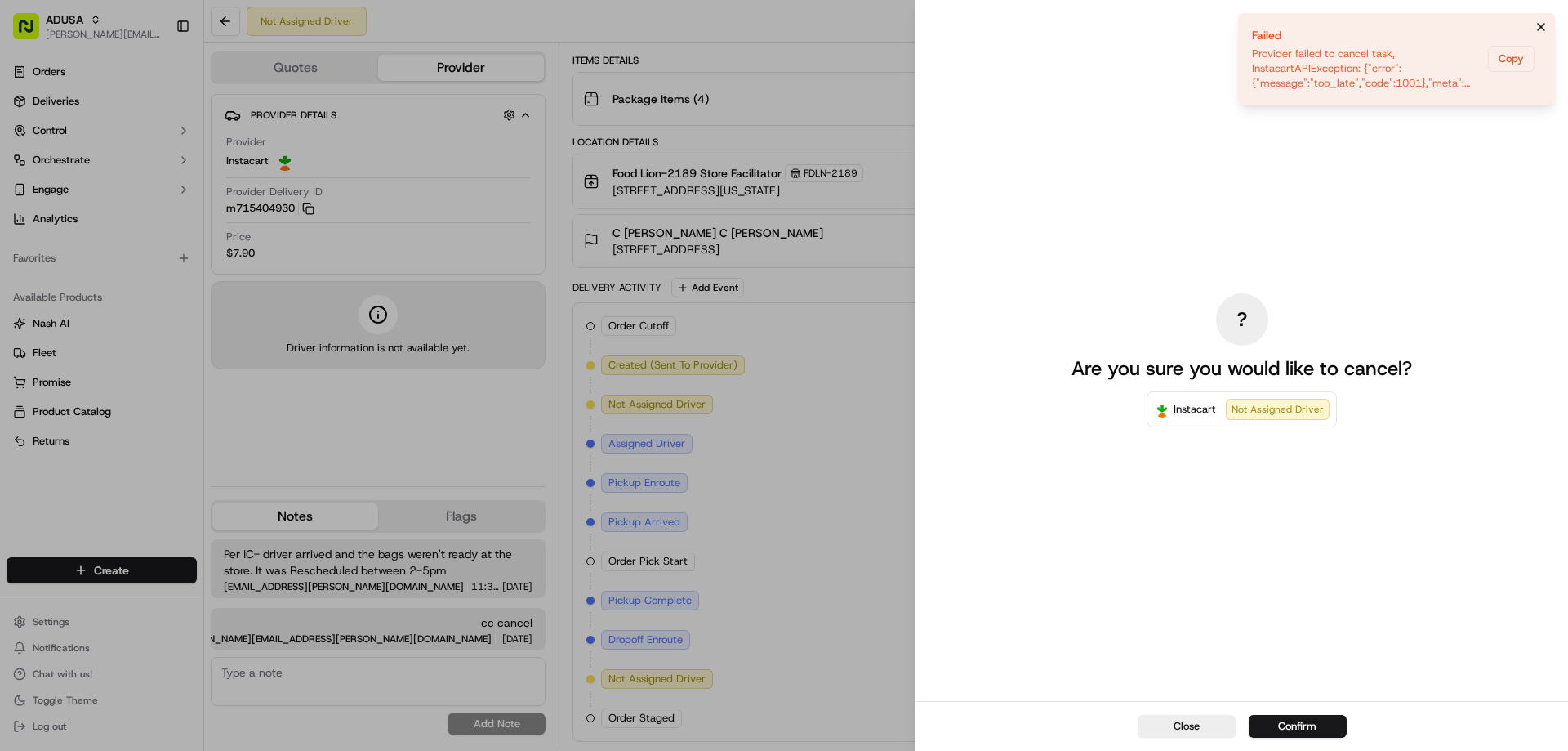
click at [1539, 23] on icon "Notifications (F8)" at bounding box center [1541, 27] width 13 height 13
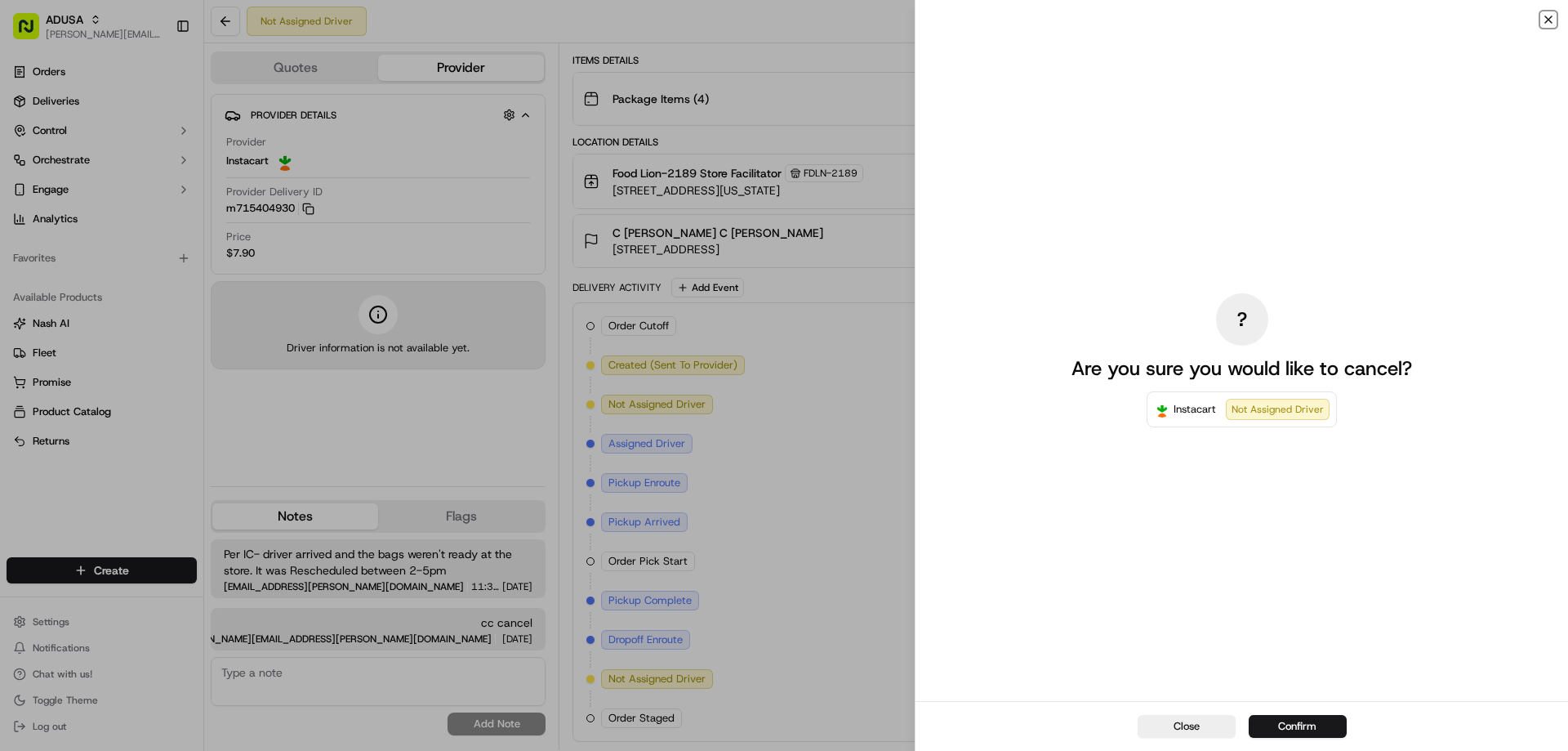
click at [1544, 19] on icon "button" at bounding box center [1548, 19] width 13 height 13
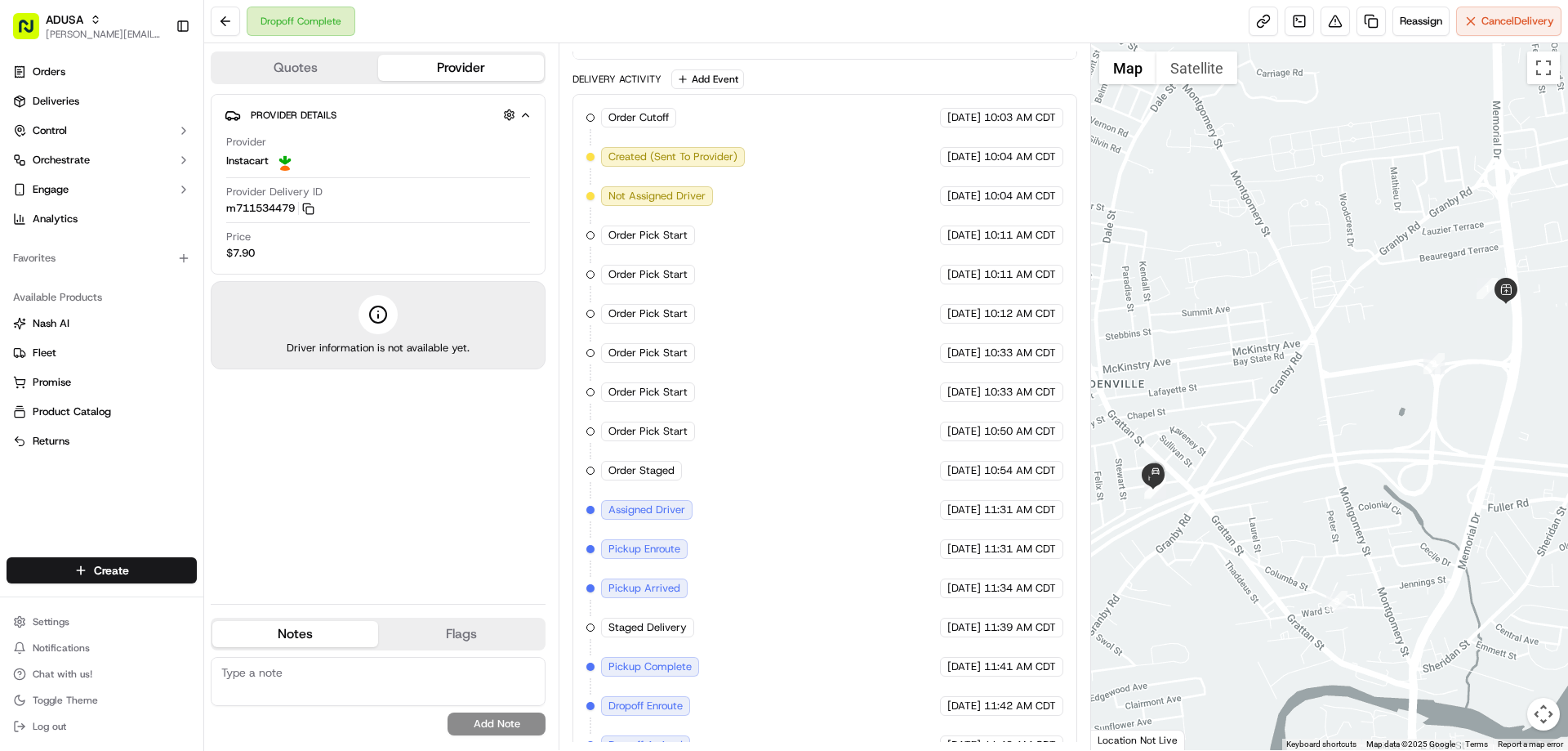
scroll to position [475, 0]
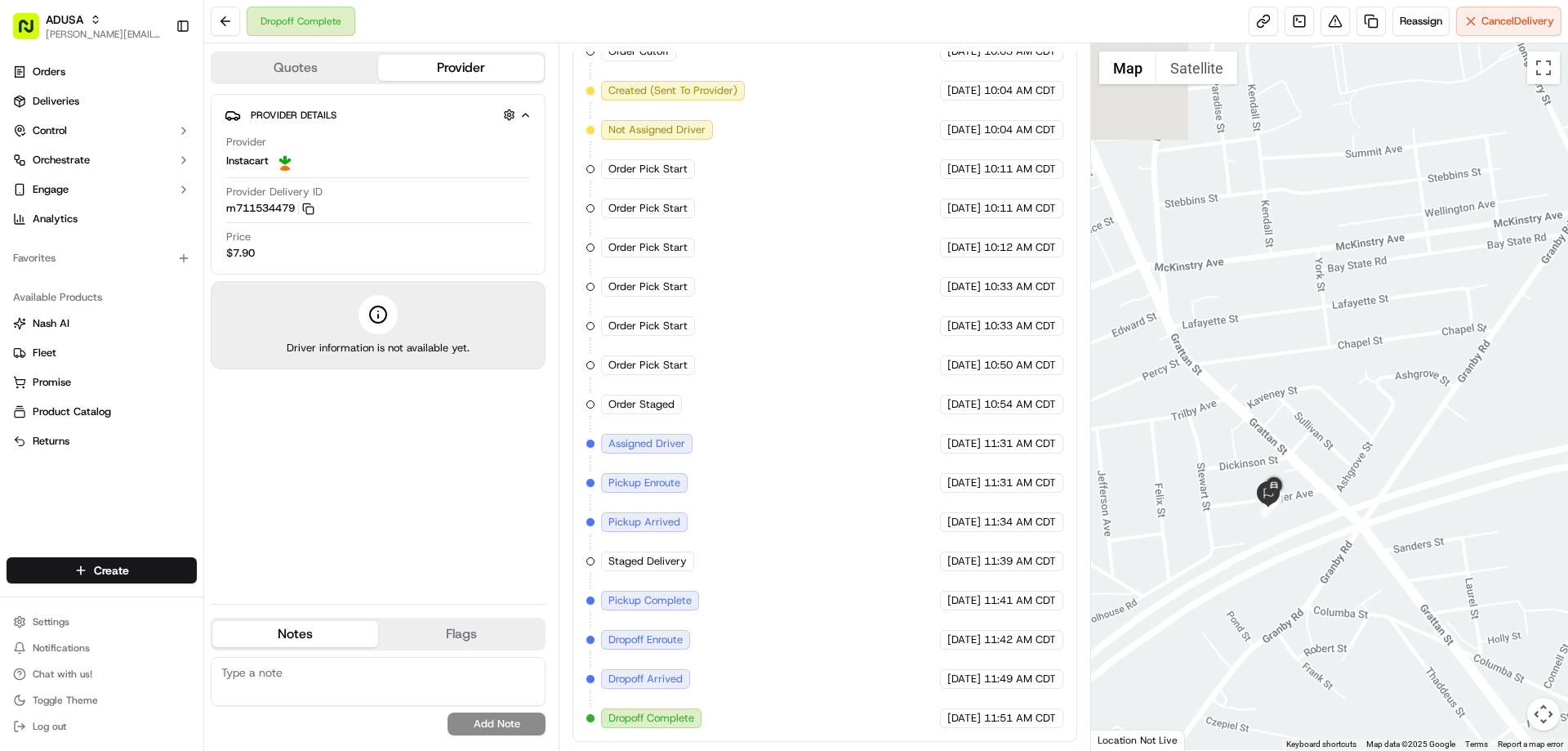
drag, startPoint x: 1210, startPoint y: 434, endPoint x: 1438, endPoint y: 409, distance: 229.4
click at [1438, 409] on div at bounding box center [1329, 396] width 477 height 707
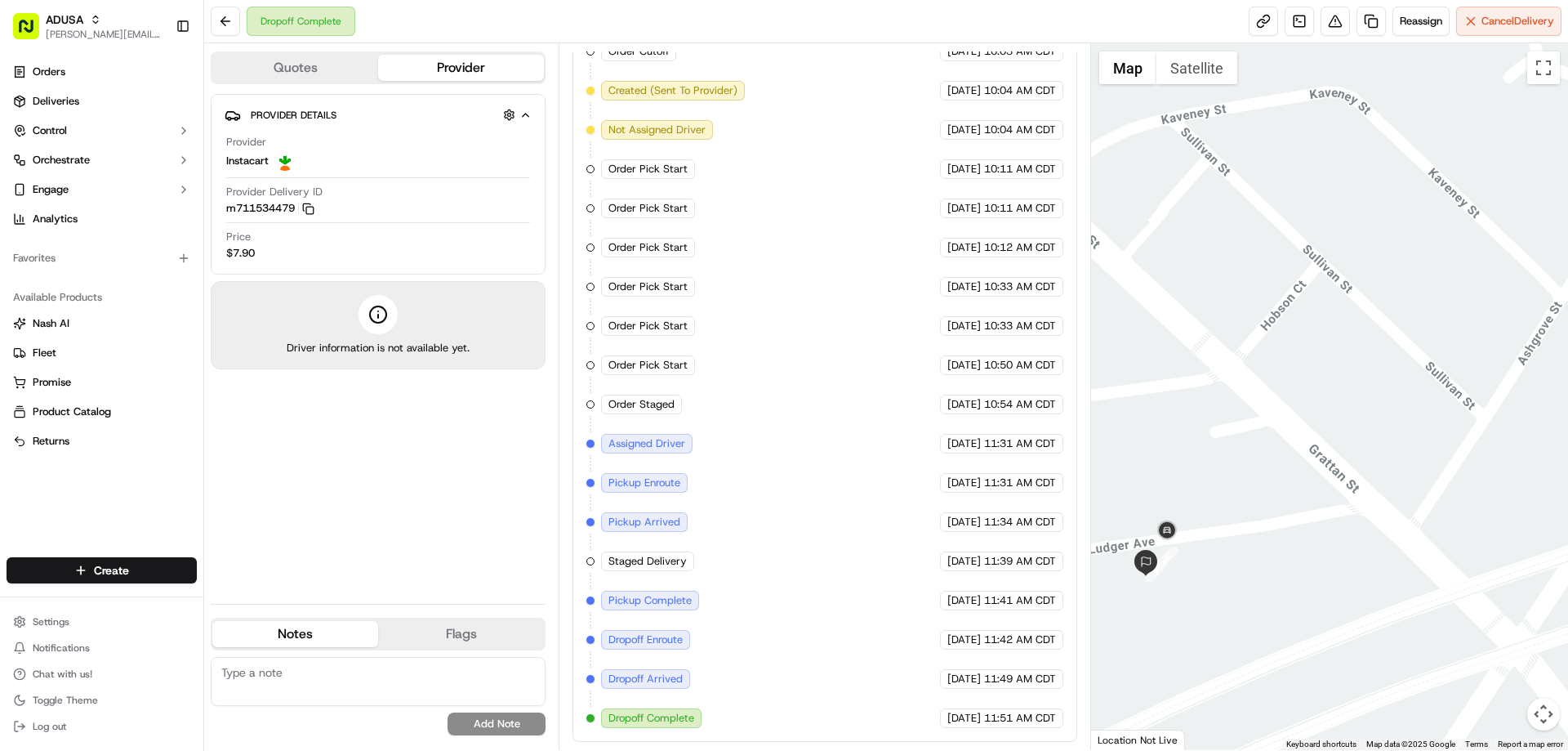
click at [1231, 534] on div at bounding box center [1329, 396] width 477 height 707
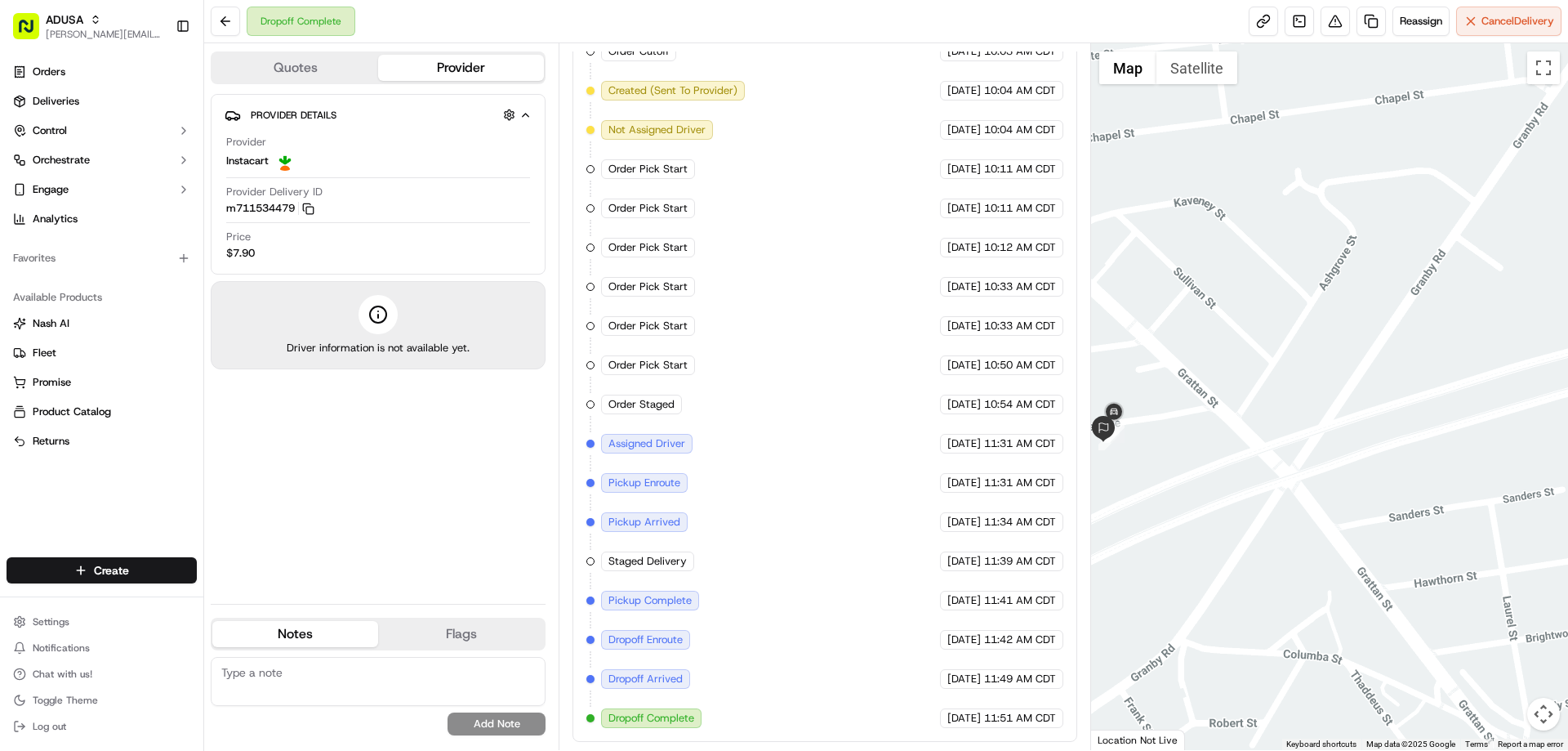
drag, startPoint x: 1387, startPoint y: 440, endPoint x: 1284, endPoint y: 394, distance: 112.8
click at [1284, 394] on div at bounding box center [1329, 396] width 477 height 707
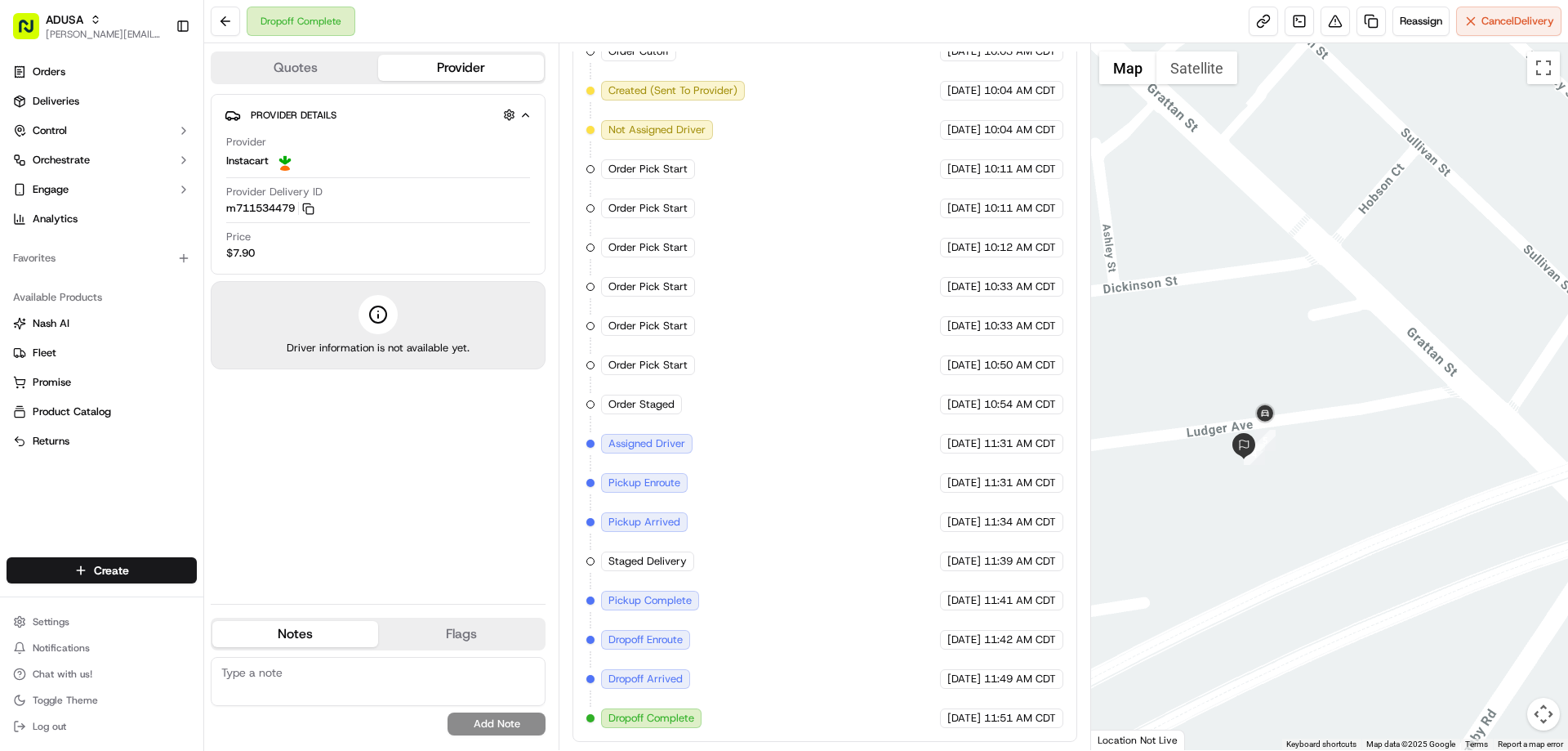
drag, startPoint x: 1155, startPoint y: 513, endPoint x: 1443, endPoint y: 461, distance: 292.7
click at [1443, 461] on div at bounding box center [1329, 396] width 477 height 707
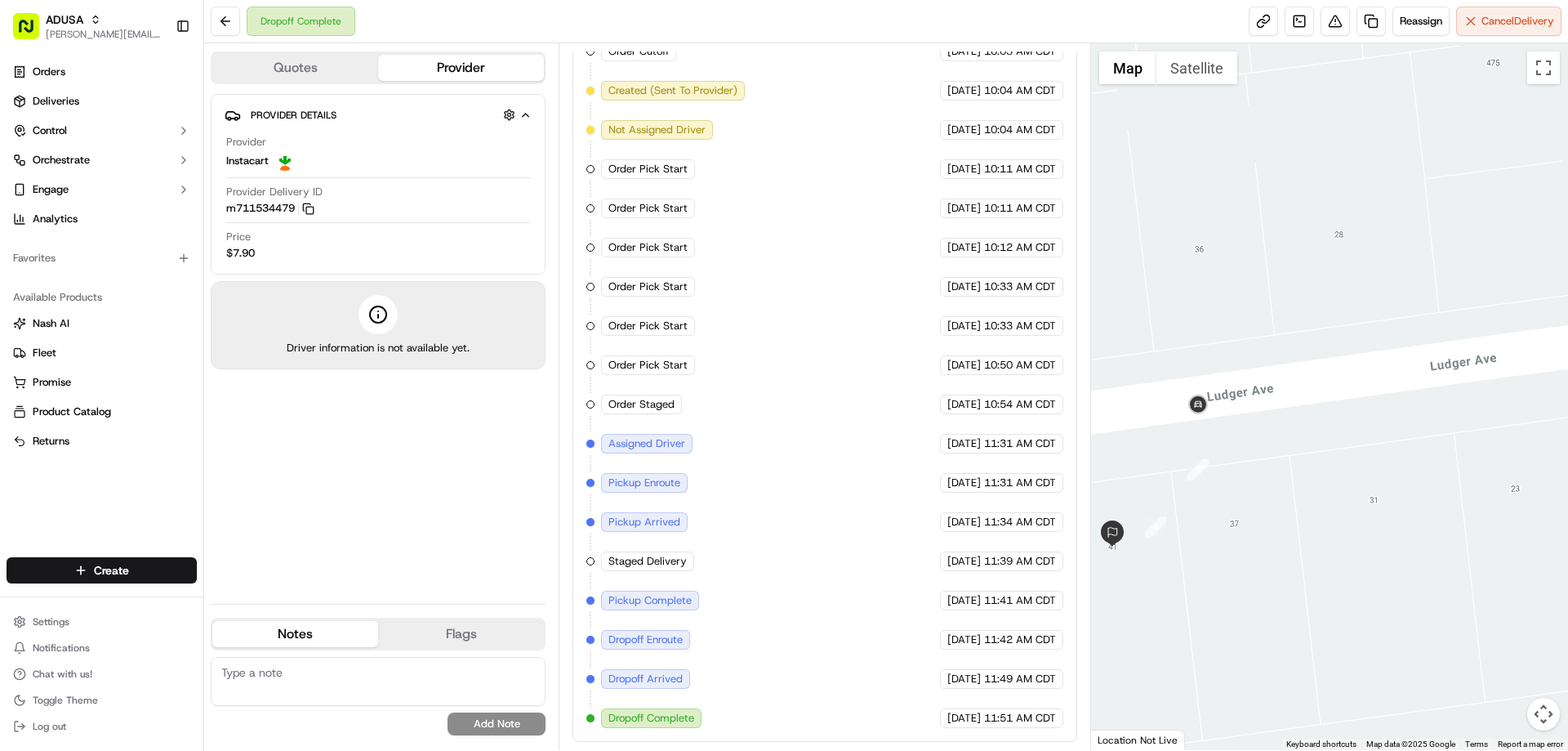
drag, startPoint x: 1250, startPoint y: 445, endPoint x: 1454, endPoint y: 334, distance: 232.2
click at [1454, 334] on div at bounding box center [1329, 396] width 477 height 707
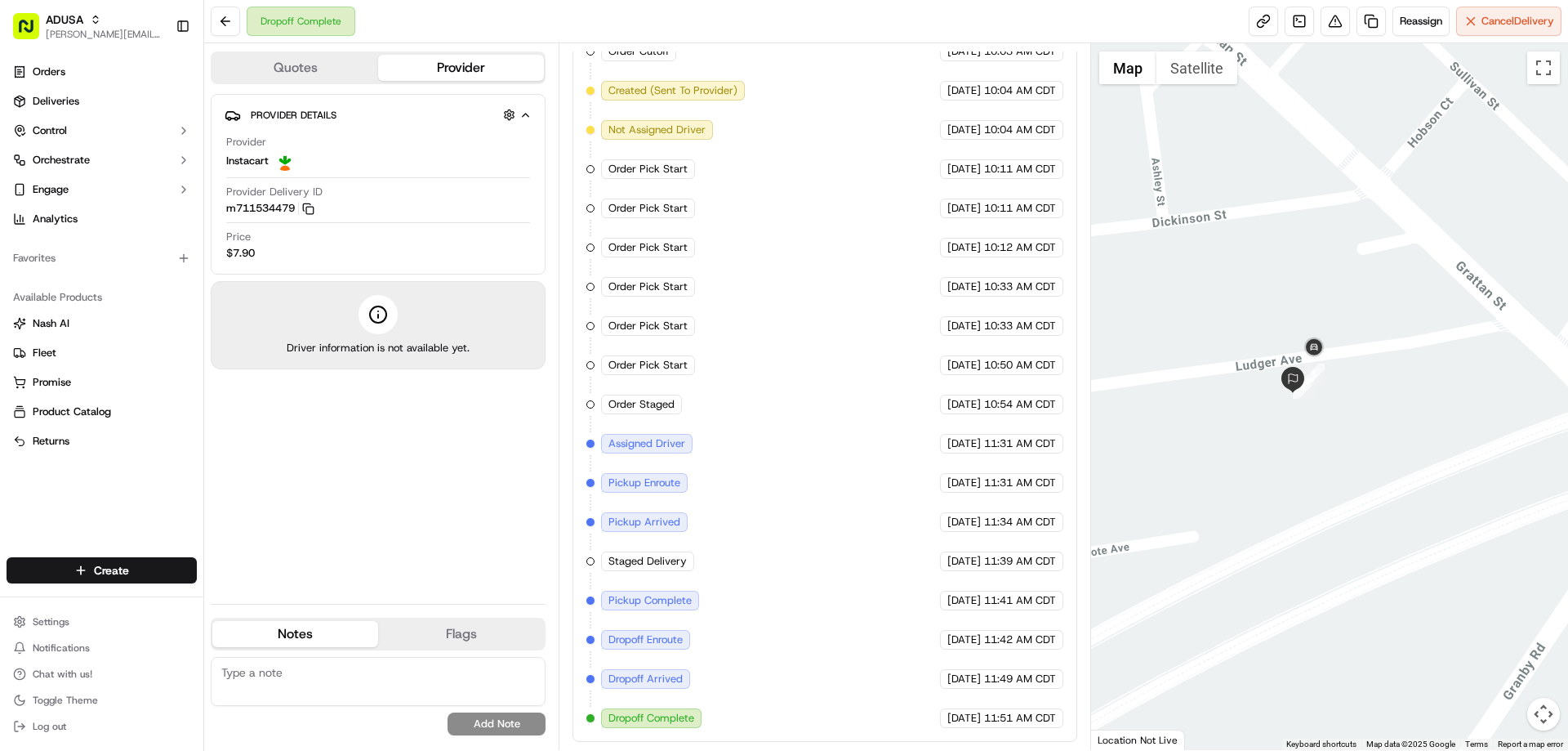
drag, startPoint x: 1280, startPoint y: 466, endPoint x: 1110, endPoint y: 445, distance: 171.3
click at [1116, 445] on div at bounding box center [1329, 396] width 477 height 707
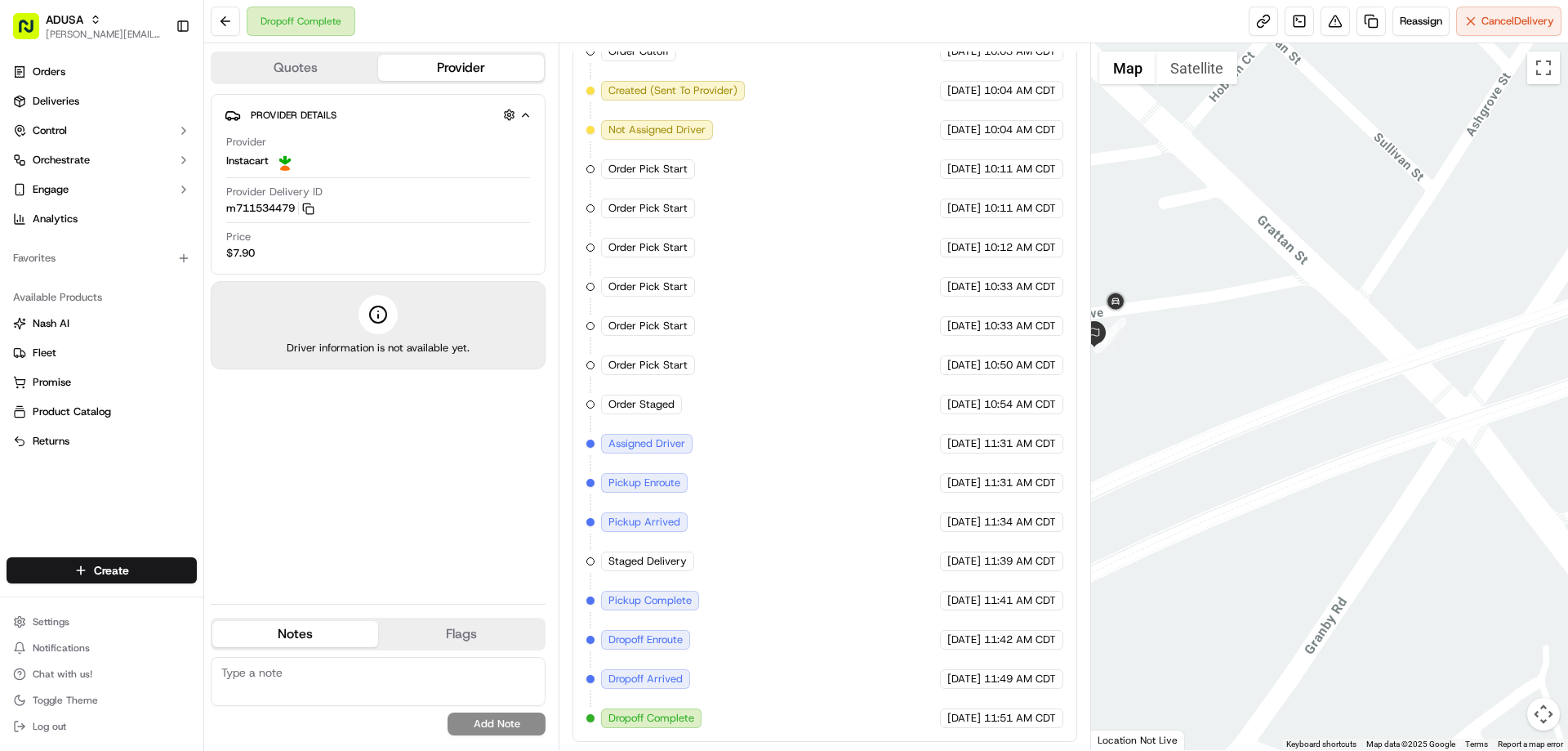
drag, startPoint x: 1273, startPoint y: 343, endPoint x: 1359, endPoint y: 349, distance: 86.2
click at [1359, 349] on div at bounding box center [1329, 396] width 477 height 707
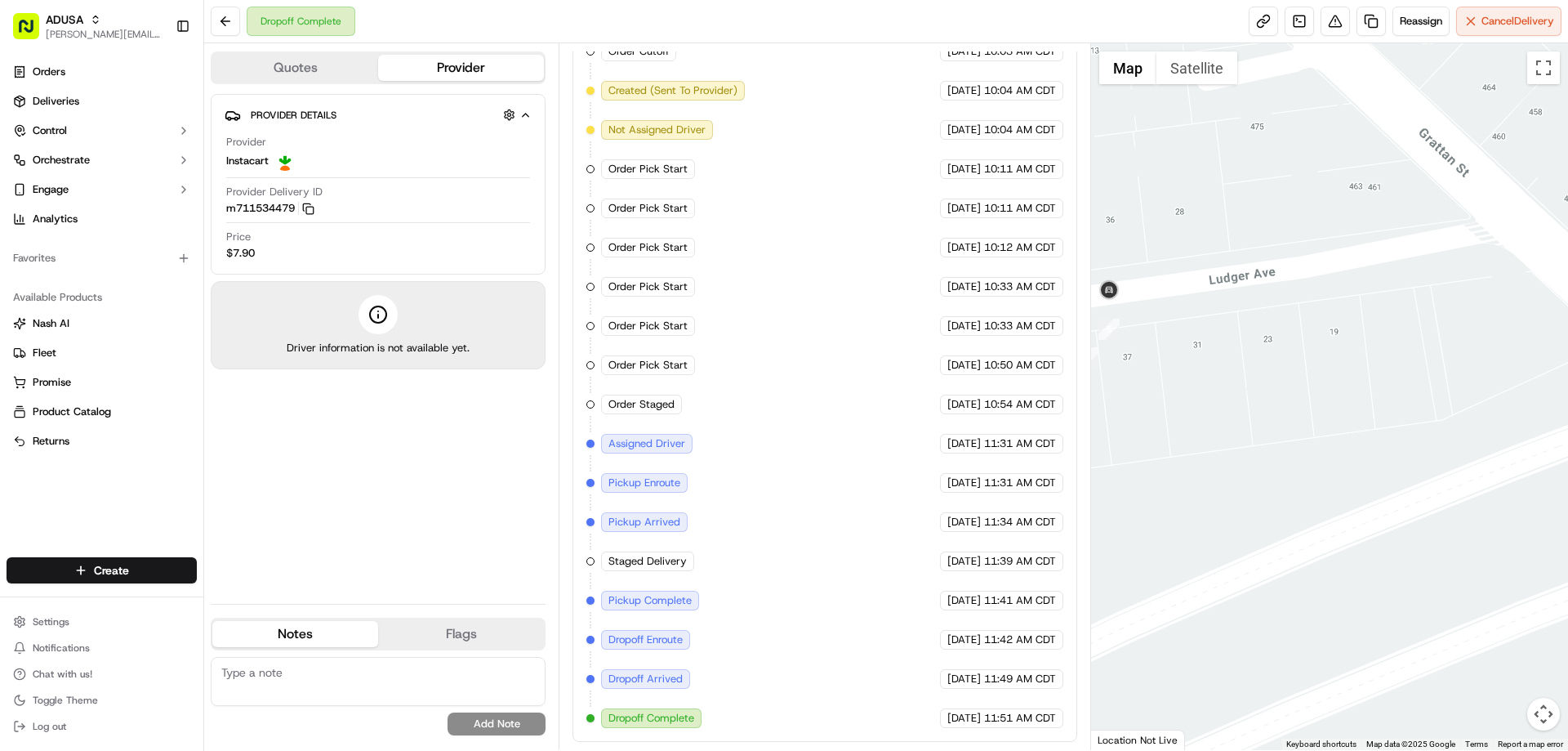
click at [308, 674] on textarea at bounding box center [378, 681] width 335 height 49
type textarea "customer didn't receive order"
click at [496, 727] on button "Add Note" at bounding box center [496, 723] width 98 height 23
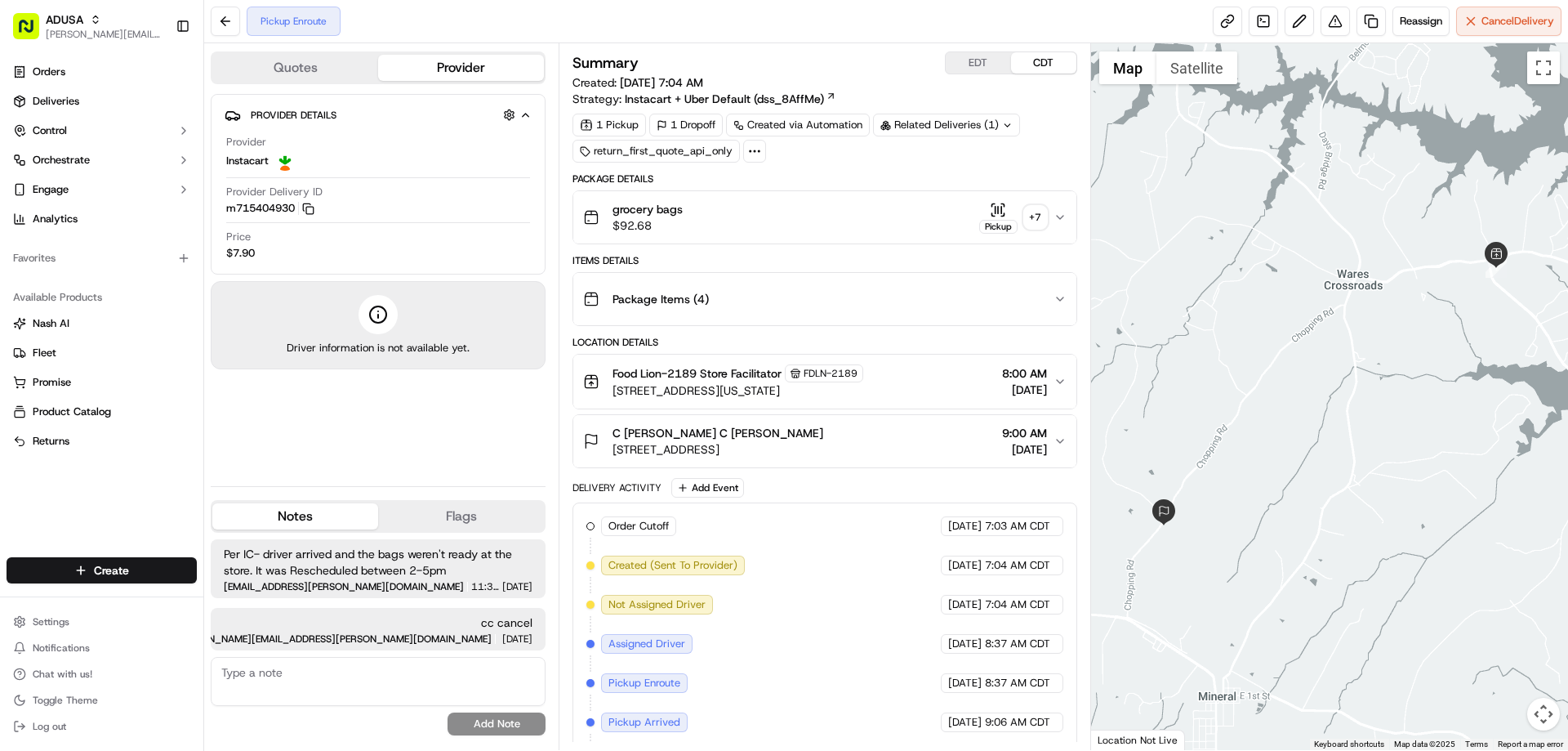
click at [703, 214] on div "grocery bags $92.68 Pickup + 7" at bounding box center [817, 217] width 469 height 33
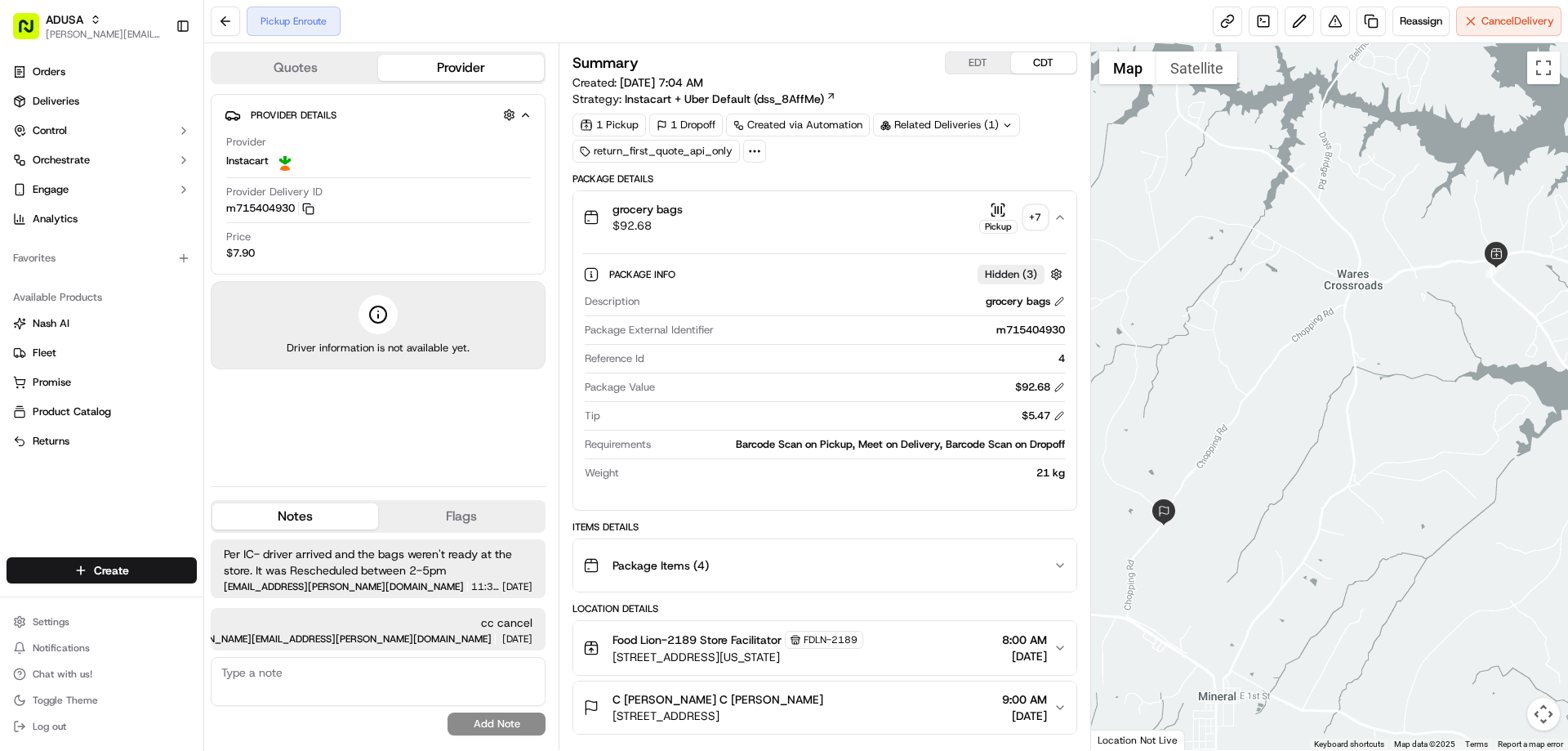
drag, startPoint x: 358, startPoint y: 680, endPoint x: 348, endPoint y: 680, distance: 10.0
click at [348, 680] on textarea at bounding box center [378, 681] width 335 height 49
type textarea "called IC again to cancel since driver en route to store now"
click at [515, 729] on button "Add Note" at bounding box center [496, 723] width 98 height 23
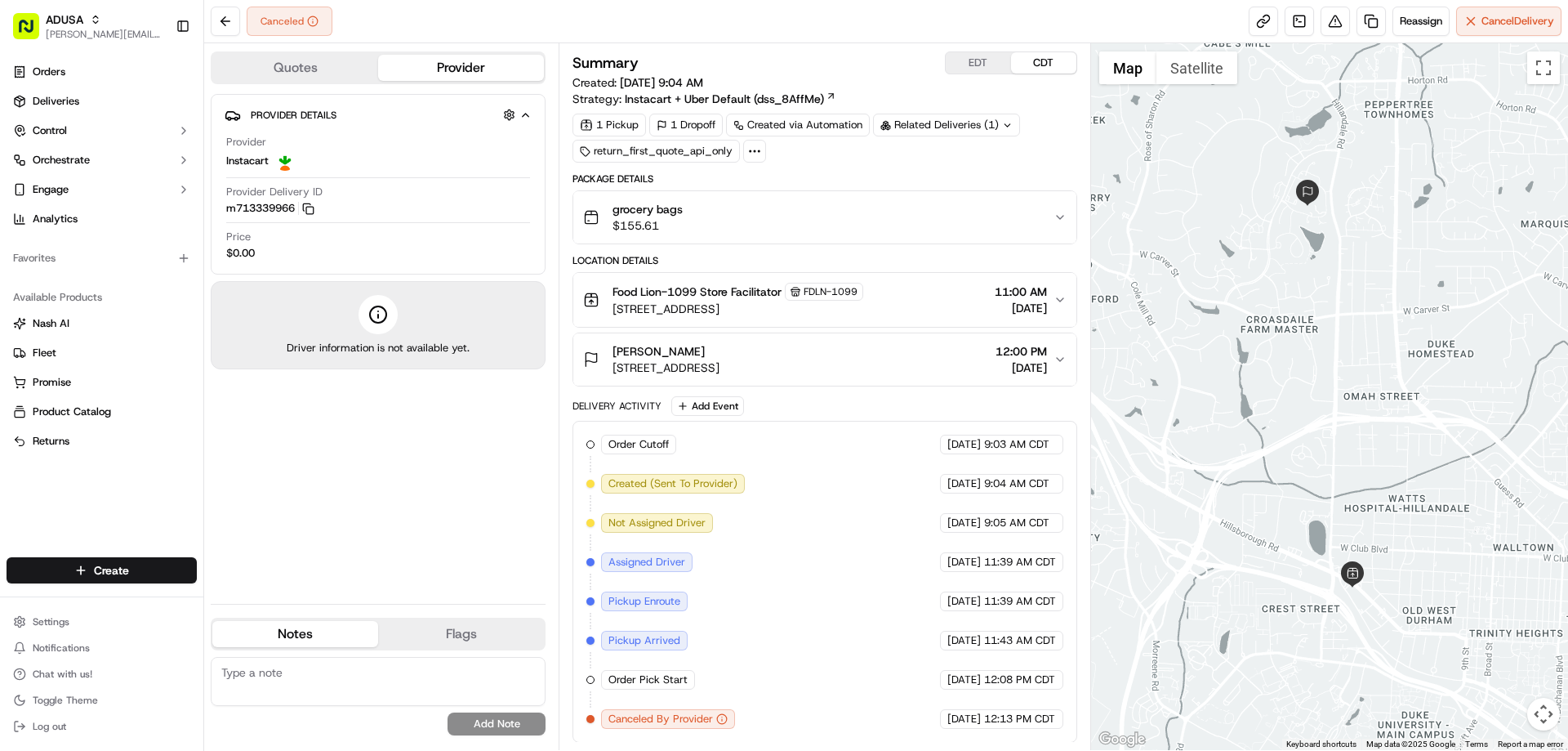
scroll to position [1, 0]
click at [249, 678] on textarea at bounding box center [378, 681] width 335 height 49
type textarea "cc cancel"
click at [470, 725] on button "Add Note" at bounding box center [496, 723] width 98 height 23
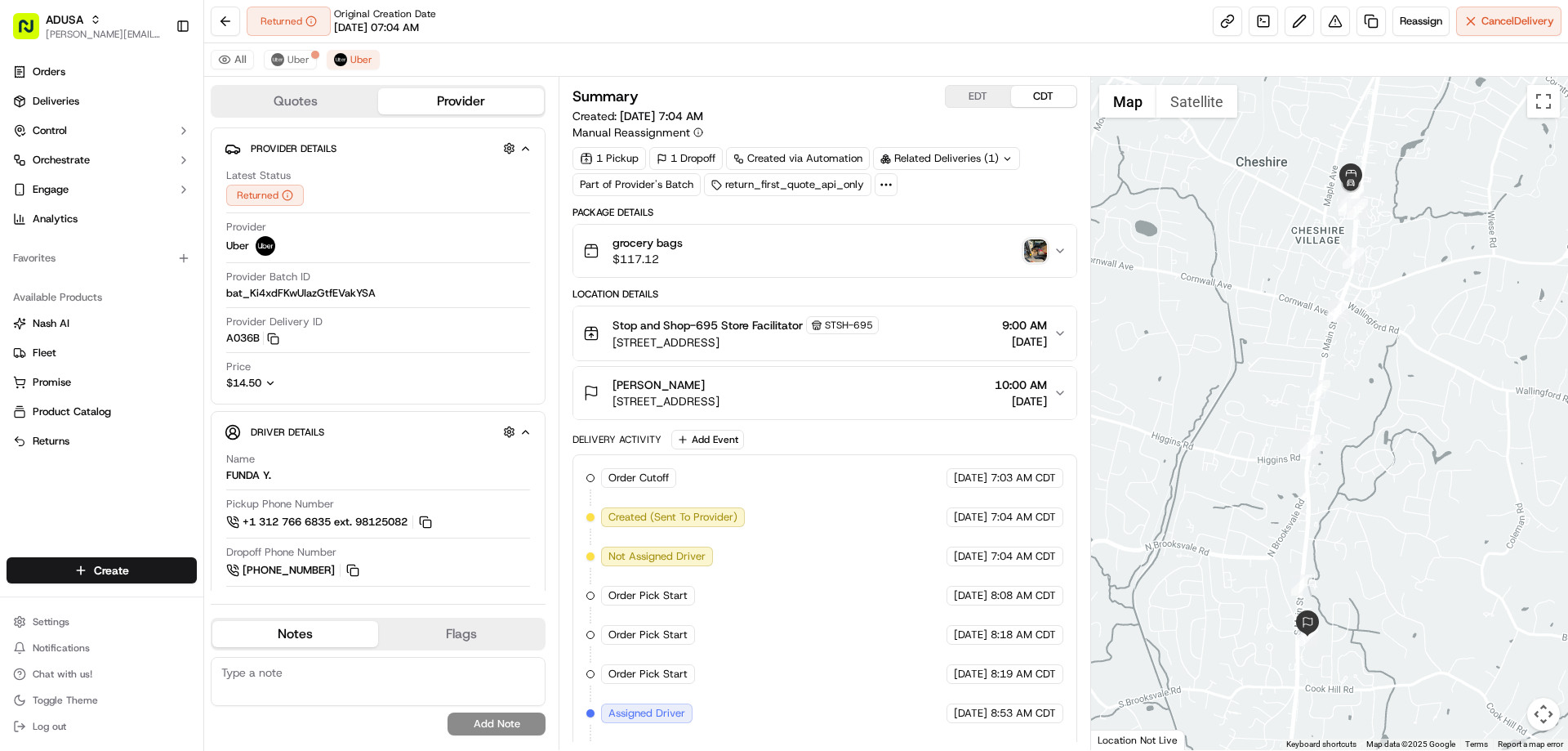
scroll to position [309, 0]
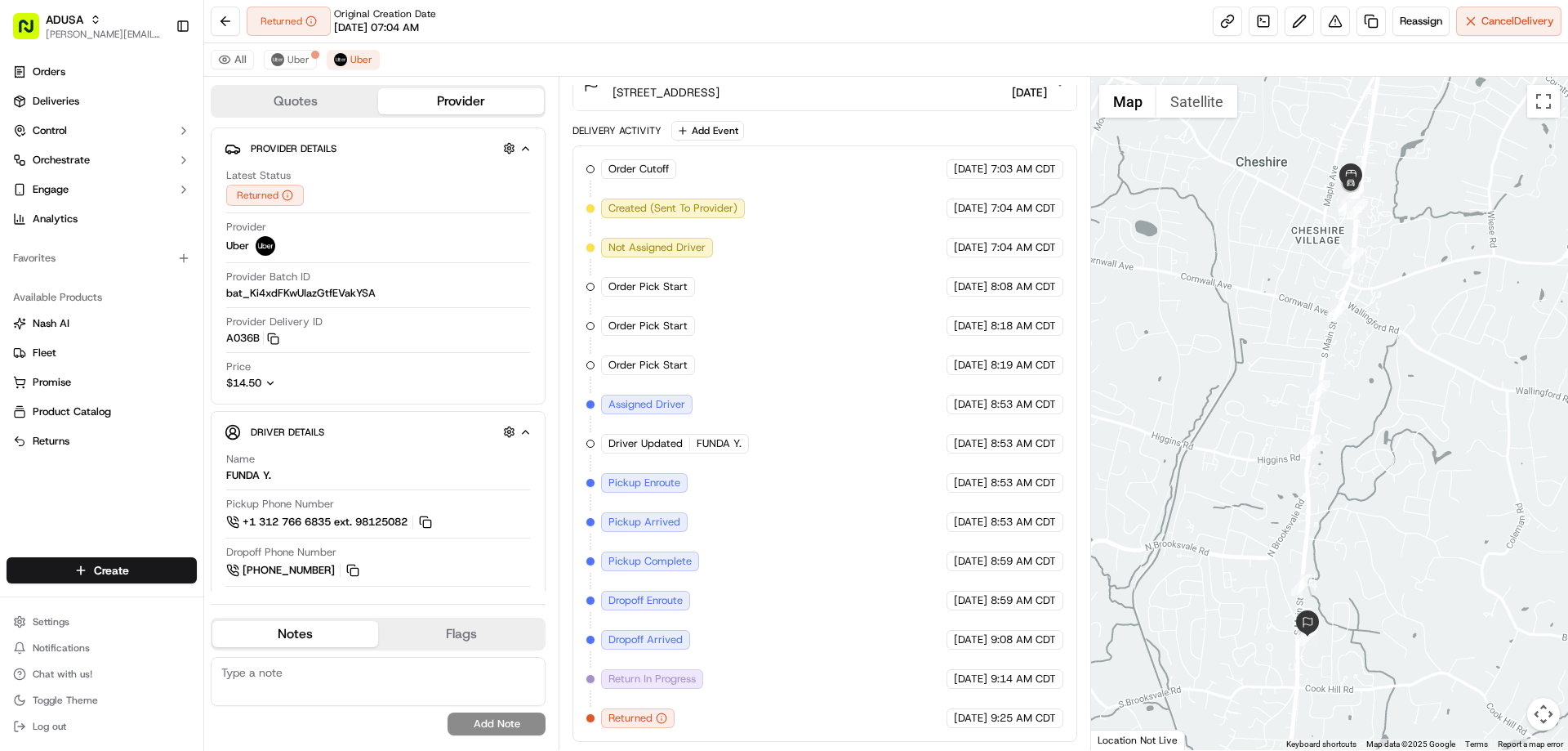
click at [294, 656] on div "No results found Add Note" at bounding box center [378, 696] width 335 height 91
drag, startPoint x: 290, startPoint y: 677, endPoint x: 341, endPoint y: 549, distance: 137.8
click at [290, 672] on textarea at bounding box center [378, 681] width 335 height 49
type textarea "customer NAH"
click at [493, 719] on button "Add Note" at bounding box center [496, 723] width 98 height 23
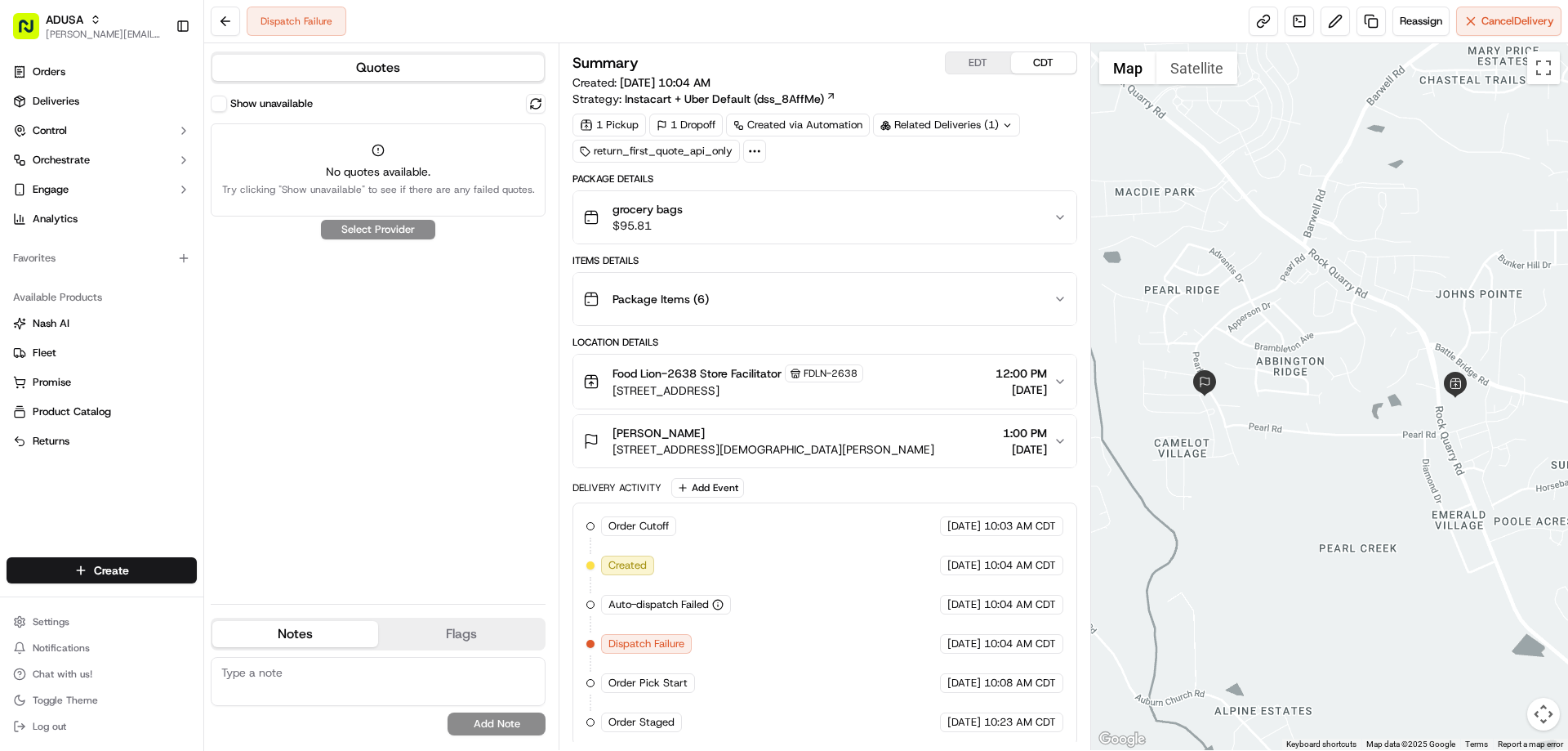
click at [225, 680] on textarea at bounding box center [378, 681] width 335 height 49
click at [347, 685] on textarea at bounding box center [378, 681] width 335 height 49
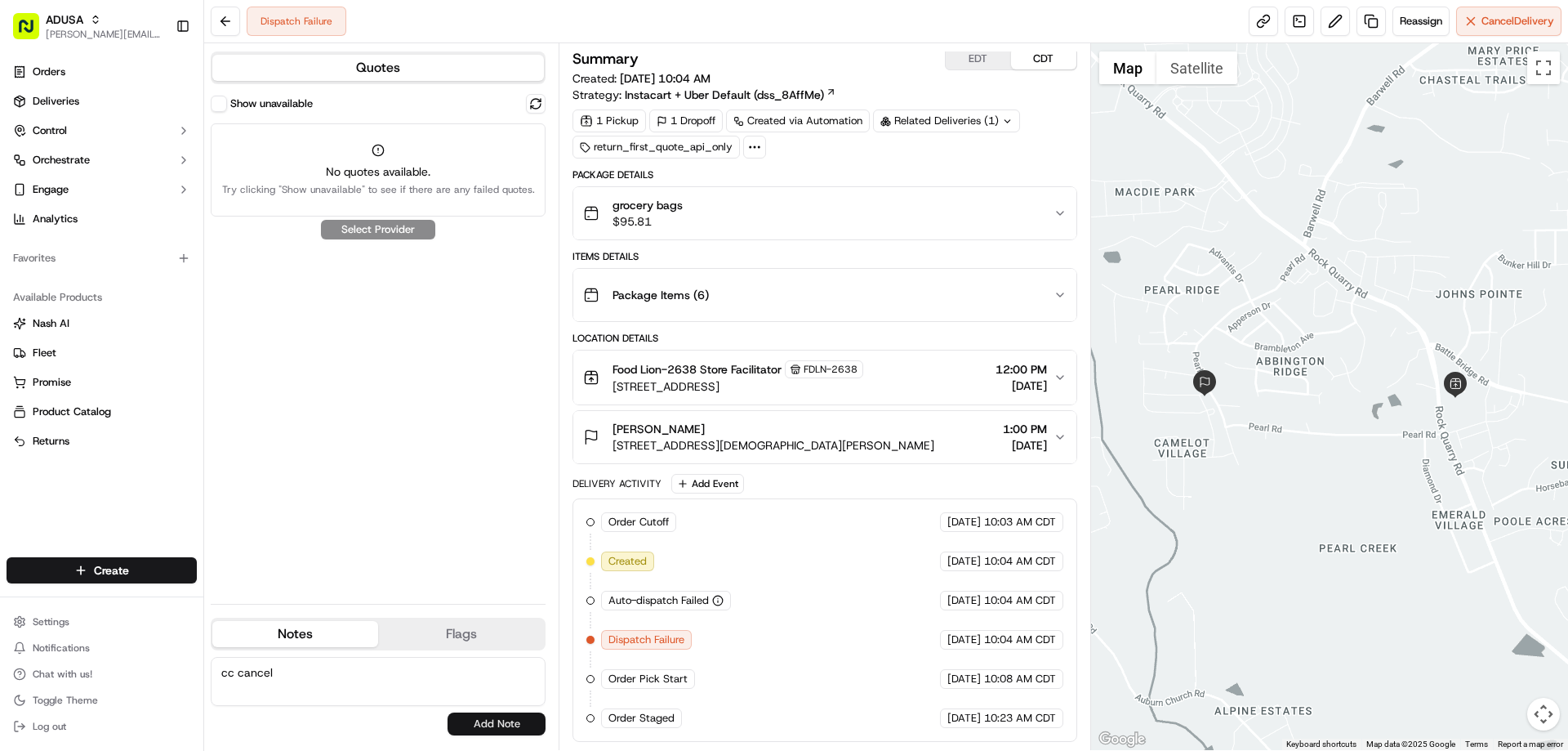
type textarea "cc cancel"
click at [487, 720] on button "Add Note" at bounding box center [496, 723] width 98 height 23
